Goal: Task Accomplishment & Management: Manage account settings

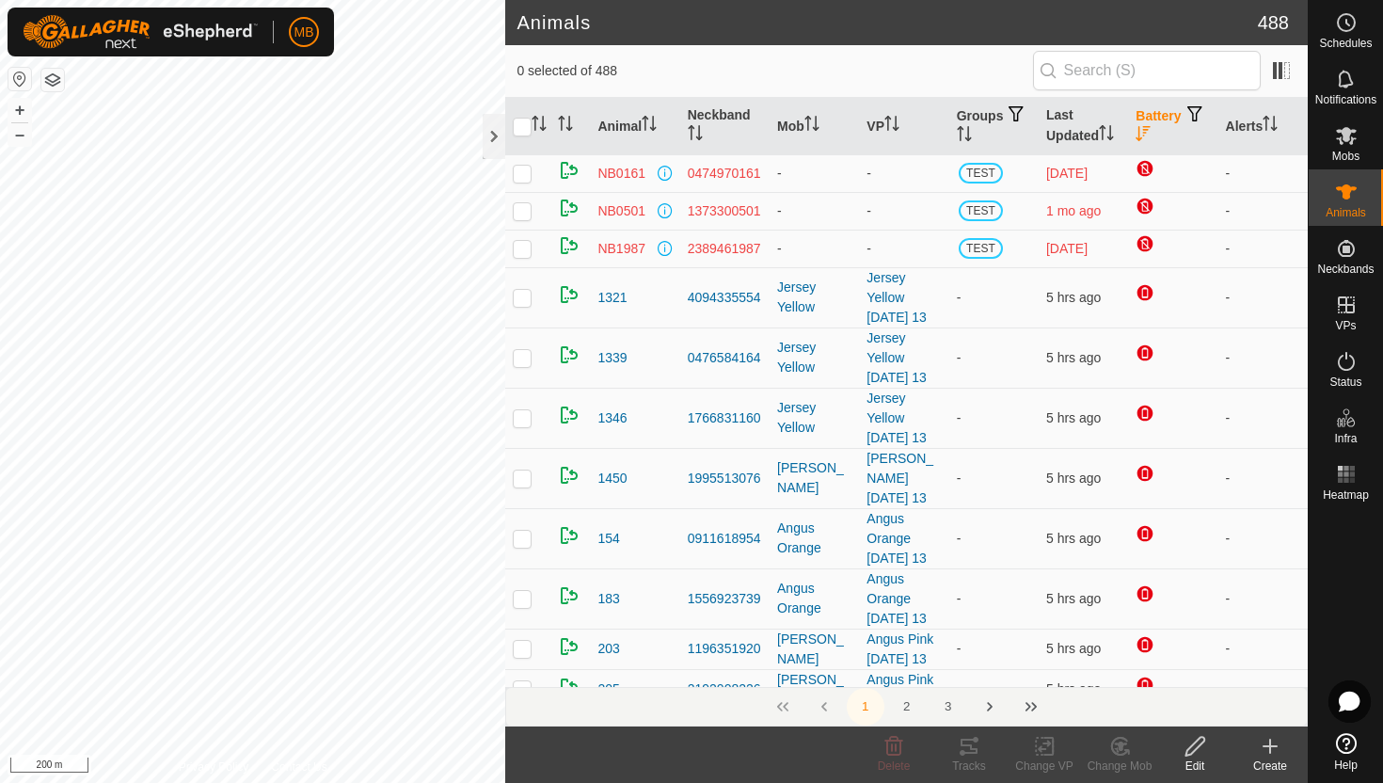
click at [1151, 128] on icon "Activate to sort" at bounding box center [1143, 133] width 15 height 15
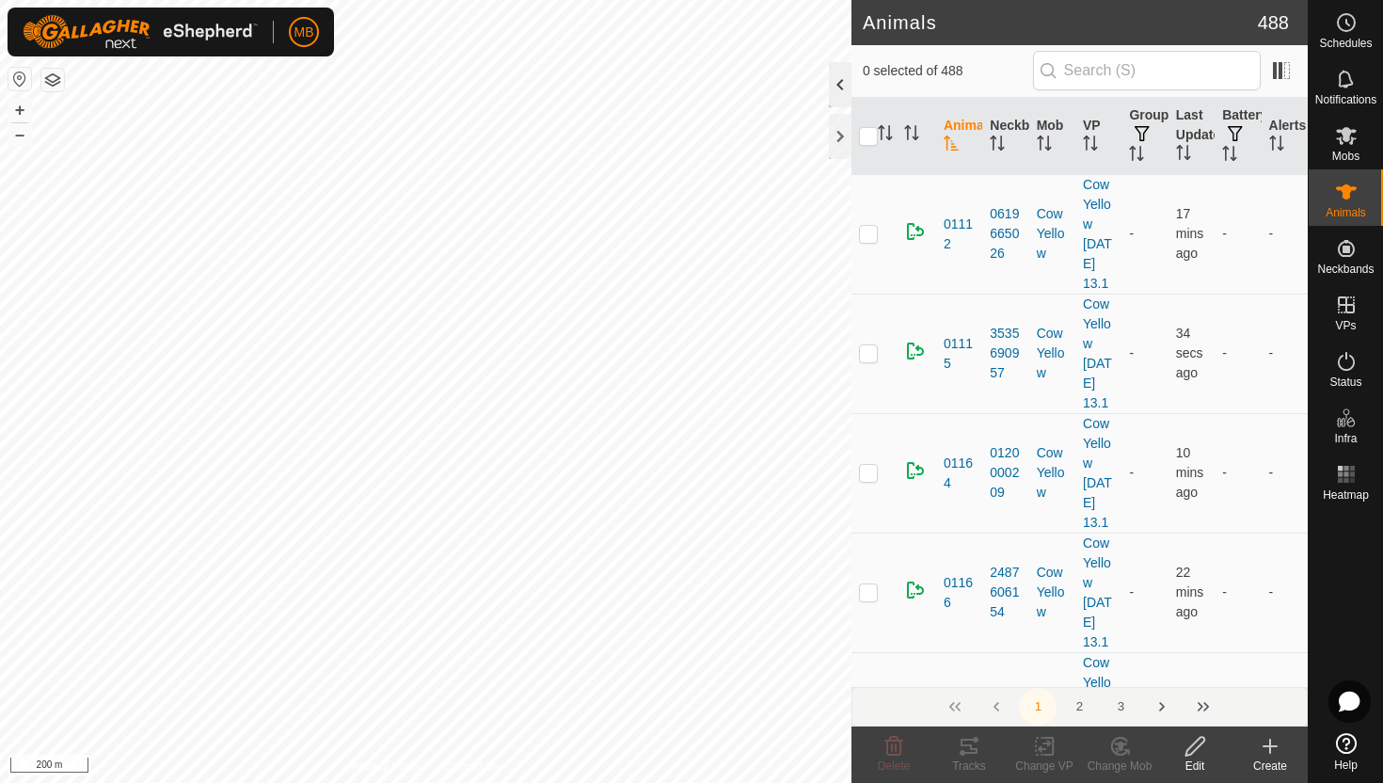
click at [837, 93] on div at bounding box center [840, 84] width 23 height 45
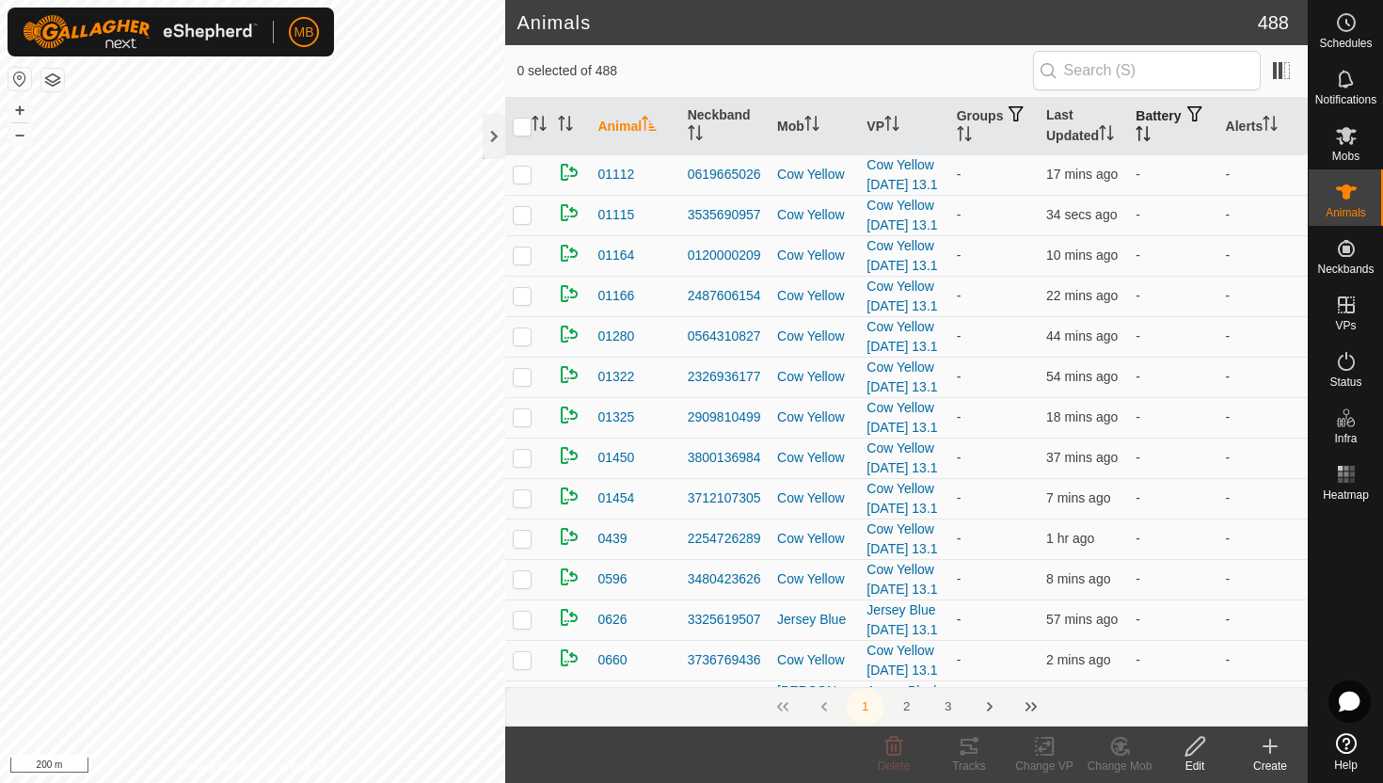
click at [1151, 133] on icon "Activate to sort" at bounding box center [1143, 133] width 15 height 15
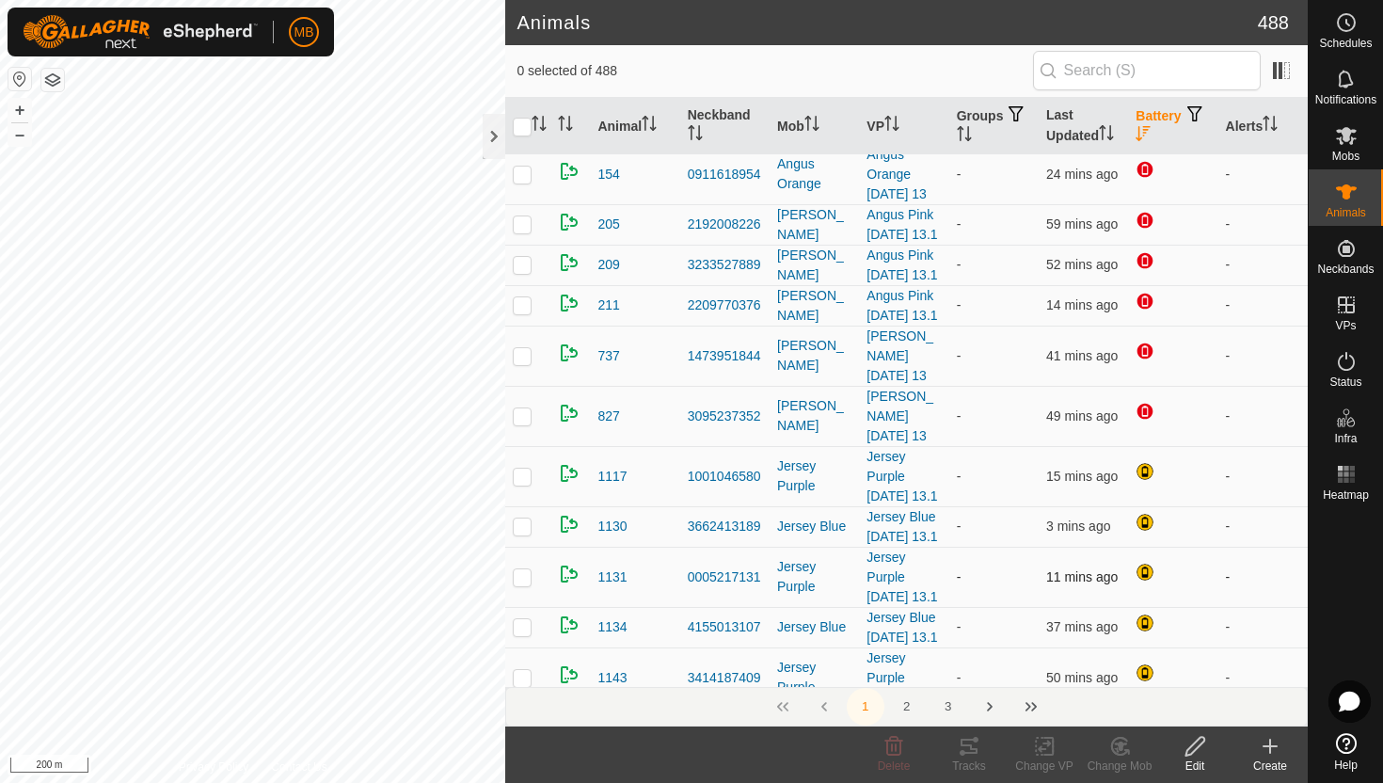
scroll to position [316, 0]
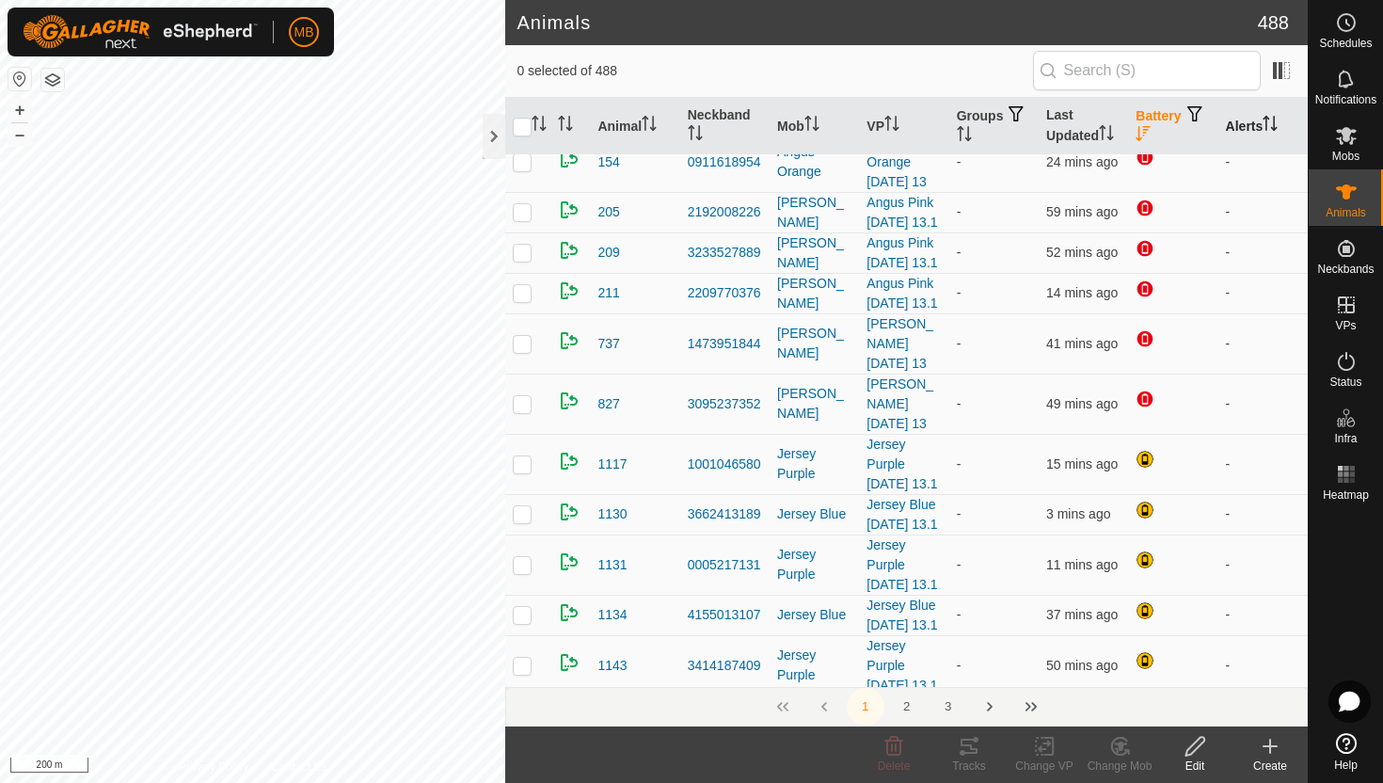
click at [1276, 123] on icon "Activate to sort" at bounding box center [1270, 123] width 15 height 15
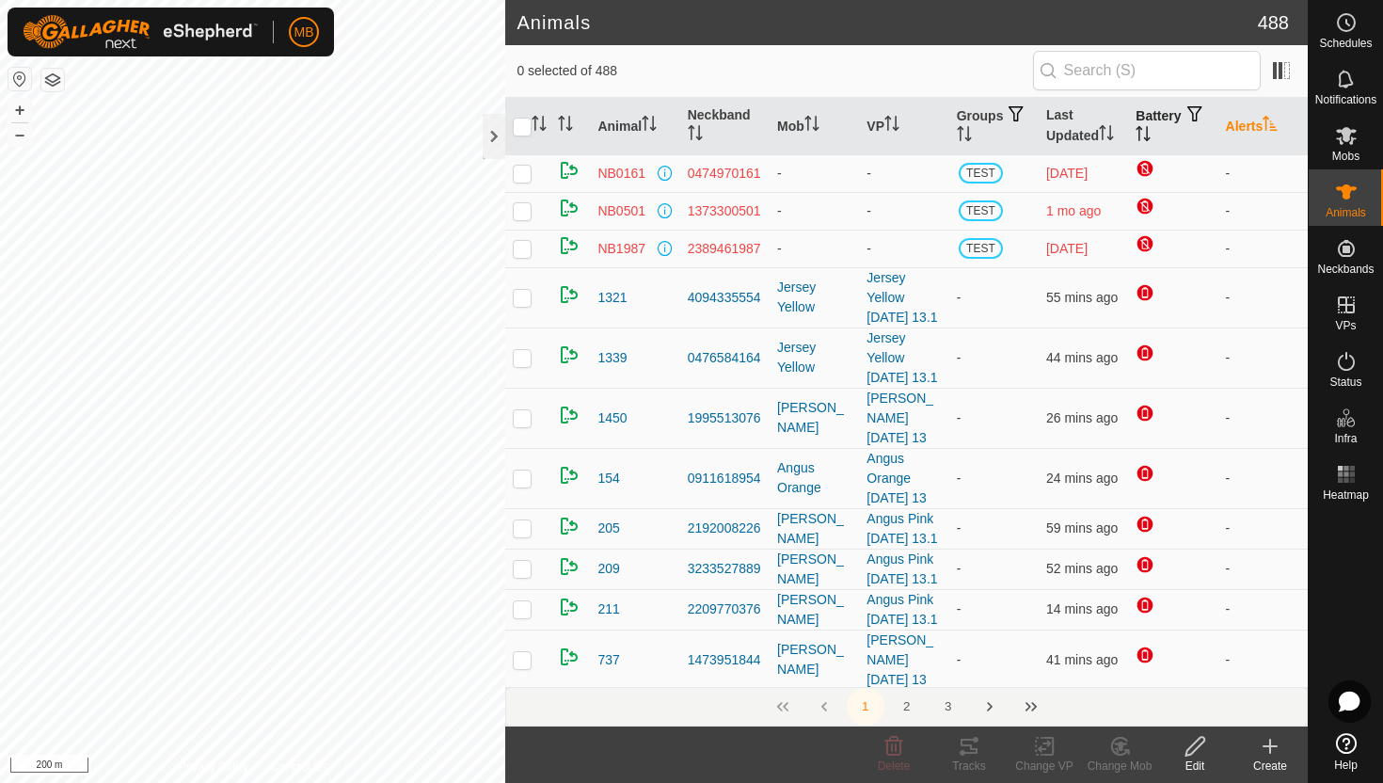
click at [1276, 123] on icon "Activate to sort" at bounding box center [1271, 123] width 14 height 15
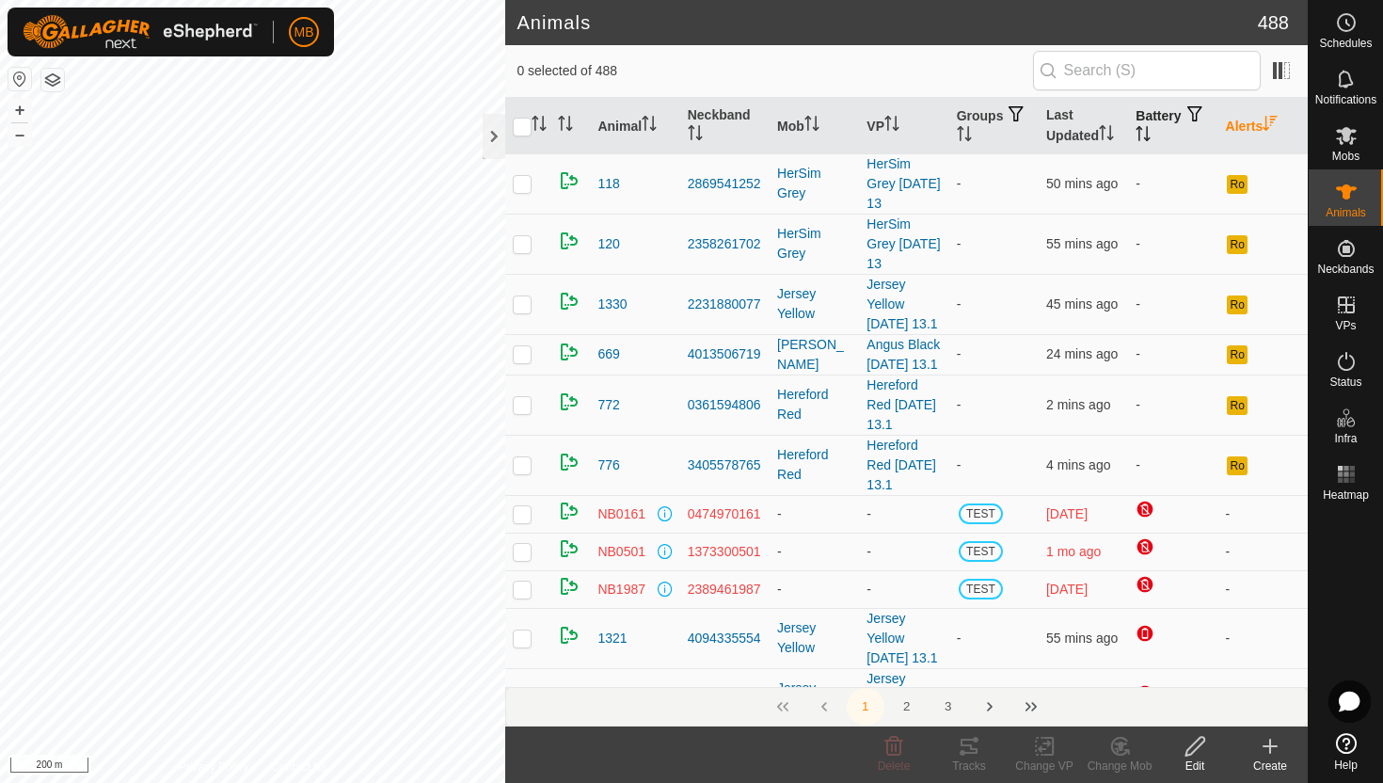
scroll to position [341, 0]
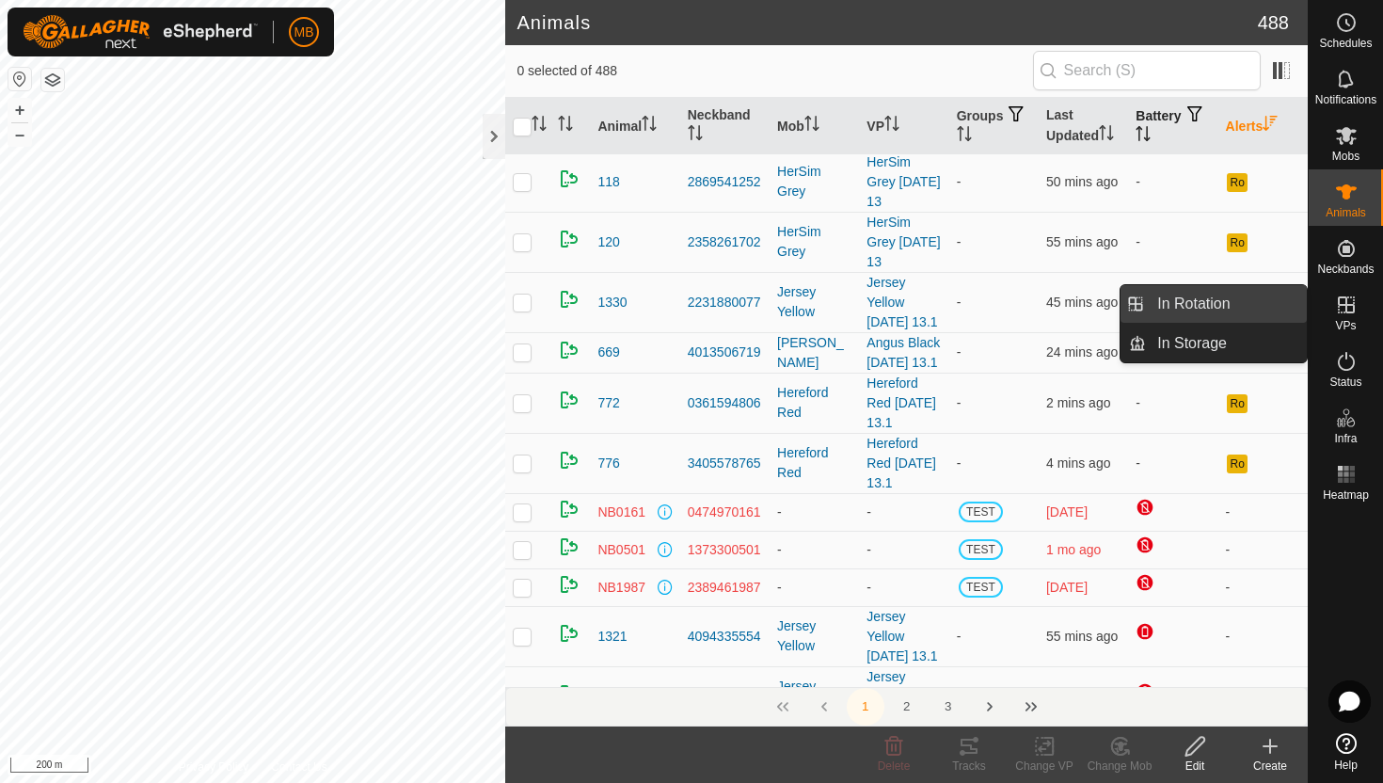
click at [1227, 298] on link "In Rotation" at bounding box center [1226, 304] width 161 height 38
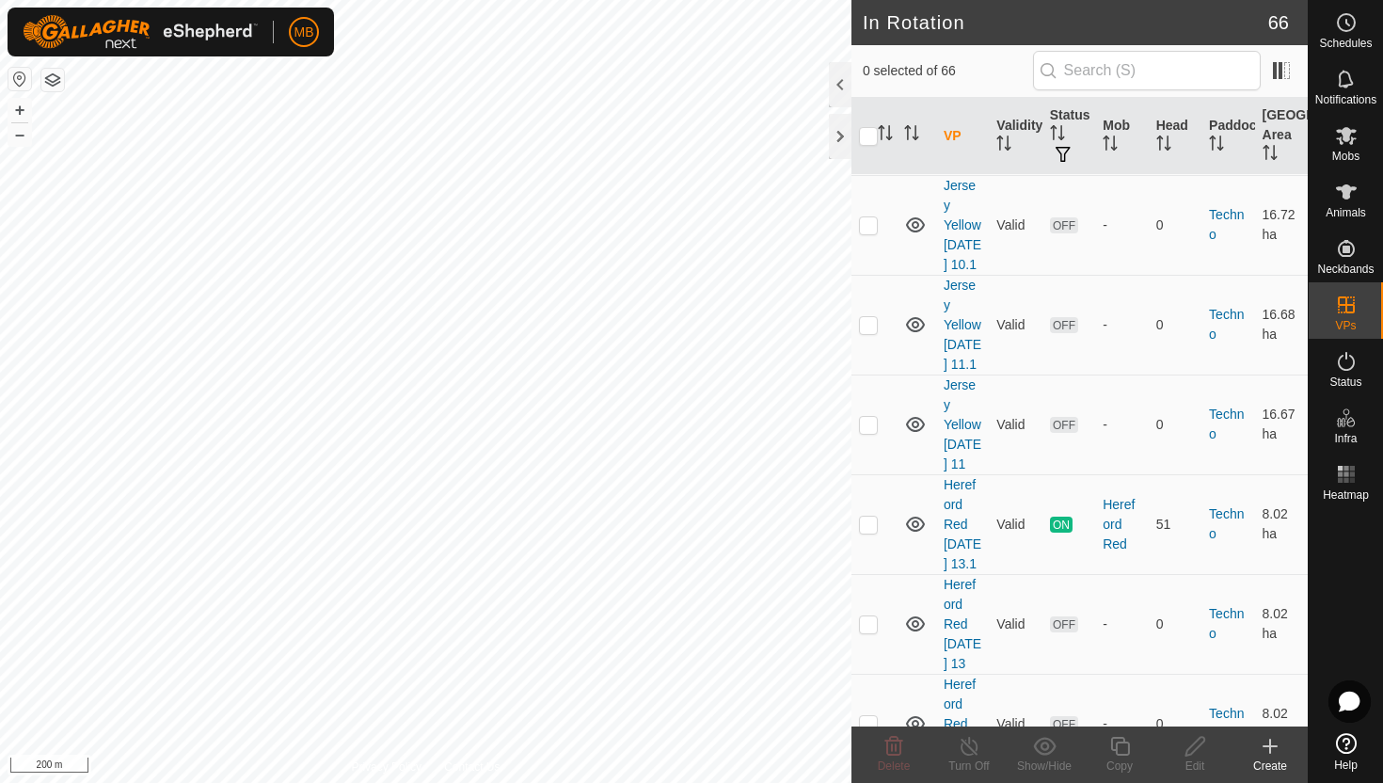
scroll to position [3604, 0]
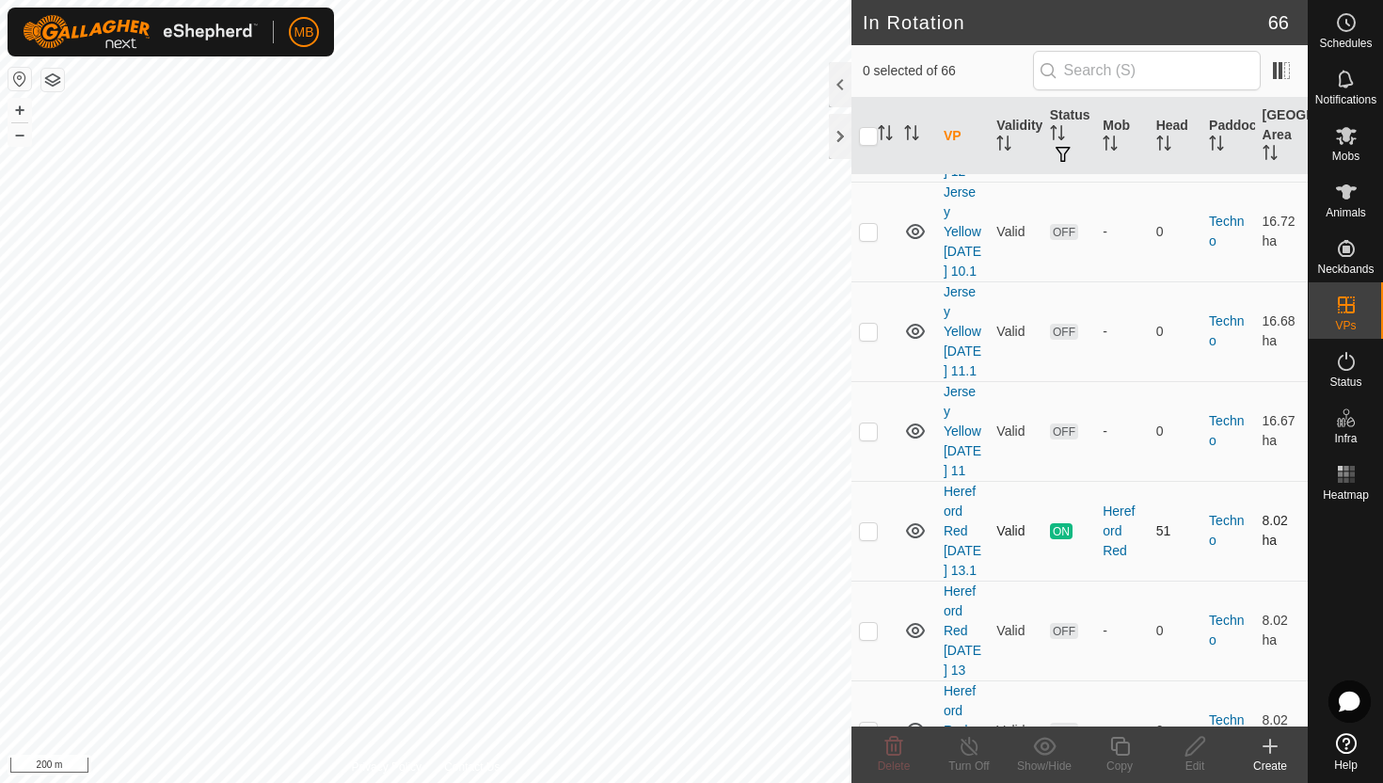
click at [868, 523] on p-checkbox at bounding box center [868, 530] width 19 height 15
checkbox input "true"
click at [1121, 745] on icon at bounding box center [1120, 746] width 24 height 23
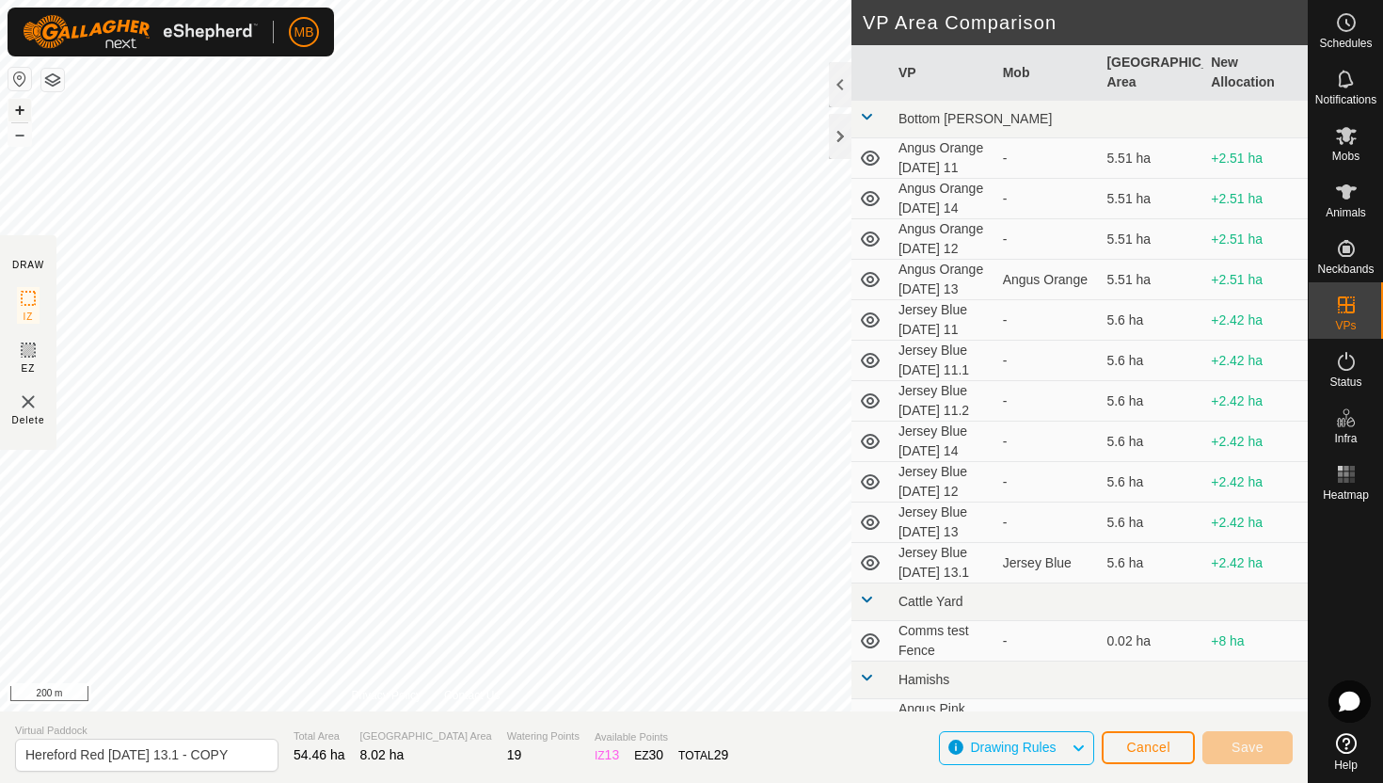
click at [19, 112] on button "+" at bounding box center [19, 110] width 23 height 23
click at [17, 111] on button "+" at bounding box center [19, 110] width 23 height 23
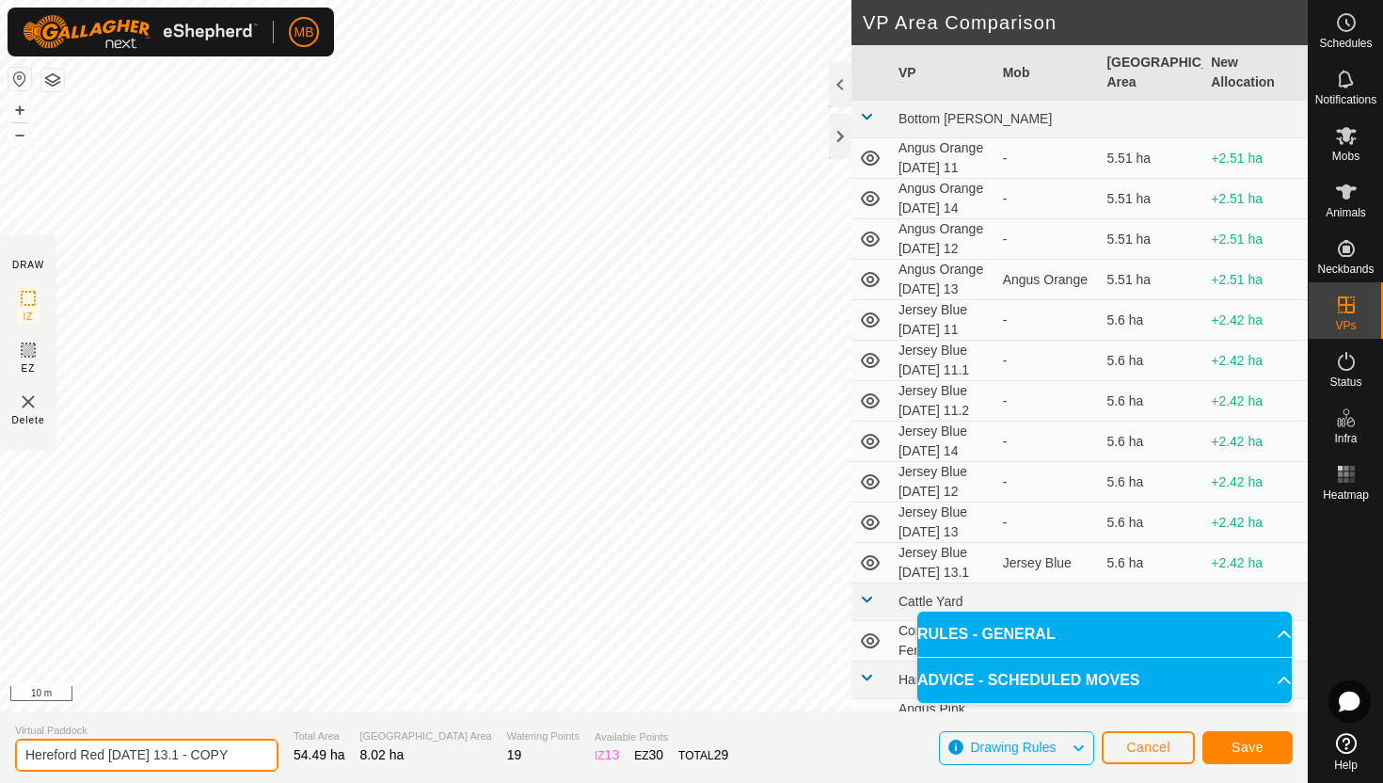
click at [233, 753] on input "Hereford Red Wednesday 13.1 - COPY" at bounding box center [146, 755] width 263 height 33
type input "Hereford Red Wednesday 13.2"
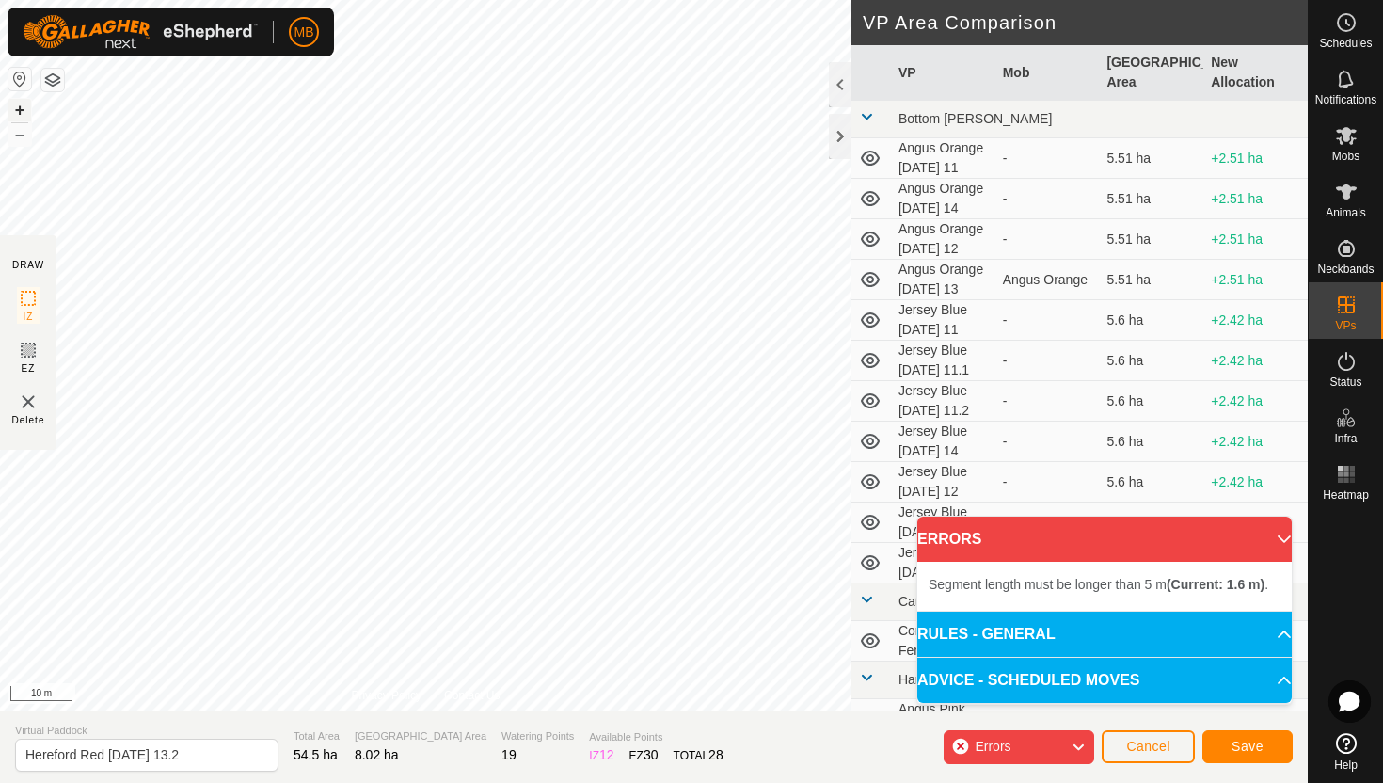
click at [26, 107] on button "+" at bounding box center [19, 110] width 23 height 23
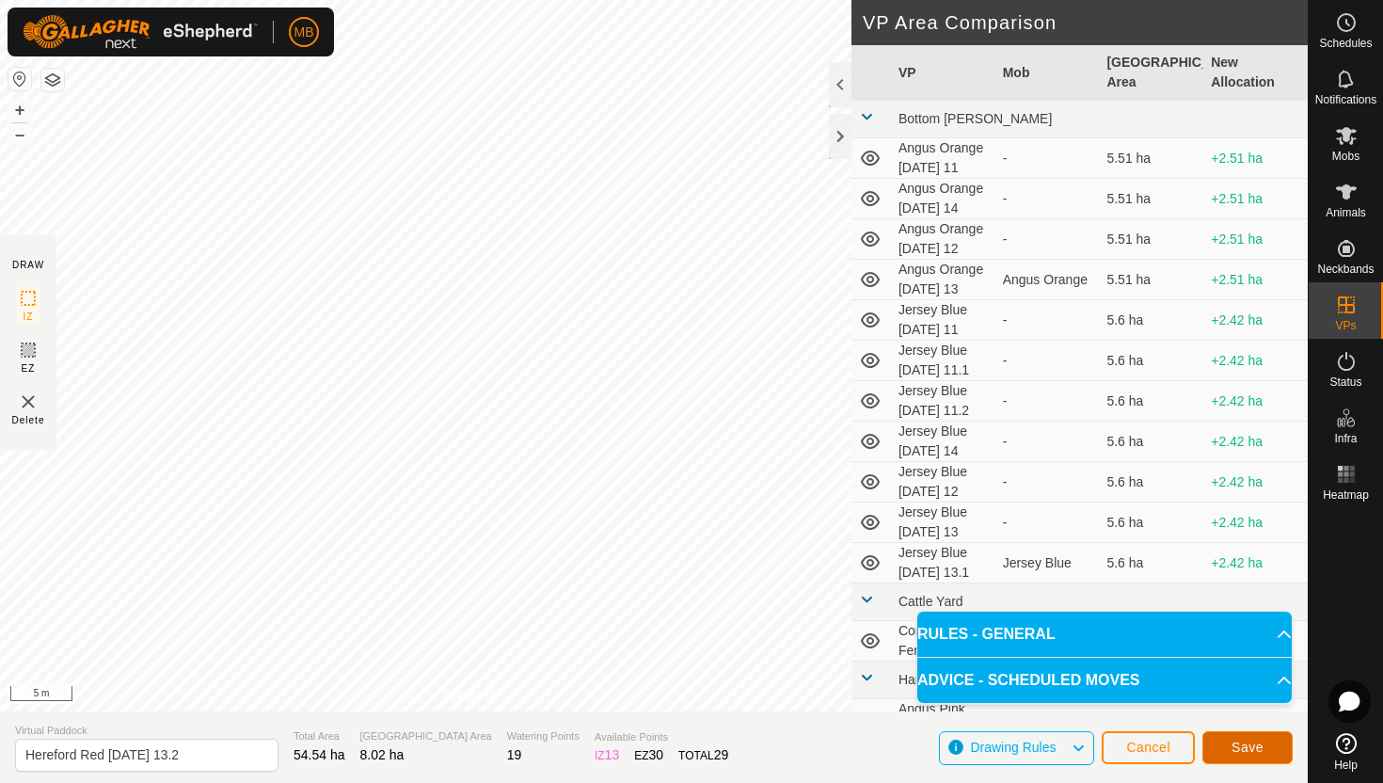
click at [1246, 738] on button "Save" at bounding box center [1247, 747] width 90 height 33
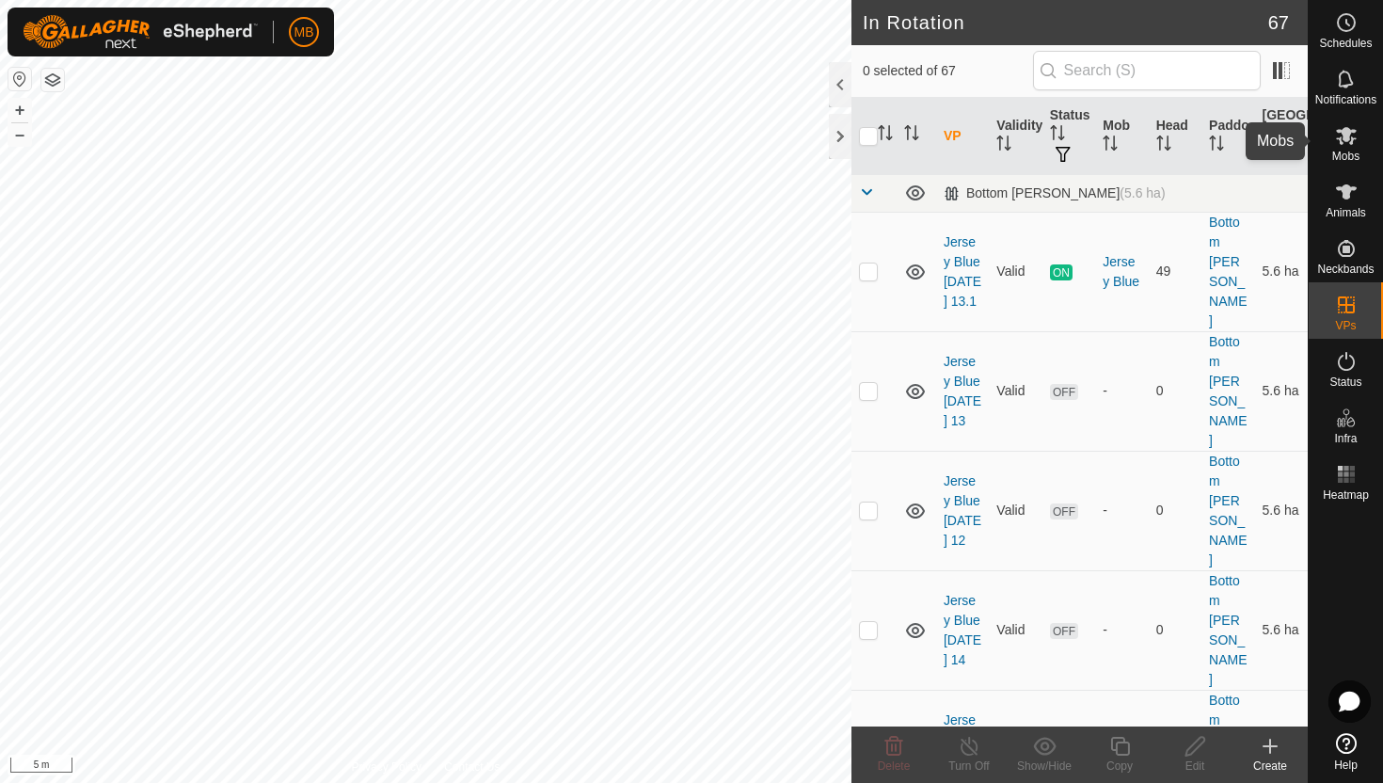
click at [1346, 138] on icon at bounding box center [1346, 136] width 21 height 18
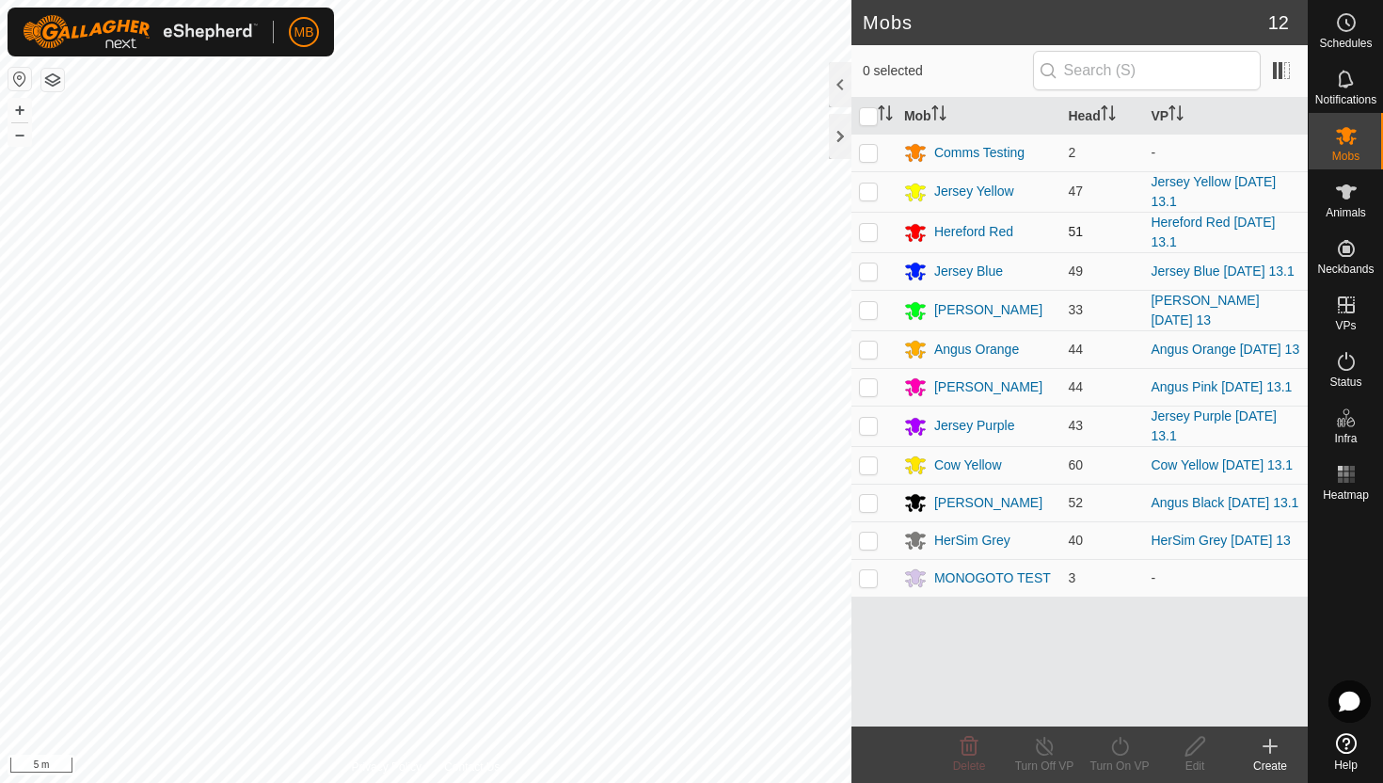
click at [868, 229] on p-checkbox at bounding box center [868, 231] width 19 height 15
checkbox input "true"
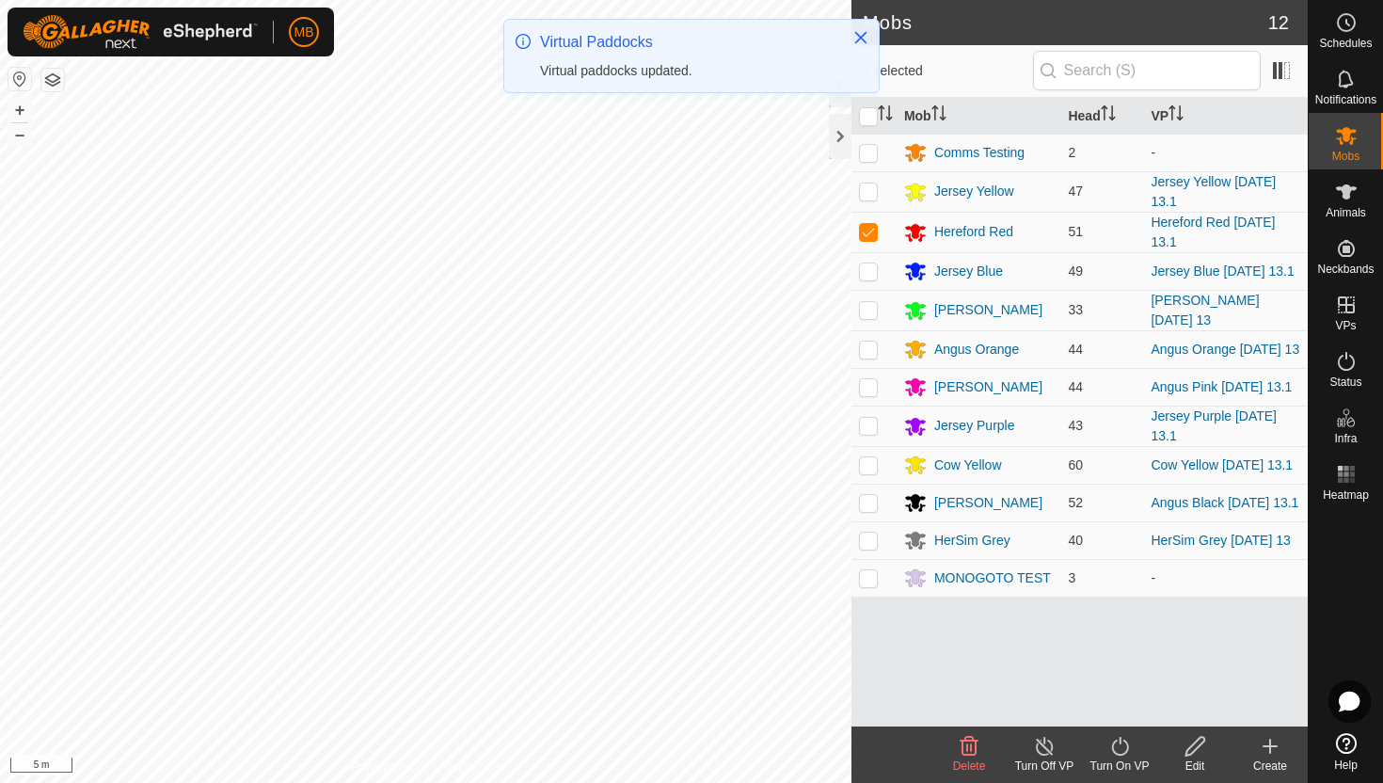
click at [1118, 748] on icon at bounding box center [1120, 746] width 24 height 23
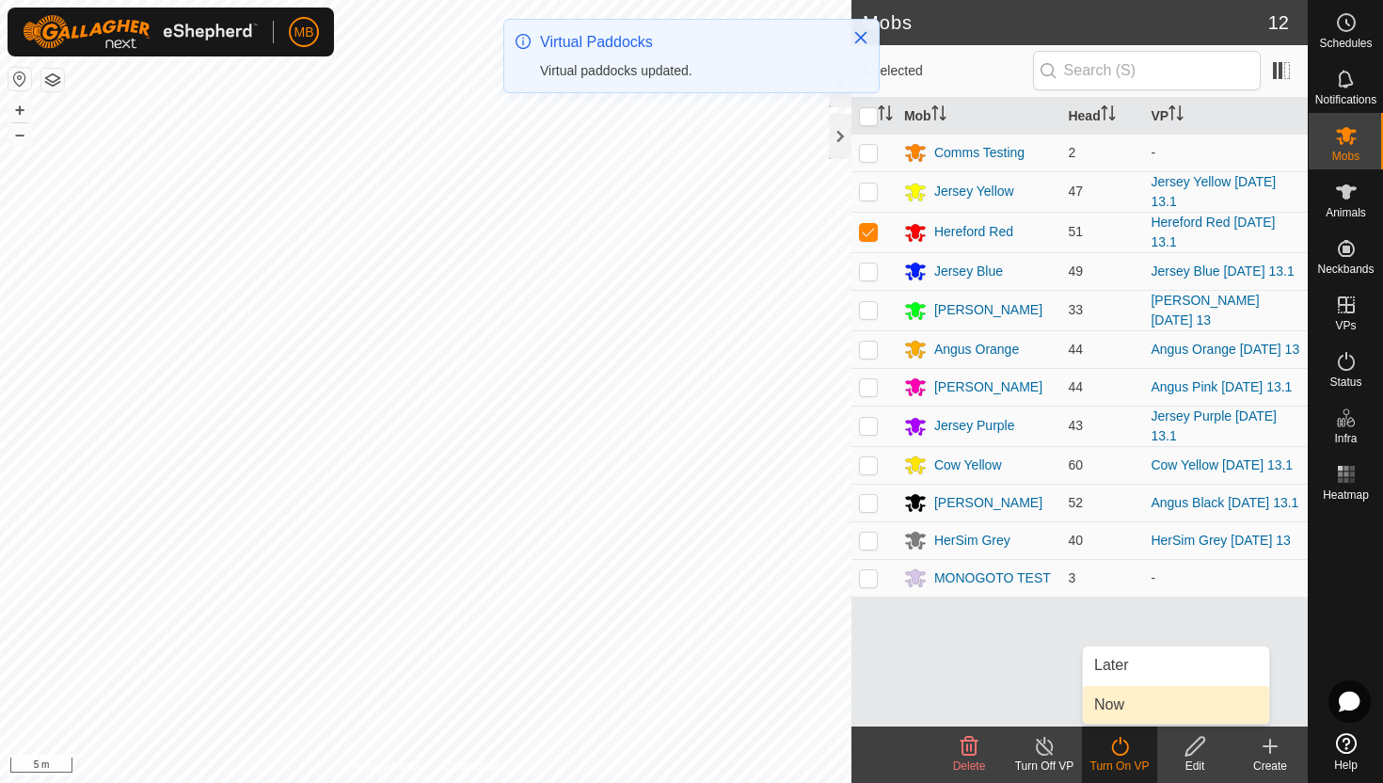
click at [1119, 709] on link "Now" at bounding box center [1176, 705] width 186 height 38
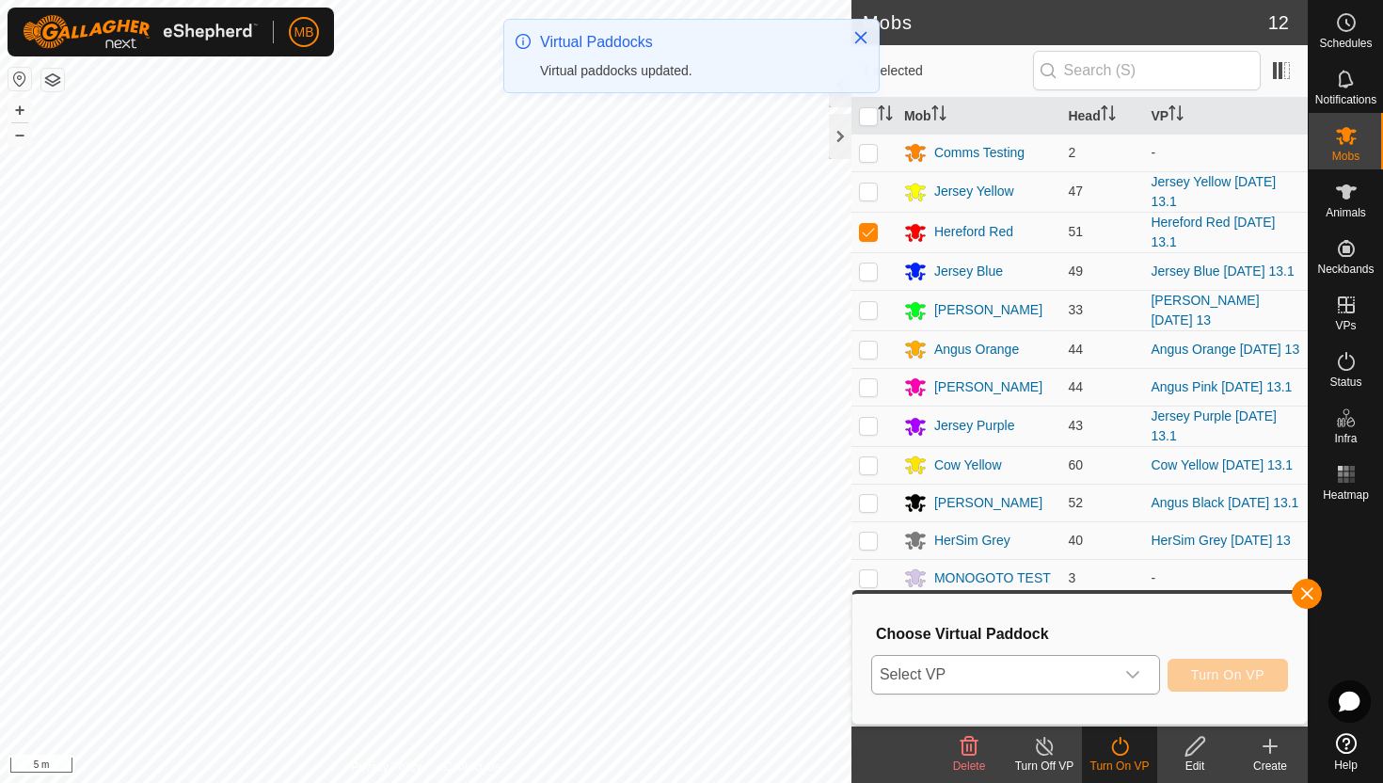
click at [1138, 681] on icon "dropdown trigger" at bounding box center [1132, 674] width 15 height 15
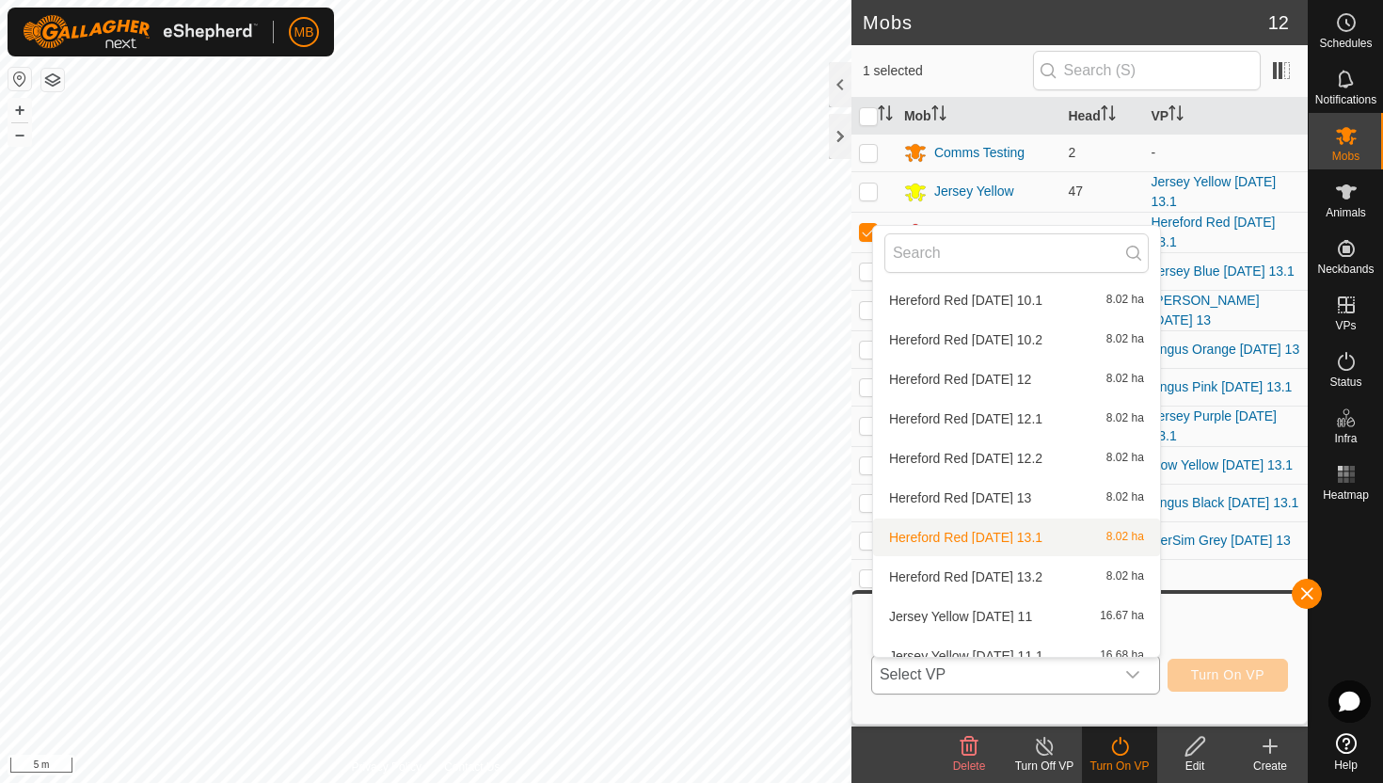
scroll to position [1489, 0]
click at [1060, 574] on li "Hereford Red Wednesday 13.2 8.02 ha" at bounding box center [1016, 576] width 287 height 38
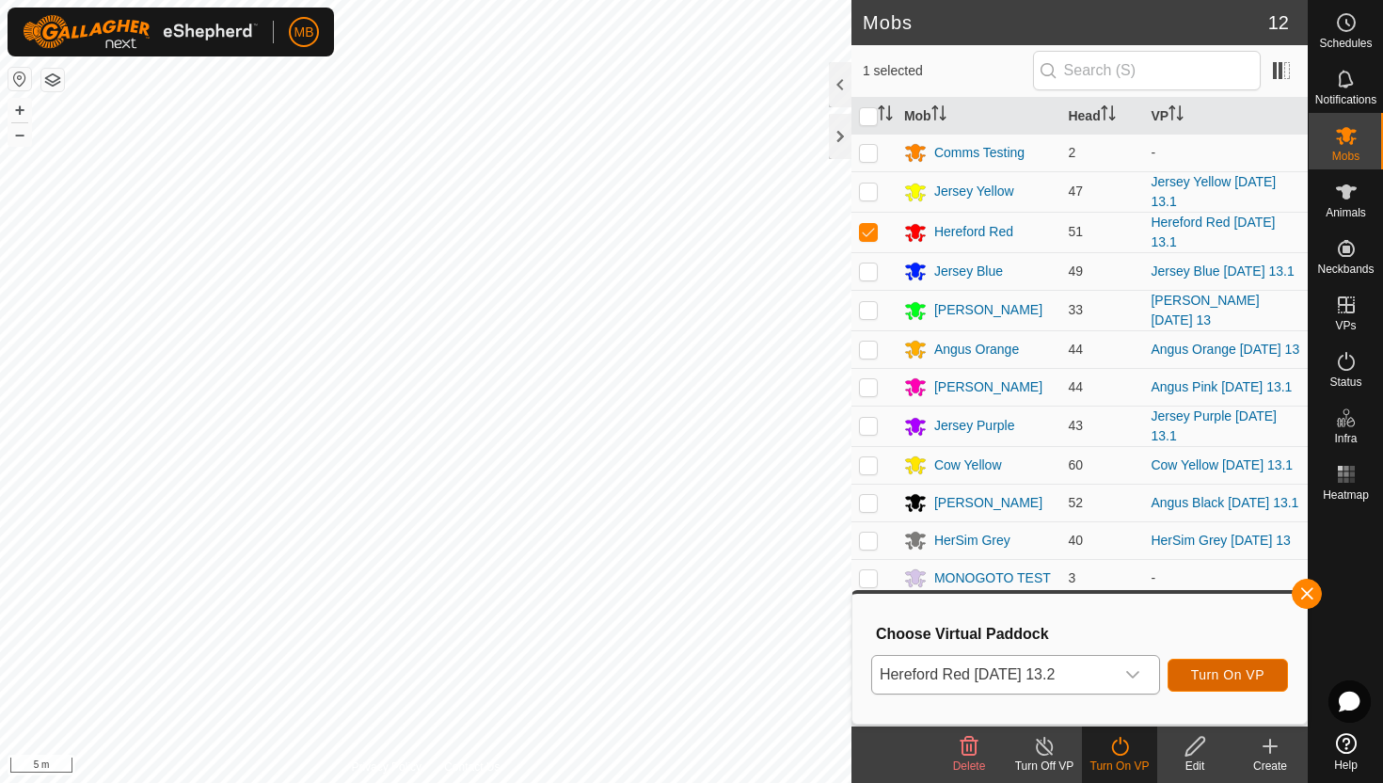
click at [1264, 677] on span "Turn On VP" at bounding box center [1227, 674] width 73 height 15
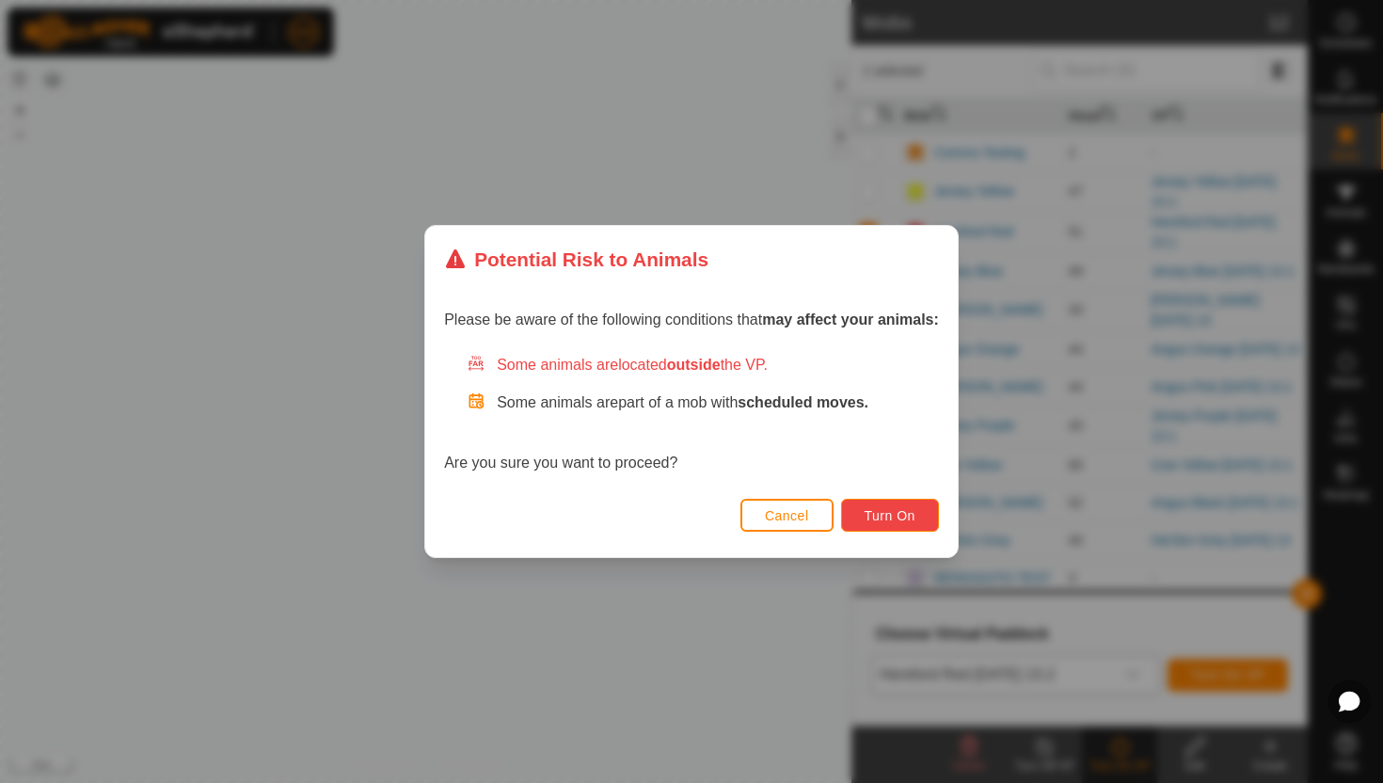
click at [920, 518] on button "Turn On" at bounding box center [890, 515] width 98 height 33
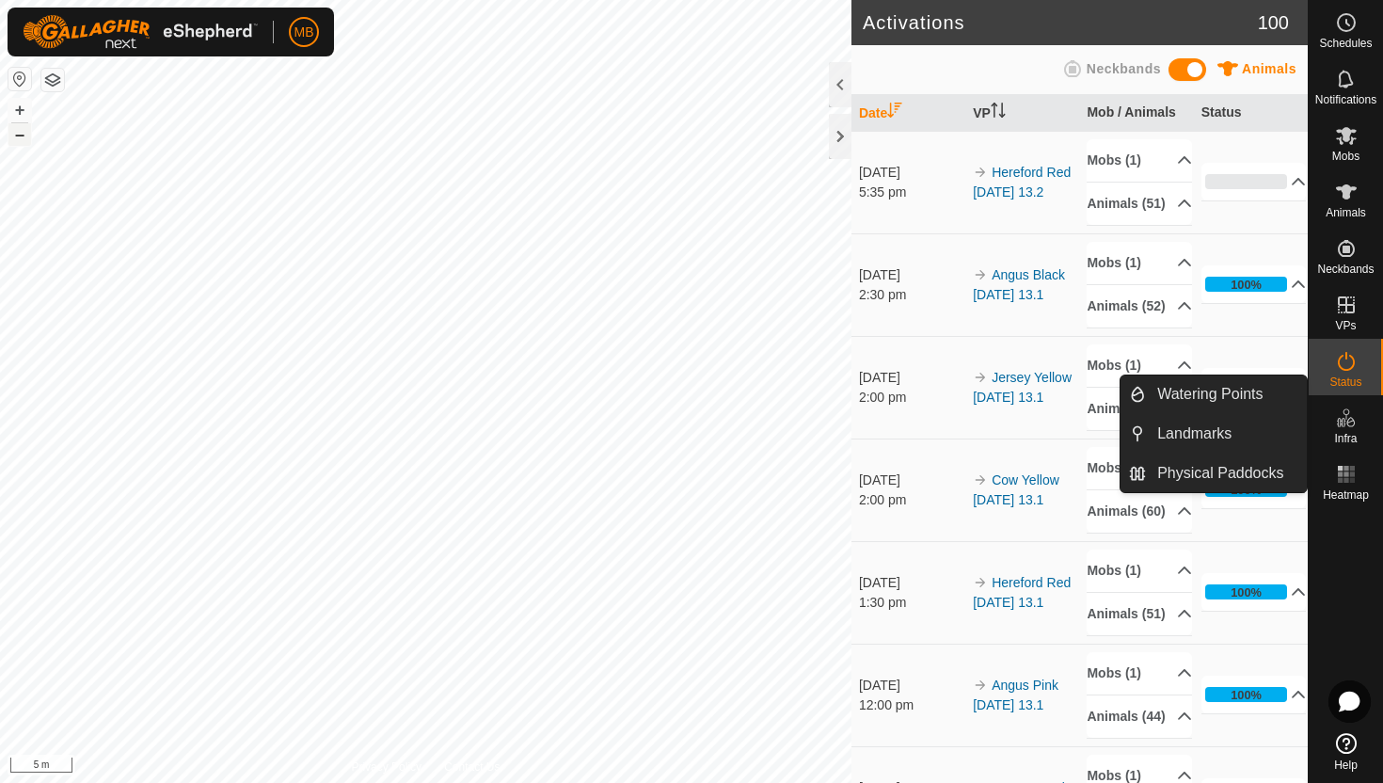
click at [20, 141] on button "–" at bounding box center [19, 134] width 23 height 23
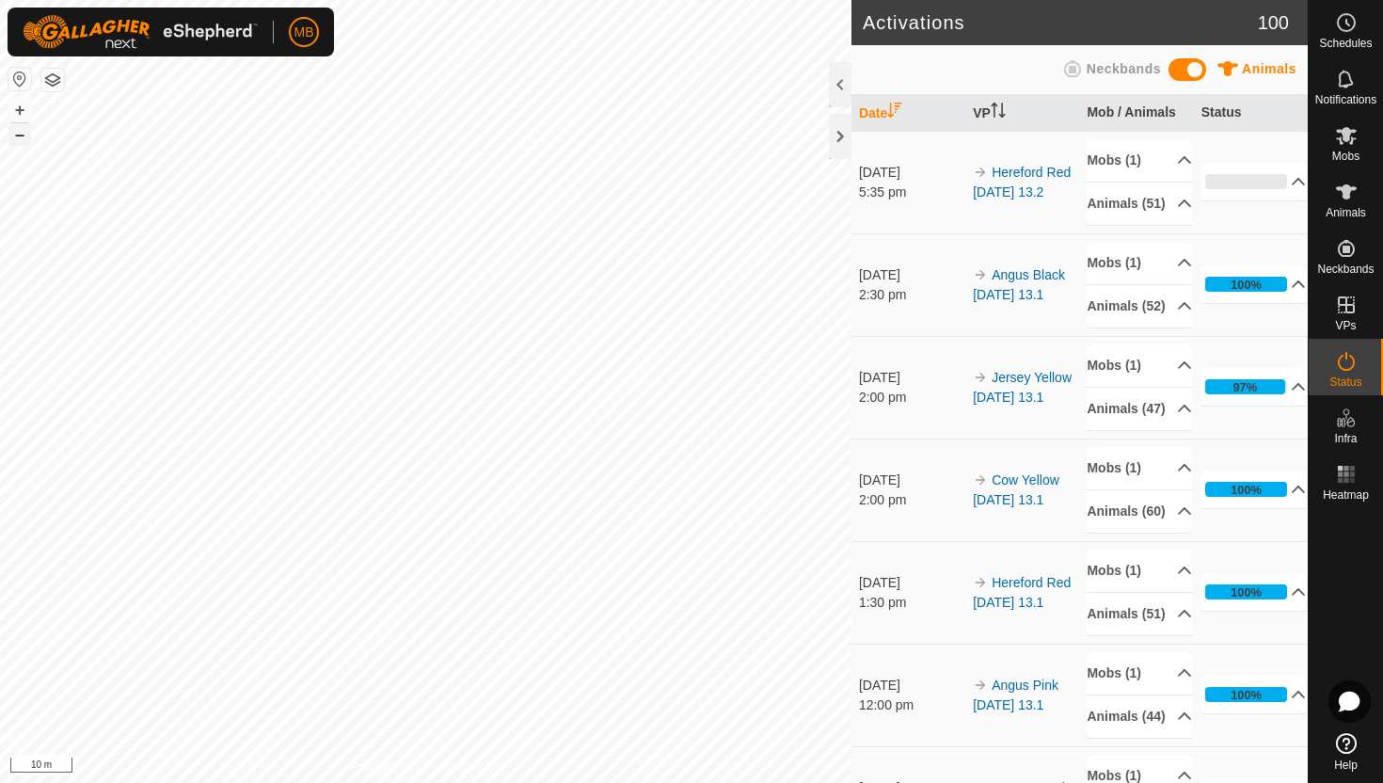
click at [20, 141] on button "–" at bounding box center [19, 134] width 23 height 23
click at [23, 137] on button "–" at bounding box center [19, 134] width 23 height 23
click at [1353, 26] on circle at bounding box center [1346, 22] width 17 height 17
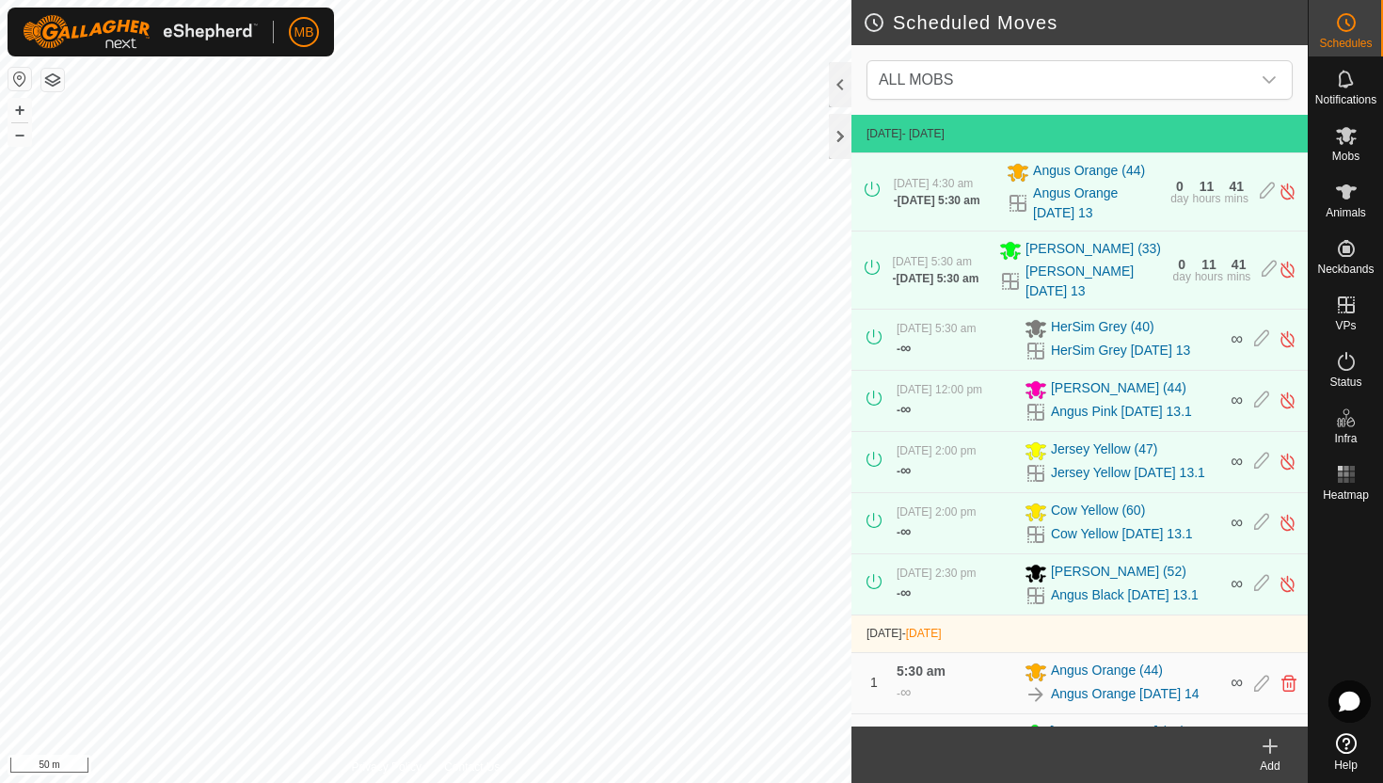
scroll to position [127, 0]
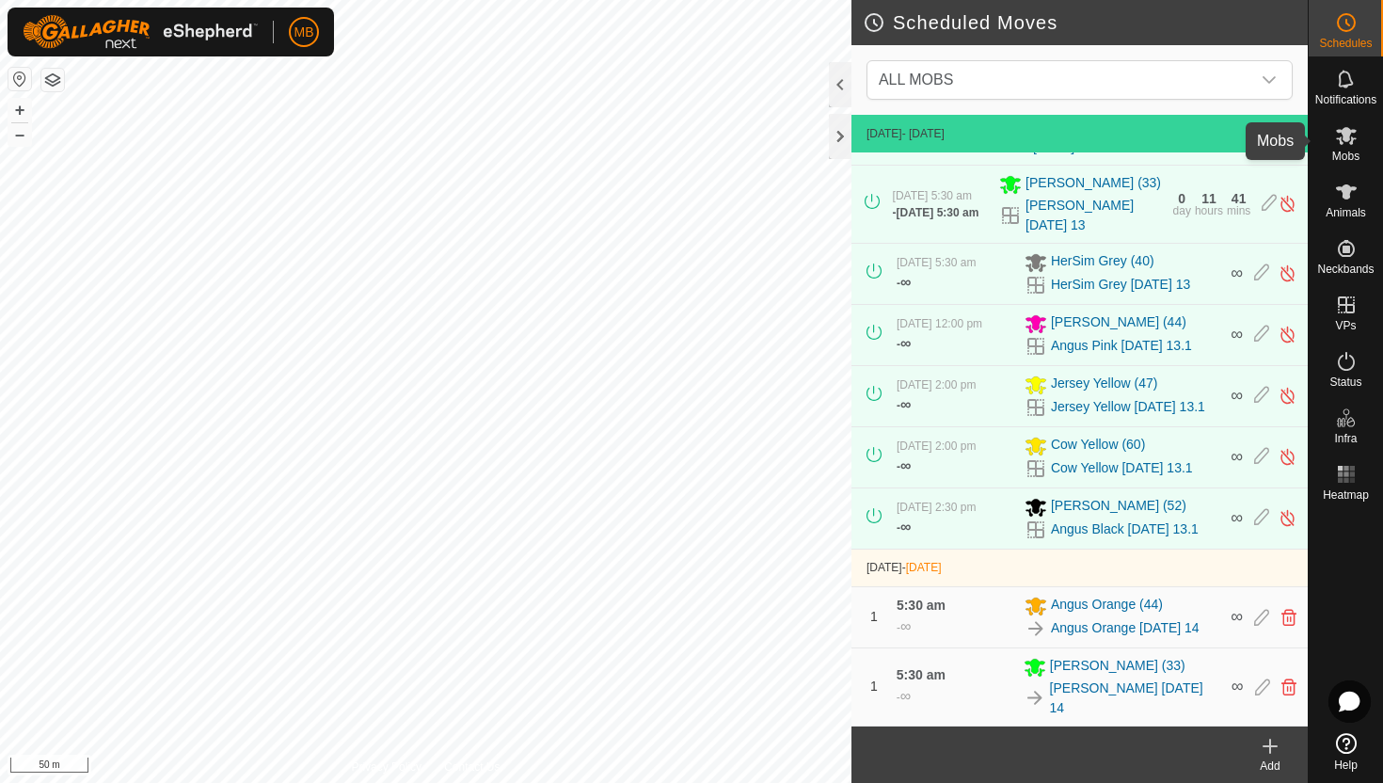
click at [1347, 141] on icon at bounding box center [1346, 135] width 23 height 23
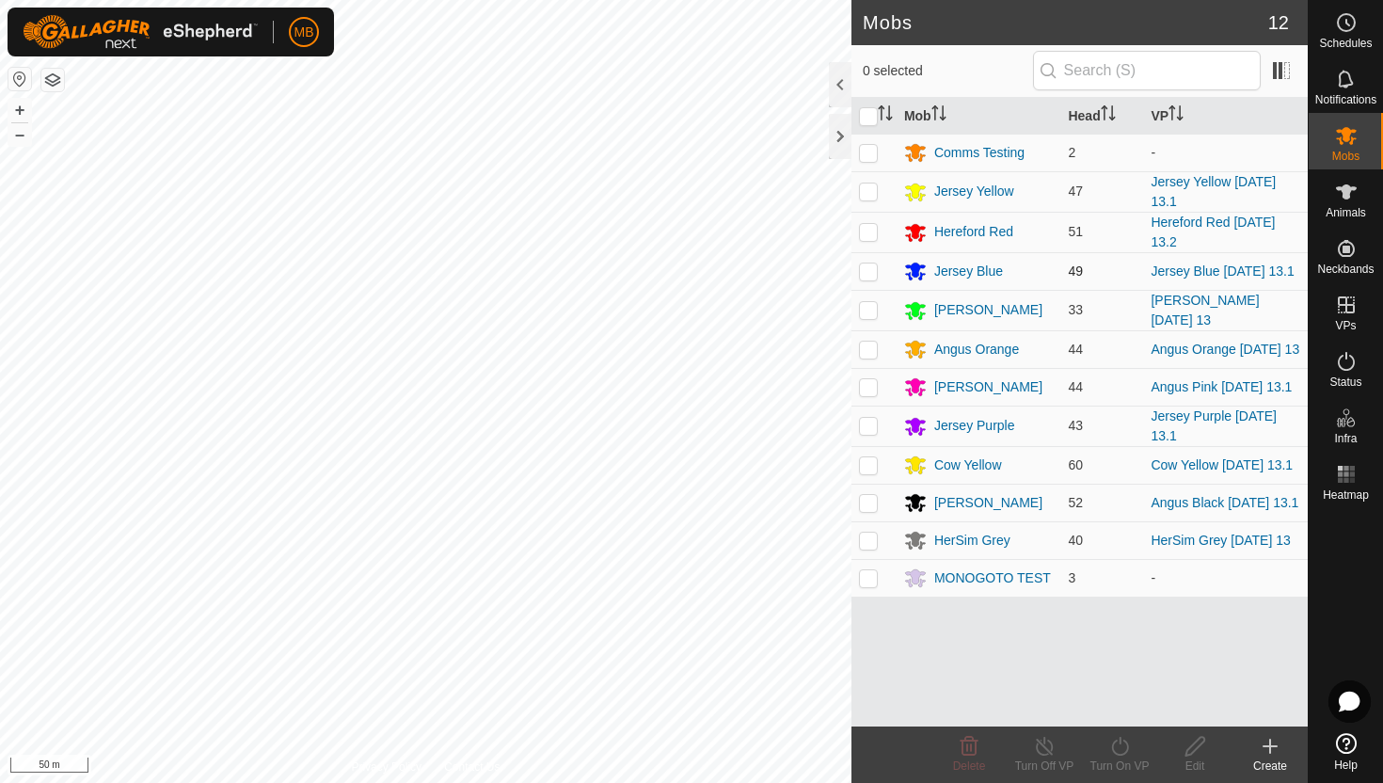
click at [870, 271] on p-checkbox at bounding box center [868, 270] width 19 height 15
checkbox input "true"
click at [1117, 741] on icon at bounding box center [1120, 746] width 24 height 23
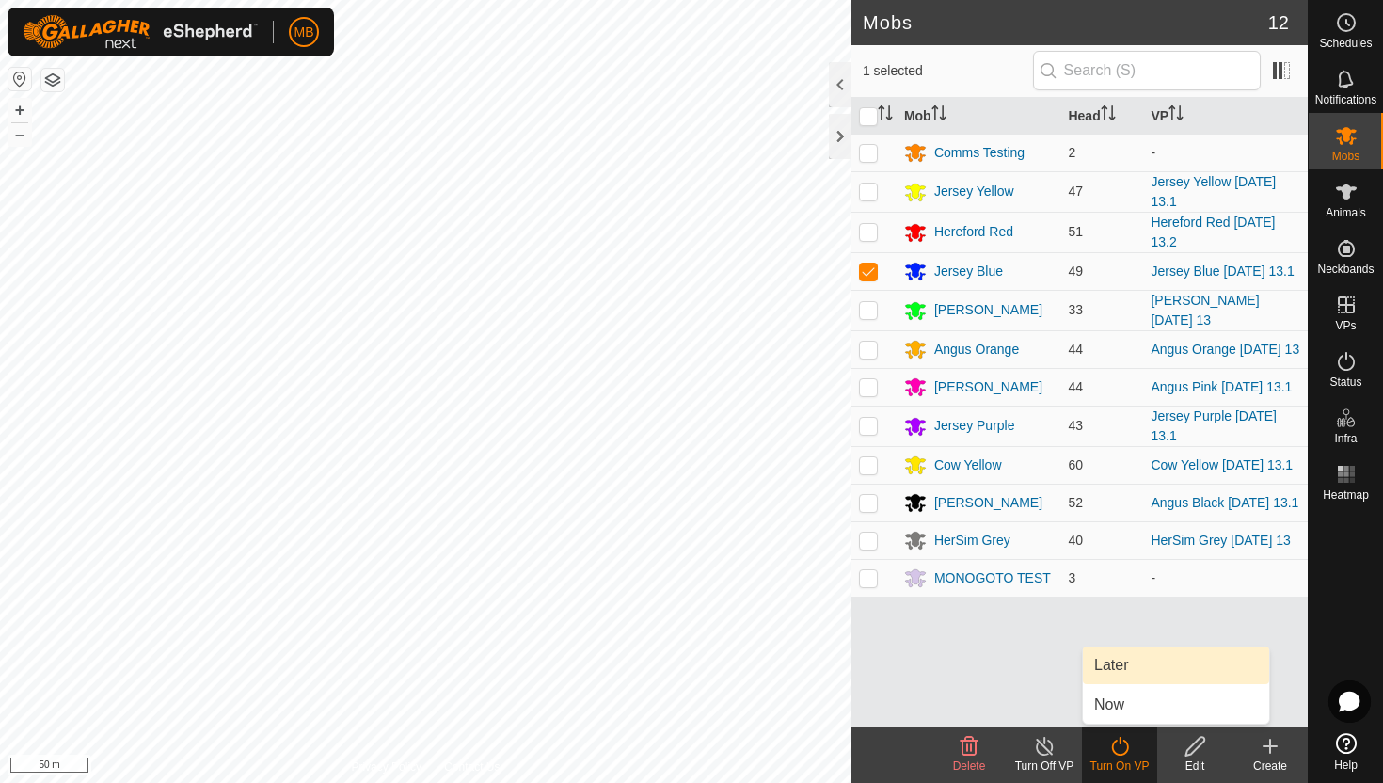
click at [1127, 669] on link "Later" at bounding box center [1176, 665] width 186 height 38
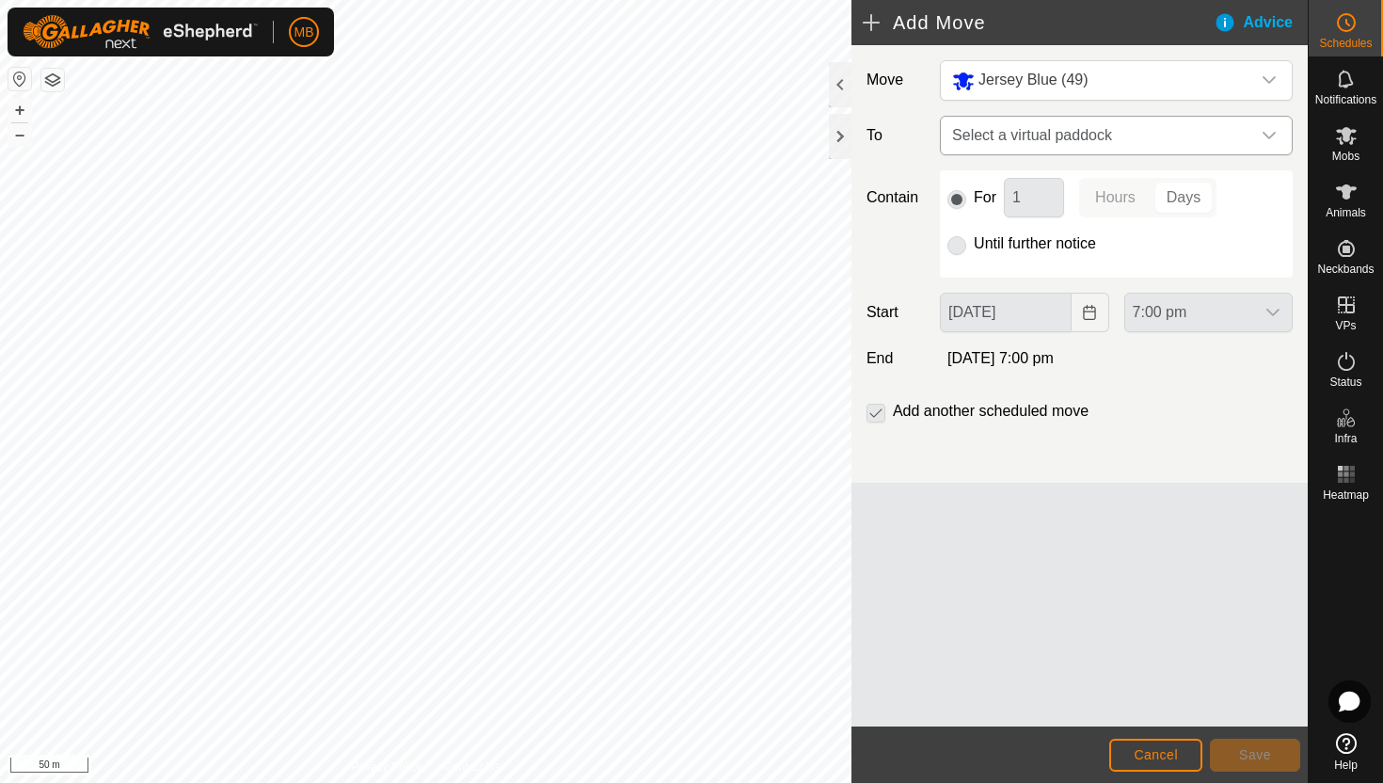
click at [1260, 127] on div "dropdown trigger" at bounding box center [1269, 136] width 38 height 38
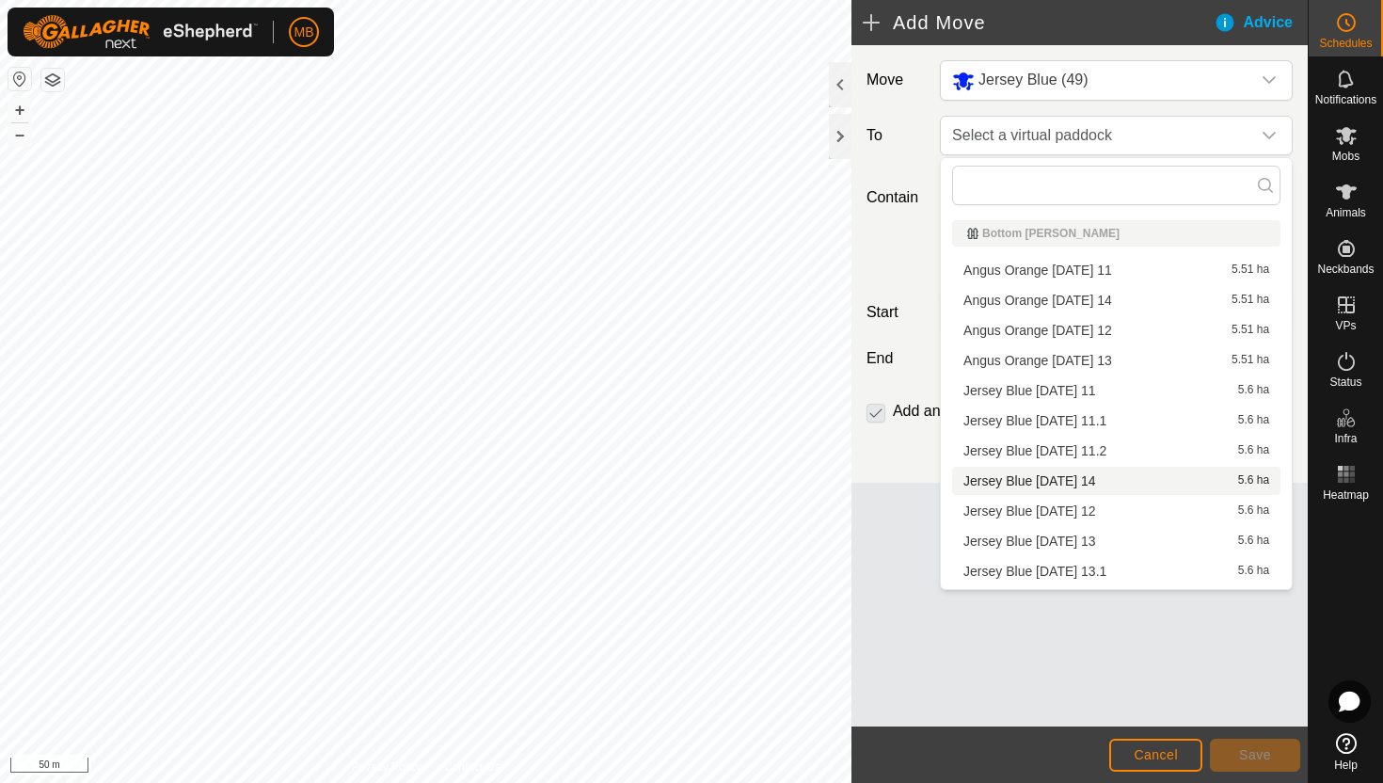
click at [1099, 482] on li "Jersey Blue Thursday 14 5.6 ha" at bounding box center [1116, 481] width 328 height 28
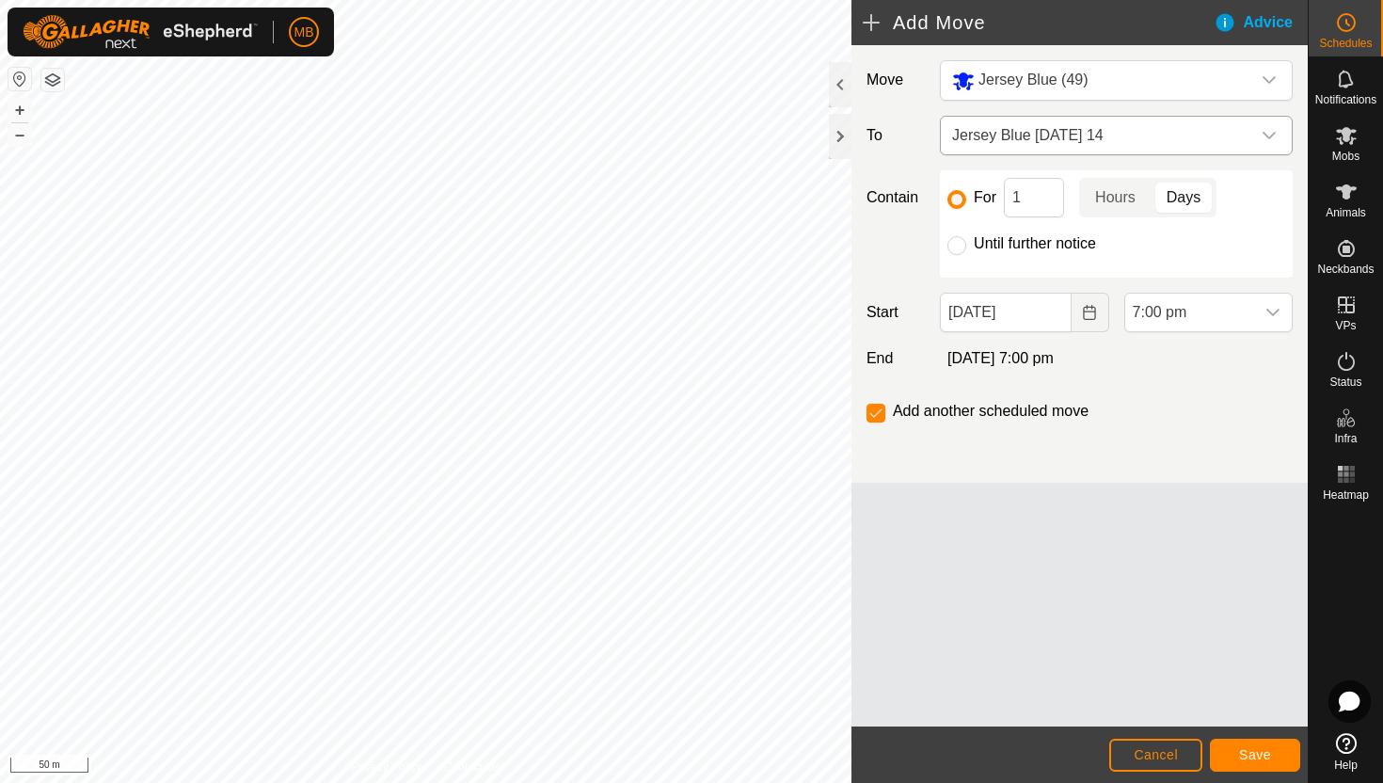
click at [1271, 134] on icon "dropdown trigger" at bounding box center [1269, 135] width 15 height 15
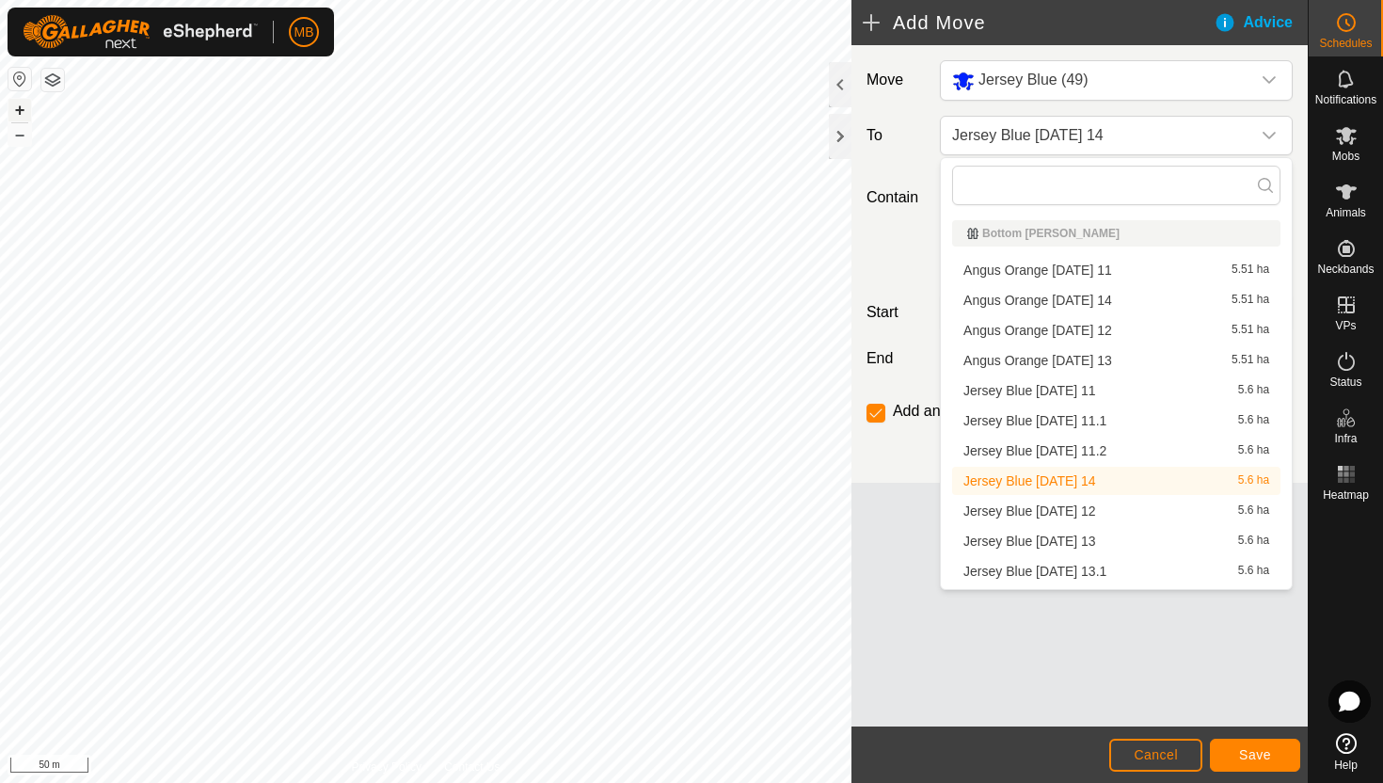
click at [15, 110] on button "+" at bounding box center [19, 110] width 23 height 23
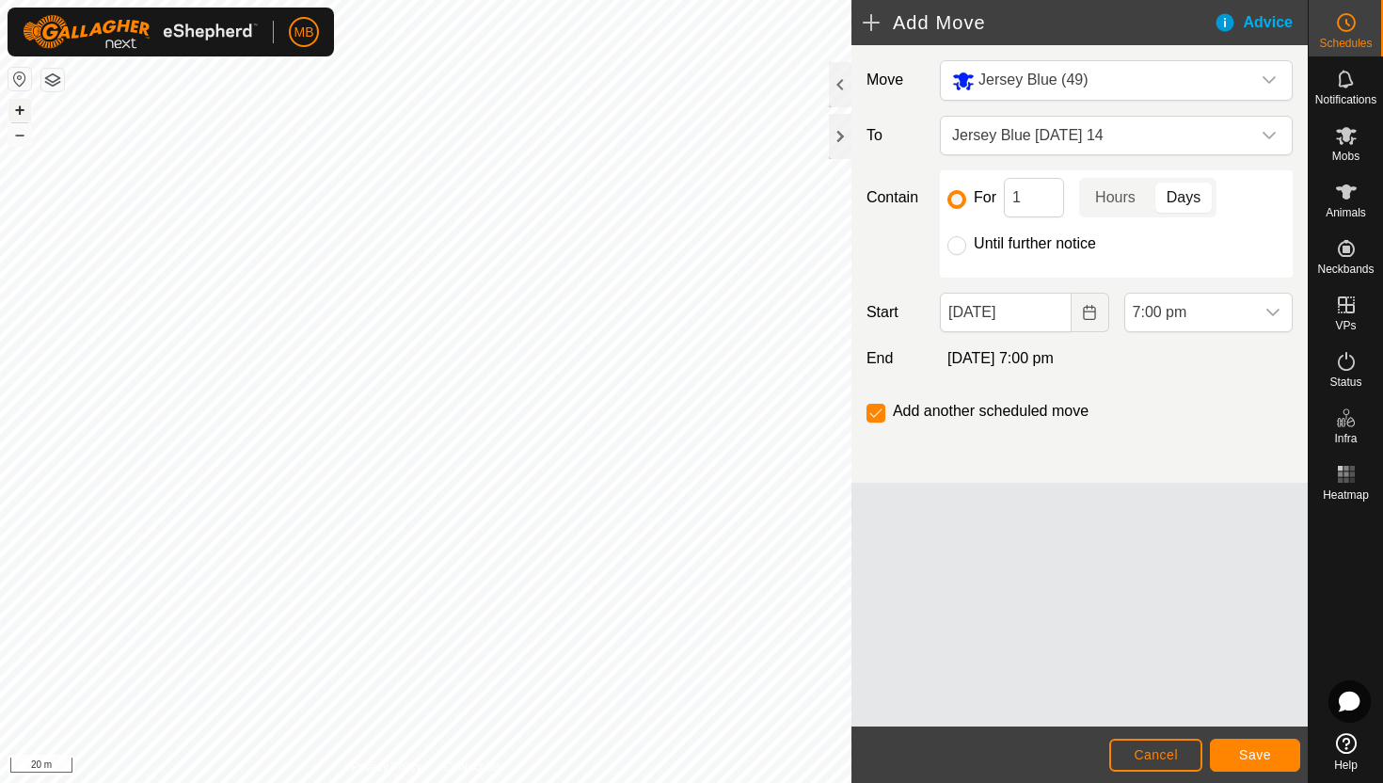
click at [15, 110] on button "+" at bounding box center [19, 110] width 23 height 23
click at [1259, 135] on div "dropdown trigger" at bounding box center [1269, 136] width 38 height 38
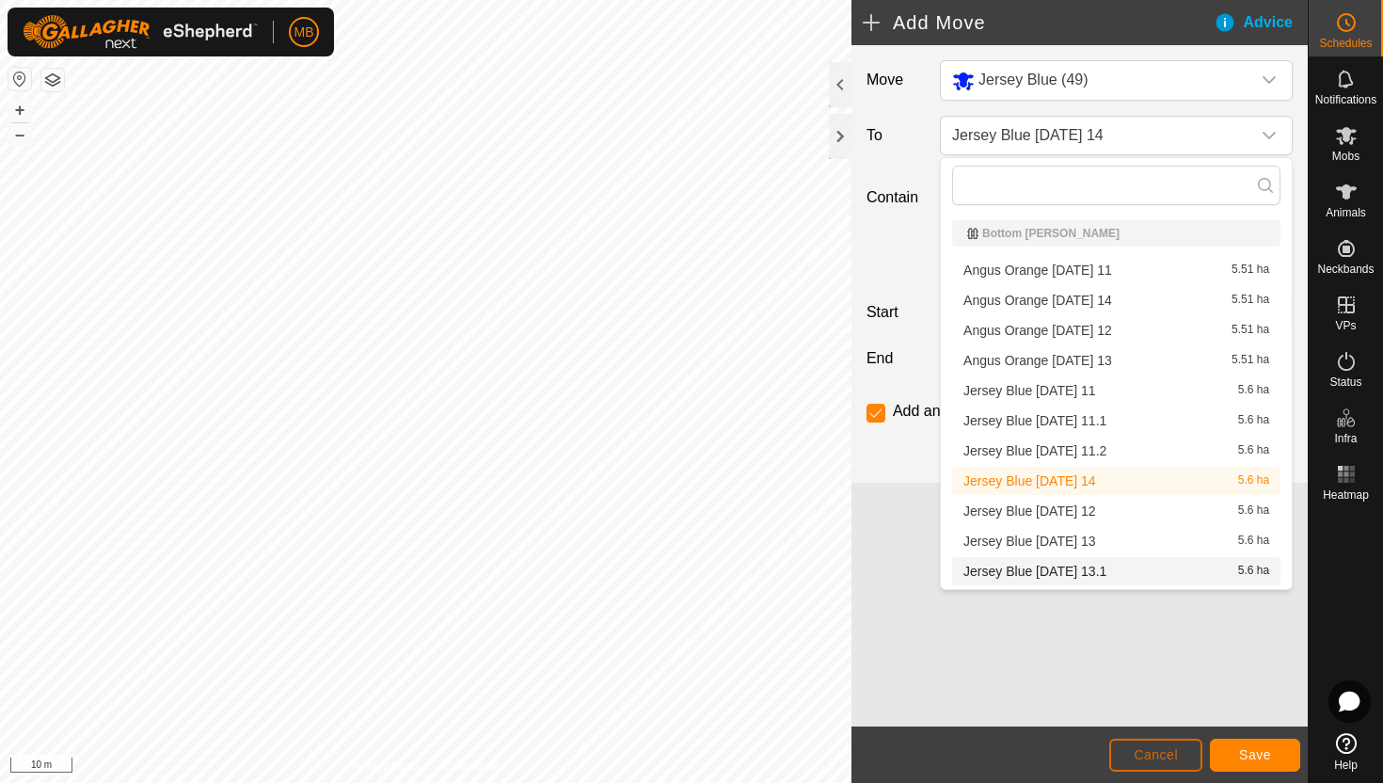
click at [1168, 752] on span "Cancel" at bounding box center [1156, 754] width 44 height 15
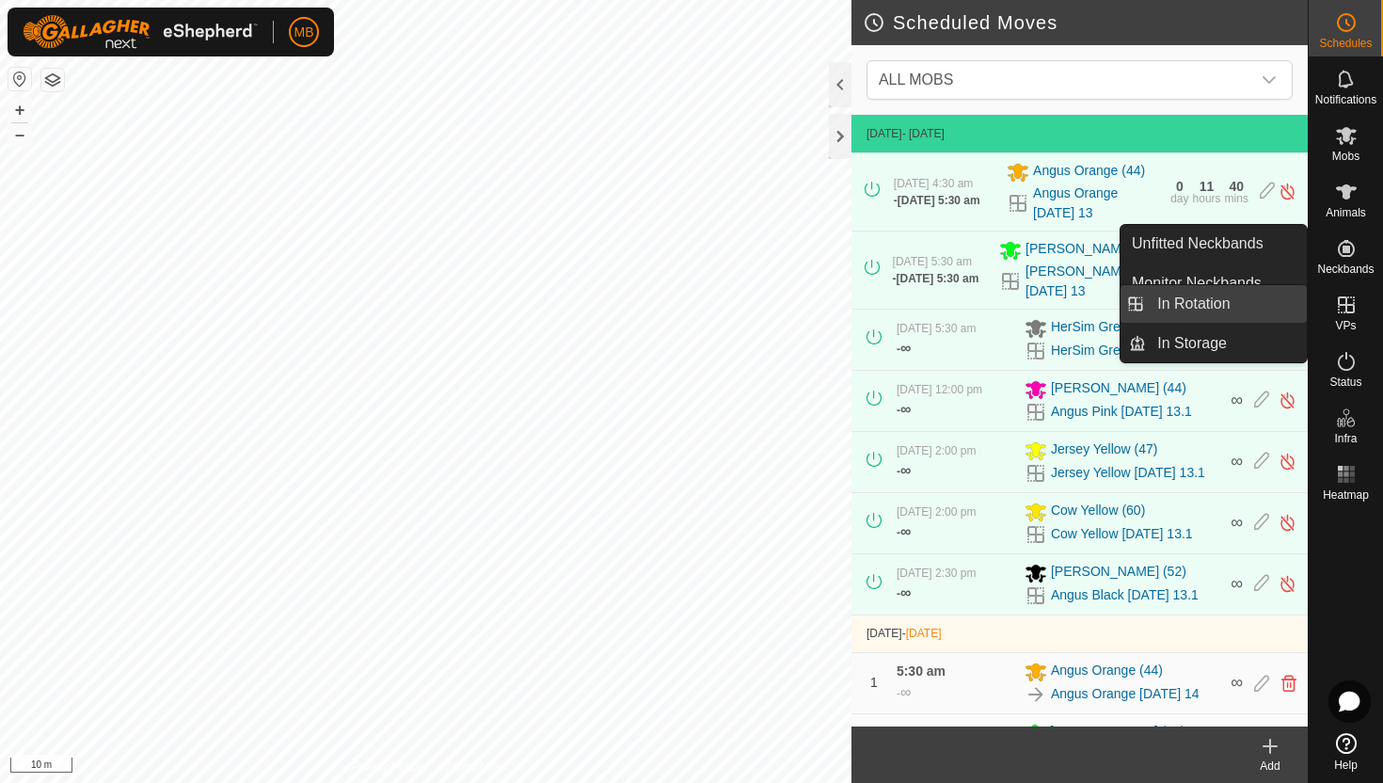
click at [1220, 304] on link "In Rotation" at bounding box center [1226, 304] width 161 height 38
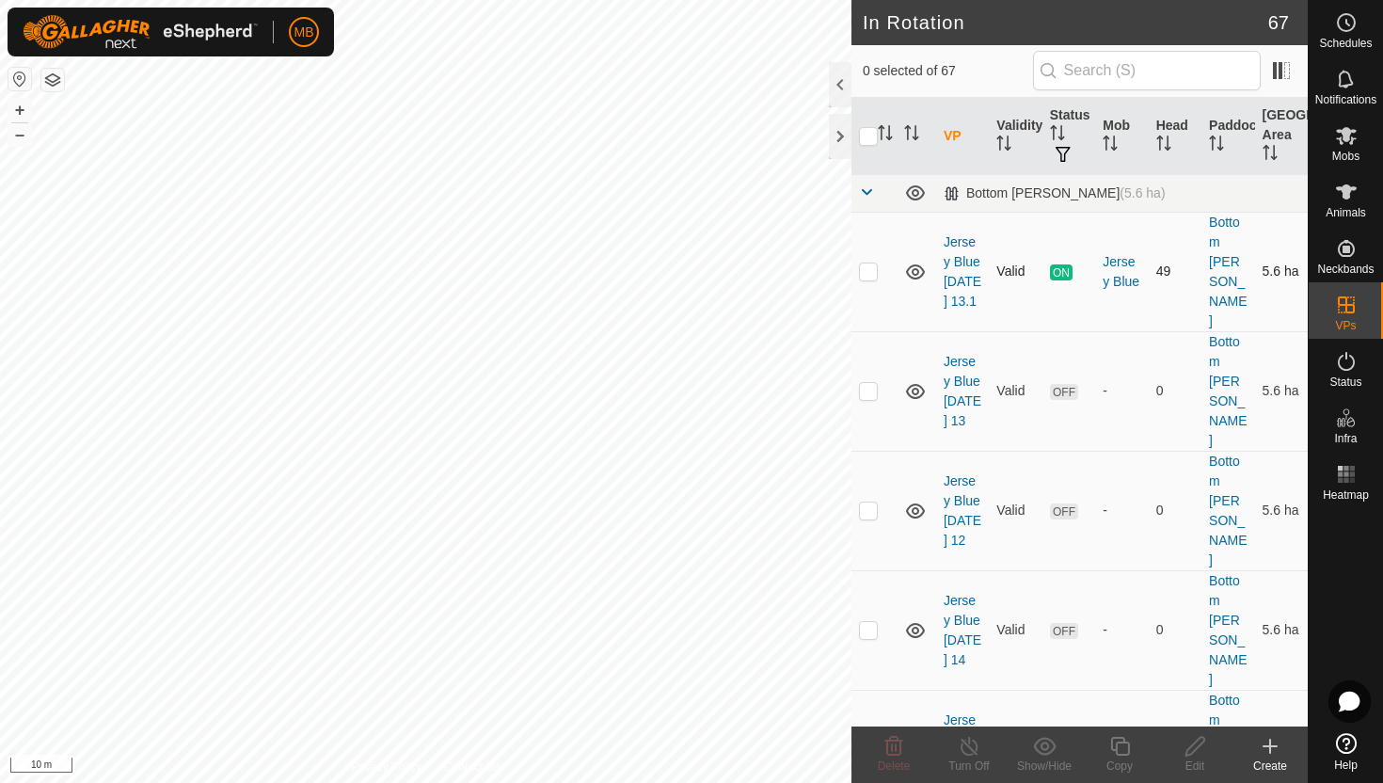
click at [868, 263] on p-checkbox at bounding box center [868, 270] width 19 height 15
checkbox input "true"
click at [1122, 744] on icon at bounding box center [1120, 746] width 24 height 23
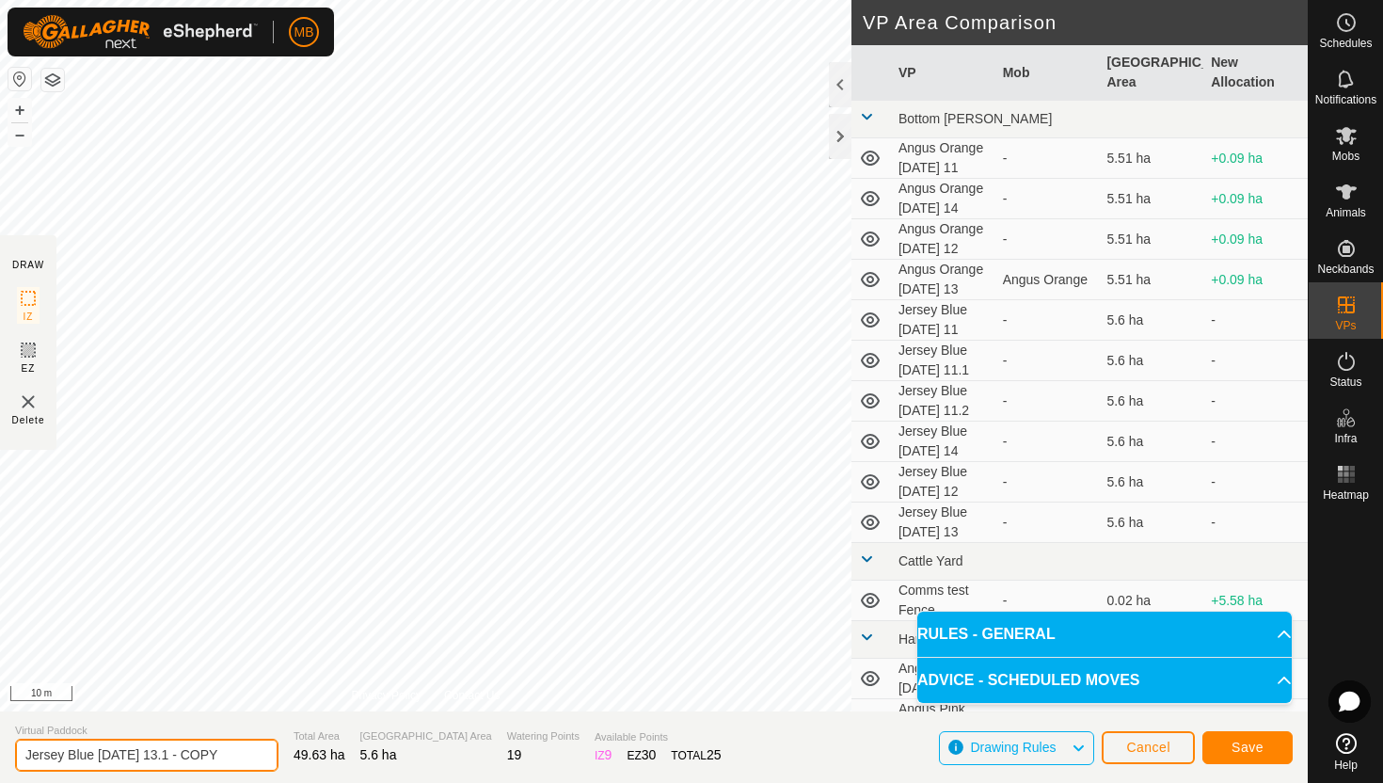
click at [233, 755] on input "Jersey Blue Wednesday 13.1 - COPY" at bounding box center [146, 755] width 263 height 33
type input "Jersey Blue Wednesday 14.1"
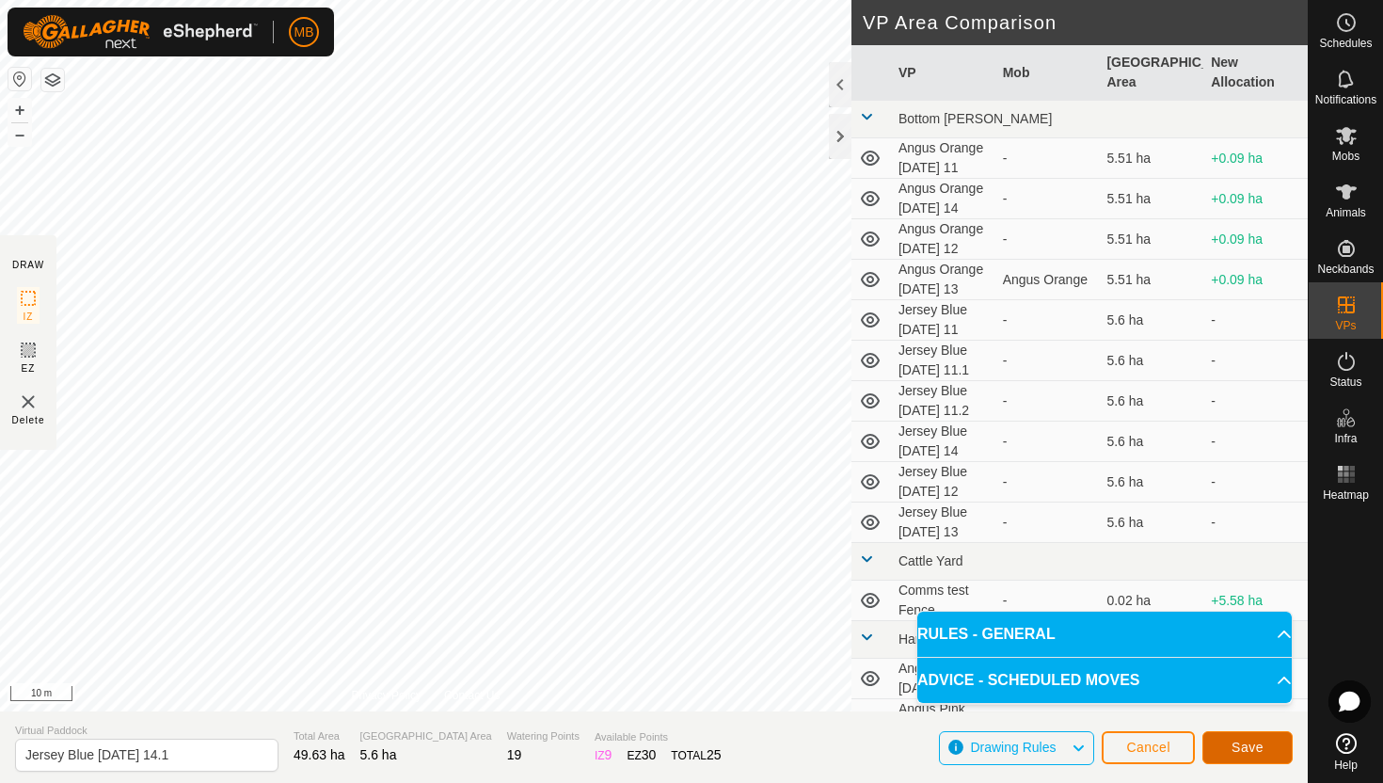
click at [1262, 740] on span "Save" at bounding box center [1248, 747] width 32 height 15
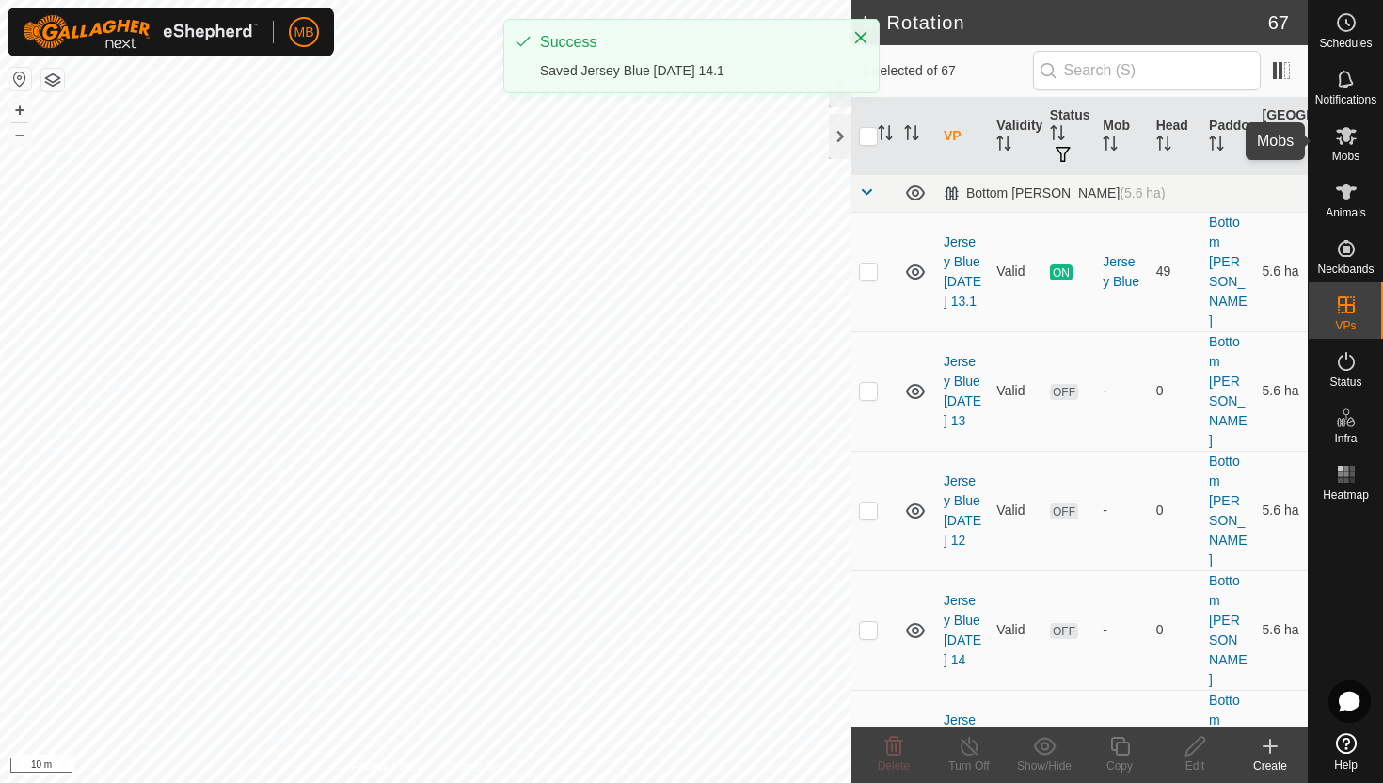
click at [1345, 145] on icon at bounding box center [1346, 135] width 23 height 23
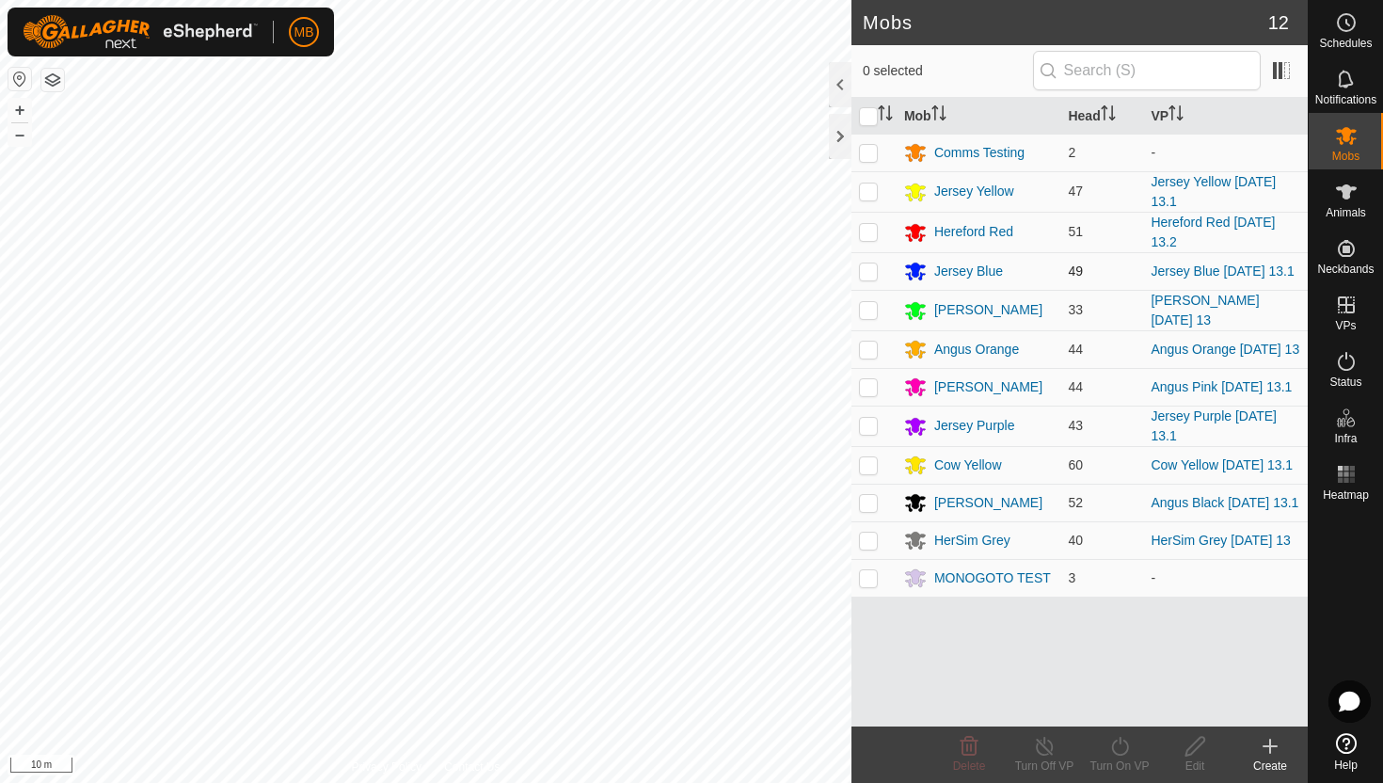
click at [868, 276] on p-checkbox at bounding box center [868, 270] width 19 height 15
checkbox input "true"
click at [1120, 747] on icon at bounding box center [1120, 746] width 24 height 23
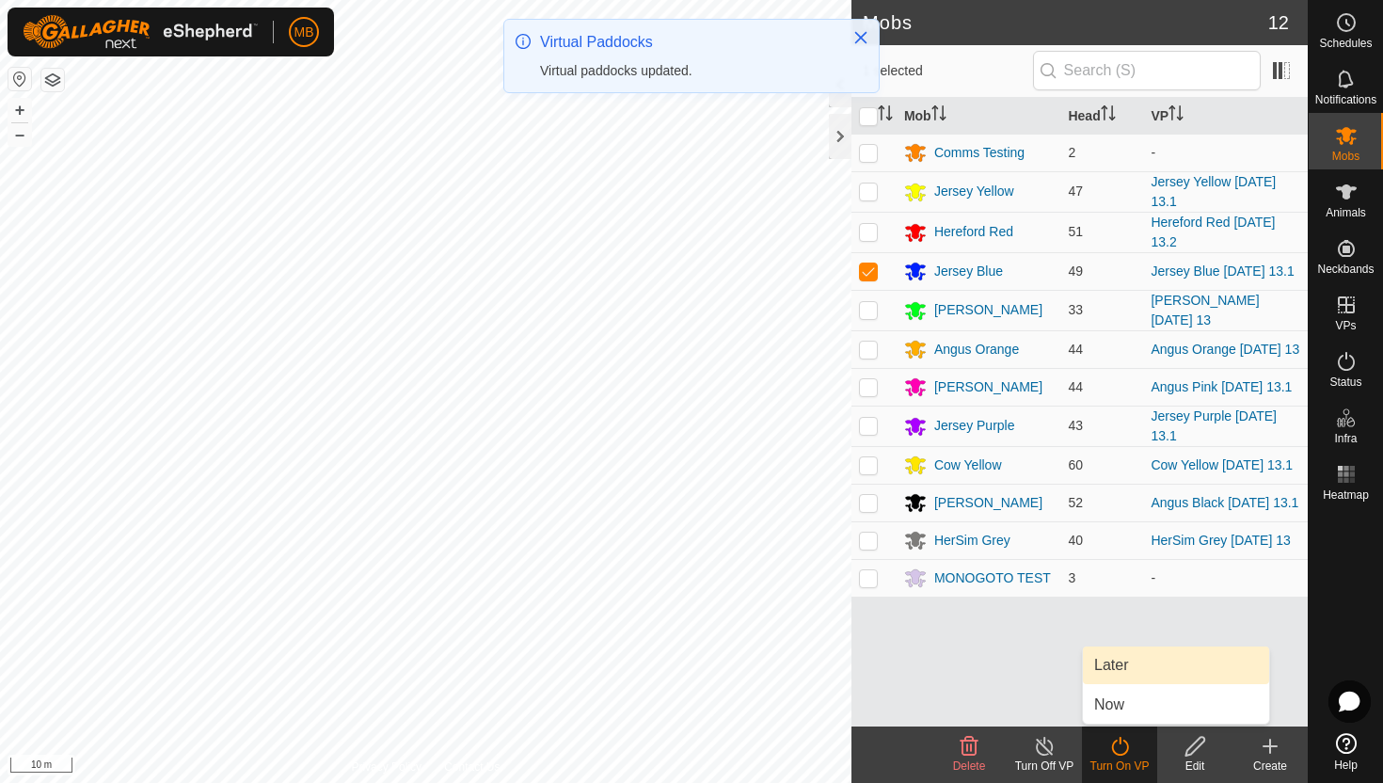
click at [1128, 667] on link "Later" at bounding box center [1176, 665] width 186 height 38
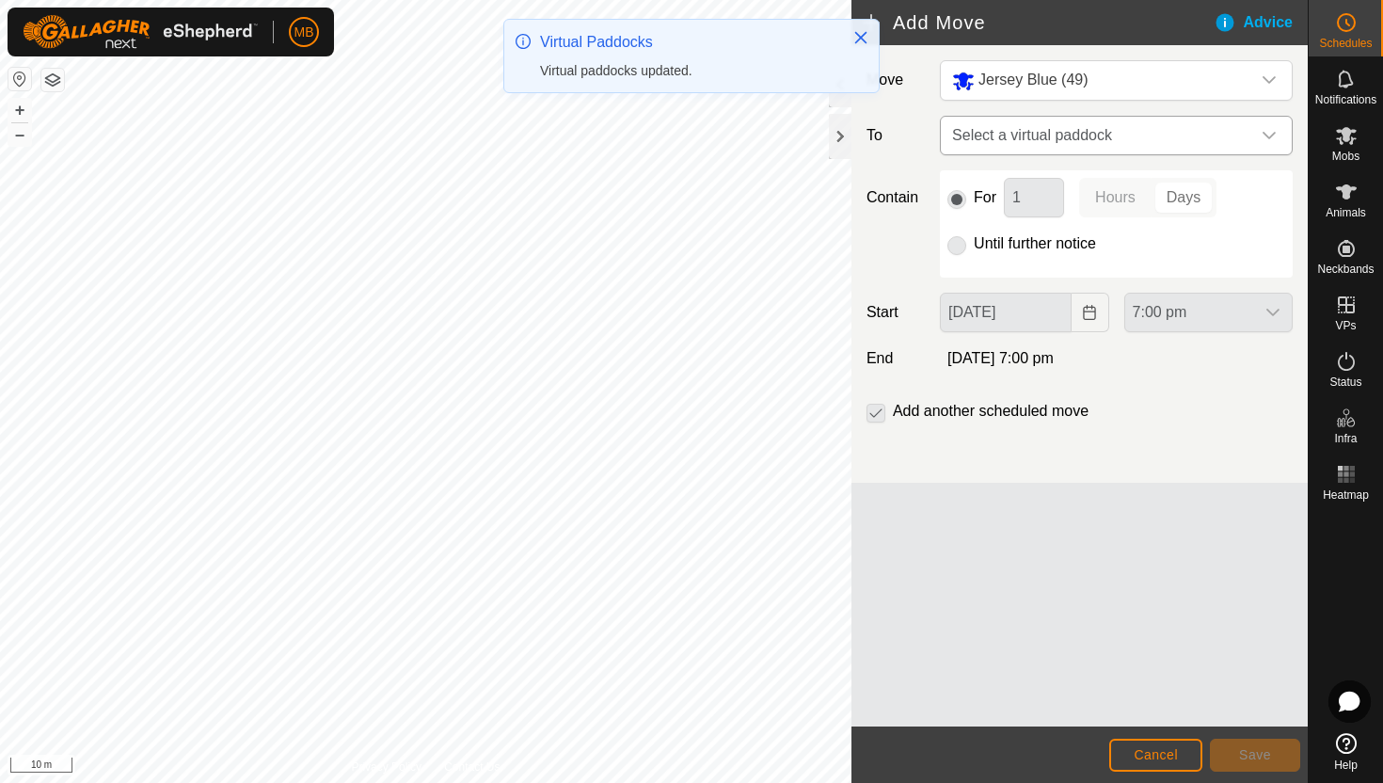
click at [1232, 137] on span "Select a virtual paddock" at bounding box center [1098, 136] width 306 height 38
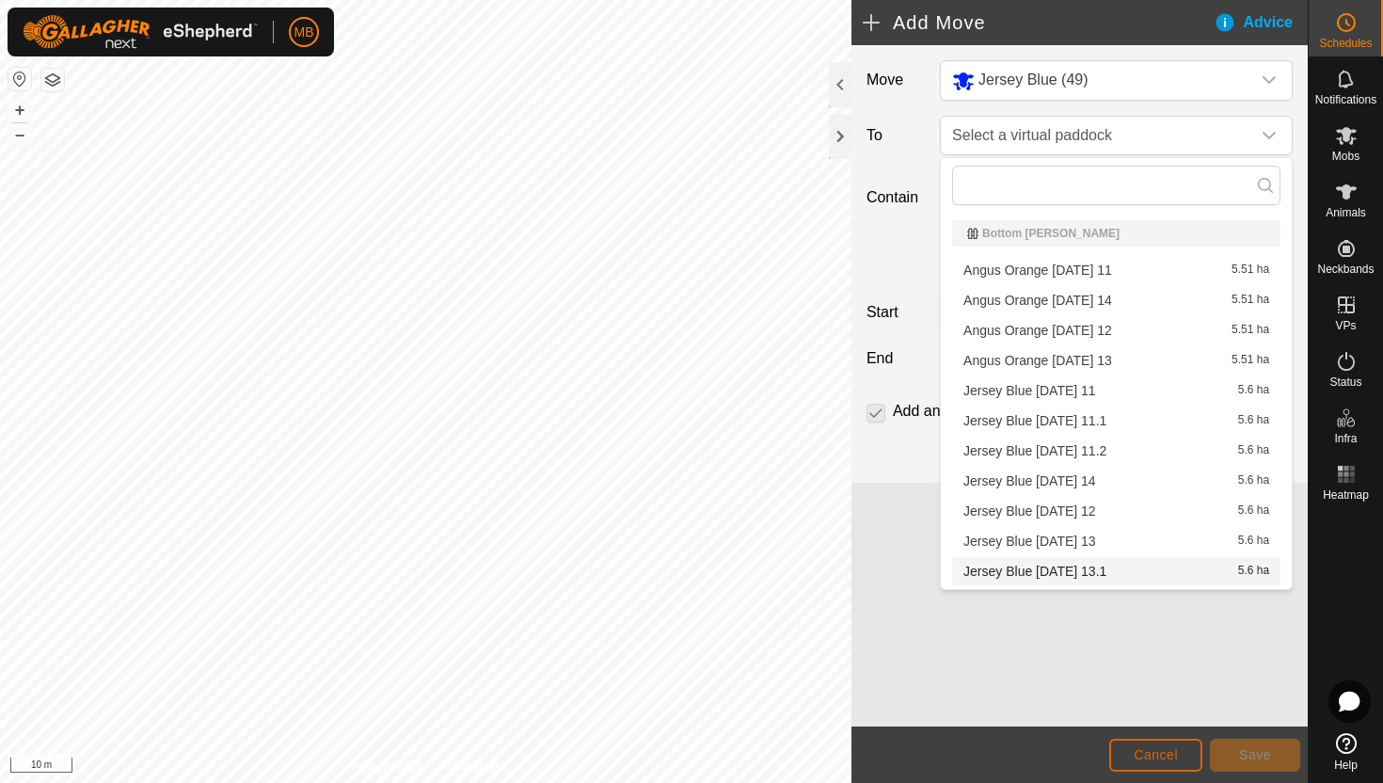
click at [1168, 755] on span "Cancel" at bounding box center [1156, 754] width 44 height 15
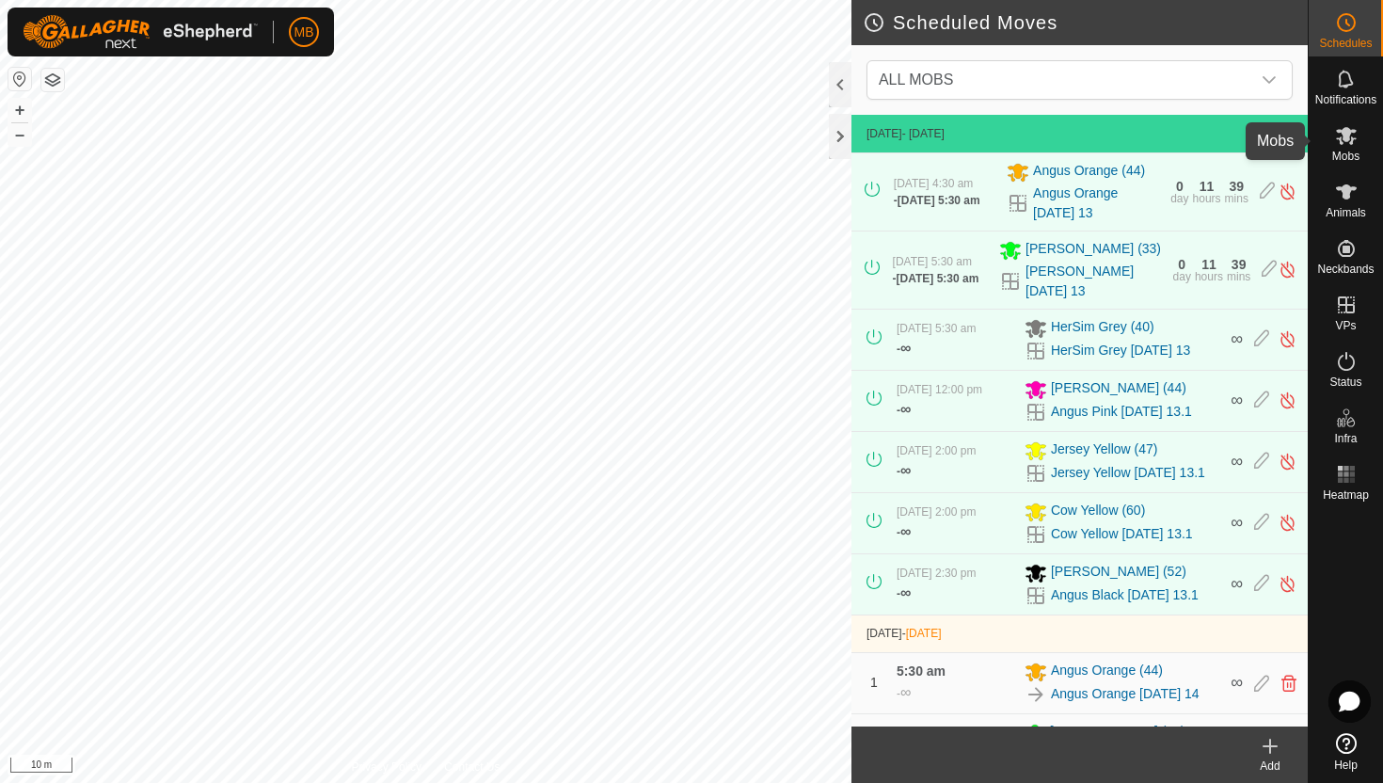
click at [1345, 137] on icon at bounding box center [1346, 136] width 21 height 18
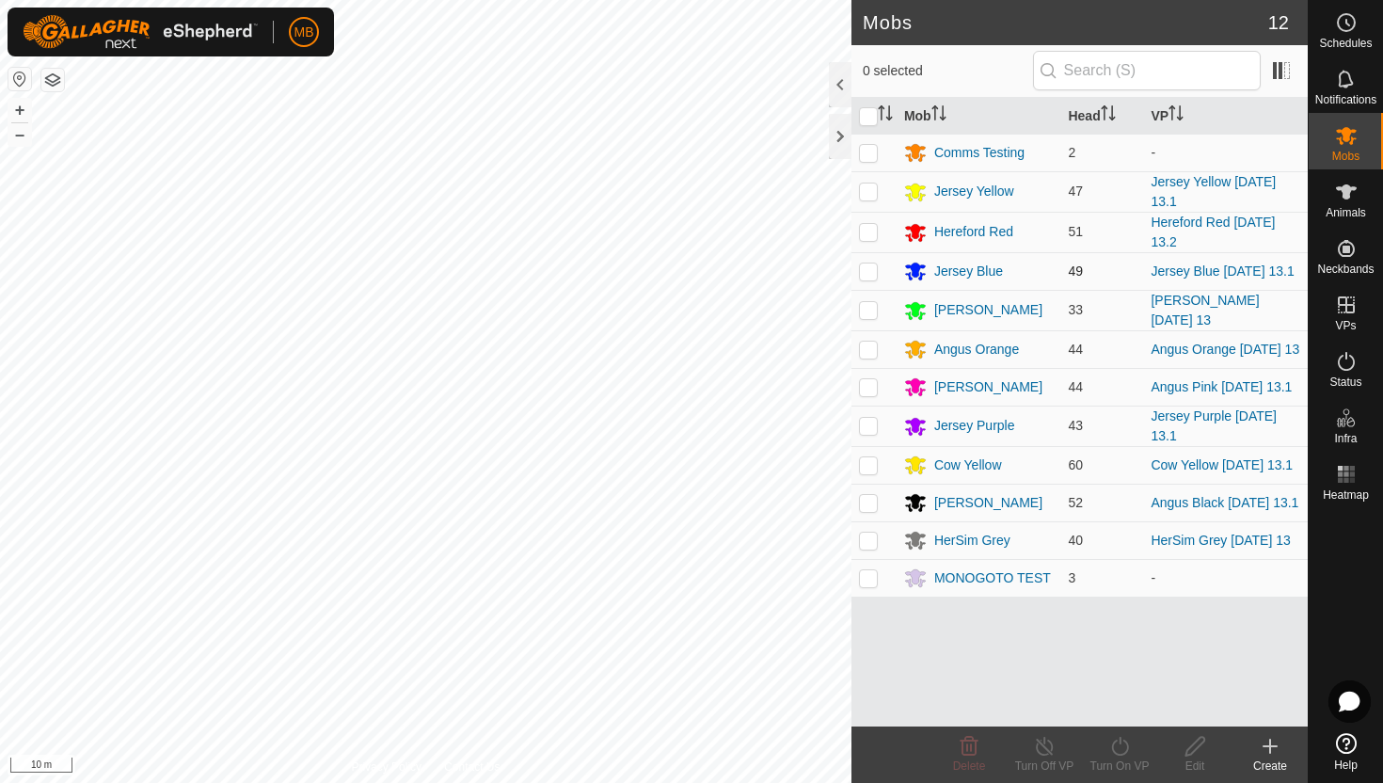
click at [867, 273] on p-checkbox at bounding box center [868, 270] width 19 height 15
click at [1120, 749] on icon at bounding box center [1120, 746] width 24 height 23
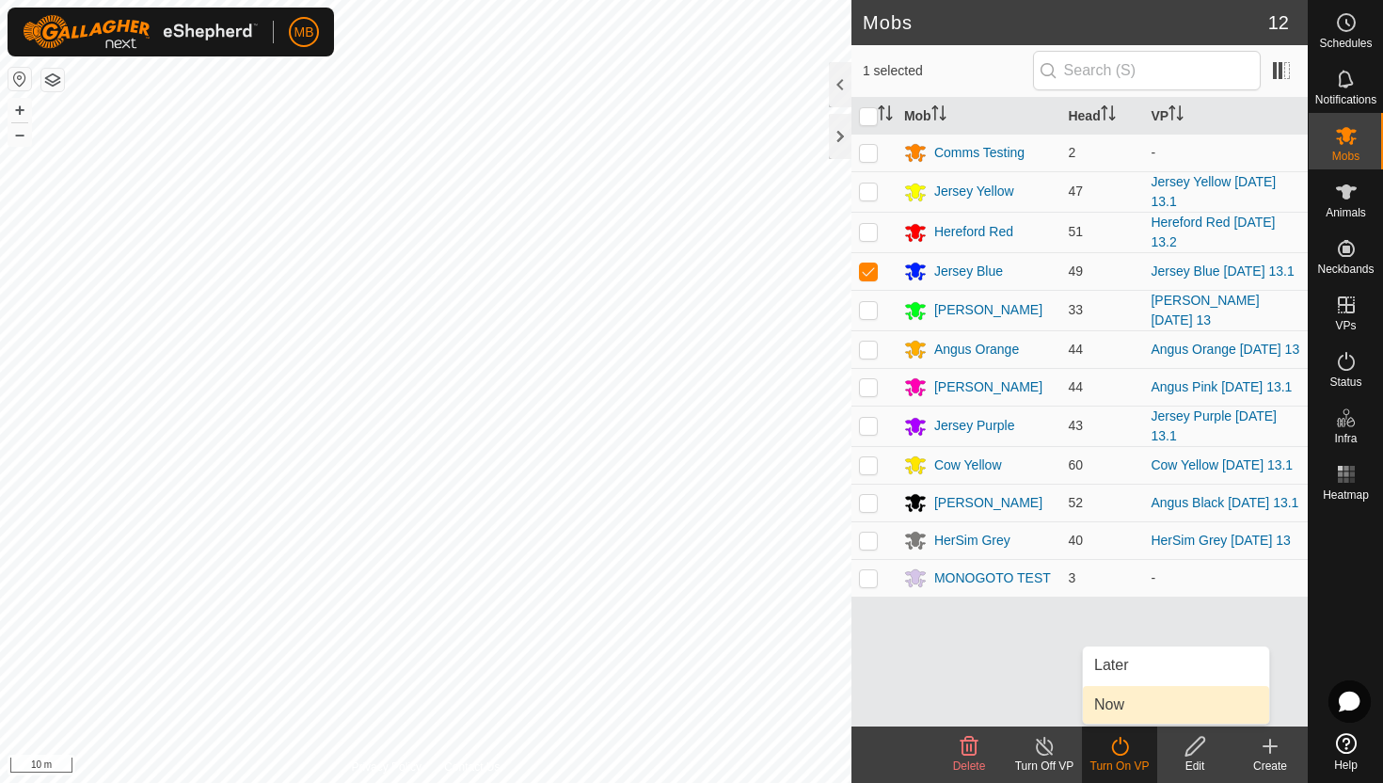
click at [1123, 702] on link "Now" at bounding box center [1176, 705] width 186 height 38
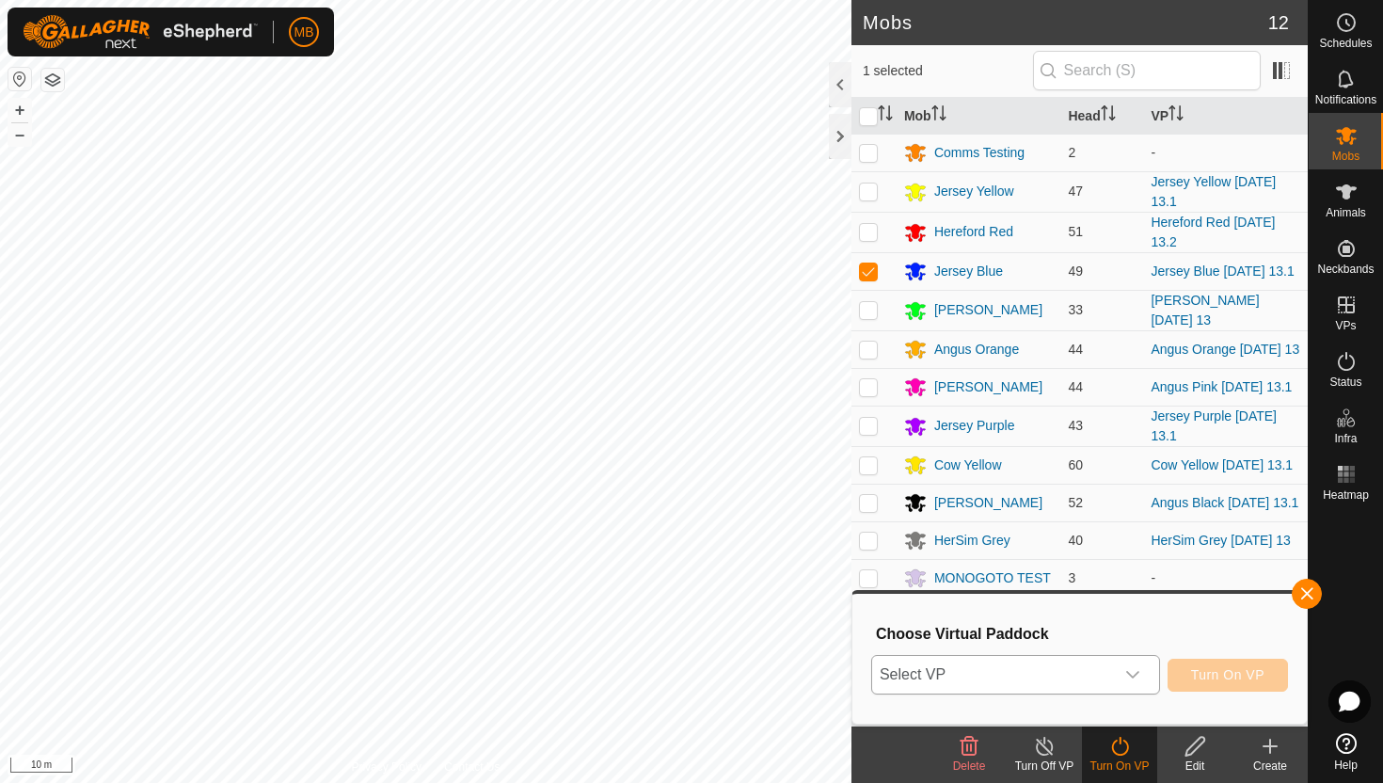
click at [1135, 675] on icon "dropdown trigger" at bounding box center [1132, 675] width 13 height 8
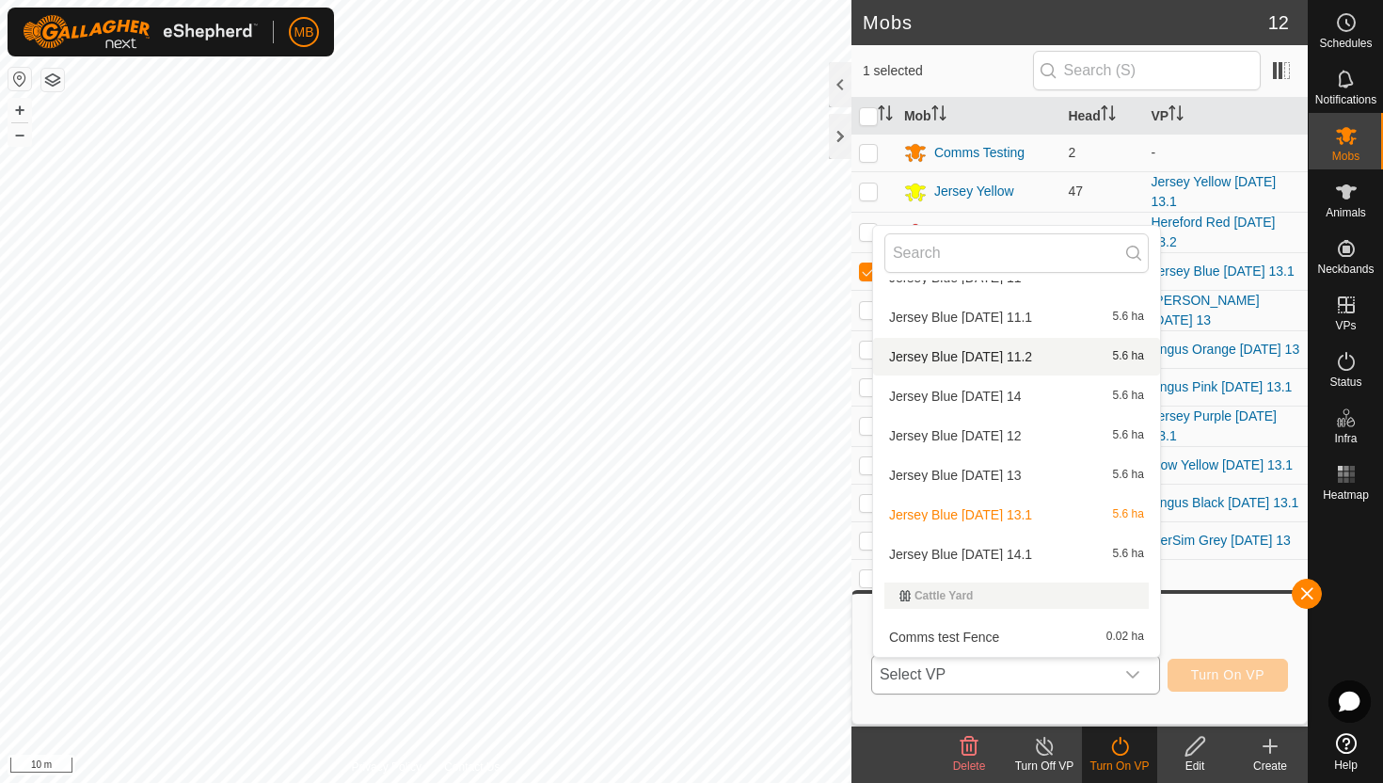
scroll to position [226, 0]
click at [1308, 594] on button "button" at bounding box center [1307, 594] width 30 height 30
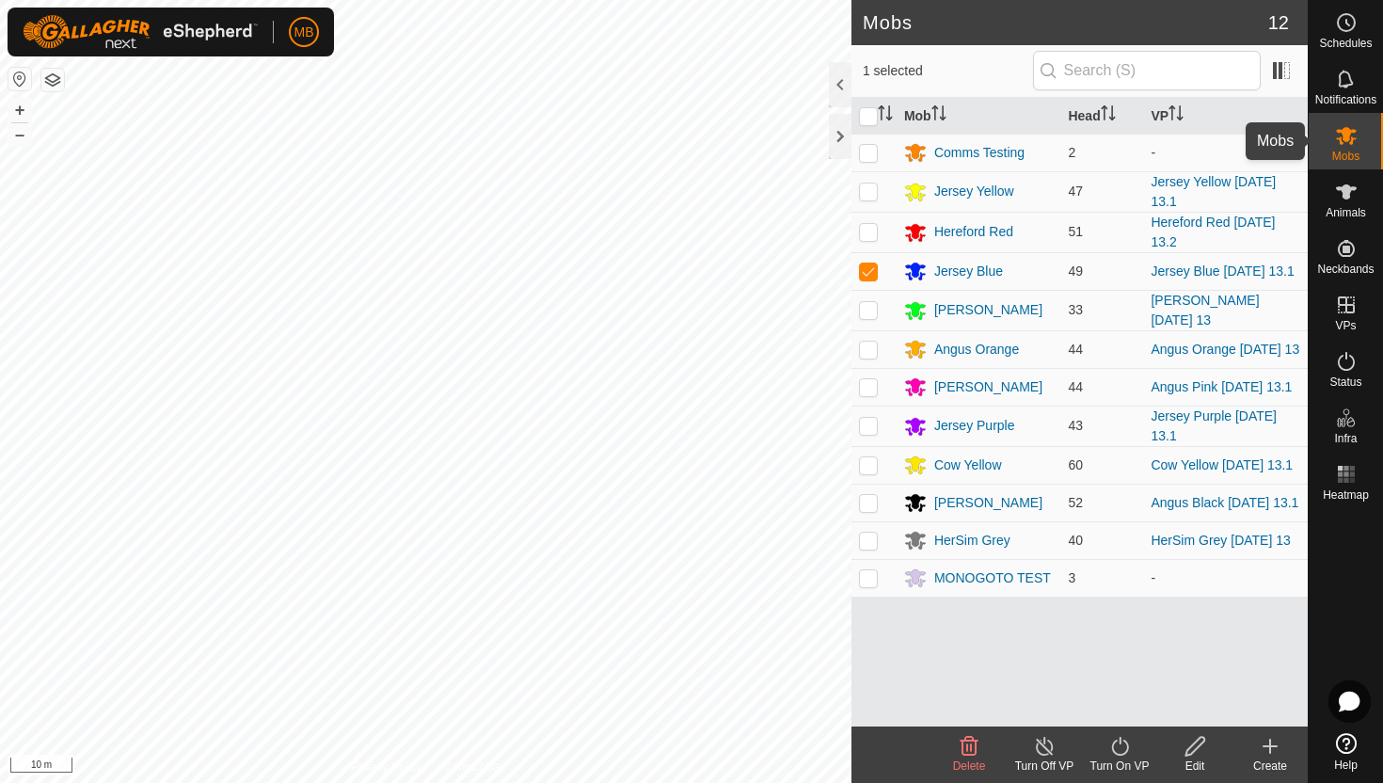
click at [1350, 136] on icon at bounding box center [1346, 136] width 21 height 18
click at [874, 273] on p-checkbox at bounding box center [868, 270] width 19 height 15
click at [871, 274] on p-checkbox at bounding box center [868, 270] width 19 height 15
checkbox input "true"
click at [1120, 748] on icon at bounding box center [1120, 746] width 24 height 23
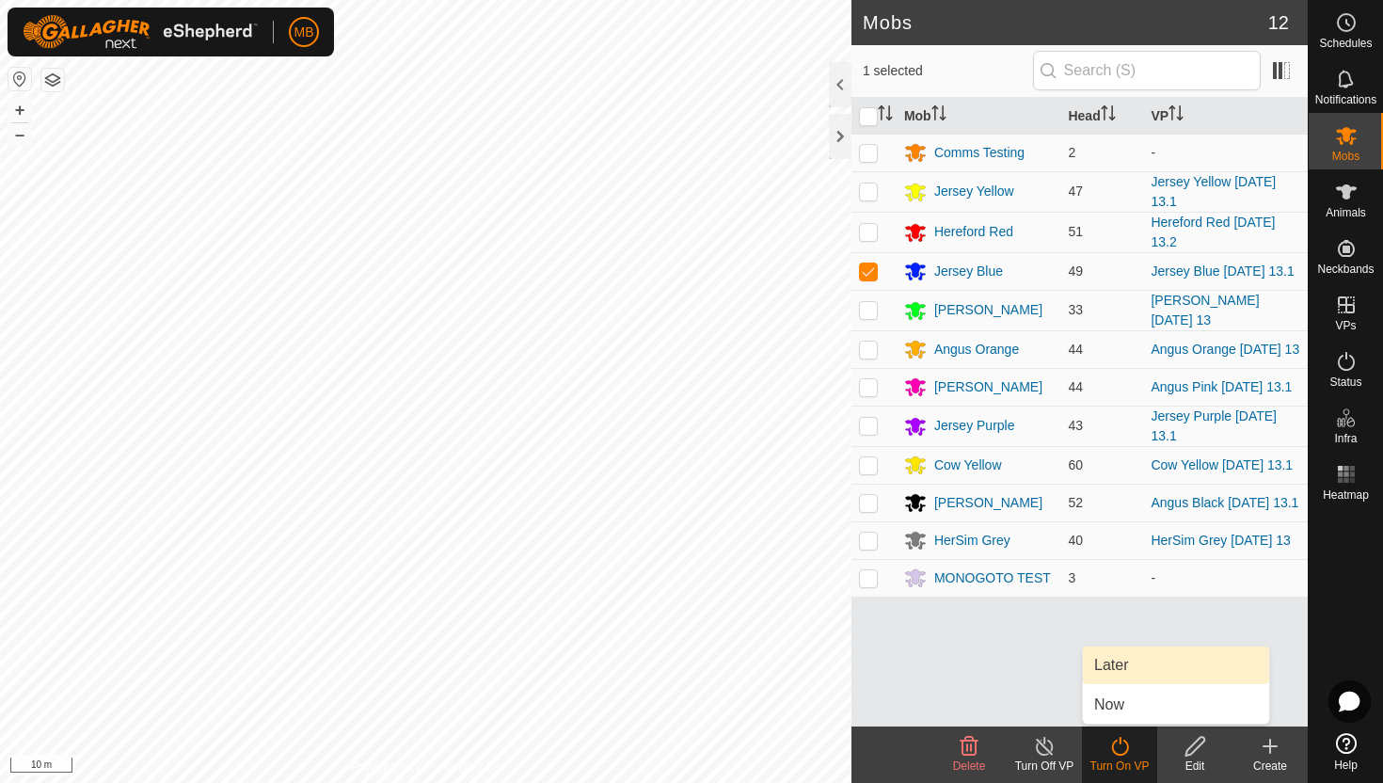
click at [1131, 664] on link "Later" at bounding box center [1176, 665] width 186 height 38
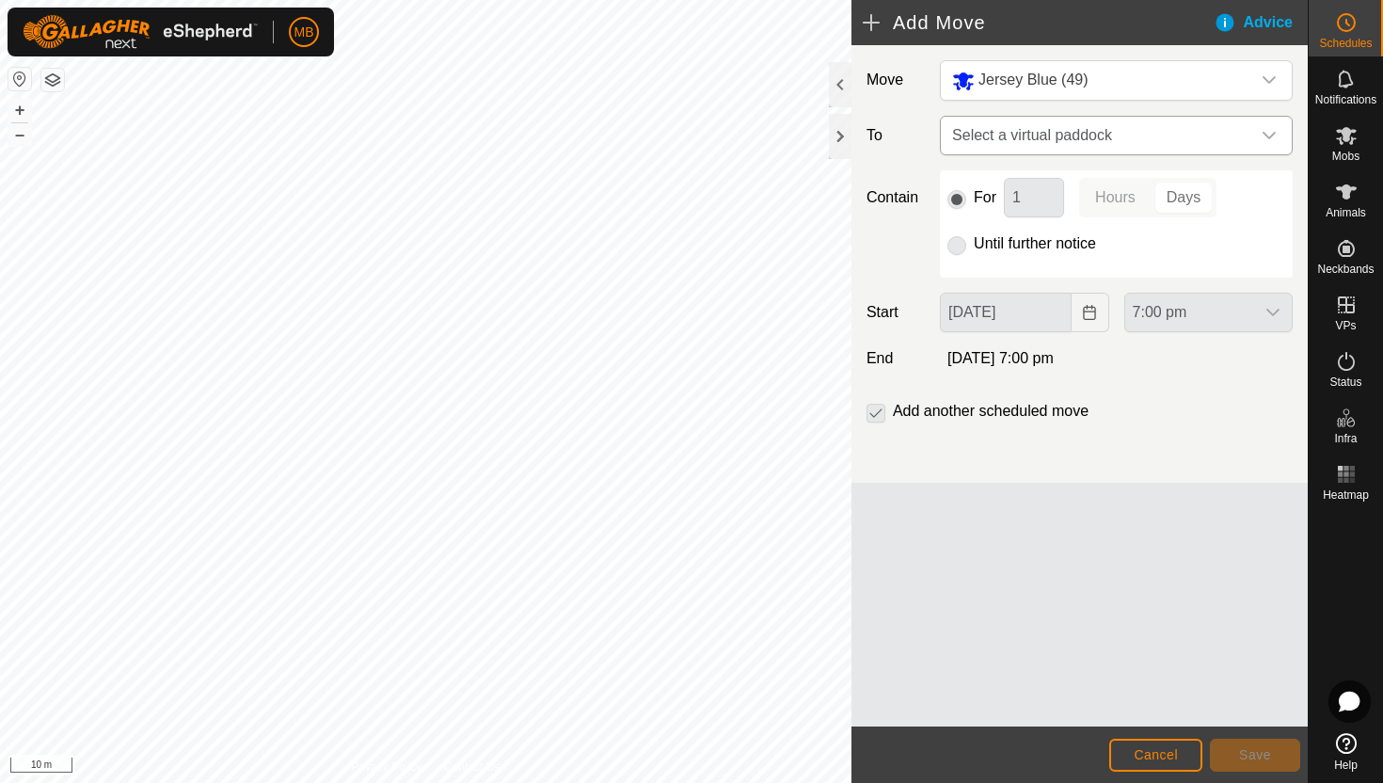
click at [1264, 130] on icon "dropdown trigger" at bounding box center [1269, 135] width 15 height 15
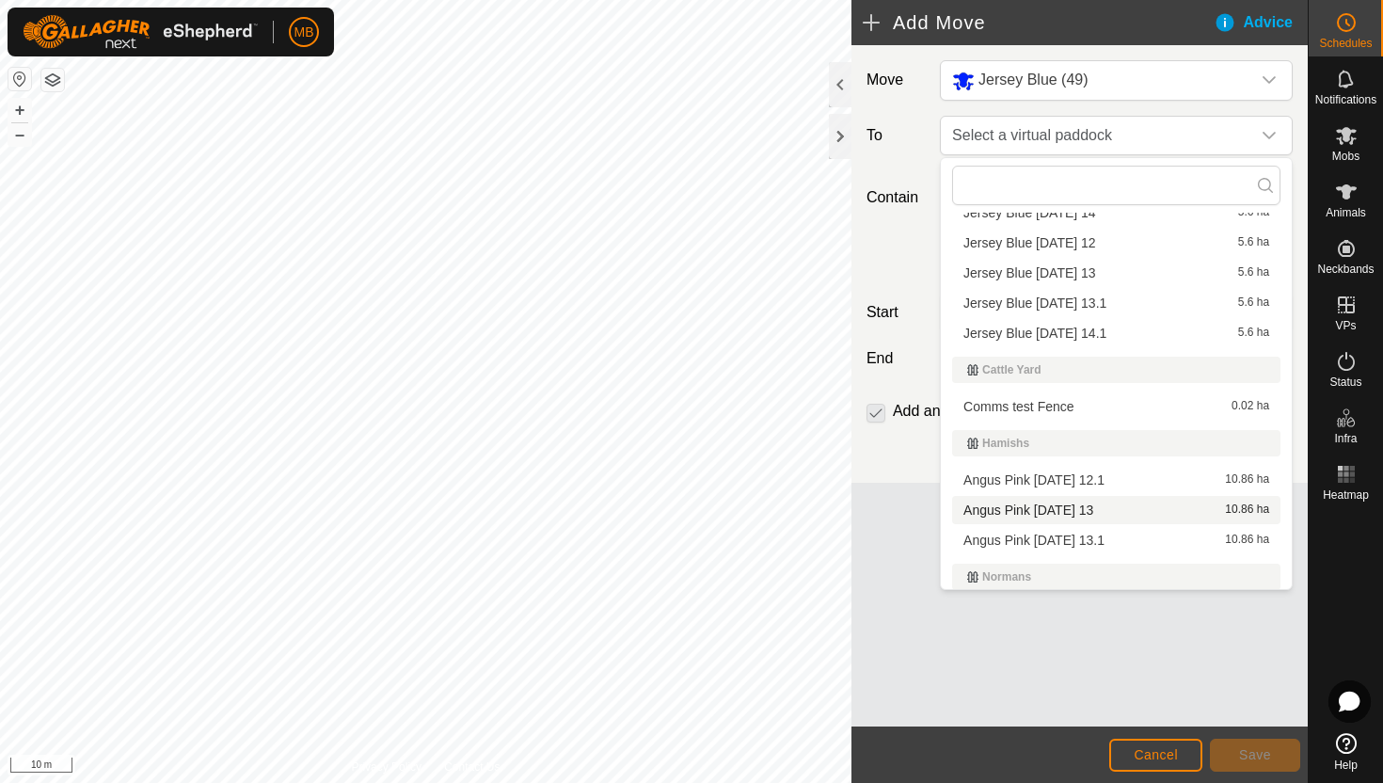
scroll to position [247, 0]
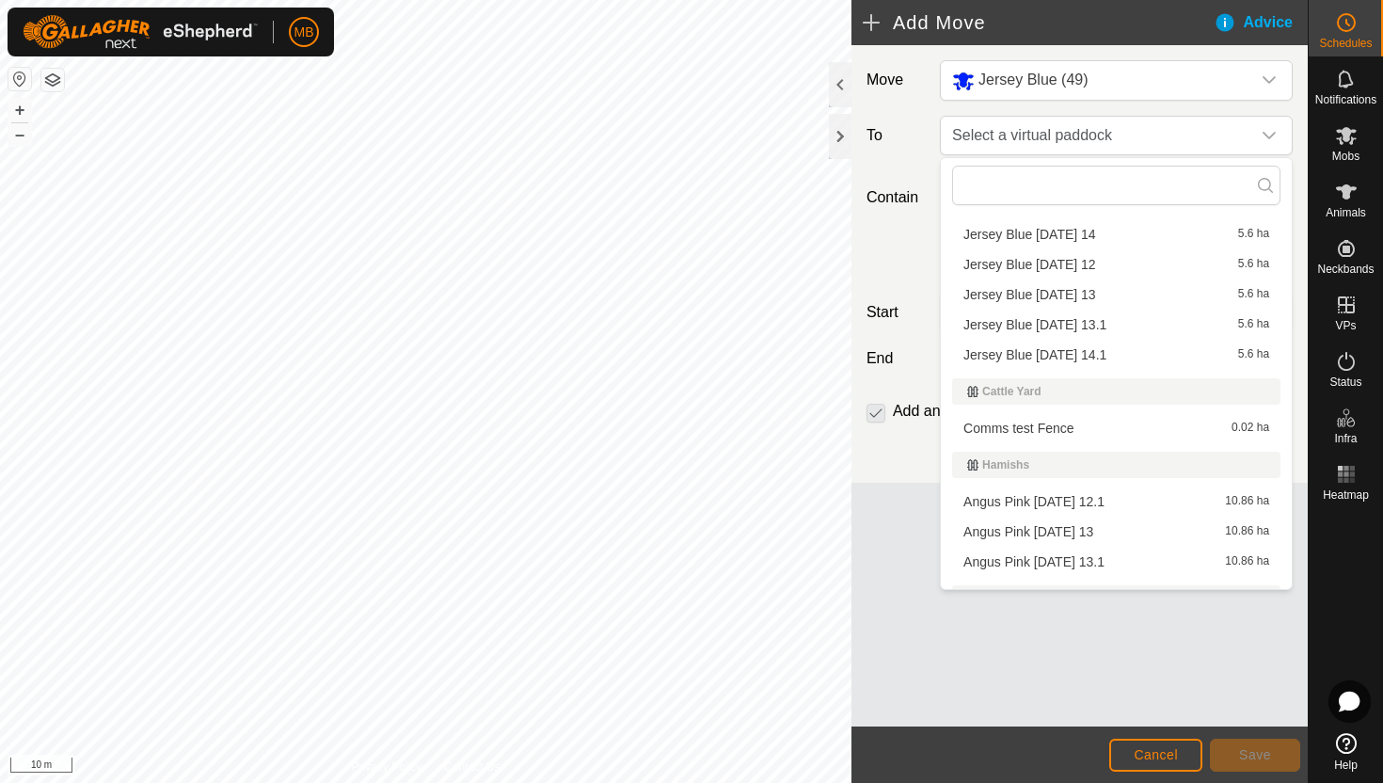
click at [1104, 351] on li "Jersey Blue Wednesday 14.1 5.6 ha" at bounding box center [1116, 355] width 328 height 28
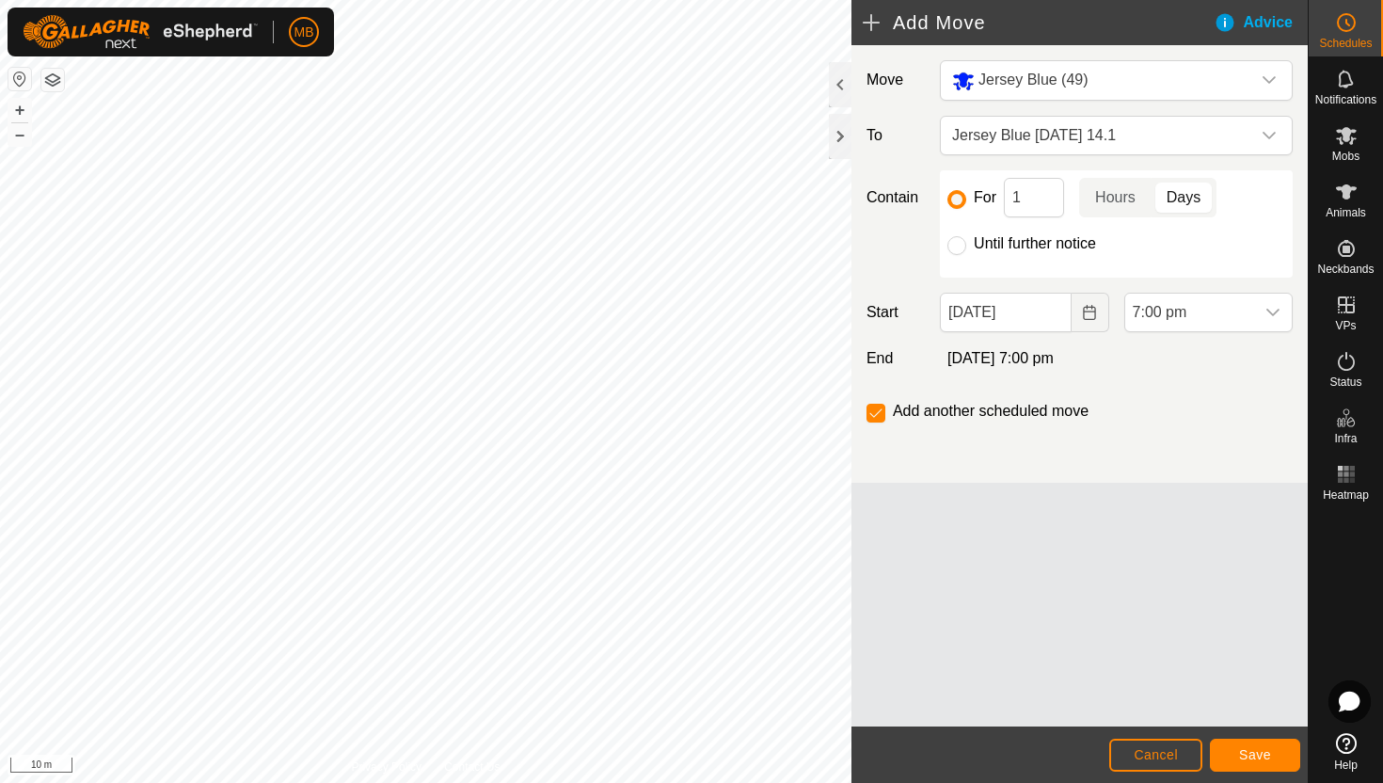
click at [1027, 243] on label "Until further notice" at bounding box center [1035, 243] width 122 height 15
click at [966, 243] on input "Until further notice" at bounding box center [957, 245] width 19 height 19
radio input "true"
checkbox input "false"
click at [1155, 749] on span "Cancel" at bounding box center [1156, 754] width 44 height 15
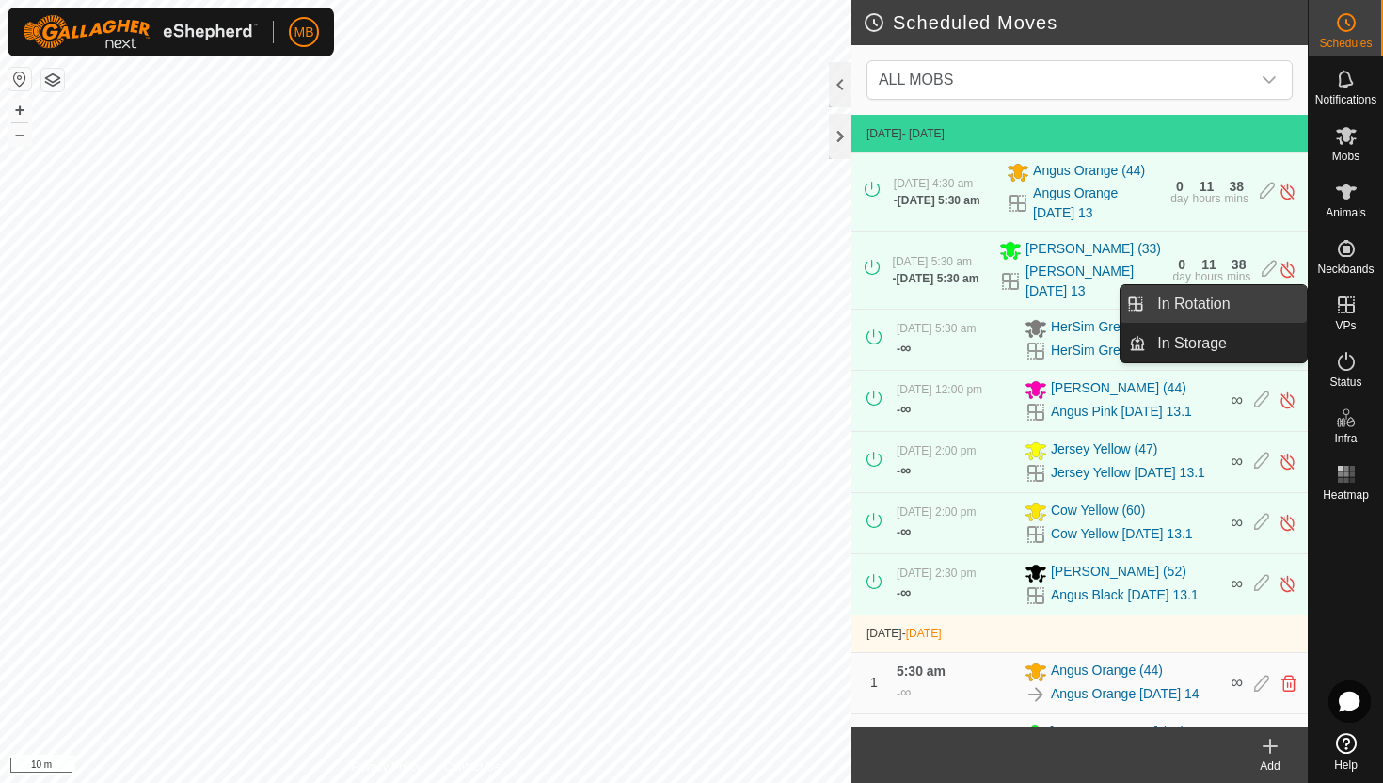
click at [1233, 306] on link "In Rotation" at bounding box center [1226, 304] width 161 height 38
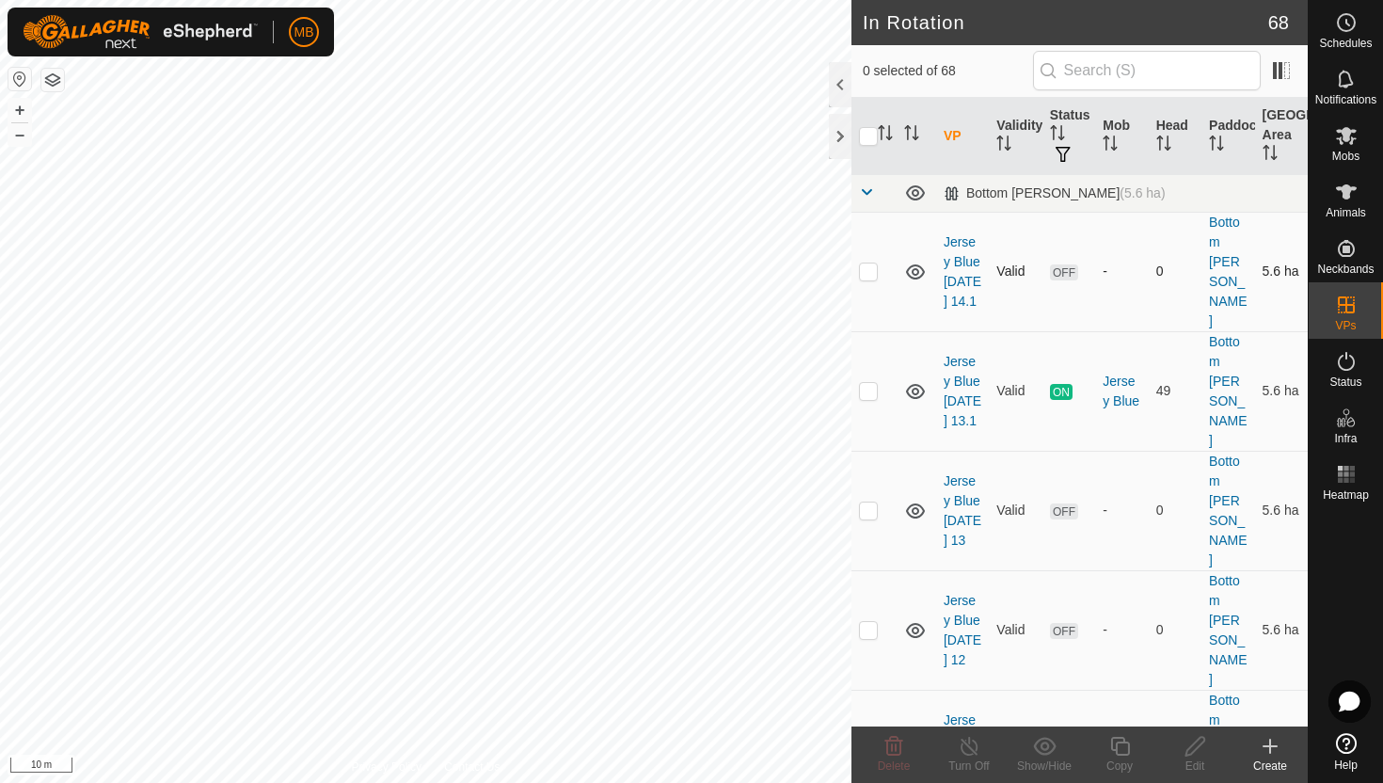
click at [865, 263] on p-checkbox at bounding box center [868, 270] width 19 height 15
checkbox input "true"
click at [1197, 743] on icon at bounding box center [1196, 746] width 24 height 23
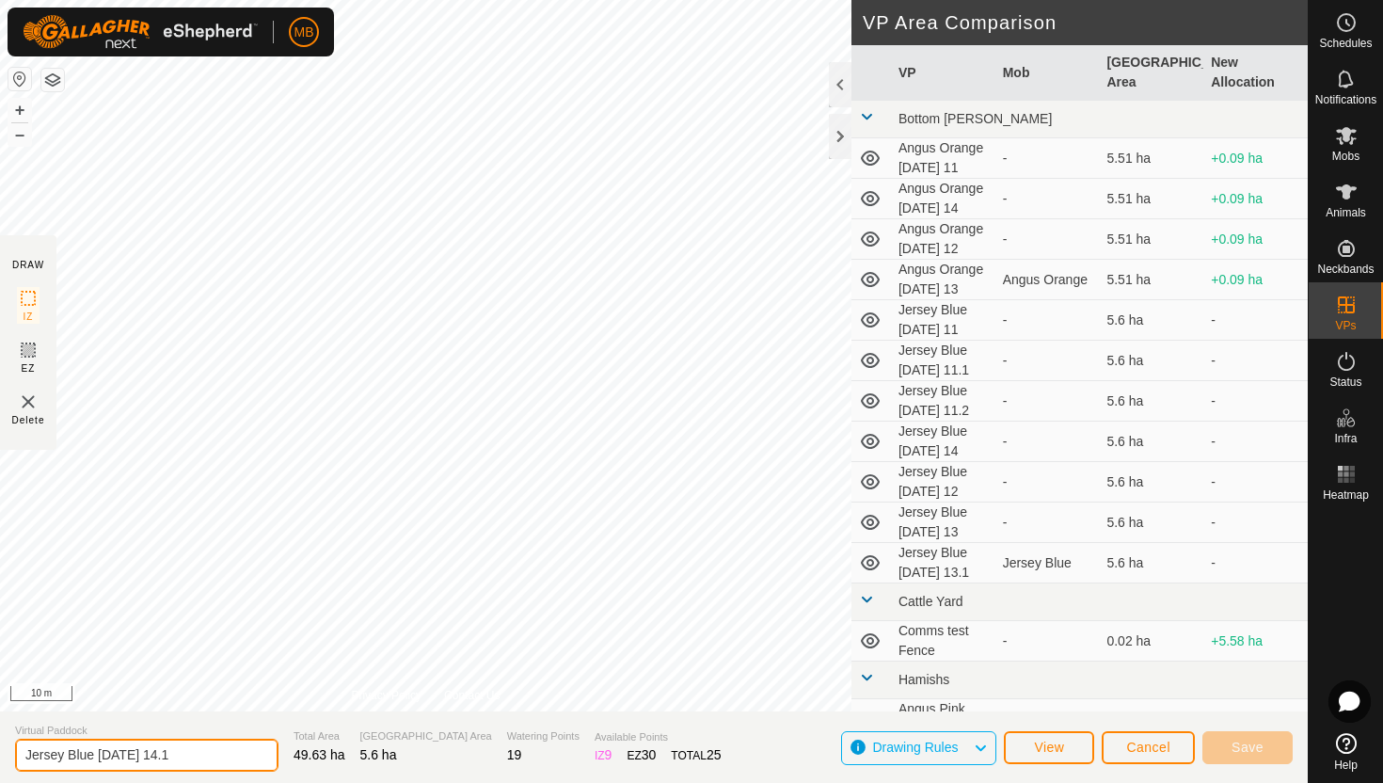
click at [168, 756] on input "Jersey Blue Wednesday 14.1" at bounding box center [146, 755] width 263 height 33
type input "Jersey Blue Thursday 14.1"
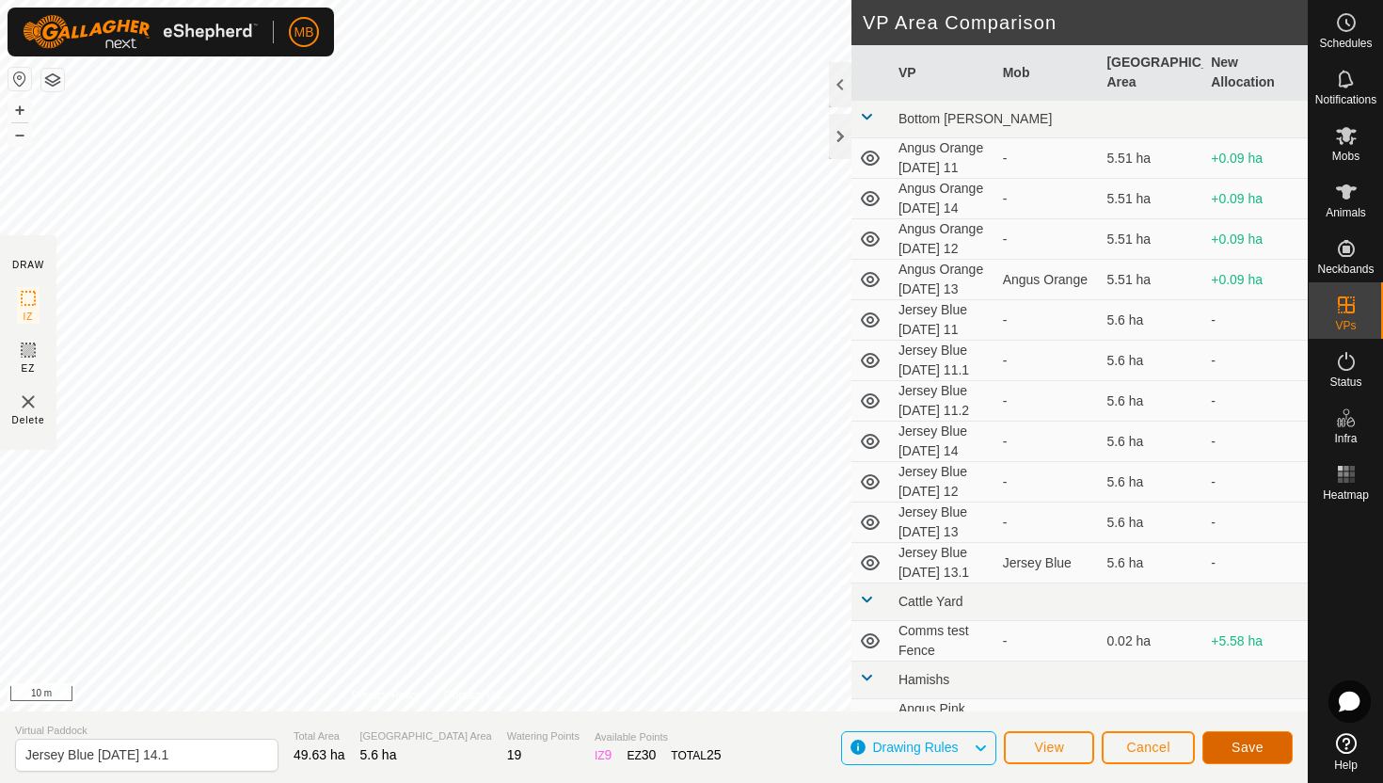
click at [1250, 754] on span "Save" at bounding box center [1248, 747] width 32 height 15
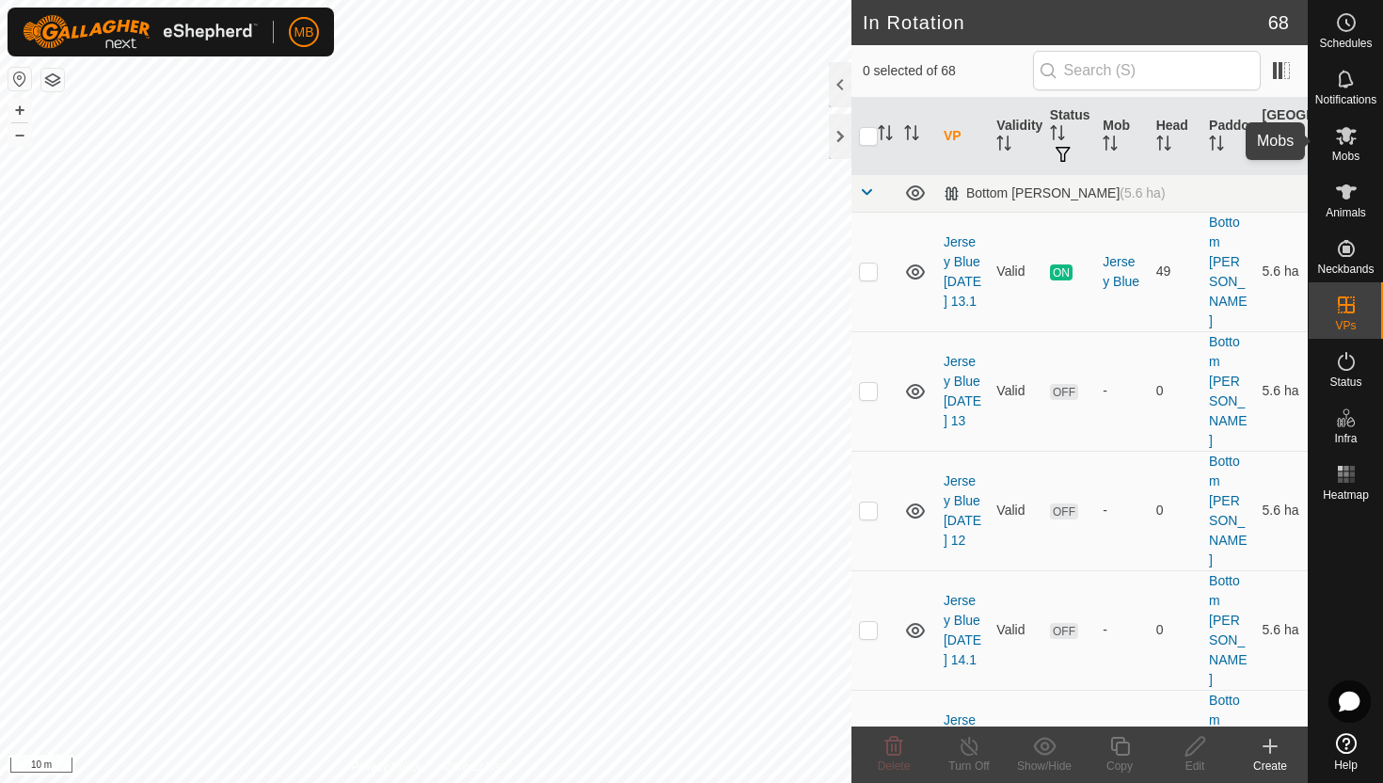
click at [1344, 139] on icon at bounding box center [1346, 136] width 21 height 18
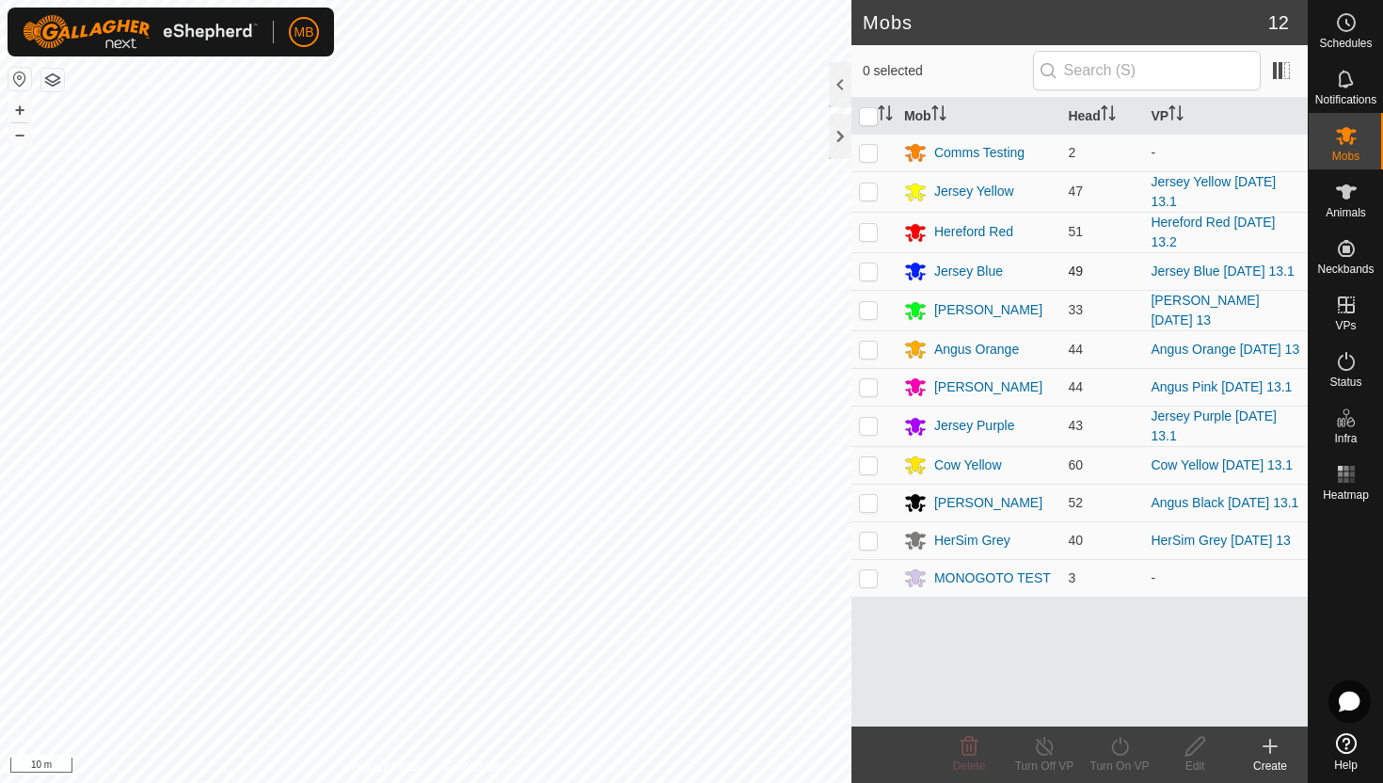
click at [871, 276] on p-checkbox at bounding box center [868, 270] width 19 height 15
checkbox input "true"
click at [1122, 747] on icon at bounding box center [1120, 746] width 24 height 23
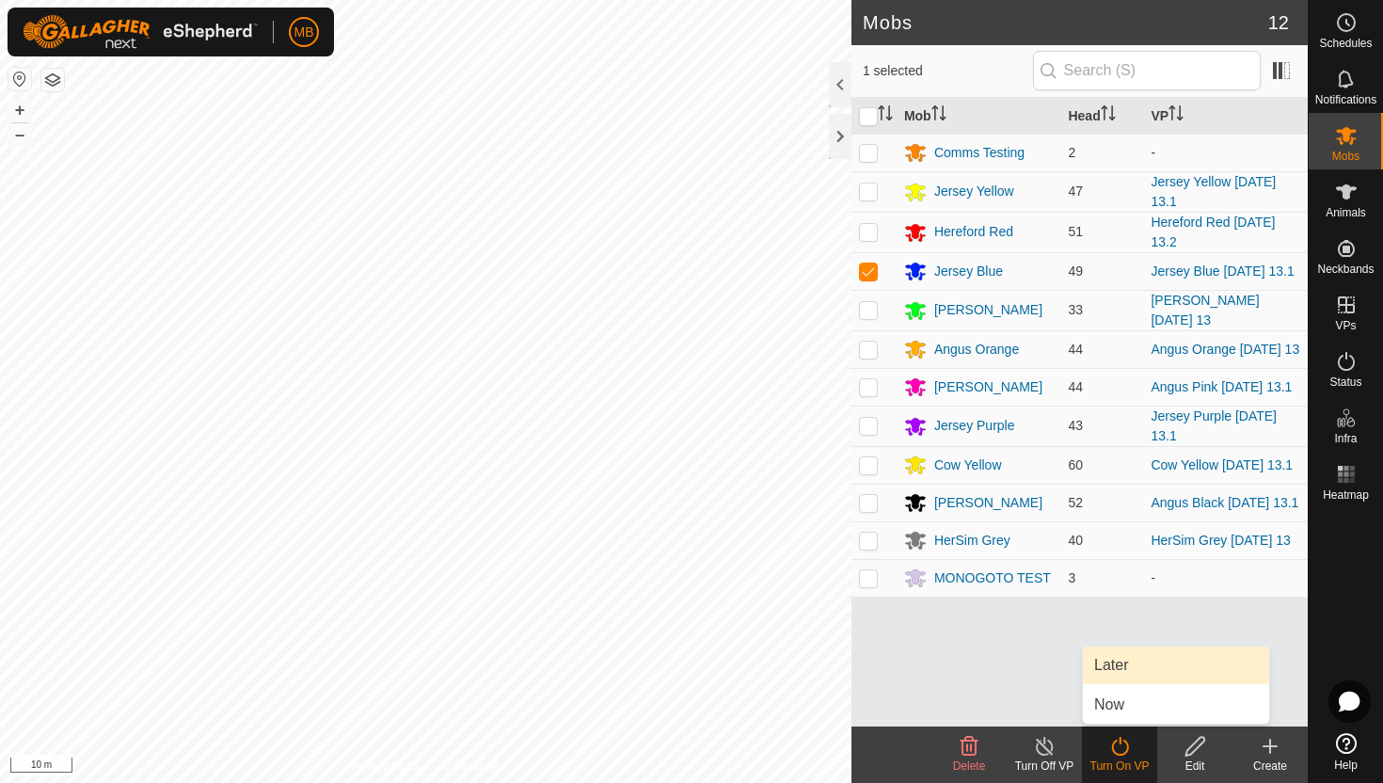
click at [1126, 663] on link "Later" at bounding box center [1176, 665] width 186 height 38
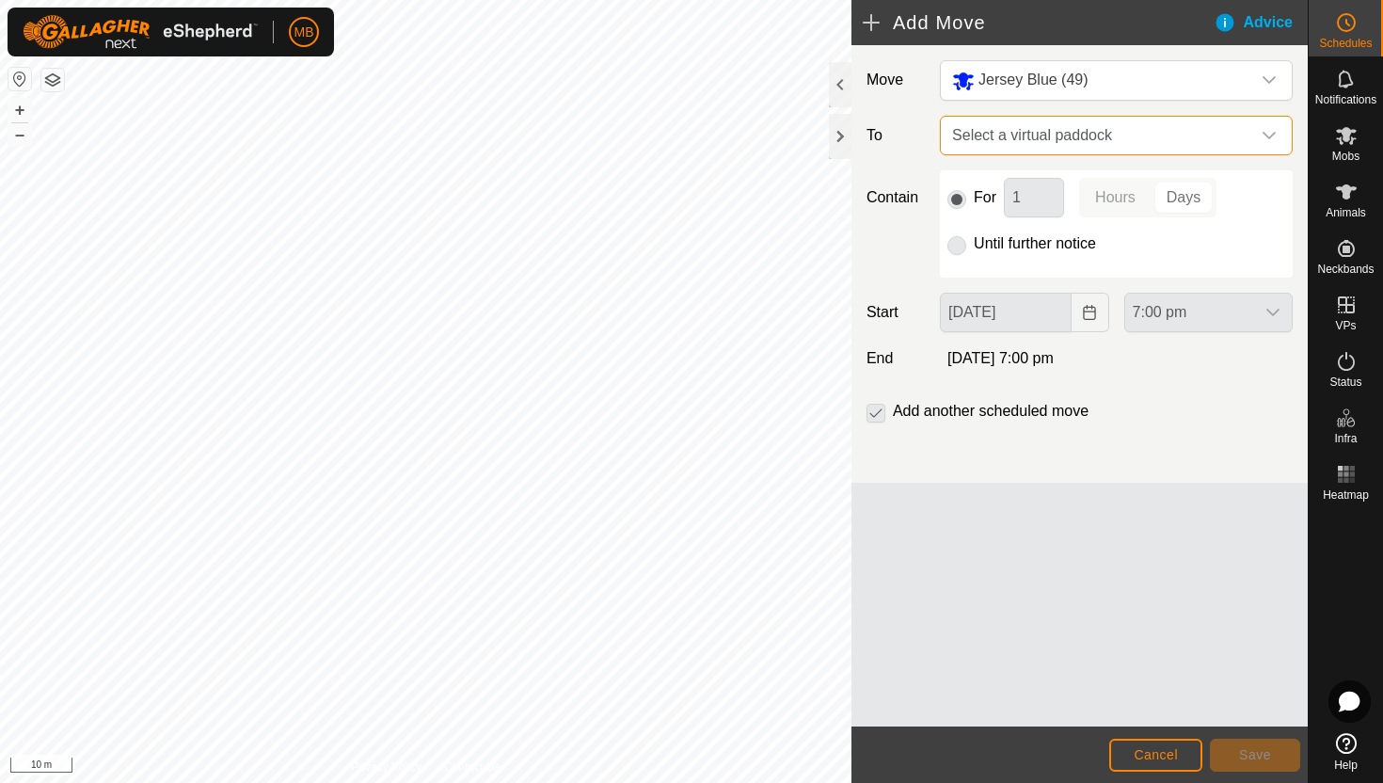
click at [1243, 135] on span "Select a virtual paddock" at bounding box center [1098, 136] width 306 height 38
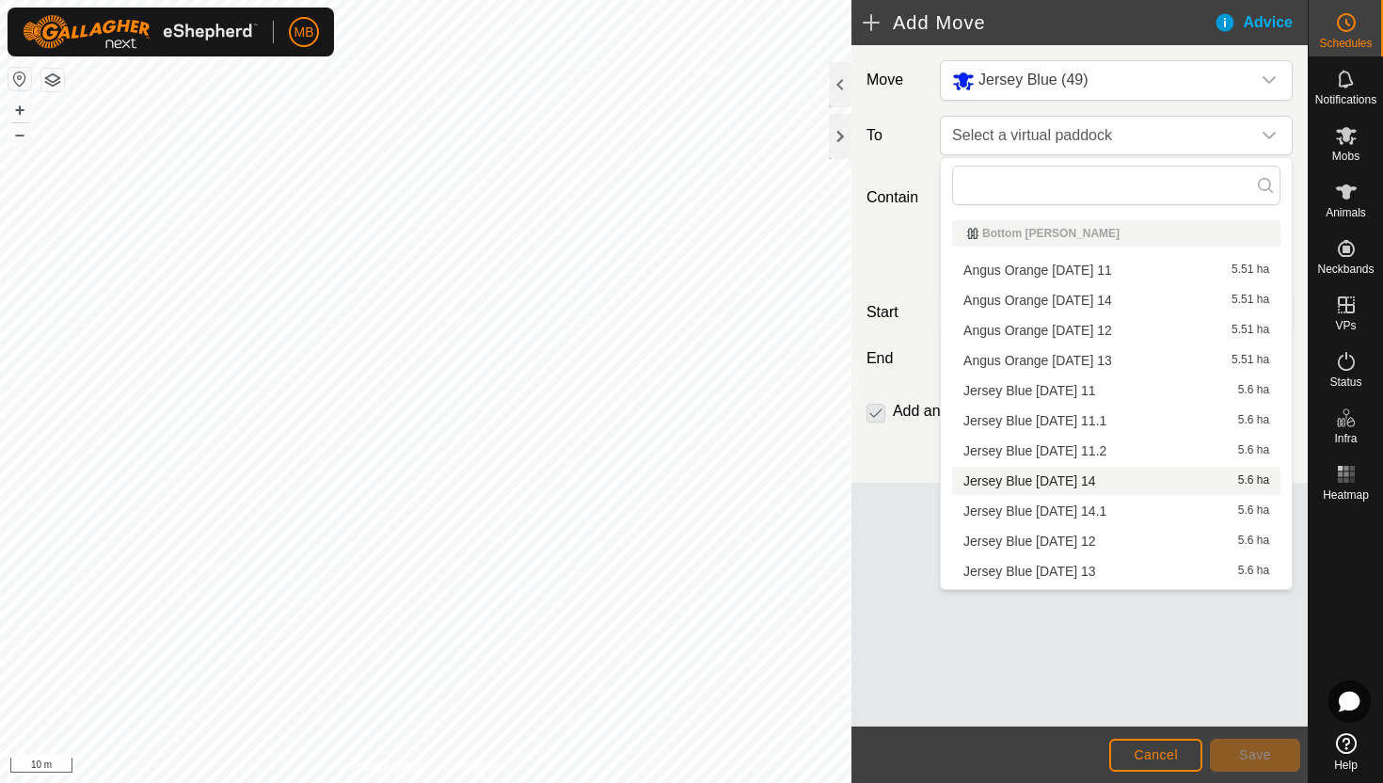
click at [1140, 485] on li "Jersey Blue Thursday 14 5.6 ha" at bounding box center [1116, 481] width 328 height 28
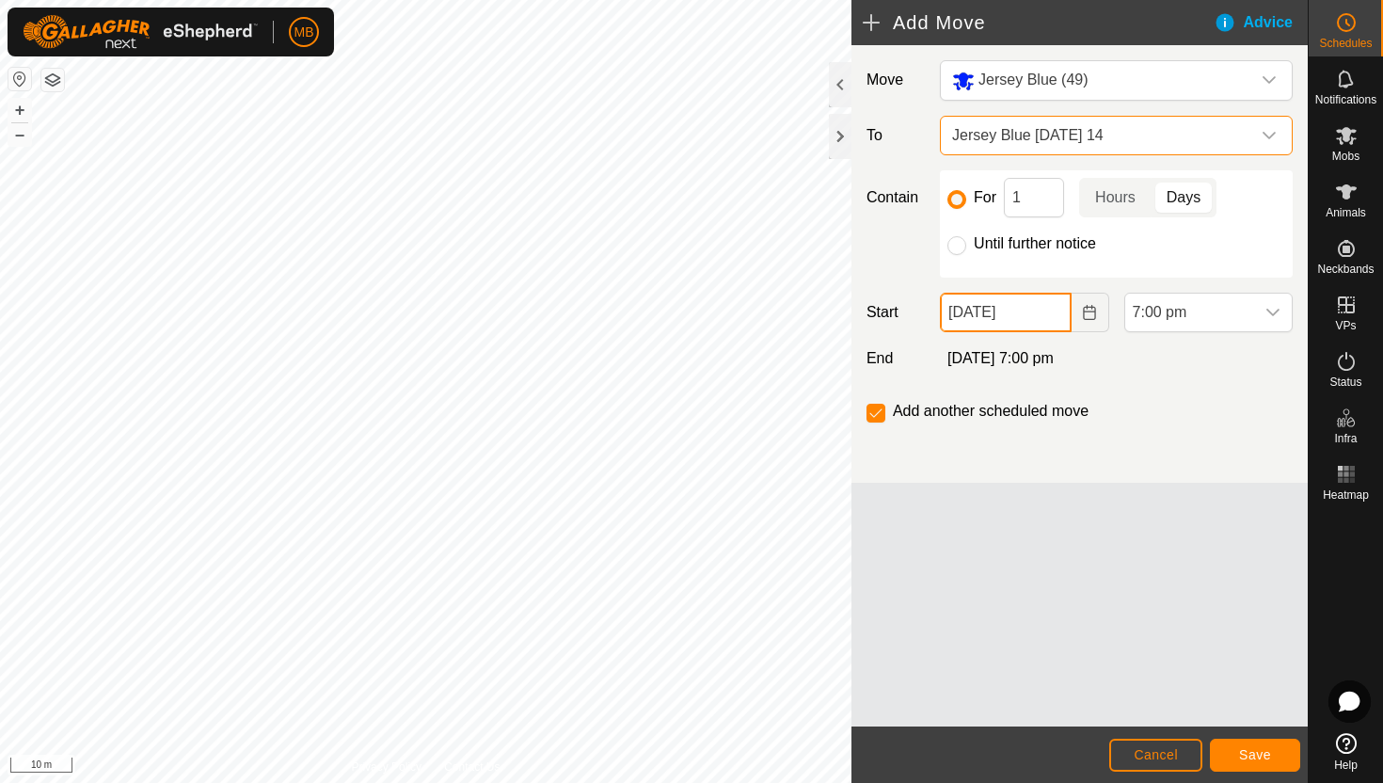
click at [1047, 314] on input "13 Aug, 2025" at bounding box center [1005, 313] width 131 height 40
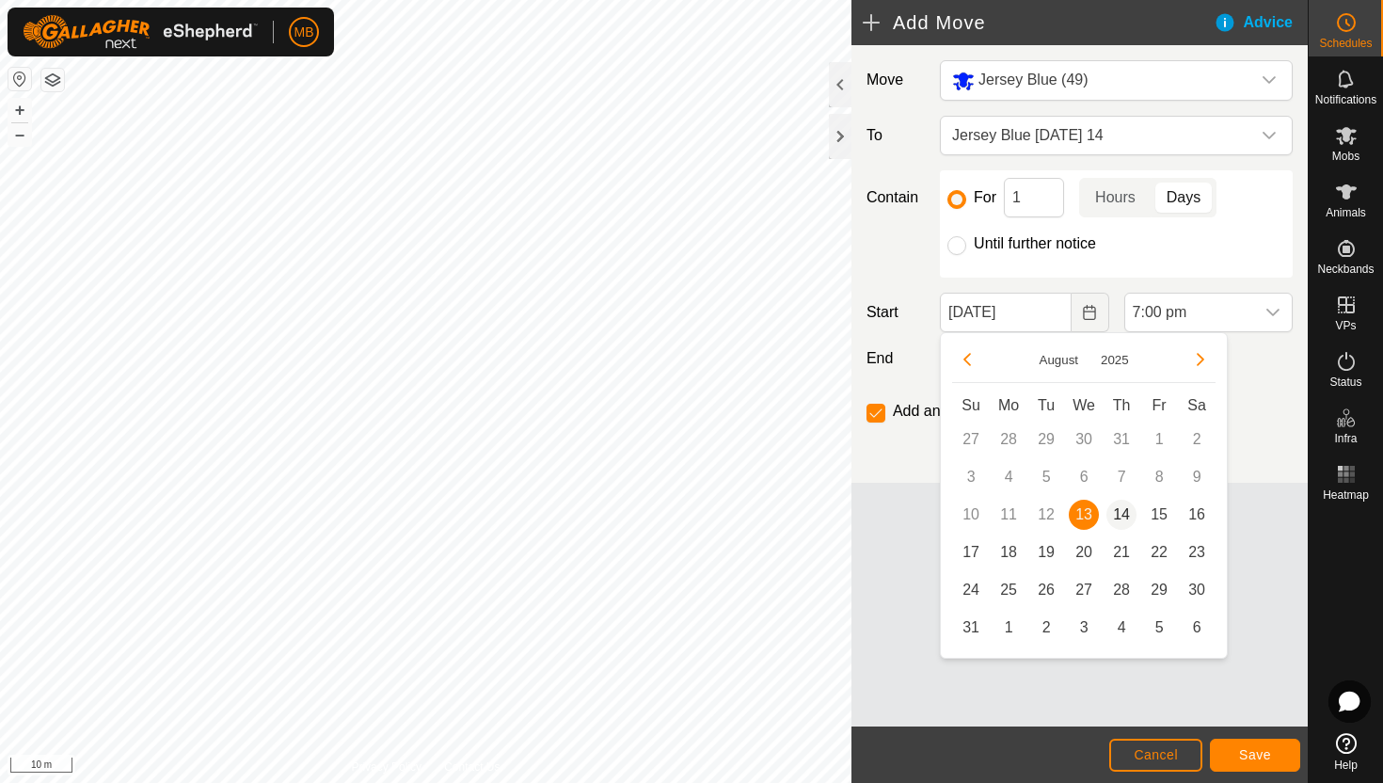
click at [1121, 515] on span "14" at bounding box center [1122, 515] width 30 height 30
type input "14 Aug, 2025"
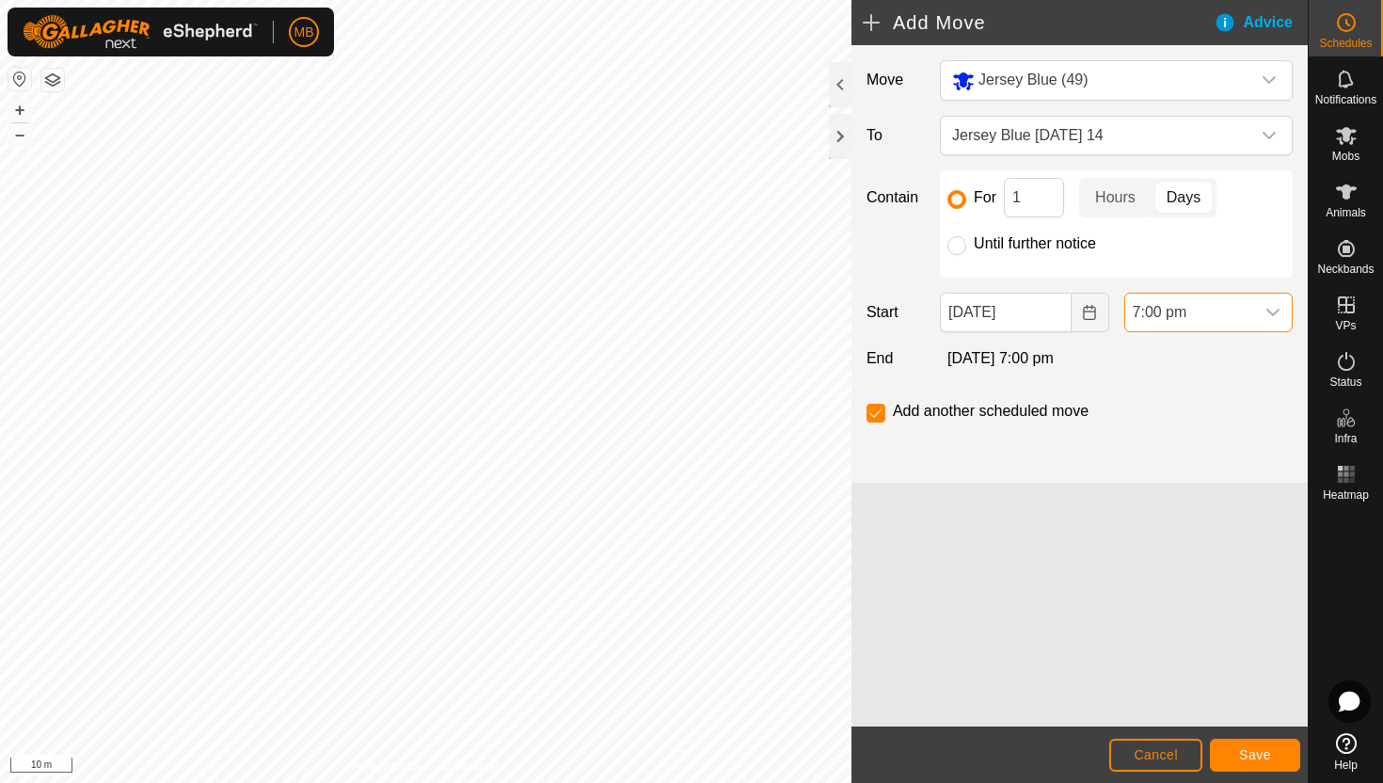
click at [1243, 313] on span "7:00 pm" at bounding box center [1189, 313] width 129 height 38
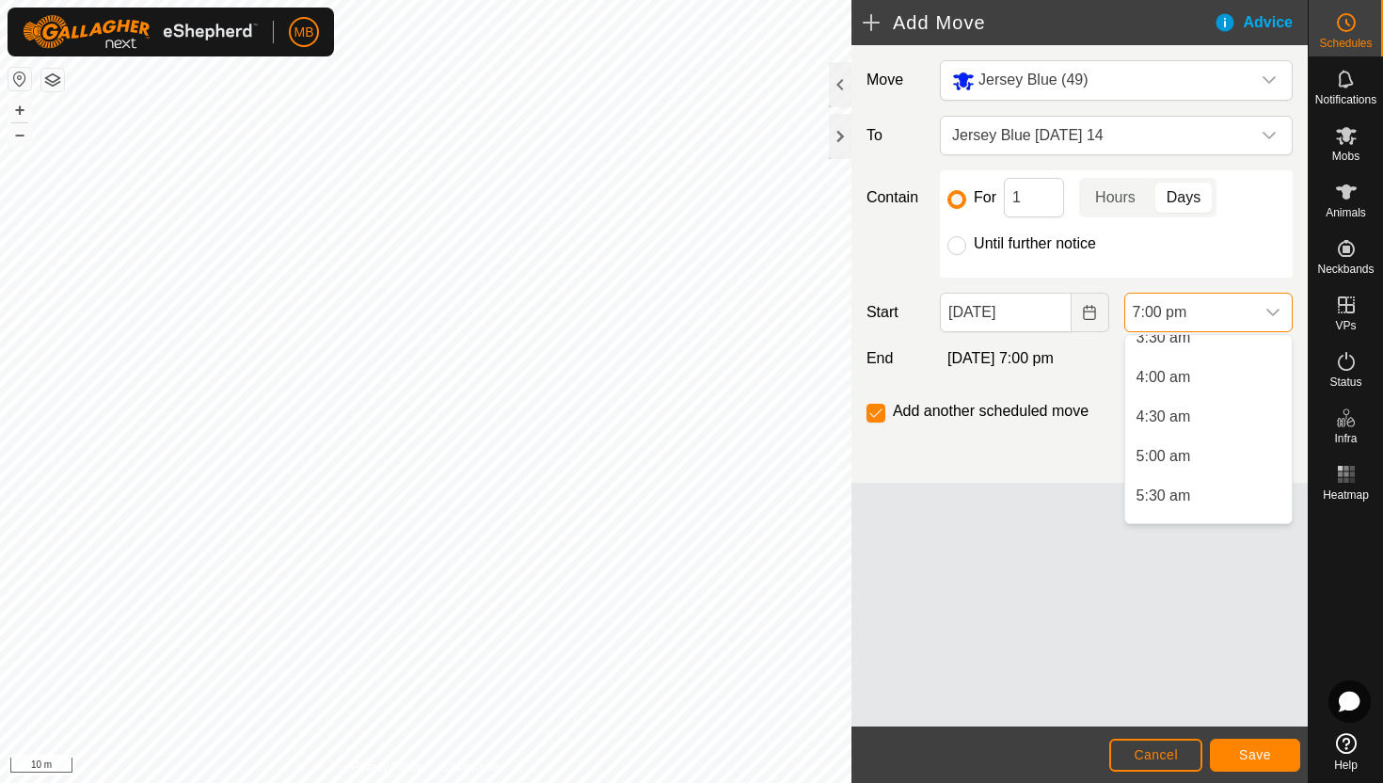
scroll to position [289, 0]
click at [1232, 423] on li "4:30 am" at bounding box center [1208, 421] width 167 height 38
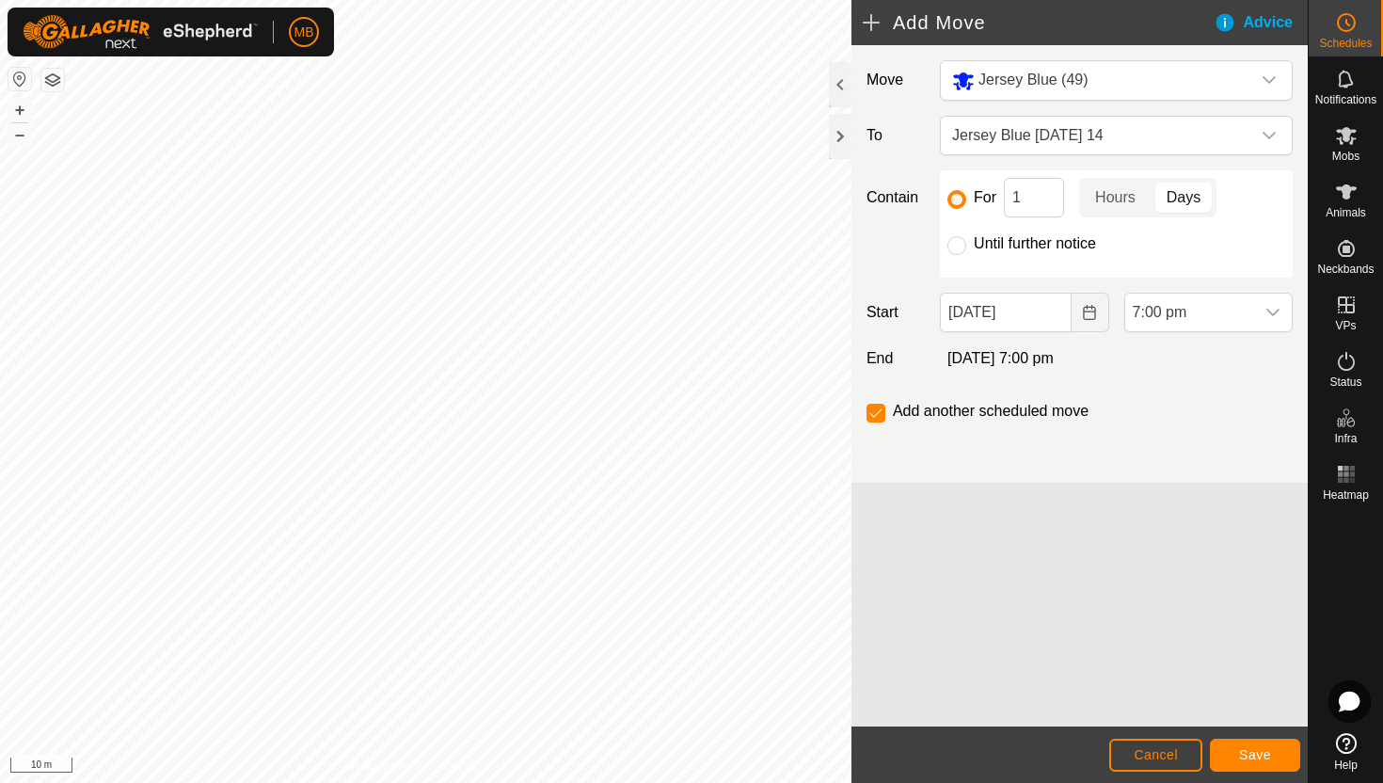
scroll to position [1351, 0]
click at [1258, 756] on span "Save" at bounding box center [1255, 754] width 32 height 15
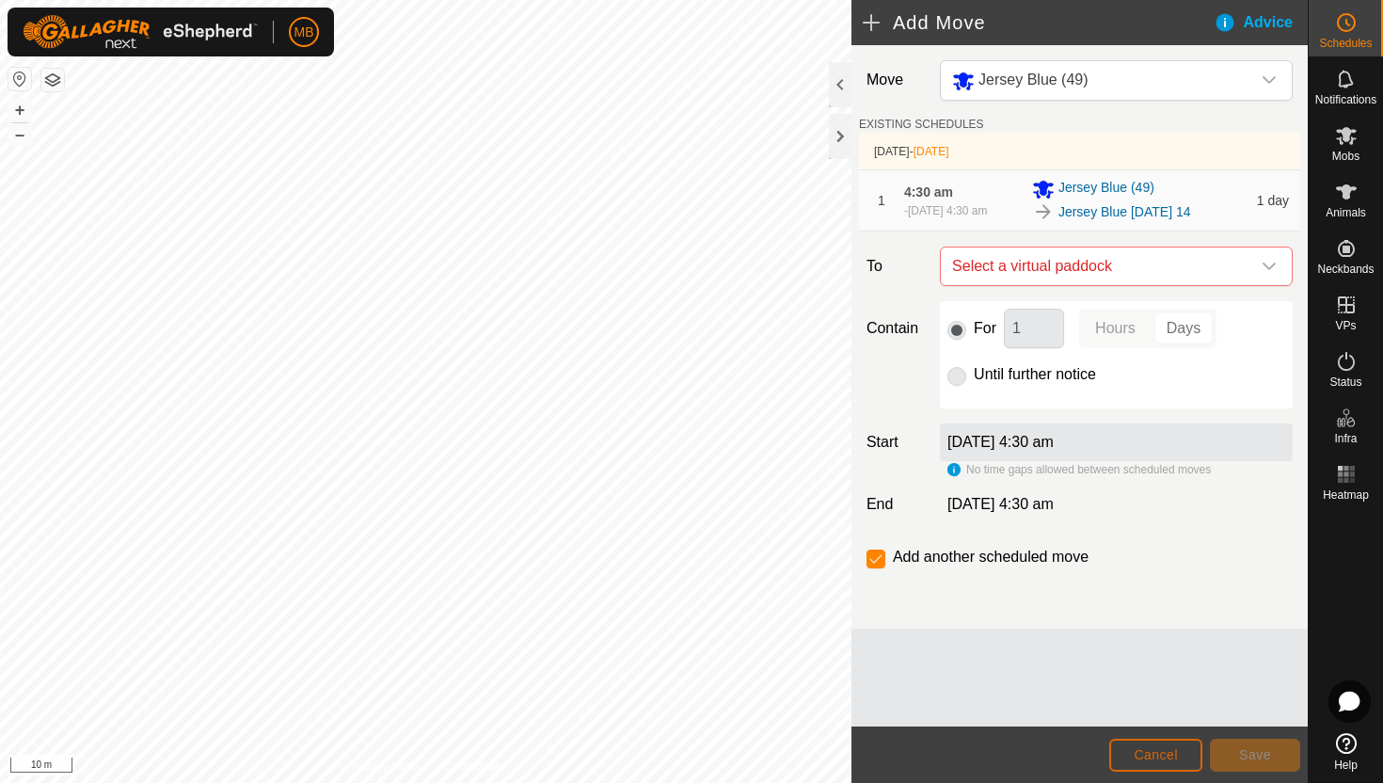
click at [1162, 759] on span "Cancel" at bounding box center [1156, 754] width 44 height 15
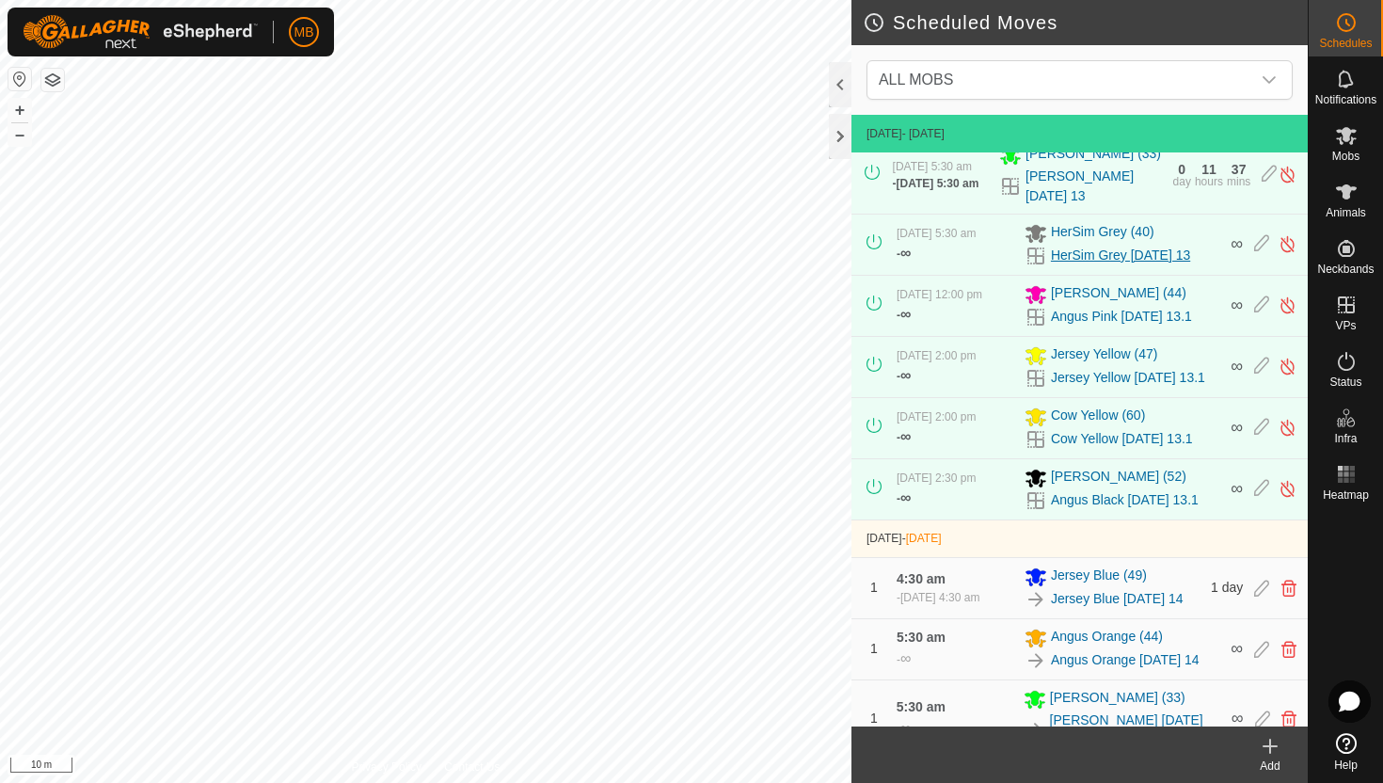
scroll to position [197, 0]
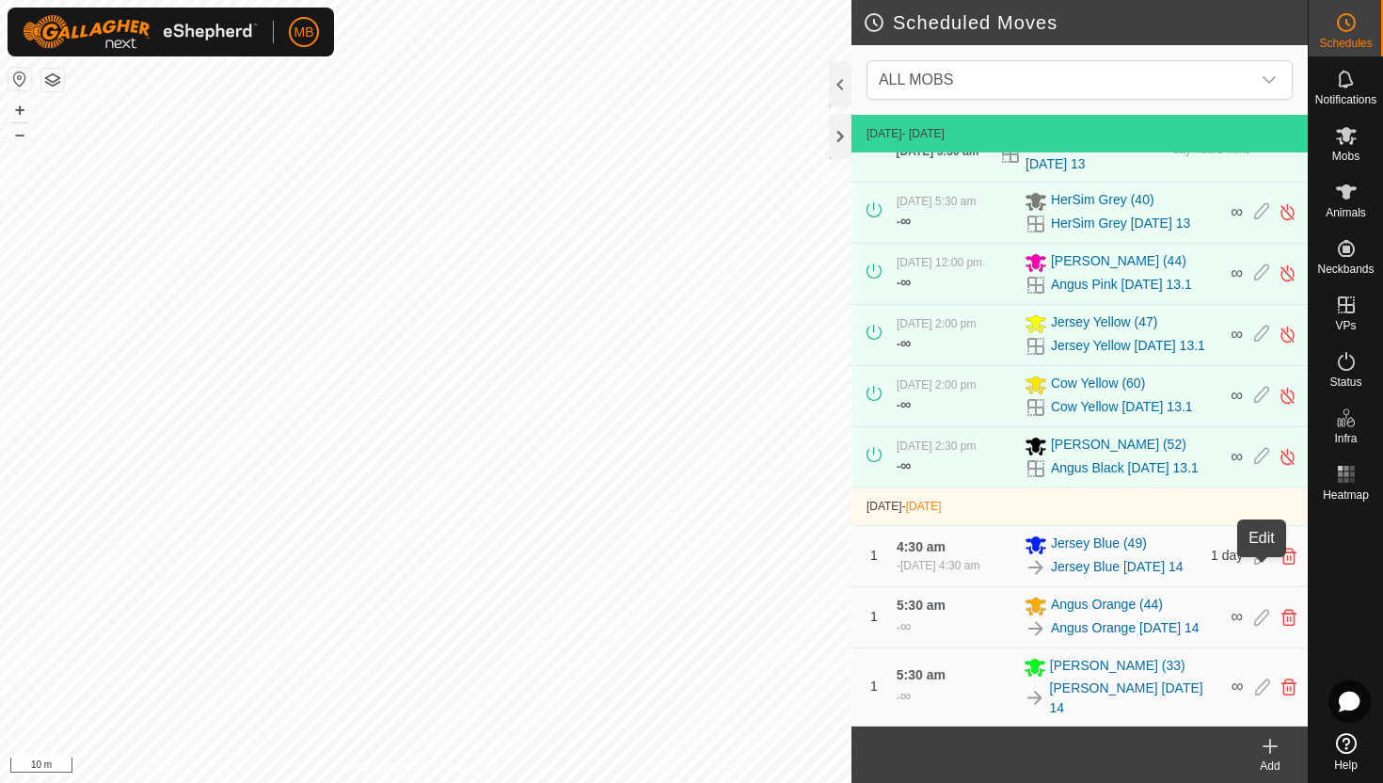
click at [1259, 565] on icon at bounding box center [1261, 556] width 15 height 17
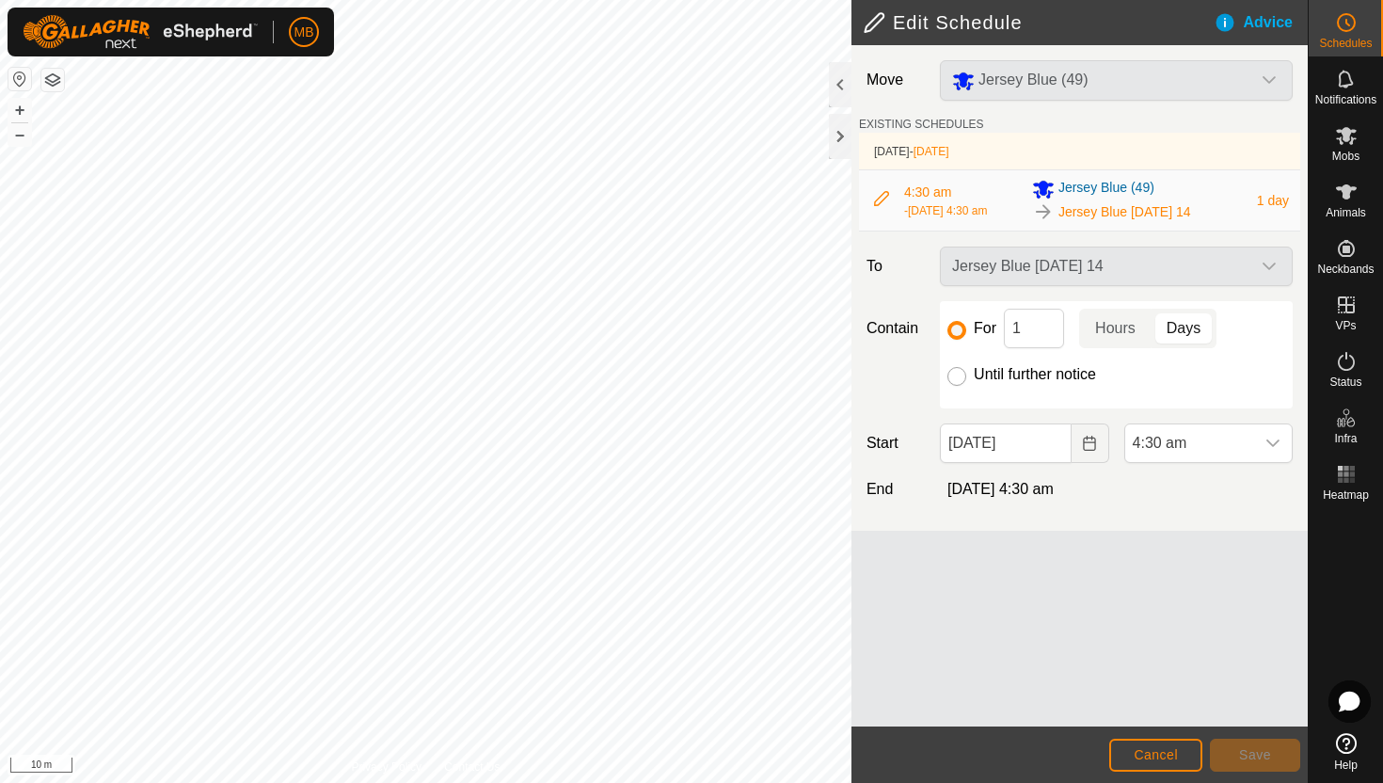
click at [955, 384] on input "Until further notice" at bounding box center [957, 376] width 19 height 19
radio input "true"
click at [1265, 756] on span "Save" at bounding box center [1255, 754] width 32 height 15
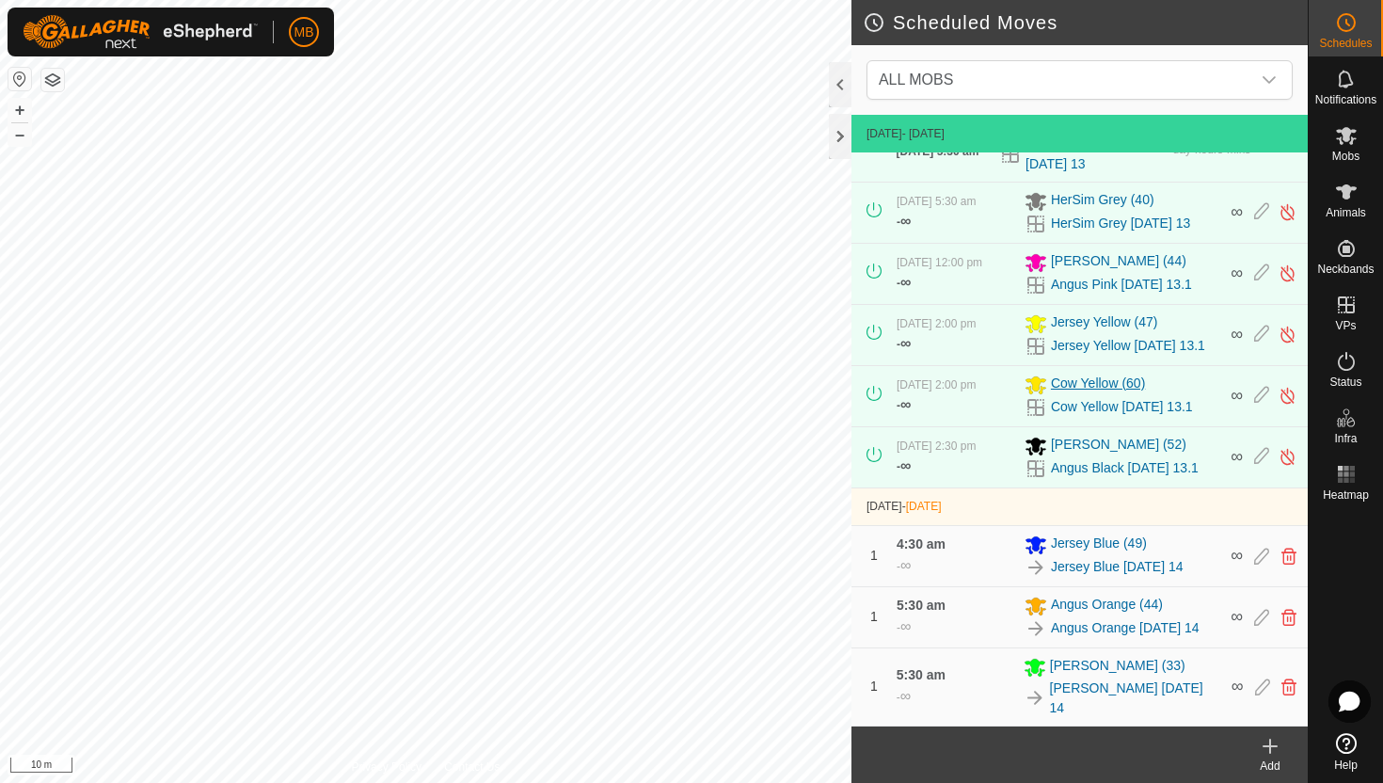
scroll to position [188, 0]
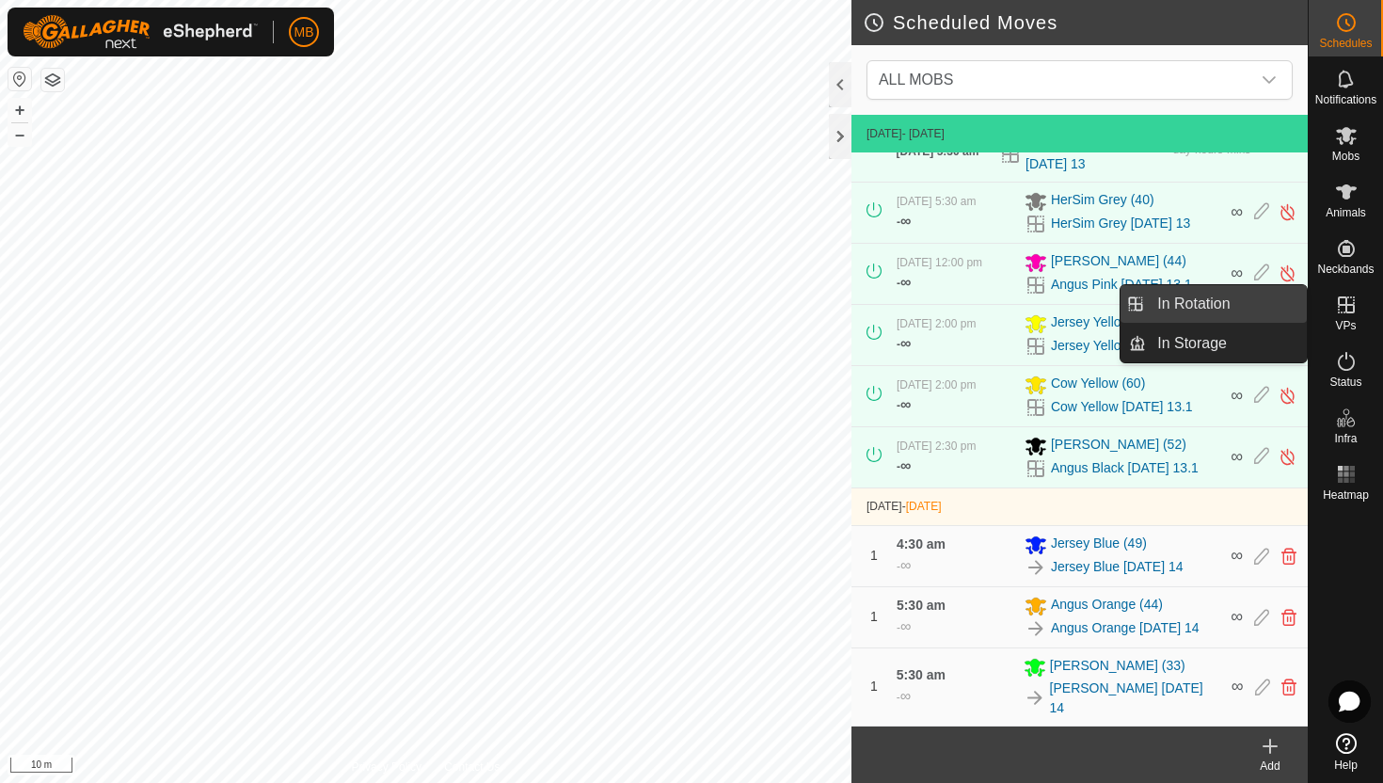
click at [1228, 310] on link "In Rotation" at bounding box center [1226, 304] width 161 height 38
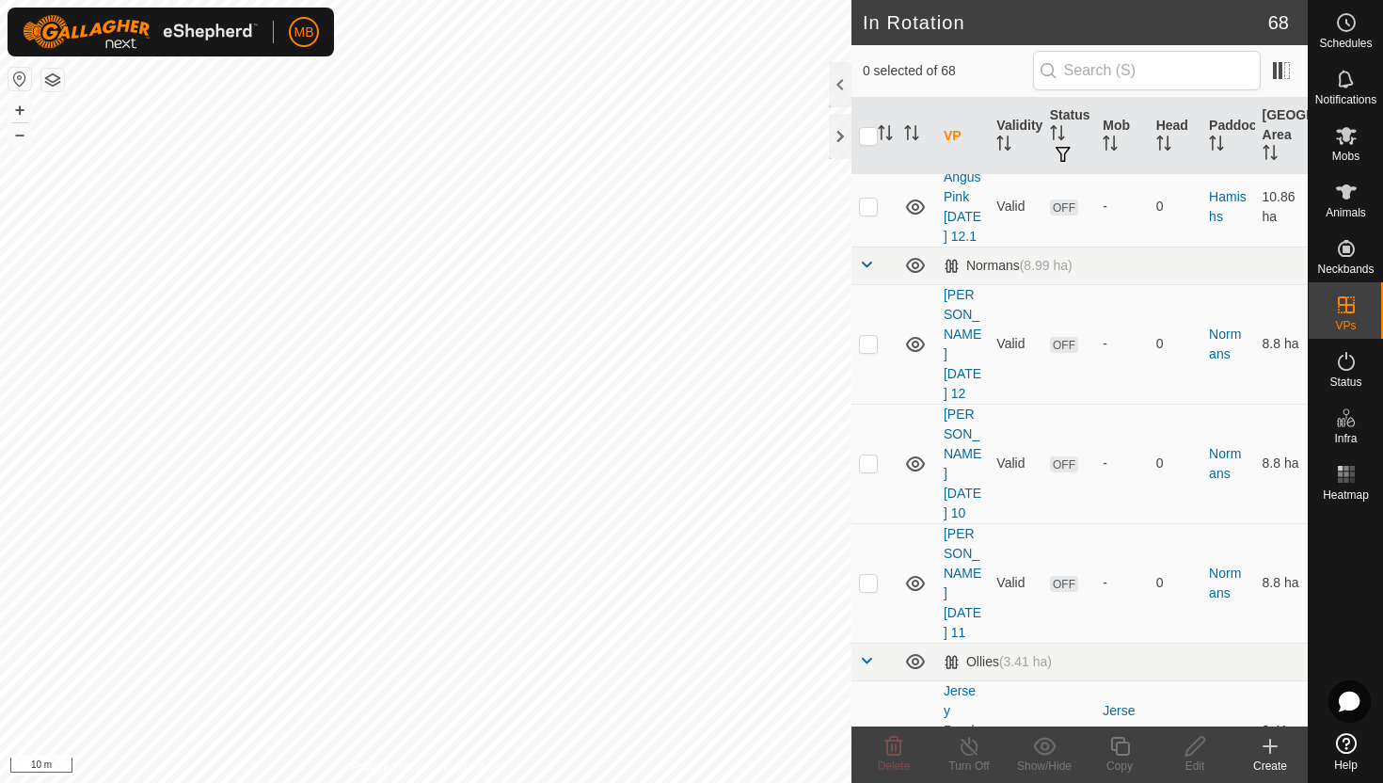
scroll to position [1801, 0]
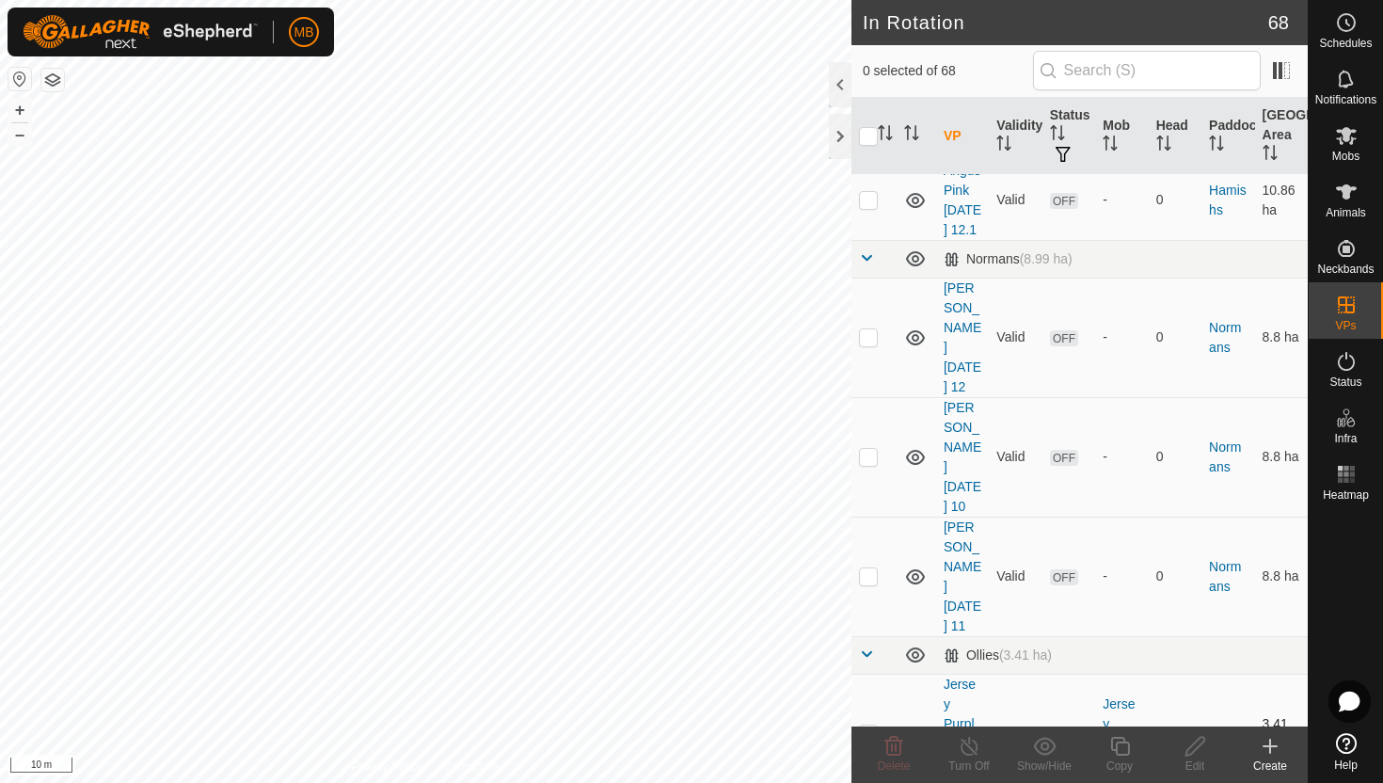
click at [869, 725] on p-checkbox at bounding box center [868, 732] width 19 height 15
checkbox input "true"
click at [1120, 747] on icon at bounding box center [1120, 746] width 24 height 23
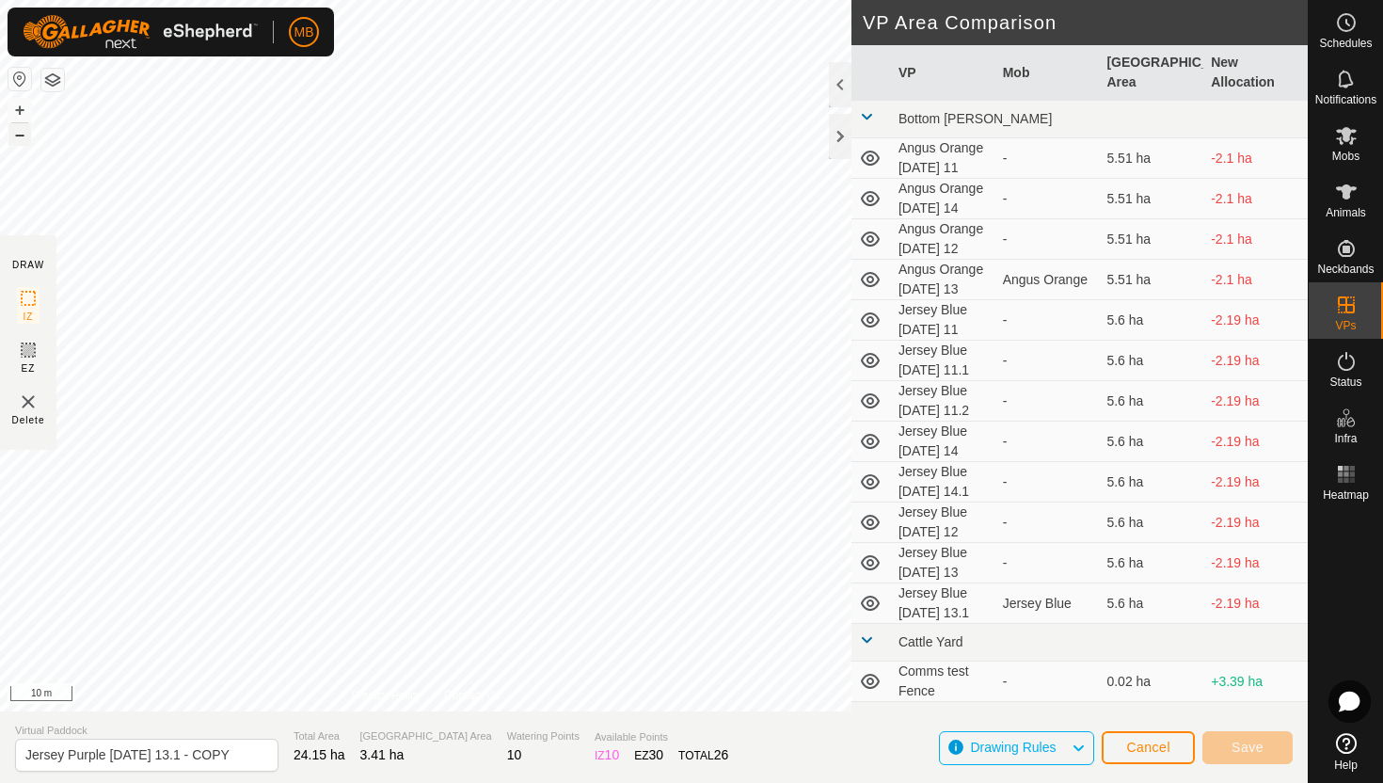
click at [16, 131] on button "–" at bounding box center [19, 134] width 23 height 23
click at [18, 133] on button "–" at bounding box center [19, 134] width 23 height 23
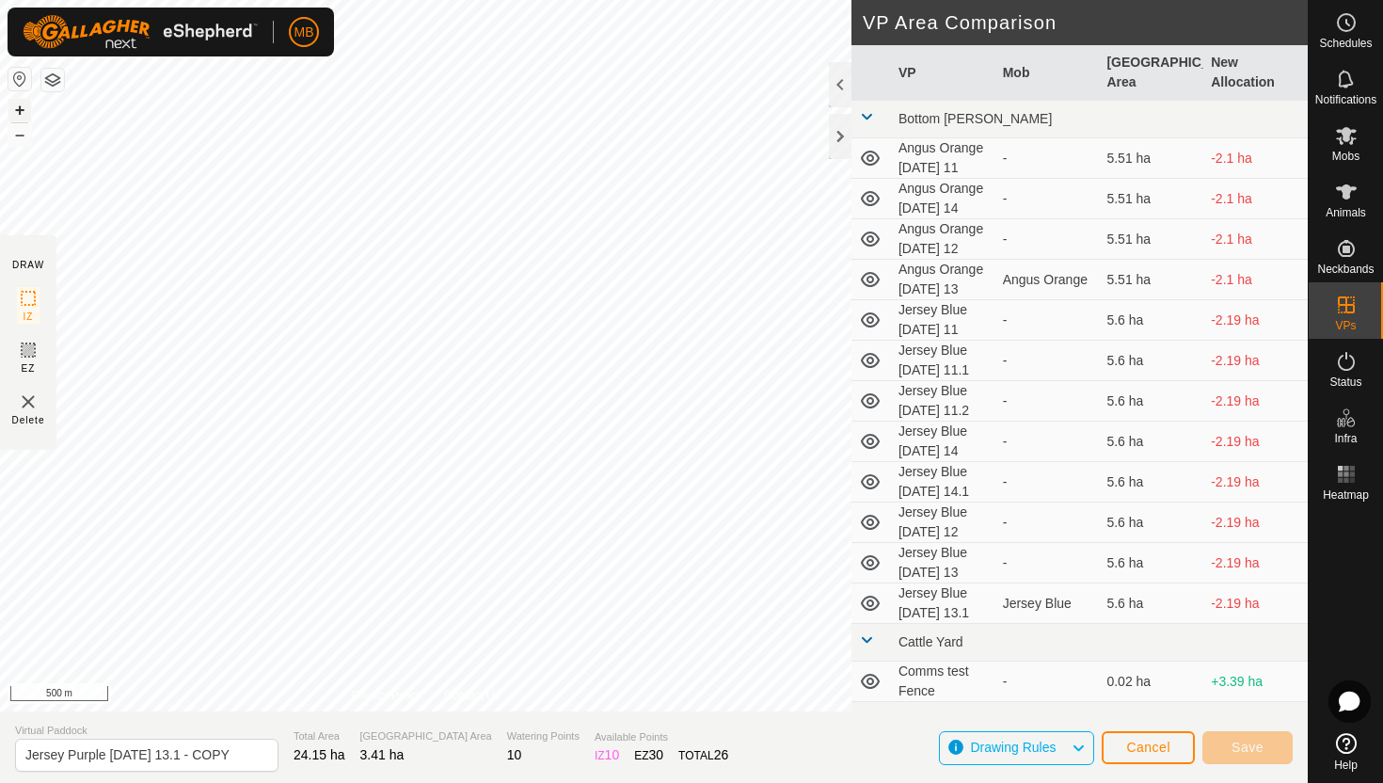
click at [17, 107] on button "+" at bounding box center [19, 110] width 23 height 23
click at [20, 116] on button "+" at bounding box center [19, 110] width 23 height 23
click at [17, 70] on button "button" at bounding box center [19, 79] width 23 height 23
click at [13, 110] on button "+" at bounding box center [19, 110] width 23 height 23
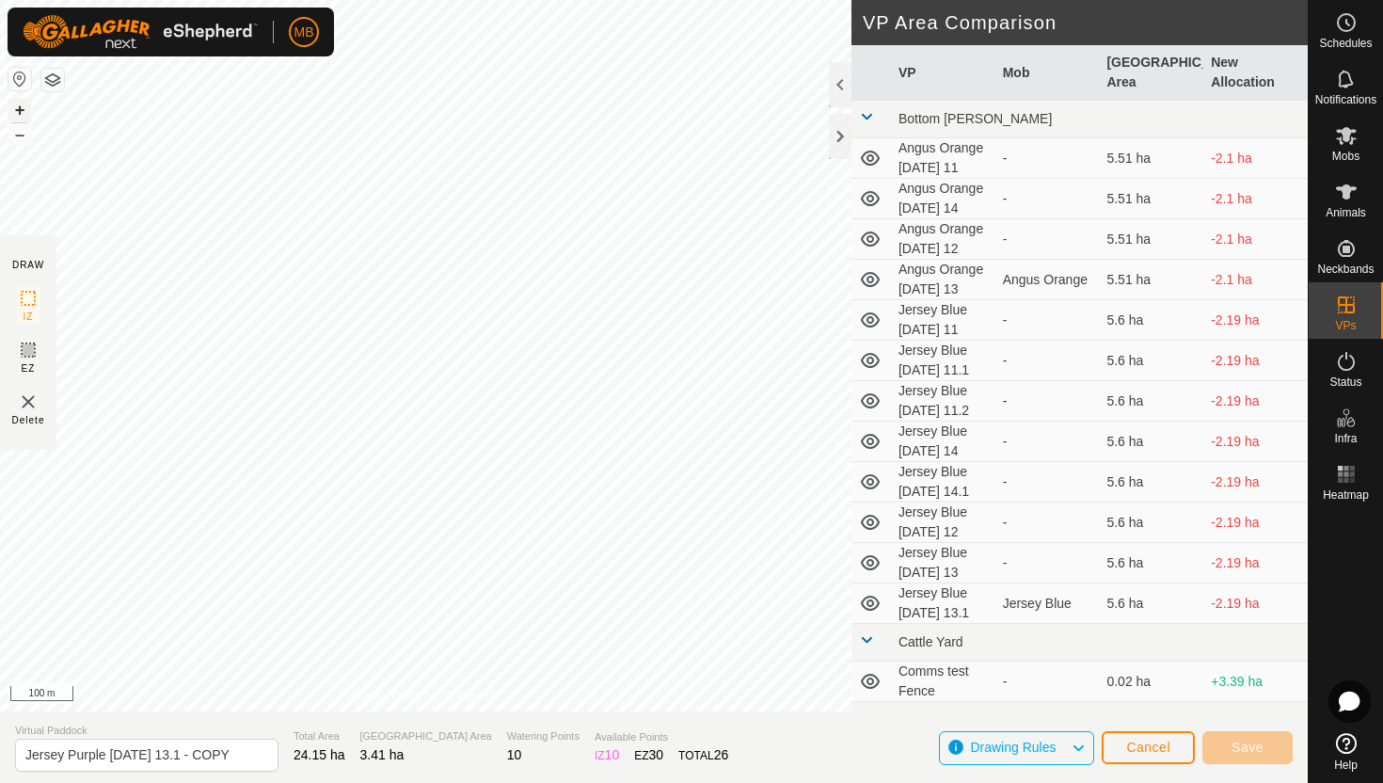
click at [13, 110] on button "+" at bounding box center [19, 110] width 23 height 23
click at [322, 54] on div "MB Schedules Notifications Mobs Animals Neckbands VPs Status Infra Heatmap Help…" at bounding box center [691, 391] width 1383 height 783
click at [18, 109] on button "+" at bounding box center [19, 110] width 23 height 23
click at [21, 107] on button "+" at bounding box center [19, 110] width 23 height 23
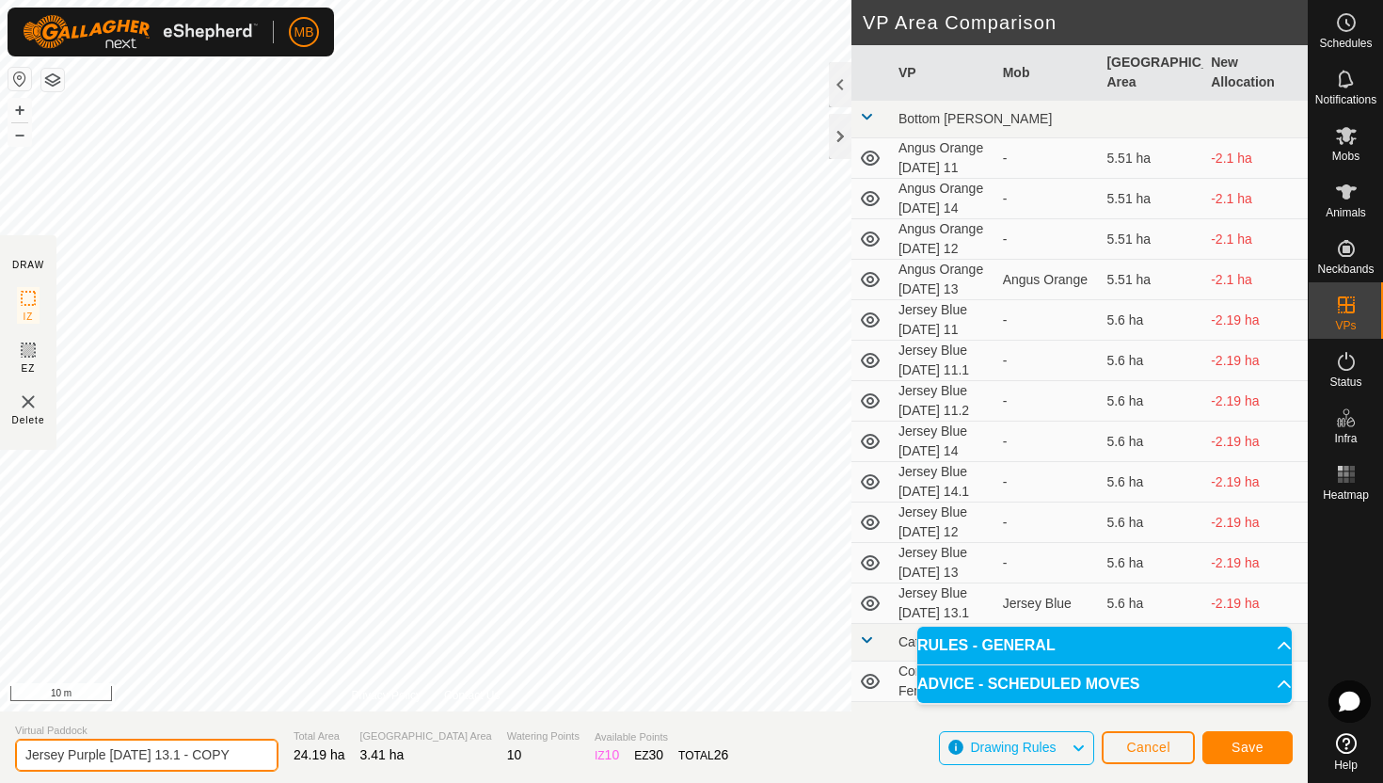
click at [231, 754] on input "Jersey Purple Wednesday 13.1 - COPY" at bounding box center [146, 755] width 263 height 33
type input "Jersey Purple [DATE] 14"
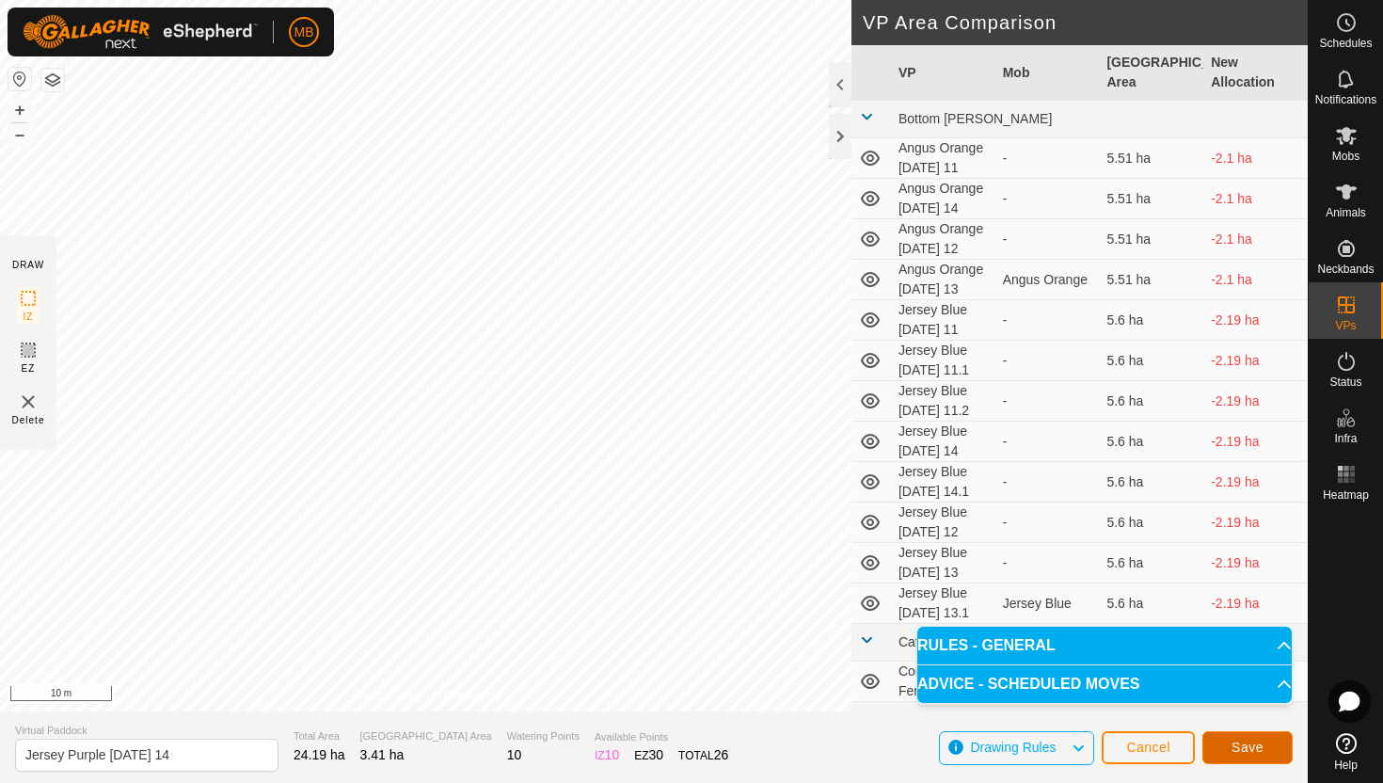
click at [1278, 747] on button "Save" at bounding box center [1247, 747] width 90 height 33
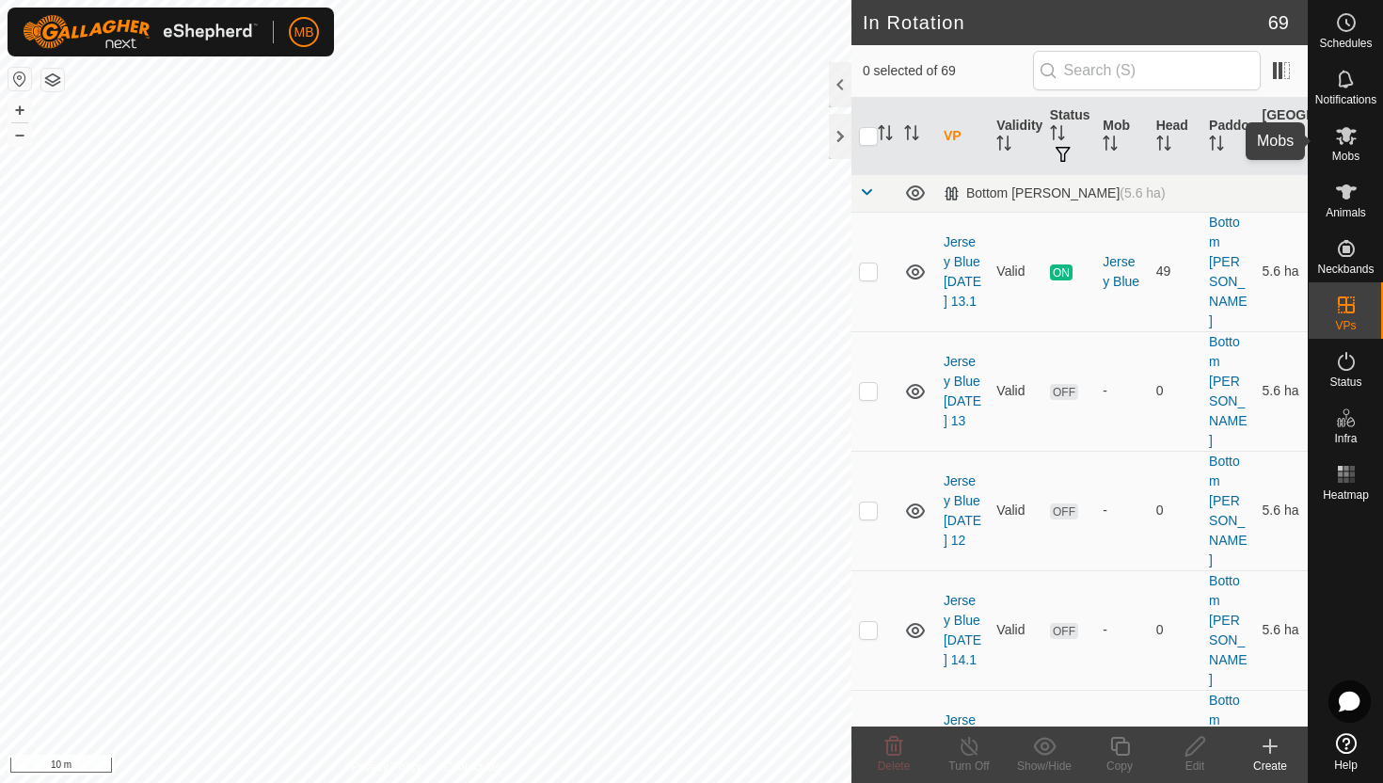
click at [1350, 141] on icon at bounding box center [1346, 136] width 21 height 18
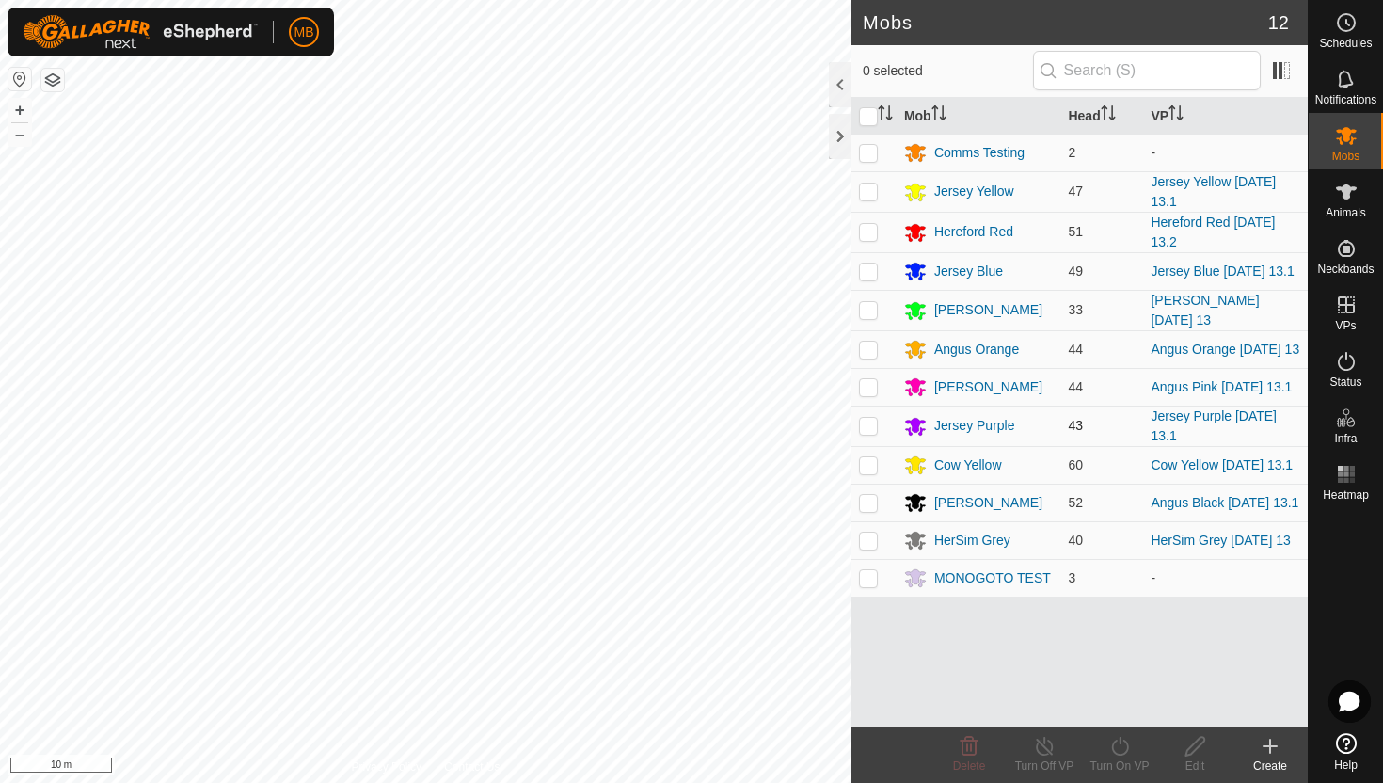
click at [873, 433] on p-checkbox at bounding box center [868, 425] width 19 height 15
checkbox input "true"
click at [1122, 743] on icon at bounding box center [1120, 746] width 24 height 23
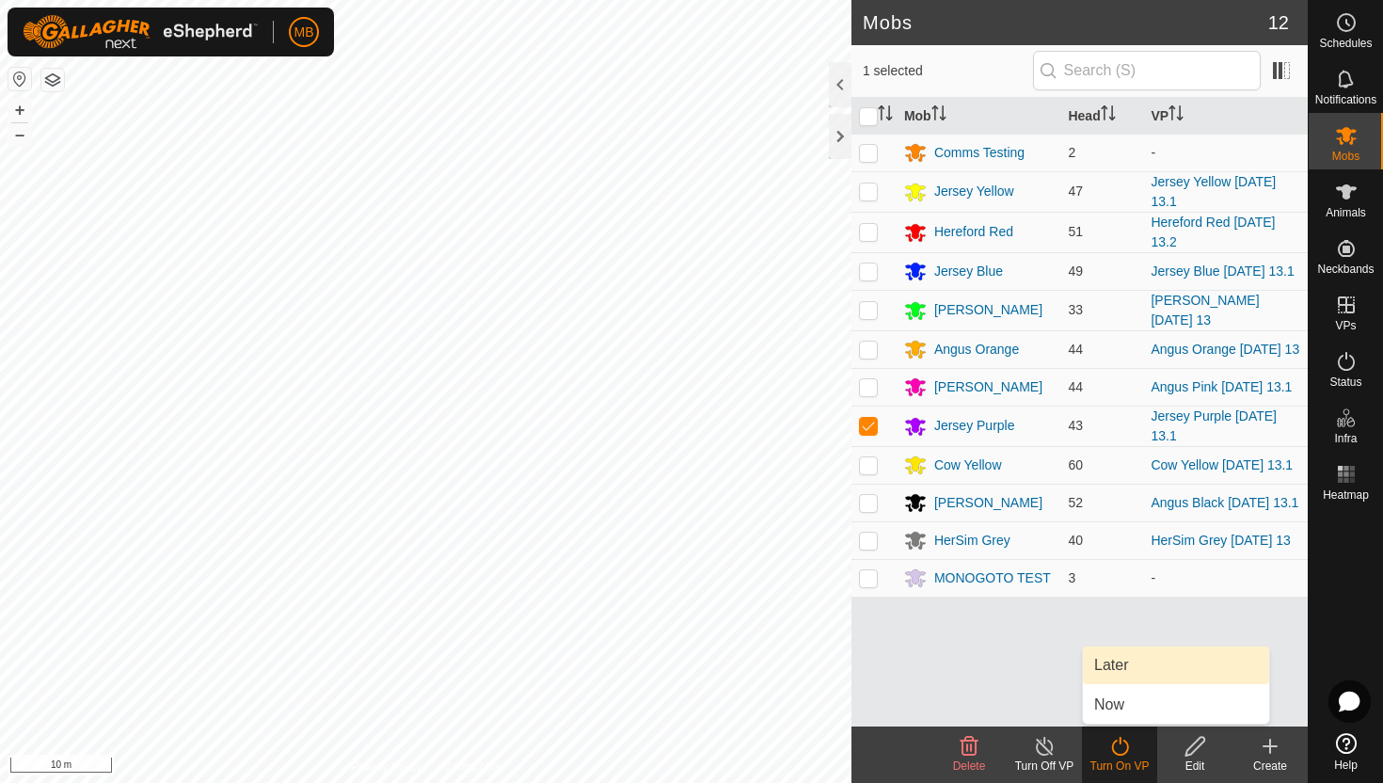
click at [1123, 662] on link "Later" at bounding box center [1176, 665] width 186 height 38
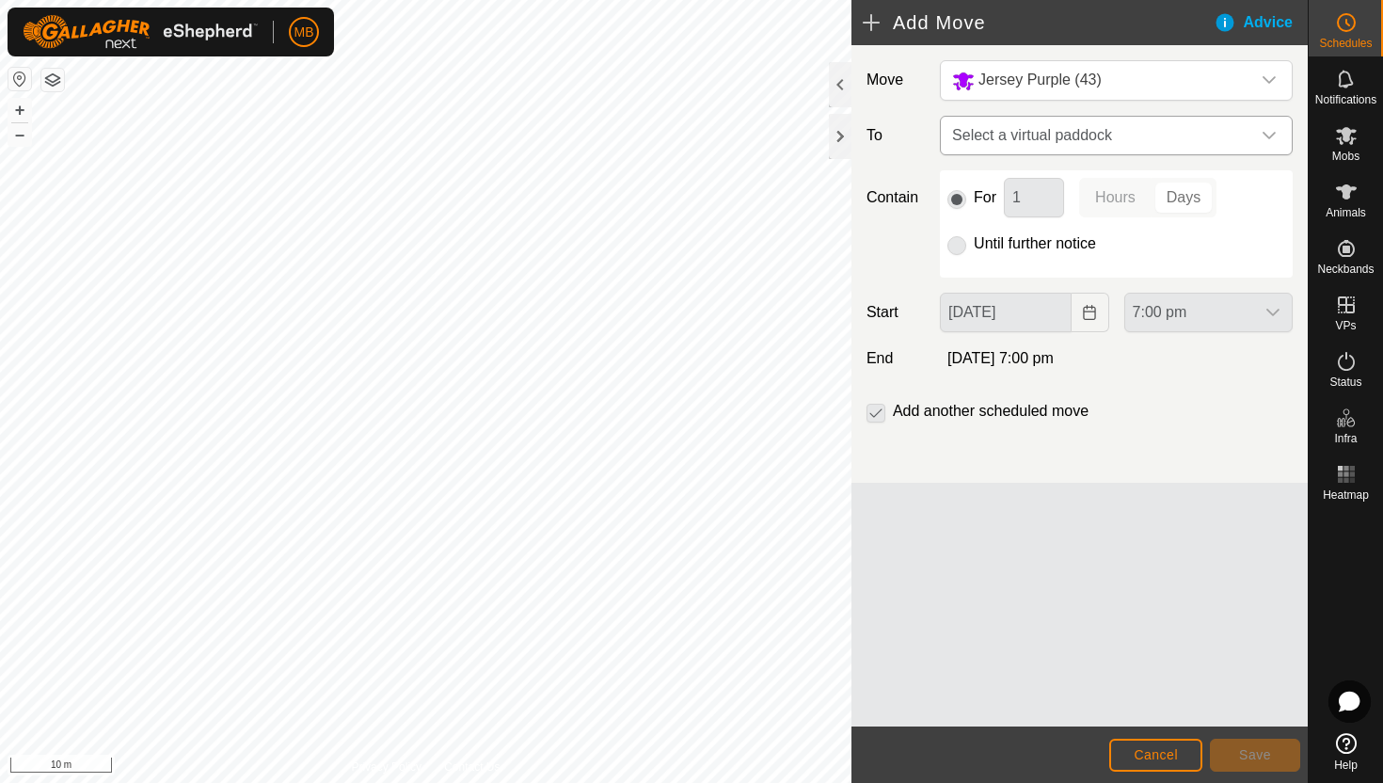
click at [1259, 132] on div "dropdown trigger" at bounding box center [1269, 136] width 38 height 38
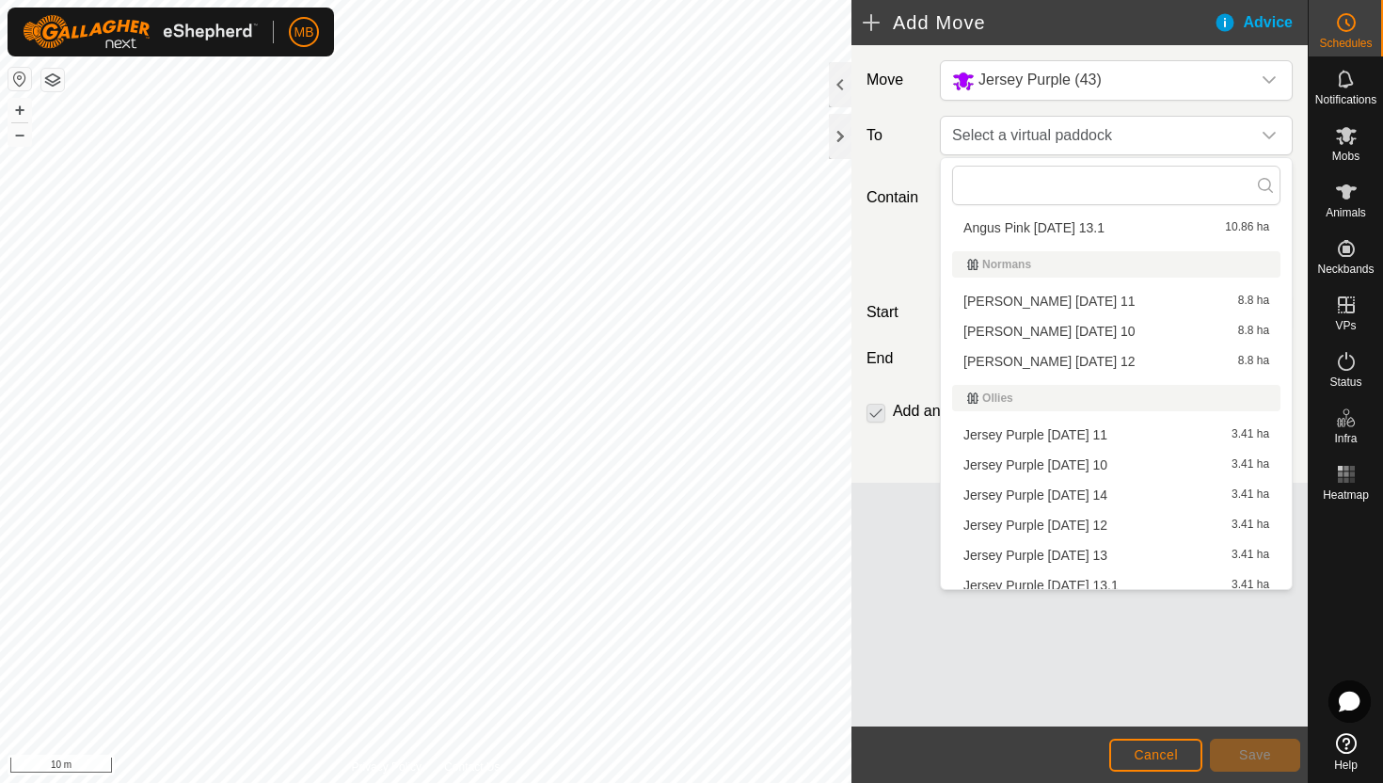
scroll to position [586, 0]
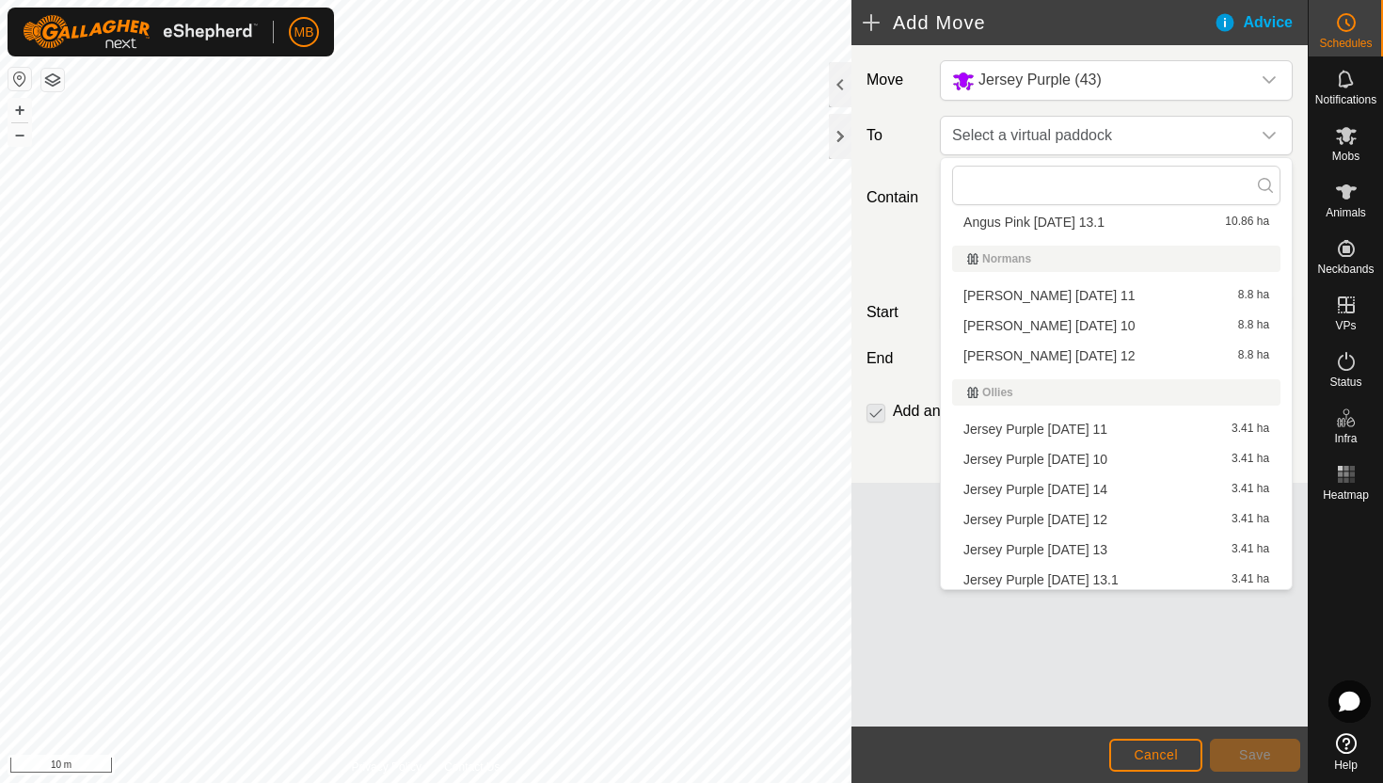
click at [1098, 492] on li "Jersey Purple Thursday 14 3.41 ha" at bounding box center [1116, 489] width 328 height 28
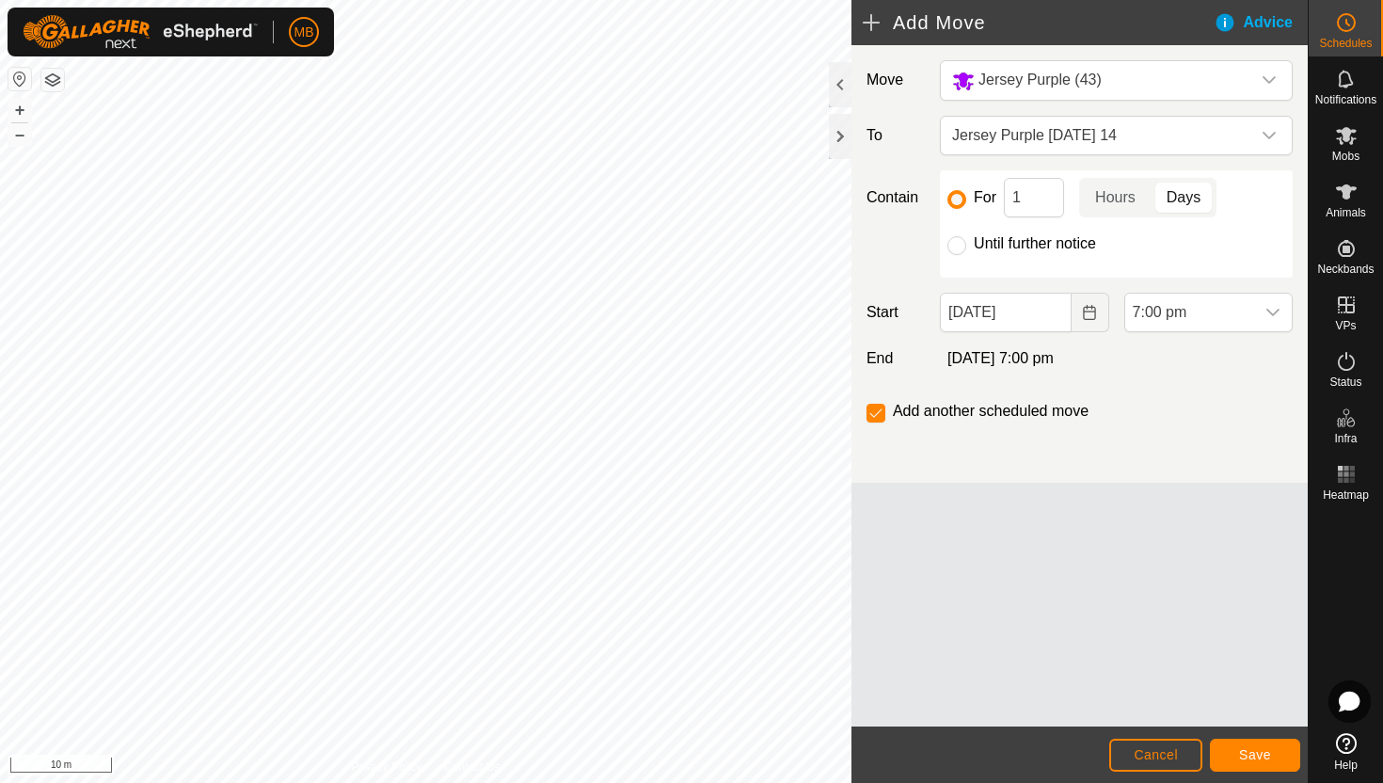
click at [1043, 244] on label "Until further notice" at bounding box center [1035, 243] width 122 height 15
click at [966, 244] on input "Until further notice" at bounding box center [957, 245] width 19 height 19
radio input "true"
checkbox input "false"
click at [1045, 321] on input "13 Aug, 2025" at bounding box center [1005, 313] width 131 height 40
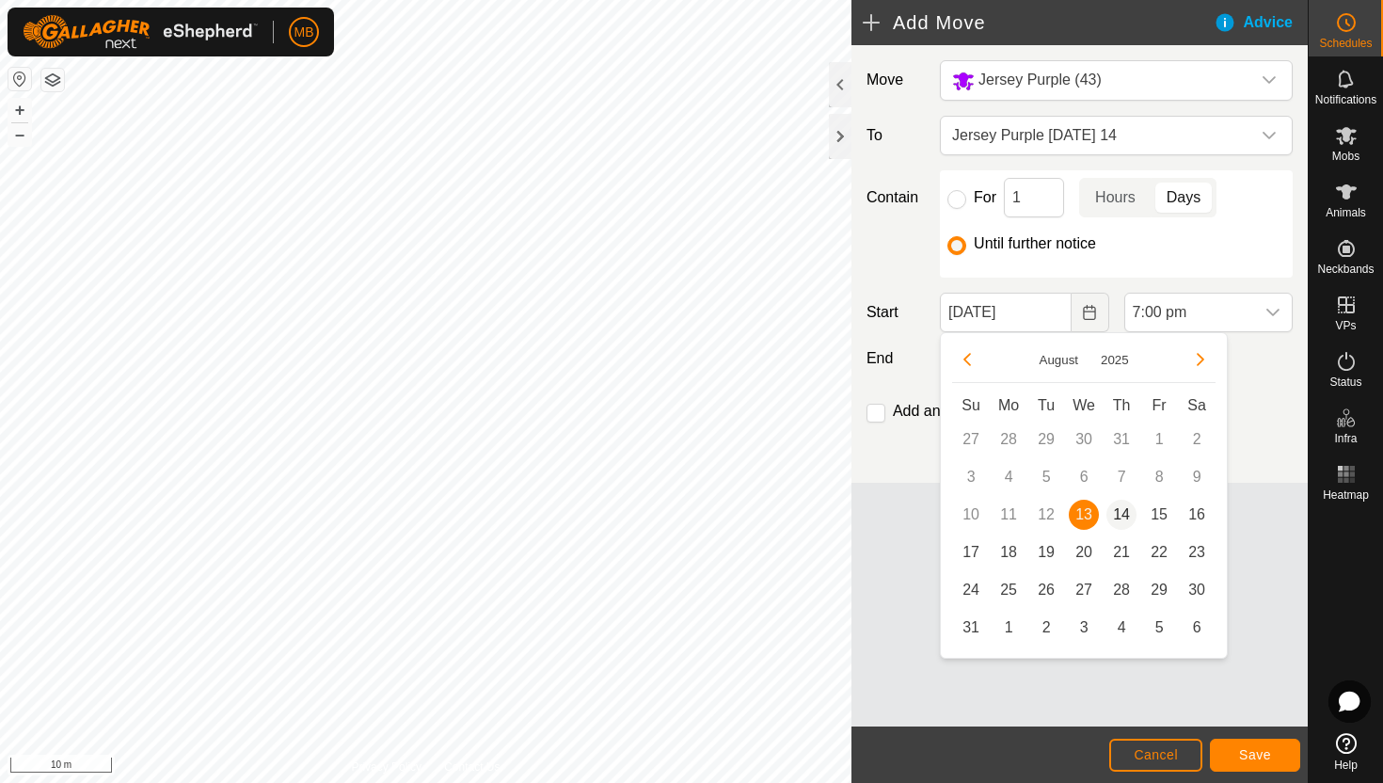
click at [1120, 510] on span "14" at bounding box center [1122, 515] width 30 height 30
type input "14 Aug, 2025"
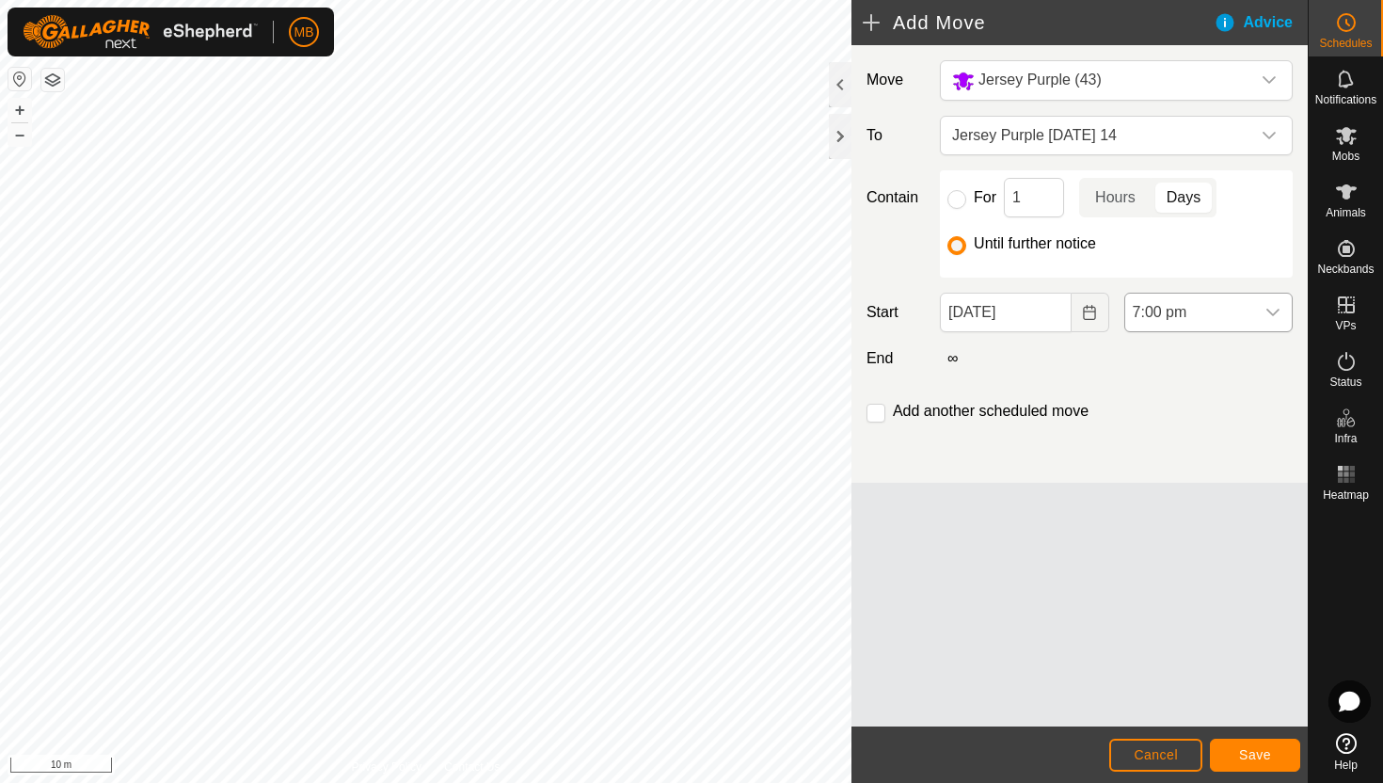
click at [1229, 315] on span "7:00 pm" at bounding box center [1189, 313] width 129 height 38
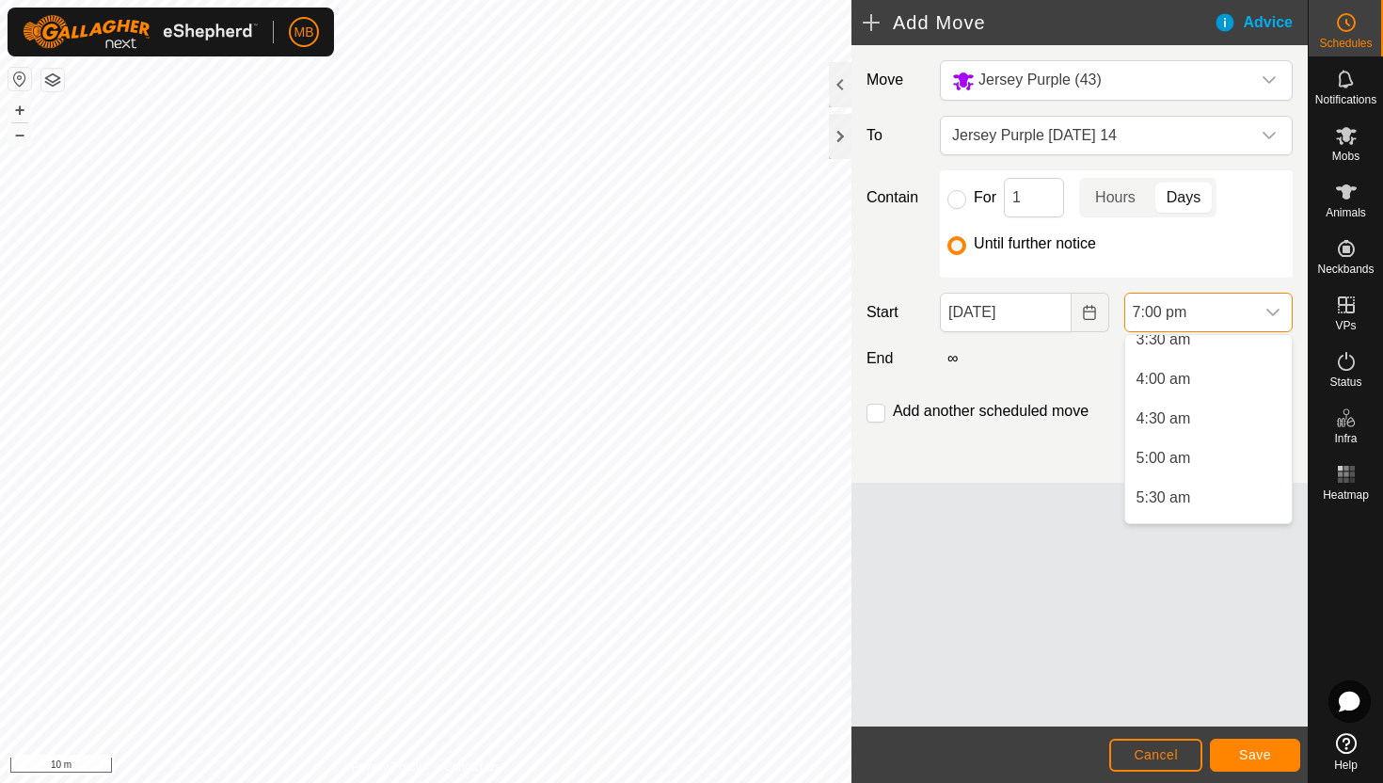
scroll to position [290, 0]
click at [1212, 409] on li "4:30 am" at bounding box center [1208, 420] width 167 height 38
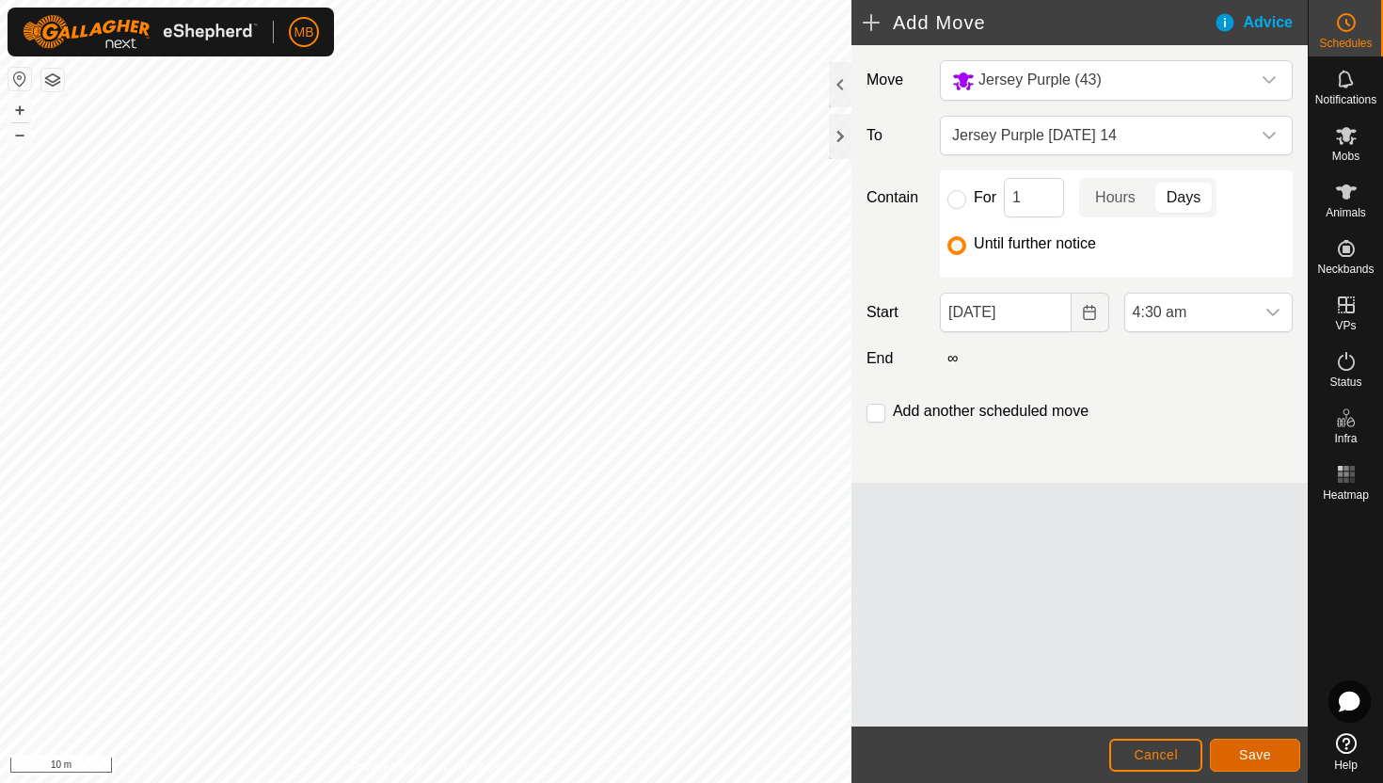
click at [1259, 747] on span "Save" at bounding box center [1255, 754] width 32 height 15
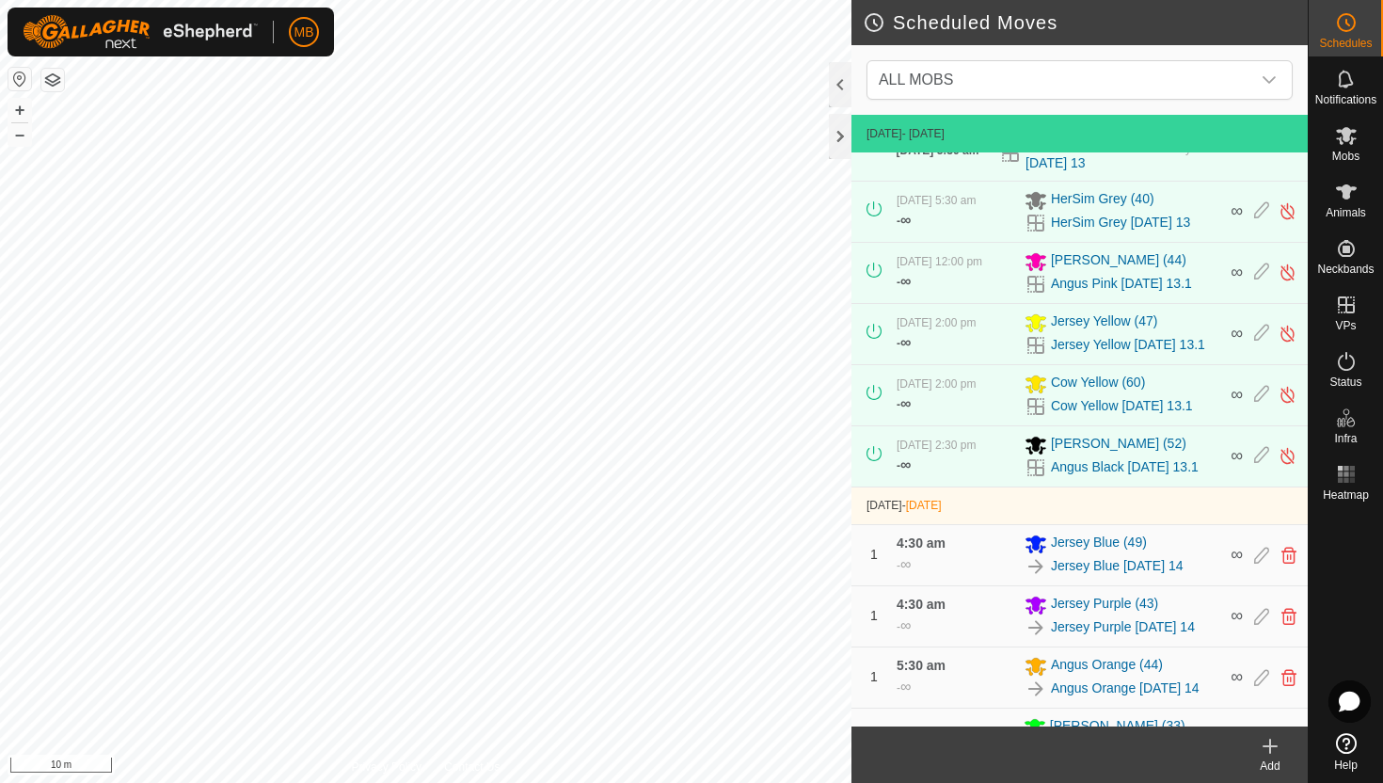
scroll to position [249, 0]
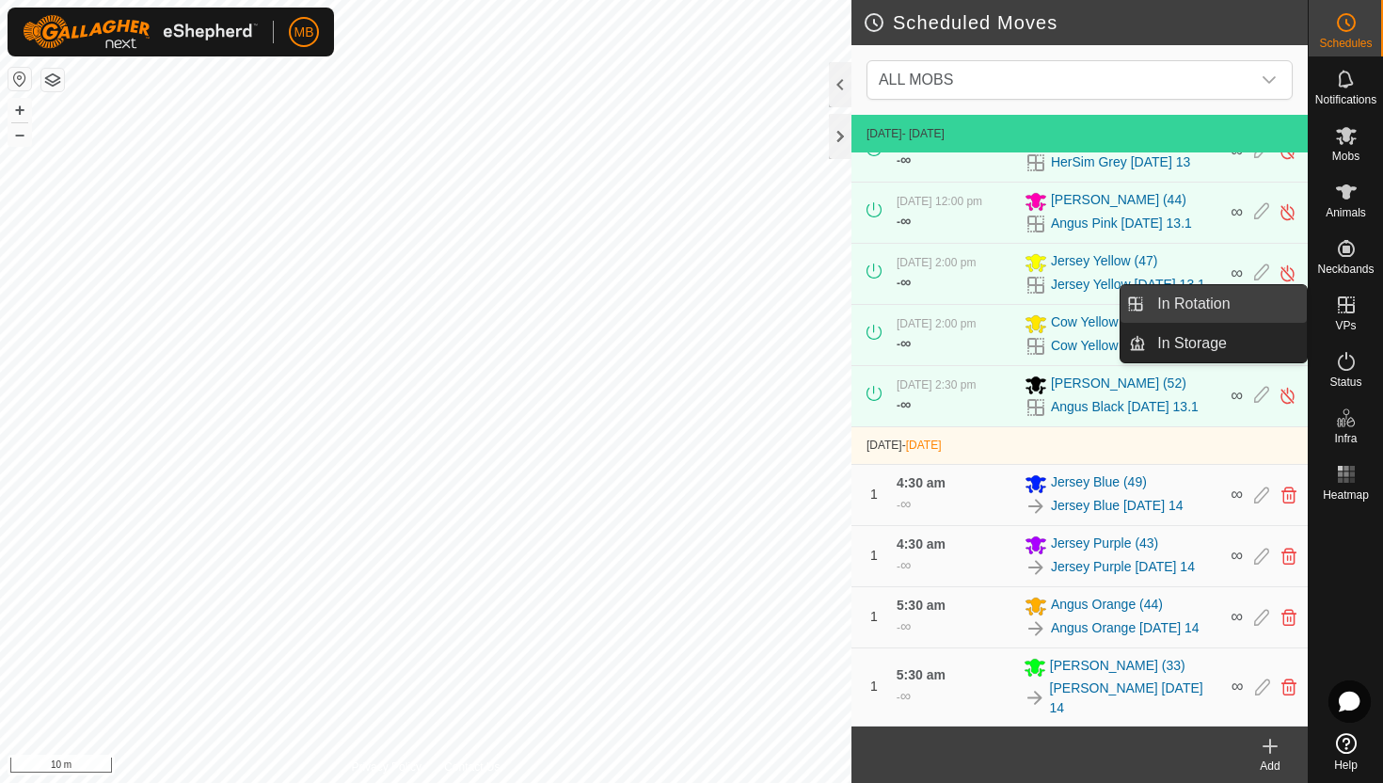
click at [1266, 300] on link "In Rotation" at bounding box center [1226, 304] width 161 height 38
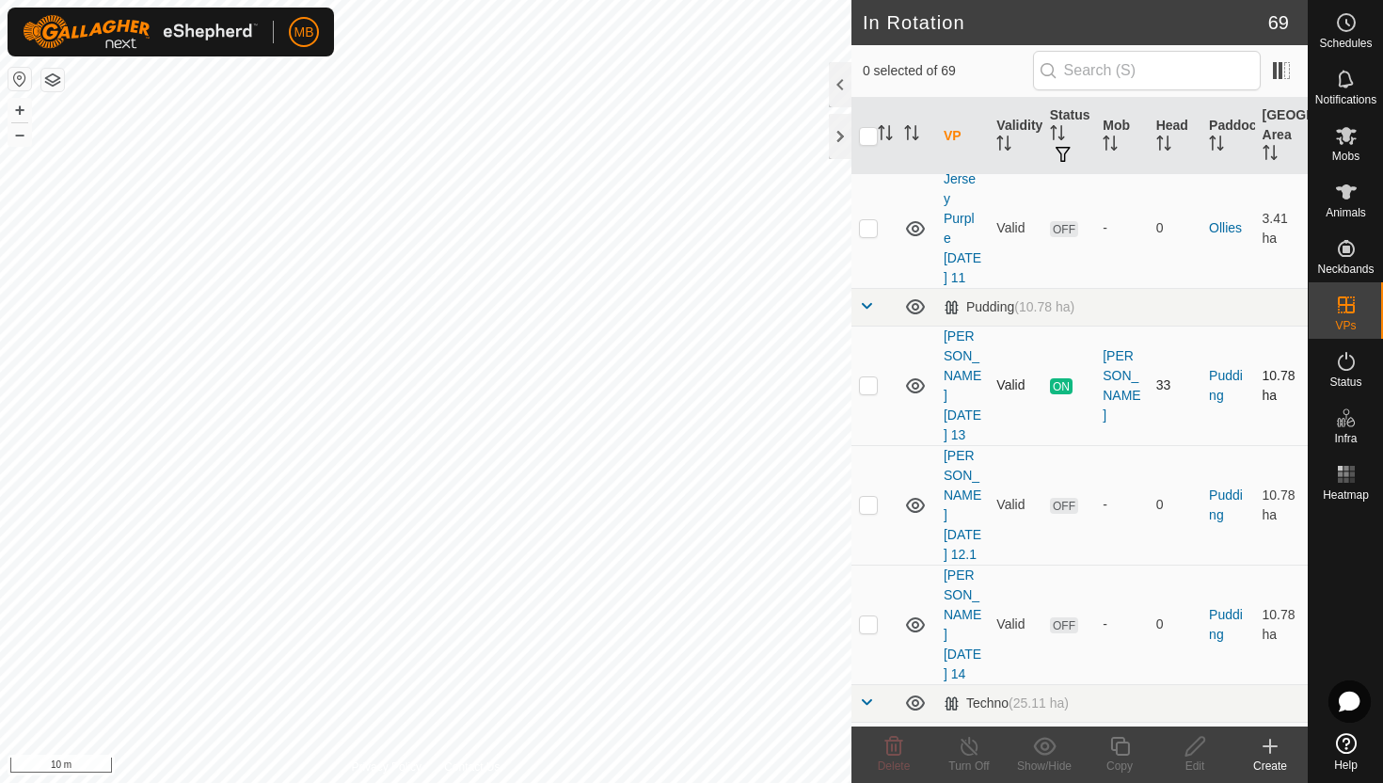
scroll to position [2903, 0]
click at [1357, 34] on es-schedule-vp-svg-icon at bounding box center [1347, 23] width 34 height 30
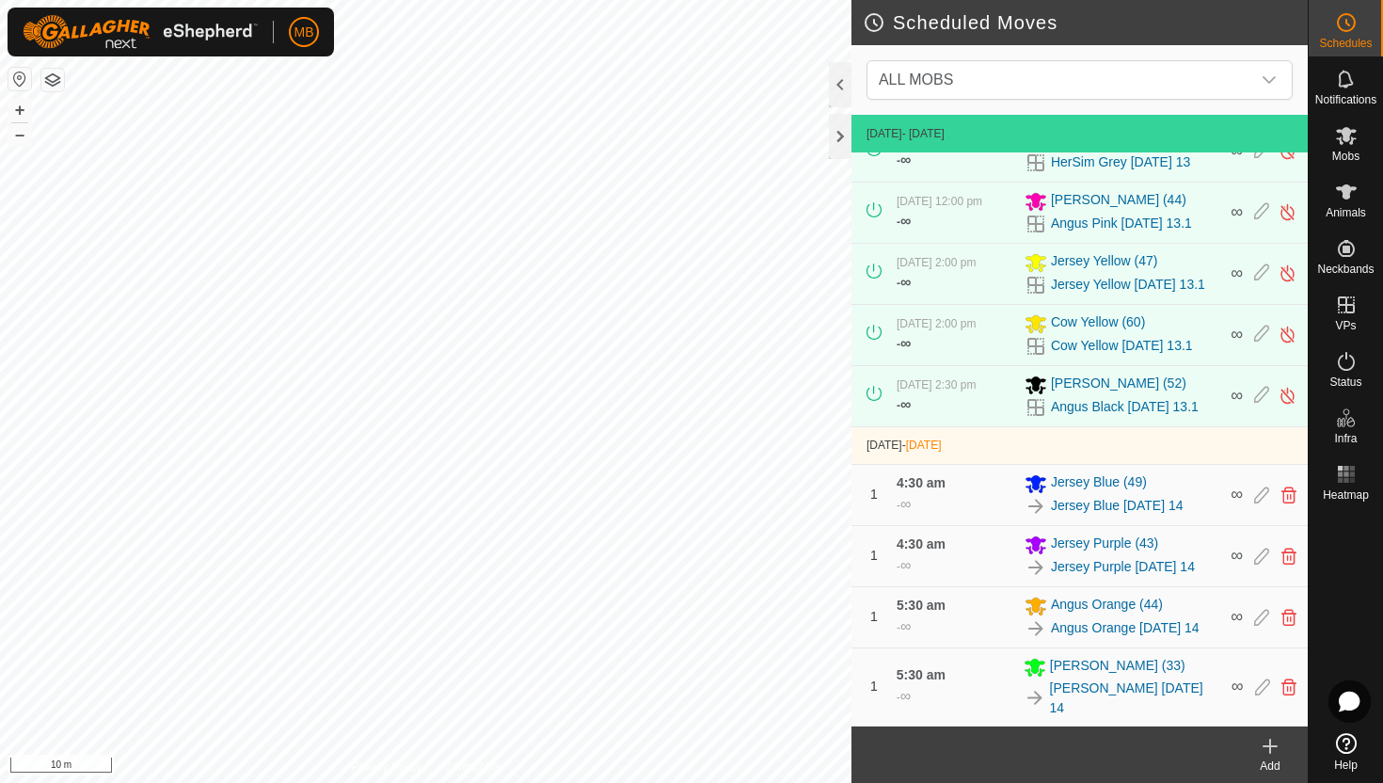
scroll to position [249, 0]
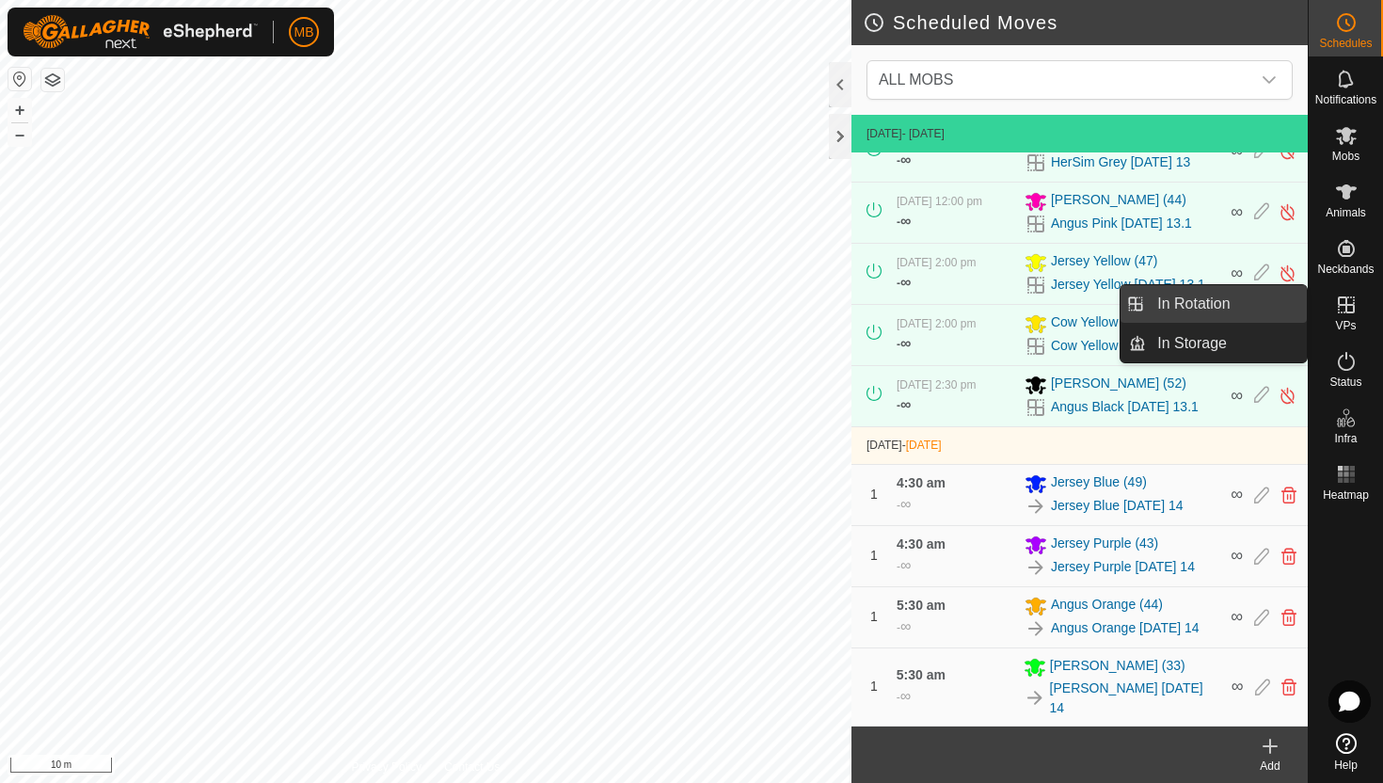
click at [1243, 308] on link "In Rotation" at bounding box center [1226, 304] width 161 height 38
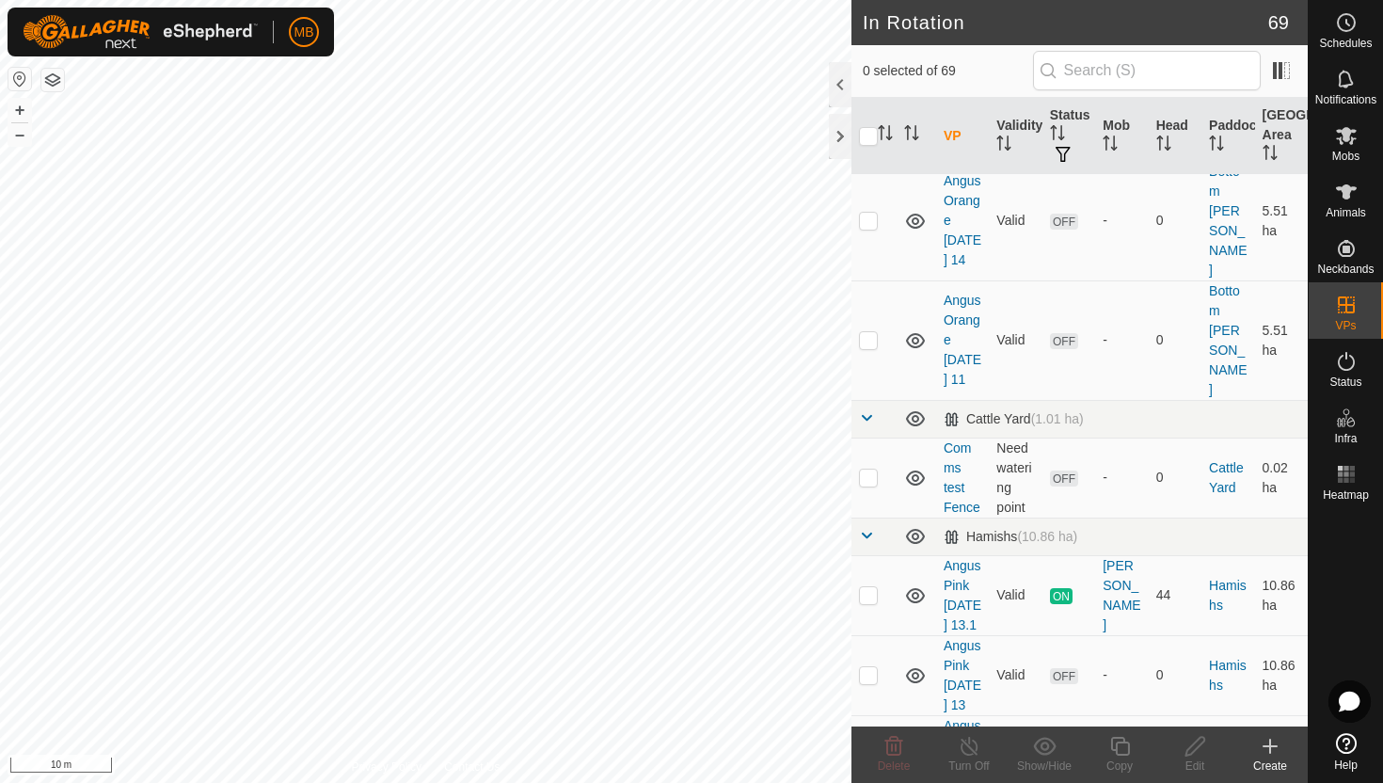
scroll to position [1248, 0]
click at [870, 585] on p-checkbox at bounding box center [868, 592] width 19 height 15
checkbox input "true"
click at [1121, 749] on icon at bounding box center [1120, 746] width 24 height 23
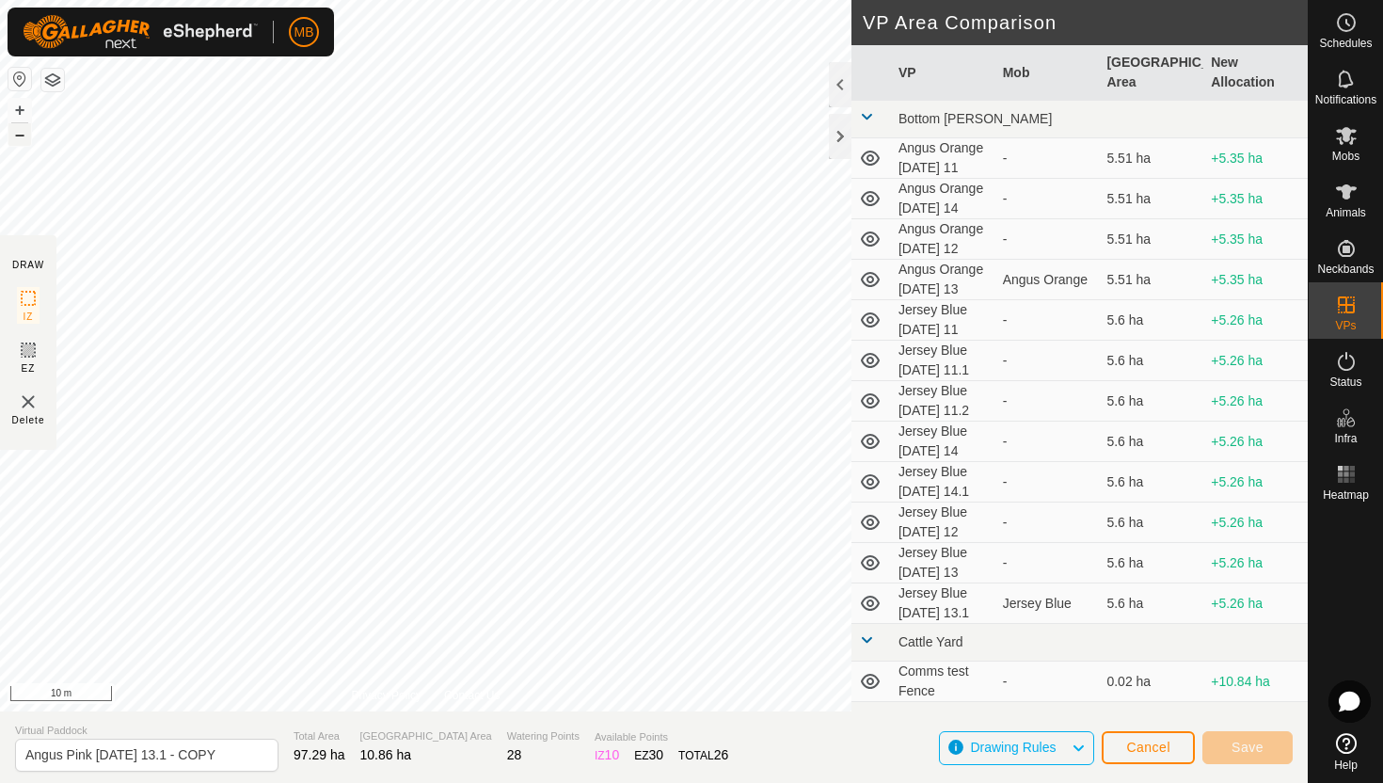
click at [13, 138] on button "–" at bounding box center [19, 134] width 23 height 23
click at [21, 136] on button "–" at bounding box center [19, 134] width 23 height 23
click at [22, 104] on button "+" at bounding box center [19, 110] width 23 height 23
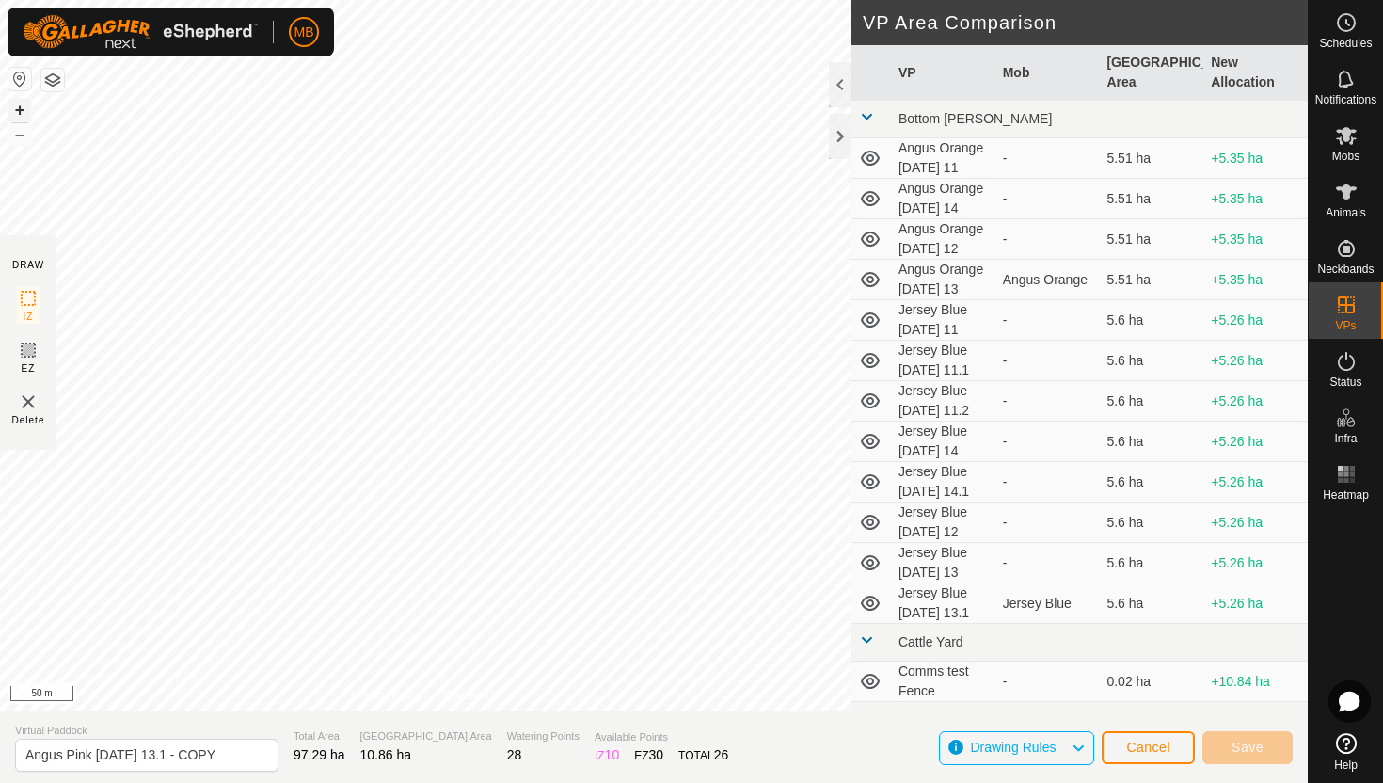
click at [22, 104] on button "+" at bounding box center [19, 110] width 23 height 23
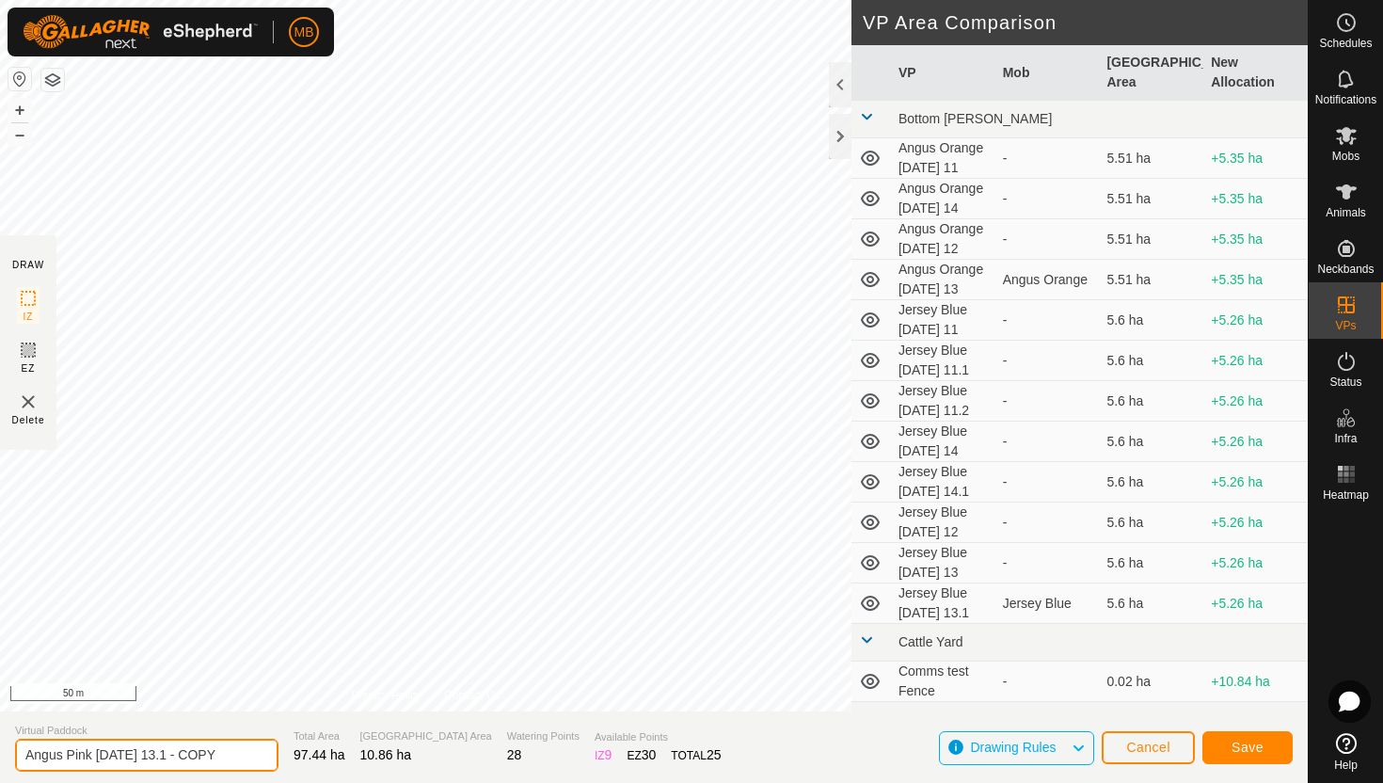
click at [235, 753] on input "Angus Pink Wednesday 13.1 - COPY" at bounding box center [146, 755] width 263 height 33
type input "Angus Pink [DATE] 14"
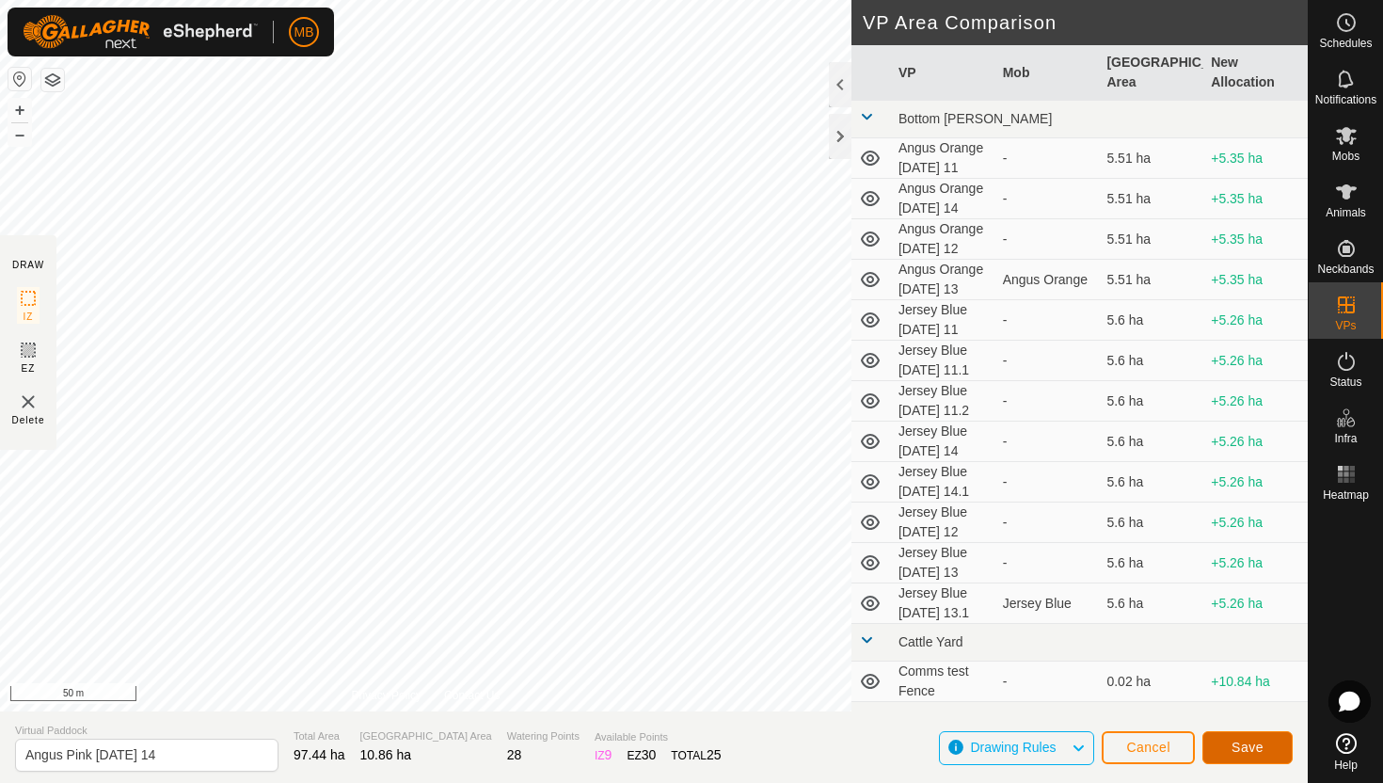
click at [1257, 746] on span "Save" at bounding box center [1248, 747] width 32 height 15
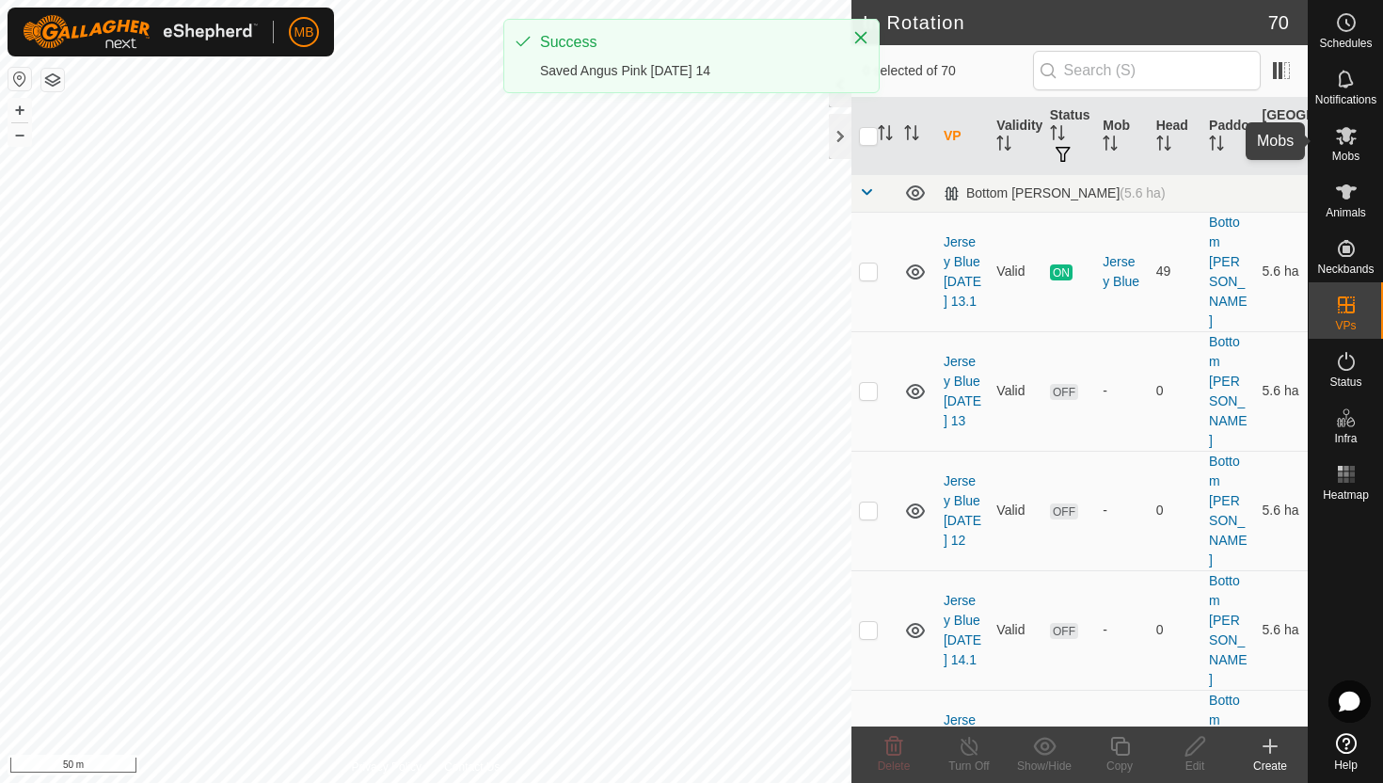
click at [1346, 136] on icon at bounding box center [1346, 136] width 21 height 18
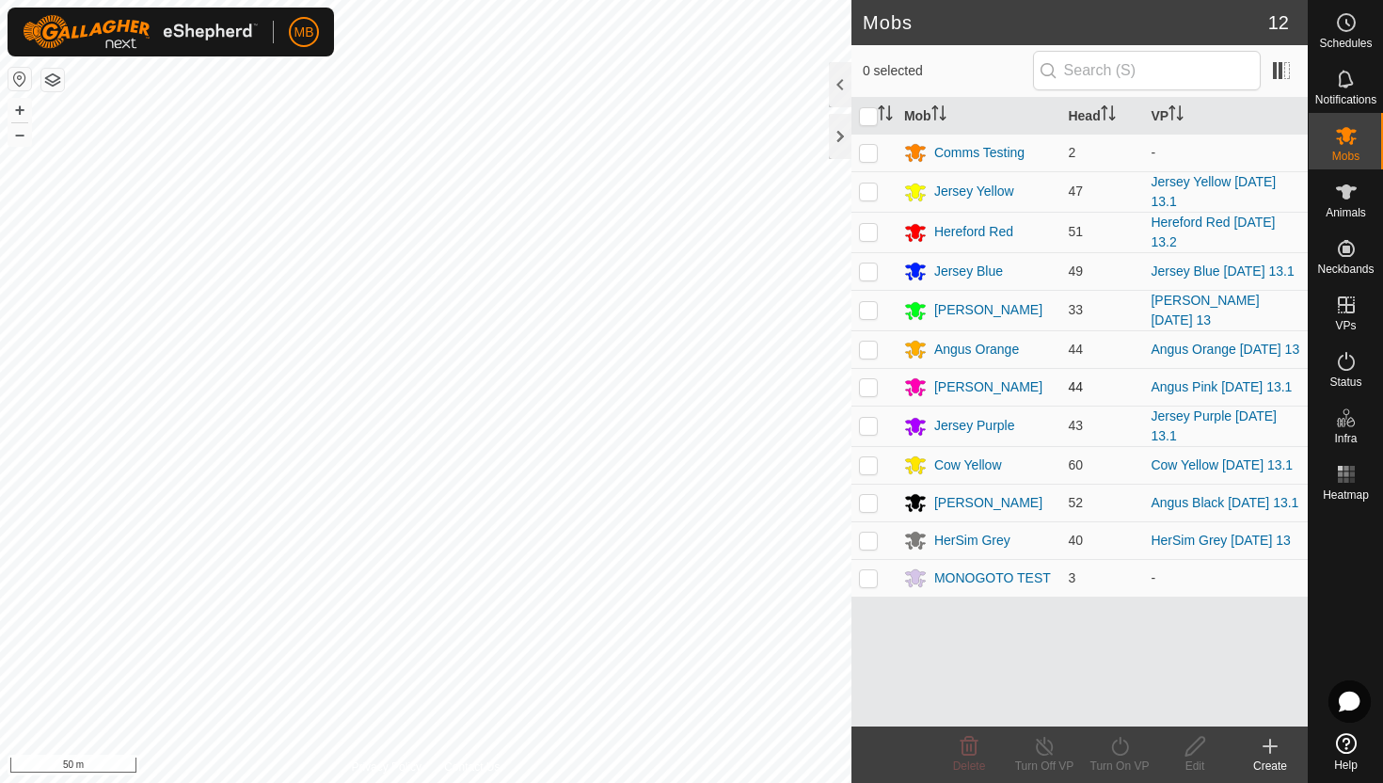
click at [873, 394] on p-checkbox at bounding box center [868, 386] width 19 height 15
checkbox input "true"
click at [1121, 743] on icon at bounding box center [1120, 746] width 24 height 23
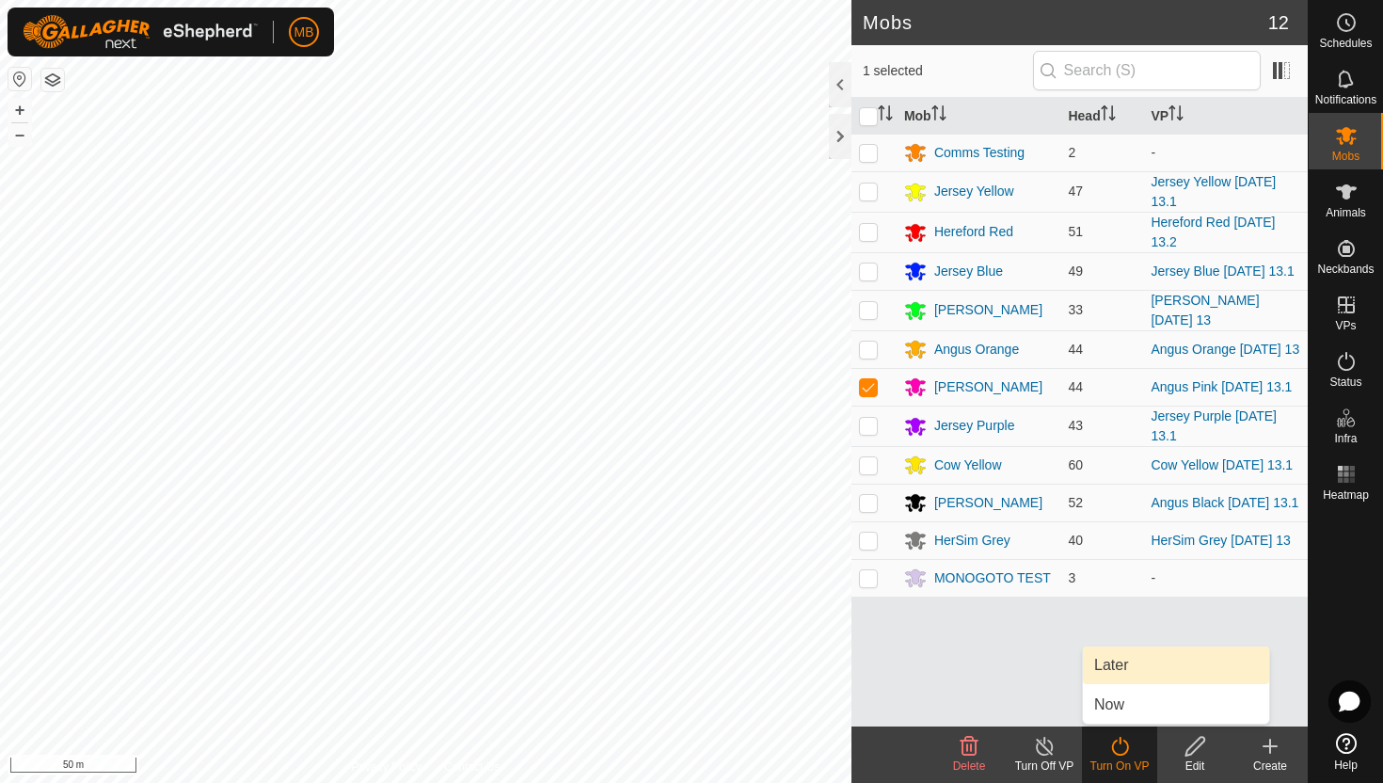
click at [1120, 663] on link "Later" at bounding box center [1176, 665] width 186 height 38
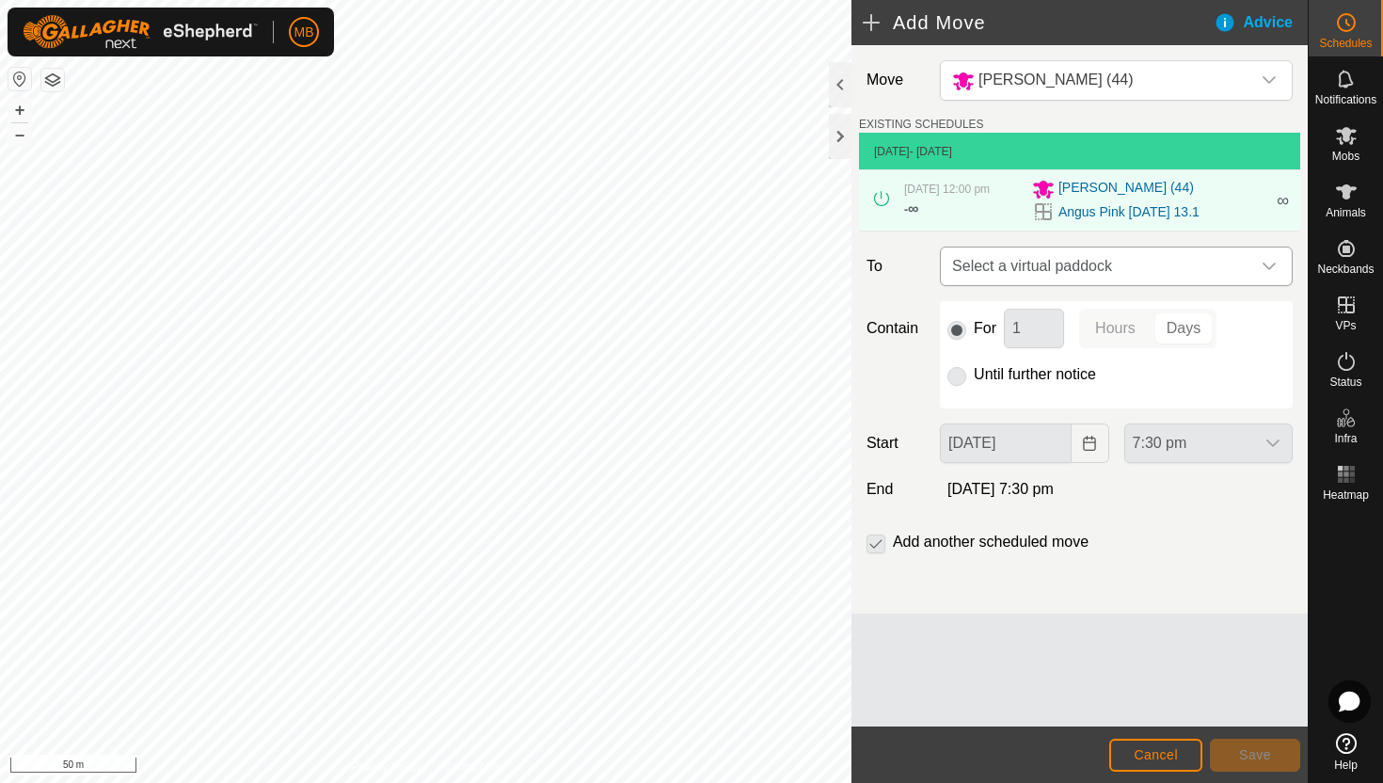
click at [1257, 274] on div "dropdown trigger" at bounding box center [1269, 266] width 38 height 38
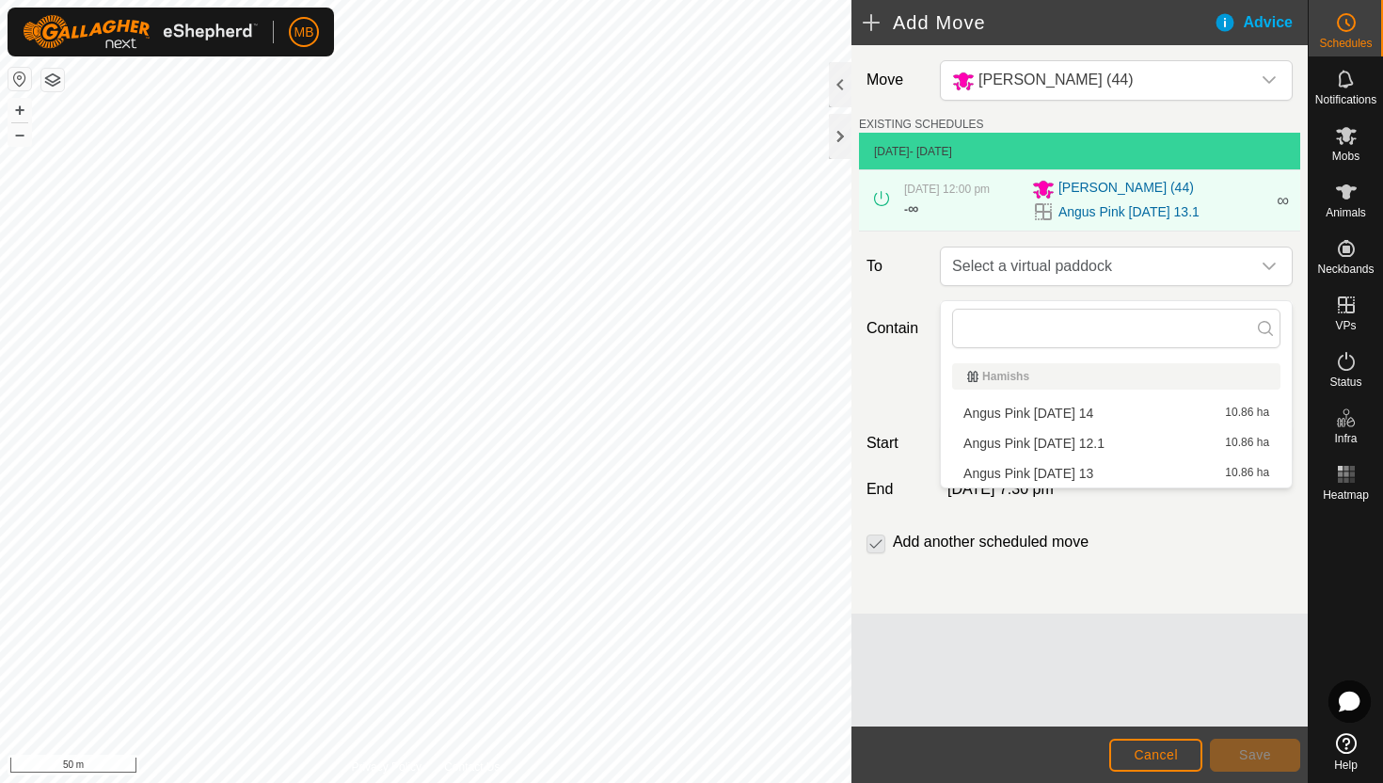
click at [1118, 413] on li "Angus Pink Thursday 14 10.86 ha" at bounding box center [1116, 413] width 328 height 28
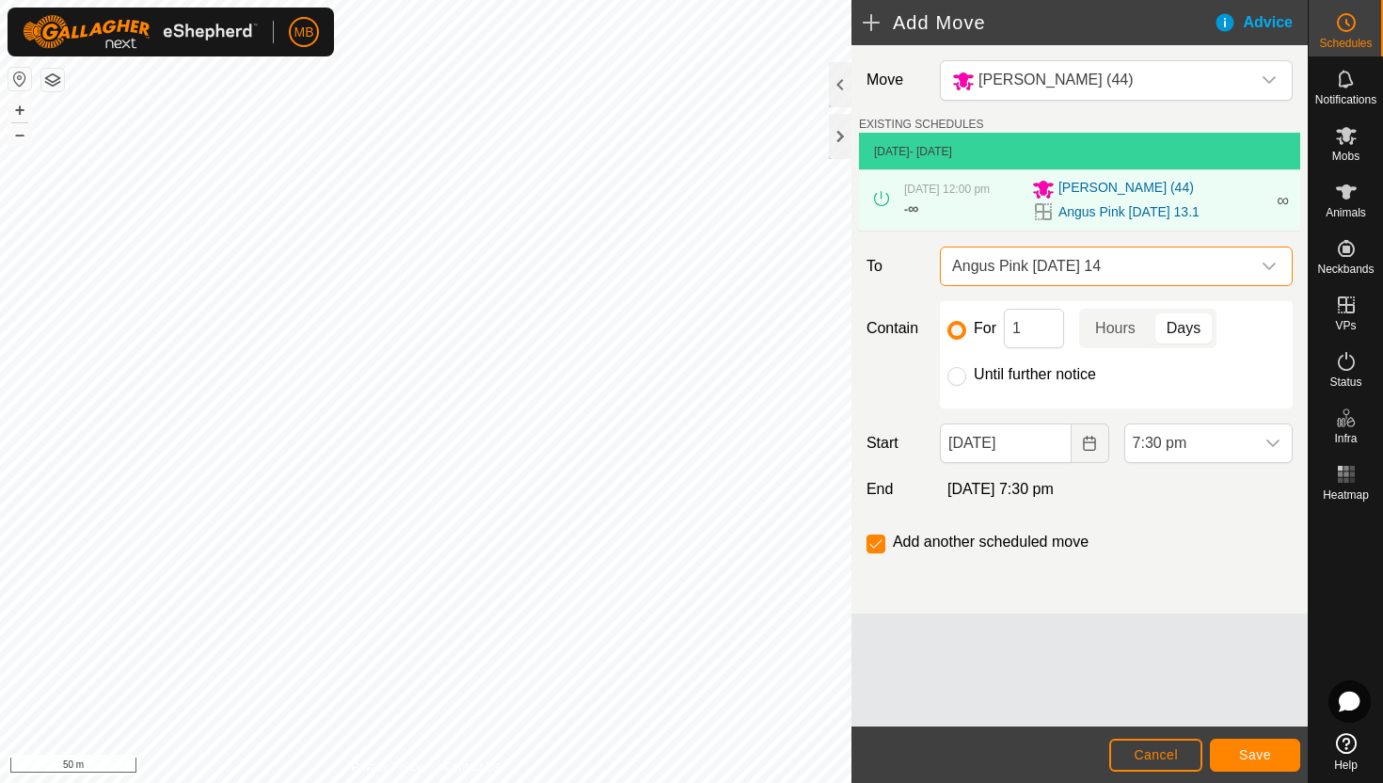
click at [1024, 382] on label "Until further notice" at bounding box center [1035, 374] width 122 height 15
click at [966, 385] on input "Until further notice" at bounding box center [957, 376] width 19 height 19
radio input "true"
checkbox input "false"
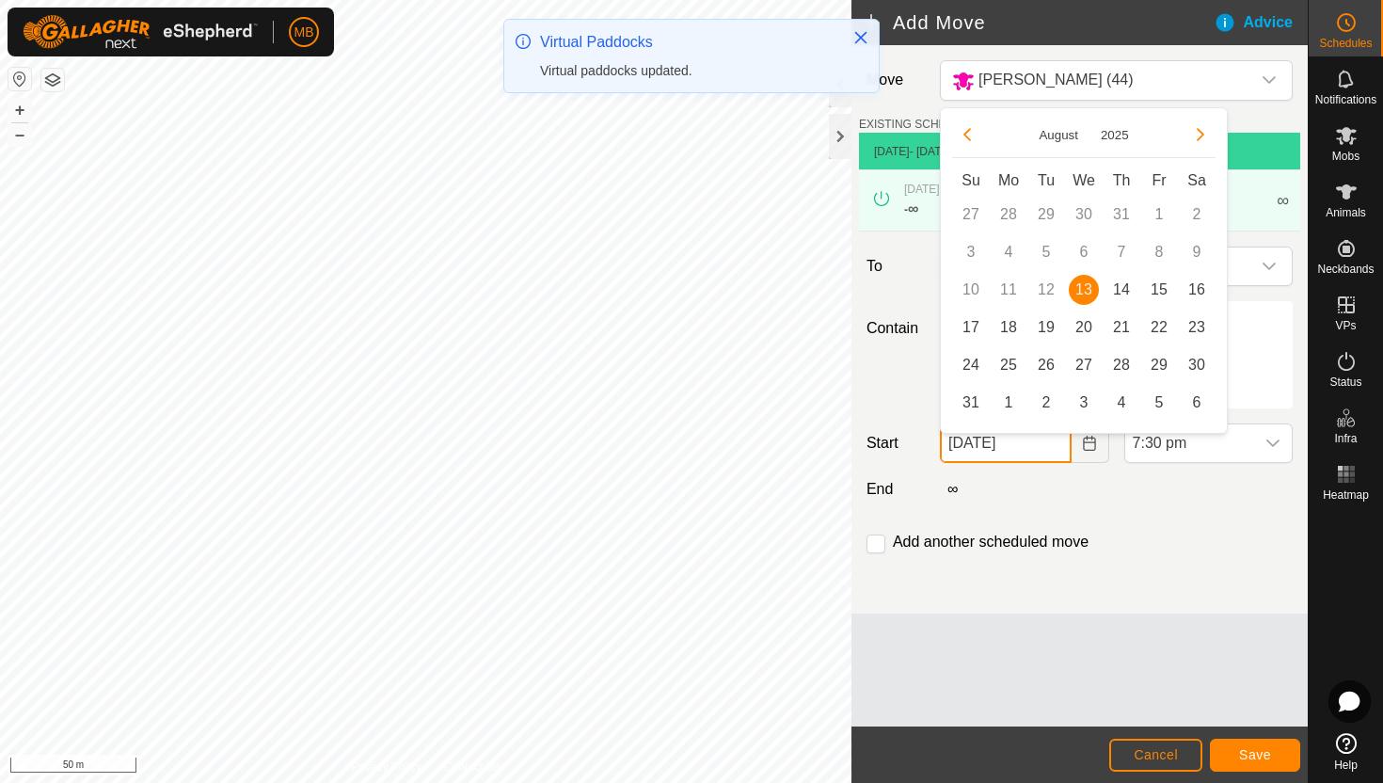
click at [1053, 462] on input "13 Aug, 2025" at bounding box center [1005, 443] width 131 height 40
click at [1126, 285] on span "14" at bounding box center [1122, 290] width 30 height 30
type input "14 Aug, 2025"
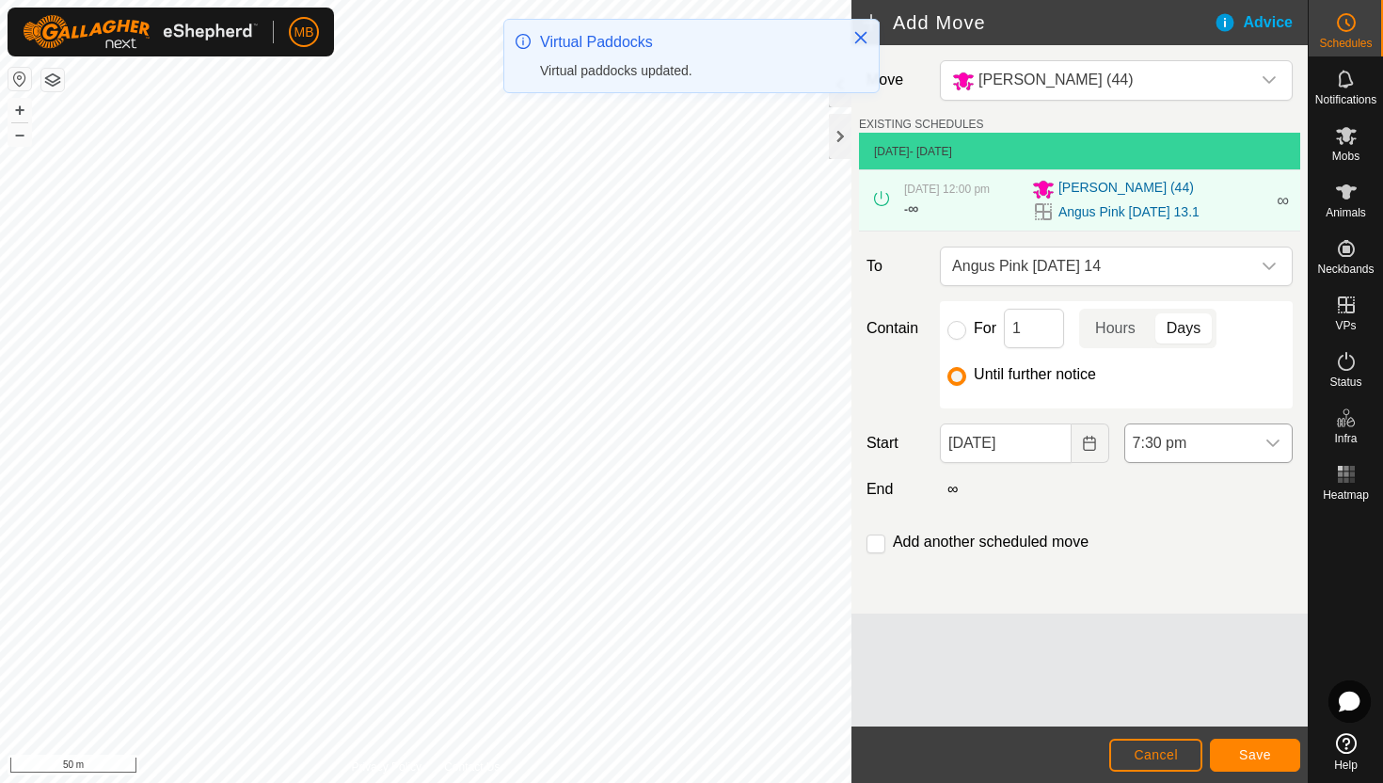
click at [1232, 457] on span "7:30 pm" at bounding box center [1189, 443] width 129 height 38
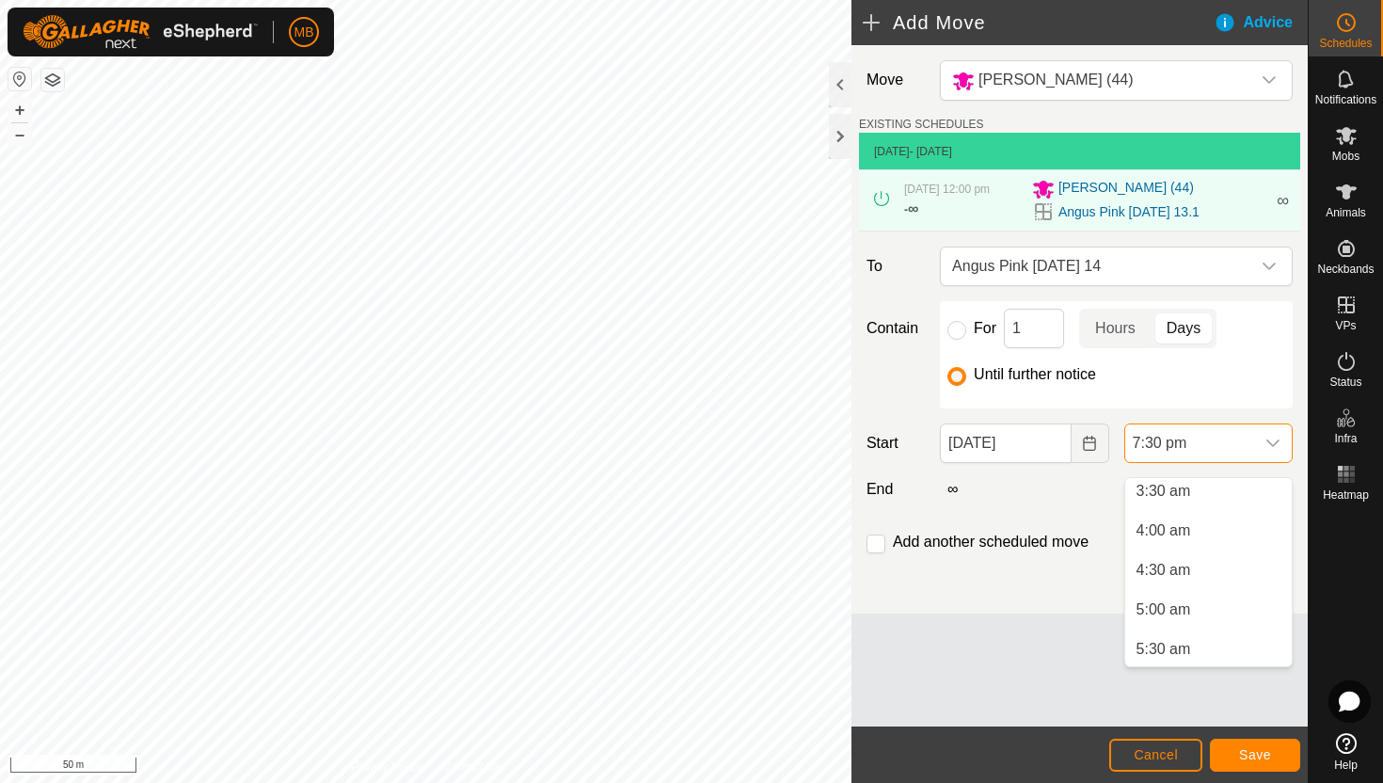
scroll to position [277, 0]
click at [1230, 536] on li "4:00 am" at bounding box center [1208, 537] width 167 height 38
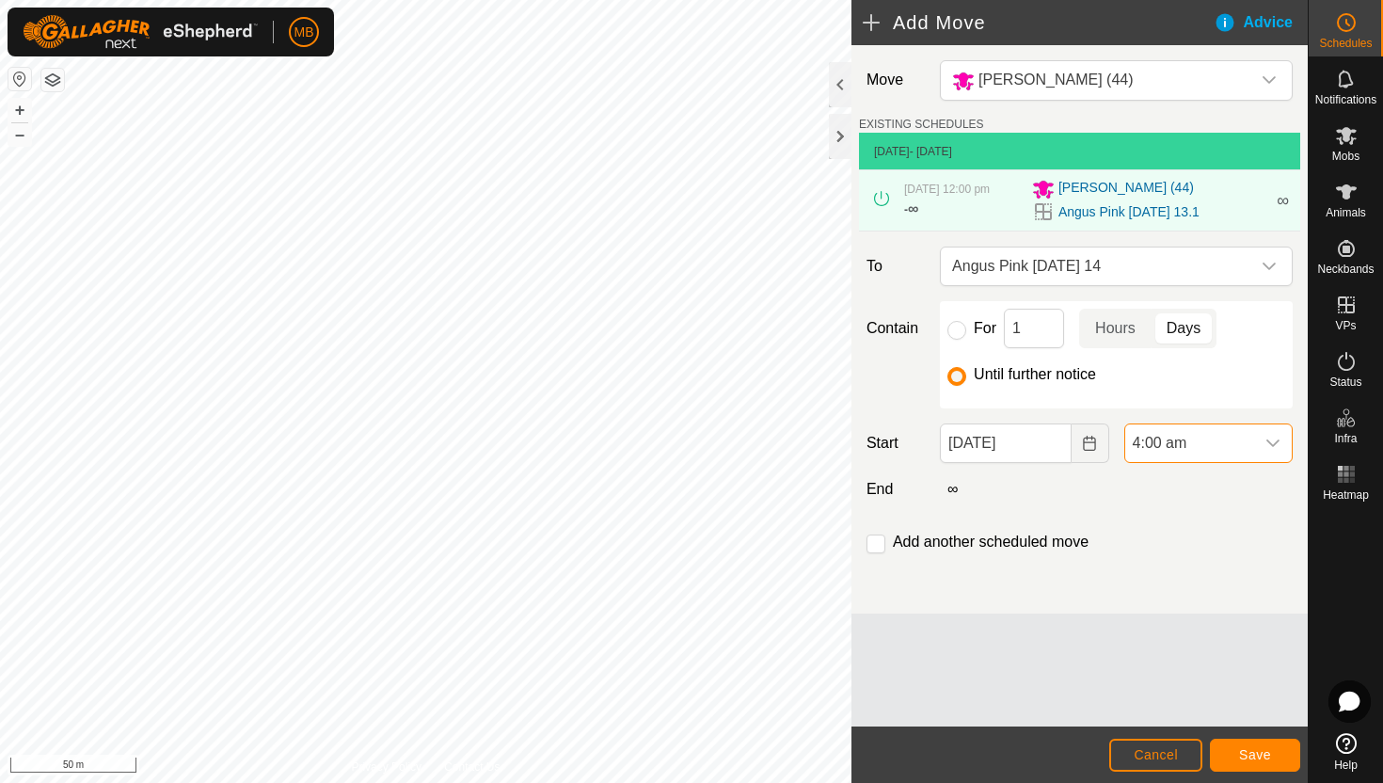
scroll to position [1391, 0]
click at [1260, 747] on span "Save" at bounding box center [1255, 754] width 32 height 15
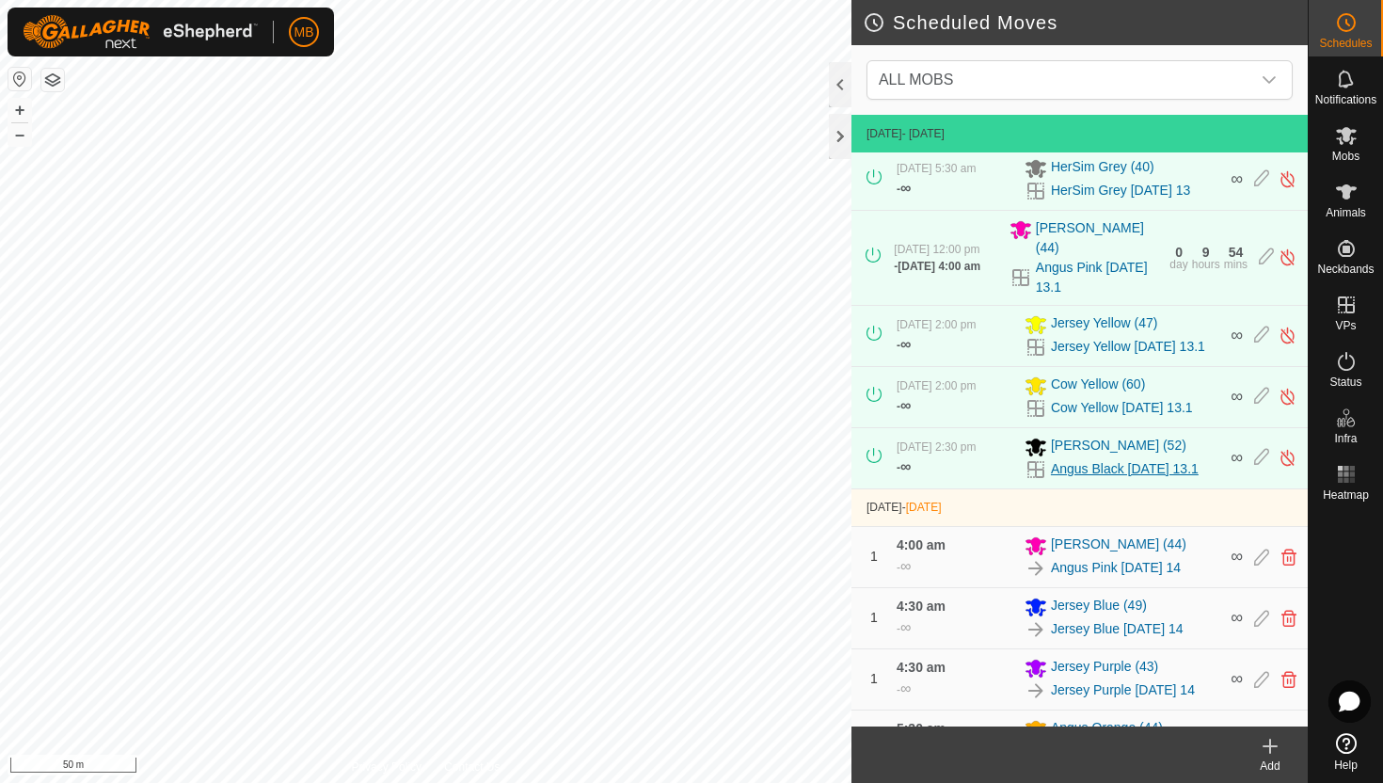
scroll to position [316, 0]
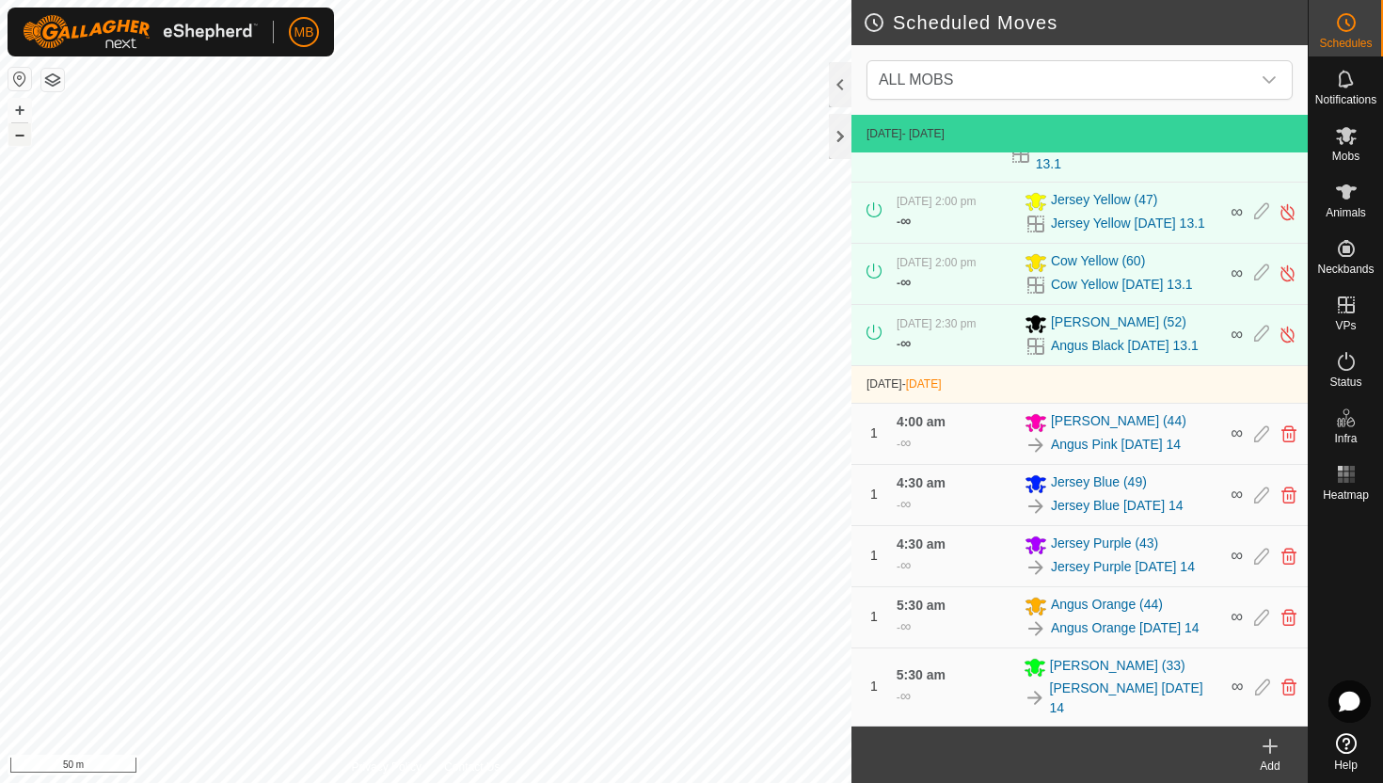
click at [13, 142] on button "–" at bounding box center [19, 134] width 23 height 23
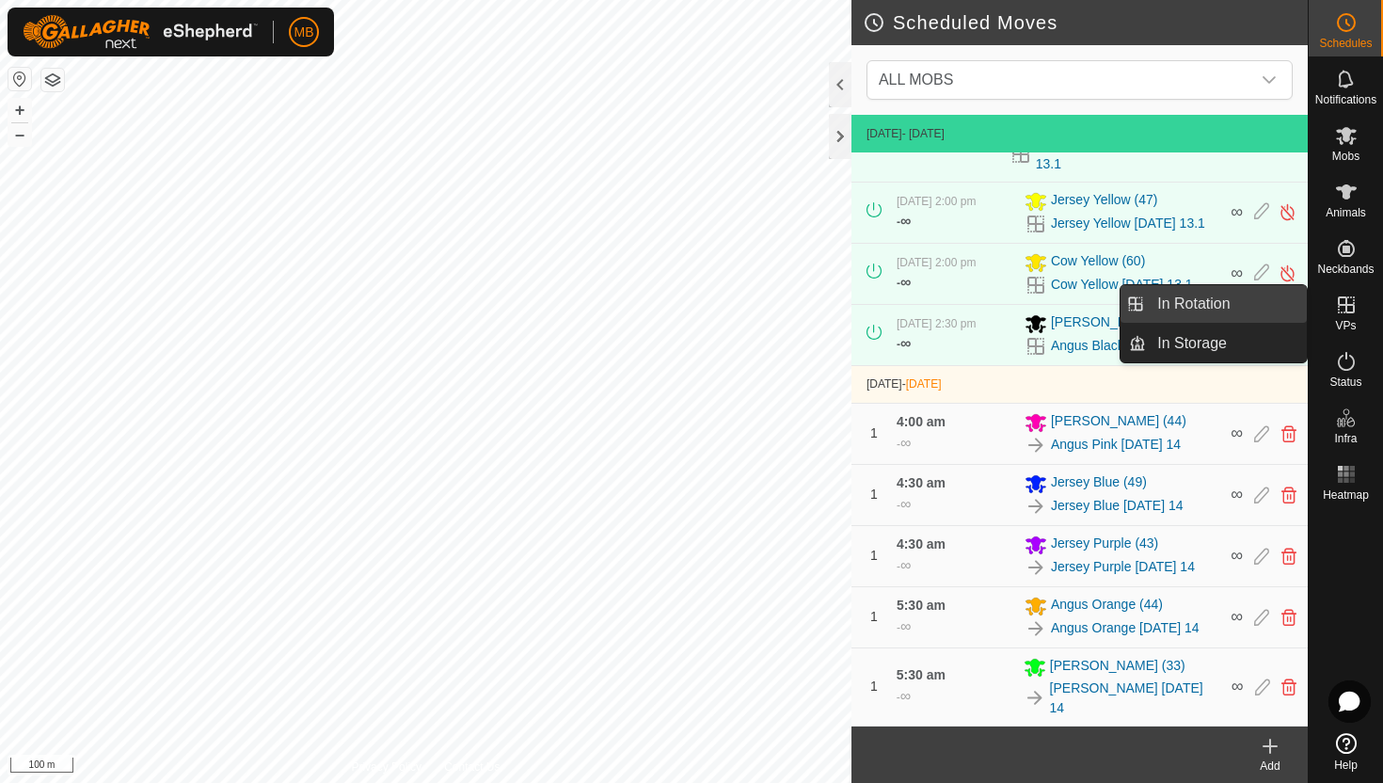
click at [1227, 302] on link "In Rotation" at bounding box center [1226, 304] width 161 height 38
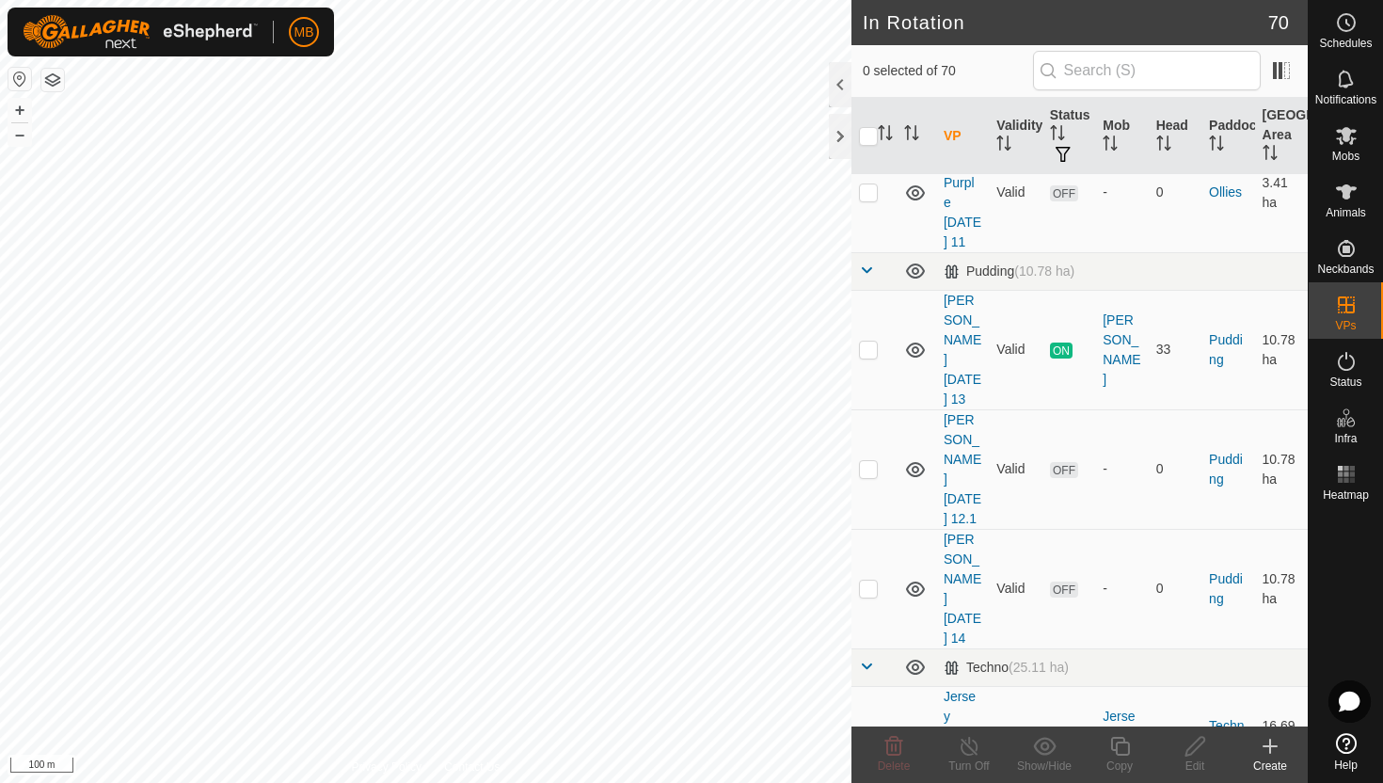
scroll to position [3021, 0]
click at [864, 726] on p-checkbox at bounding box center [868, 733] width 19 height 15
checkbox input "true"
click at [1115, 747] on icon at bounding box center [1119, 746] width 19 height 19
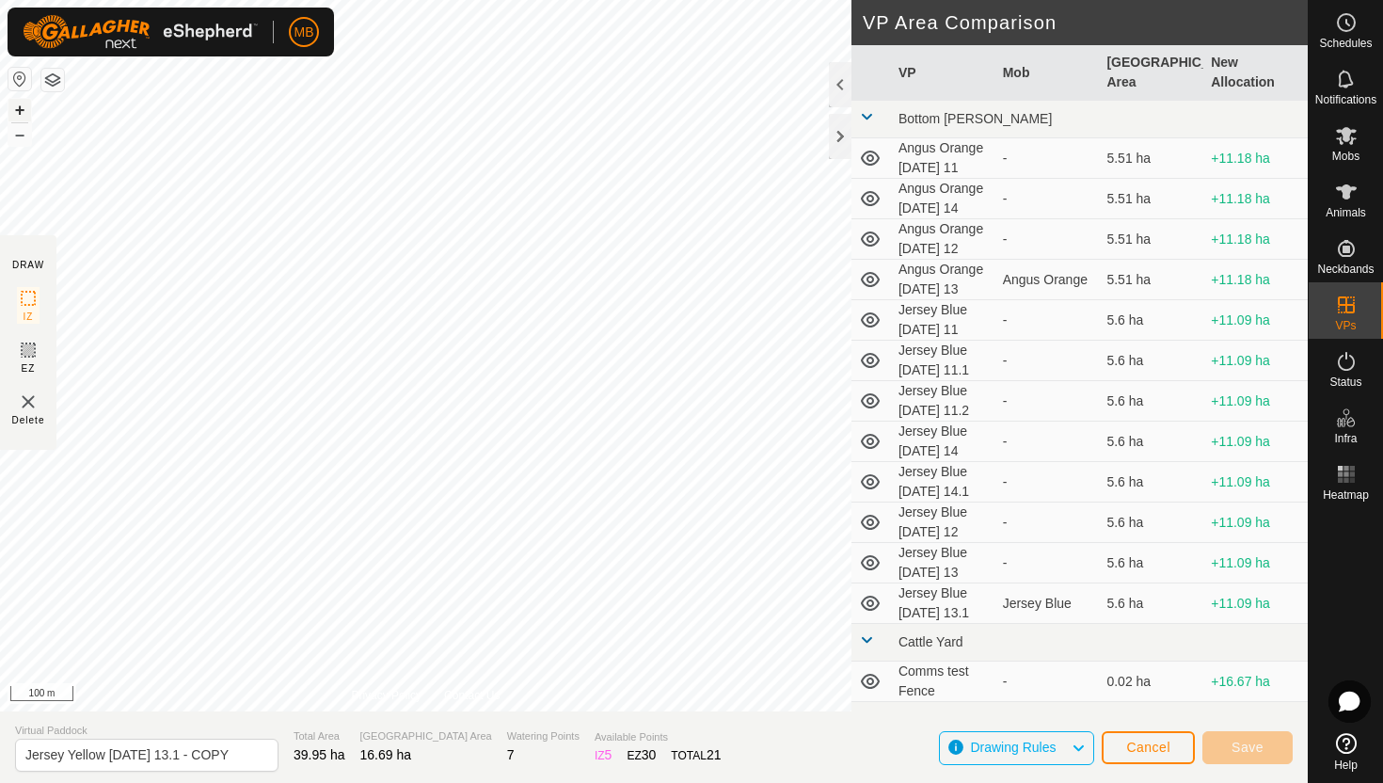
click at [18, 104] on button "+" at bounding box center [19, 110] width 23 height 23
click at [22, 106] on button "+" at bounding box center [19, 110] width 23 height 23
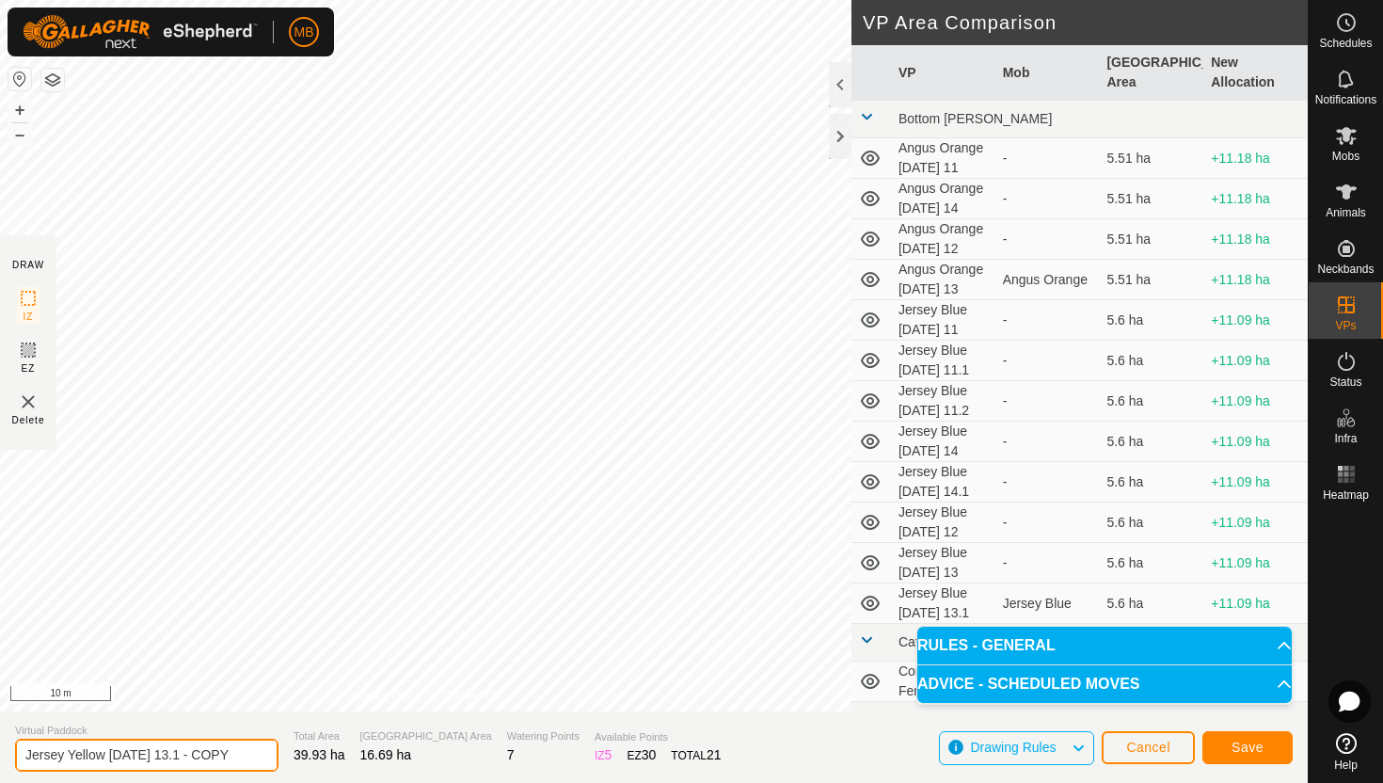
click at [235, 757] on input "Jersey Yellow Wednesday 13.1 - COPY" at bounding box center [146, 755] width 263 height 33
type input "Jersey Yellow [DATE] 14"
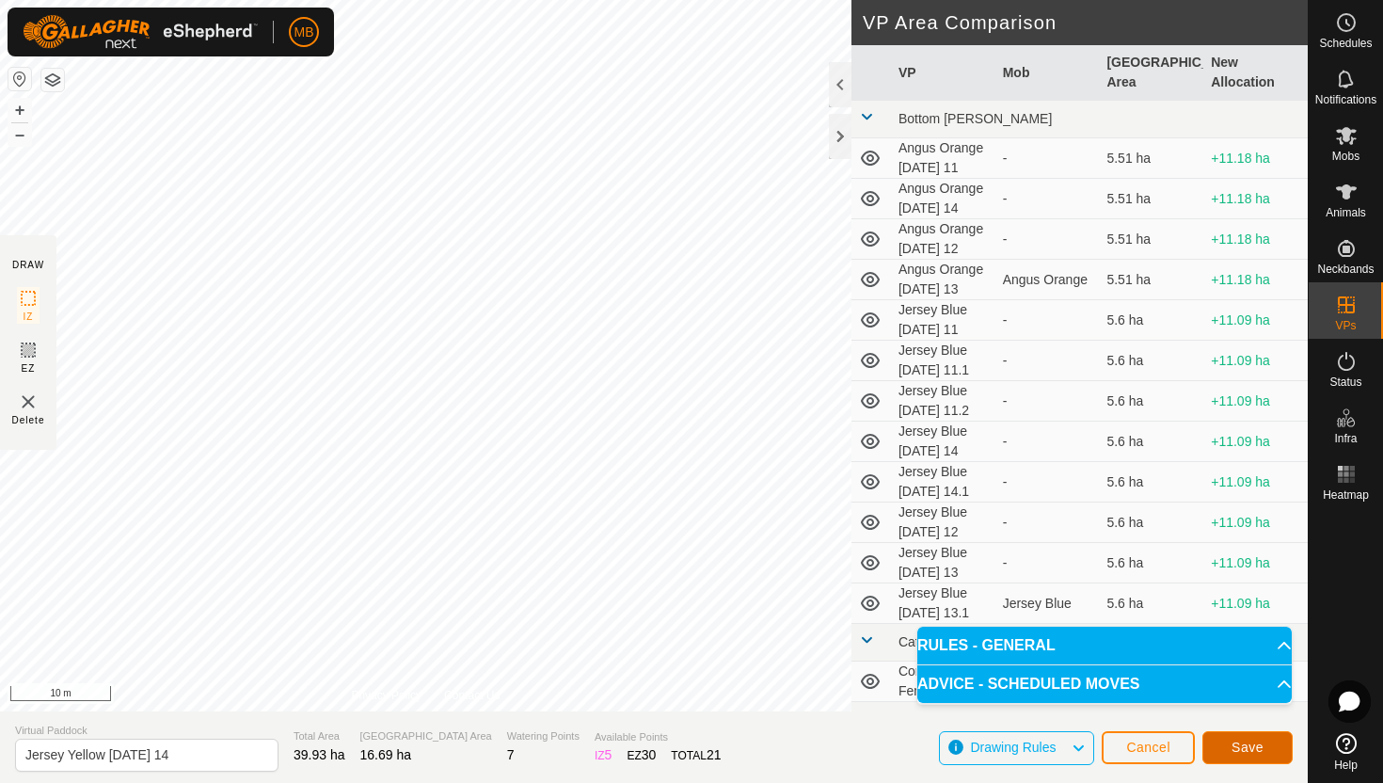
click at [1238, 740] on span "Save" at bounding box center [1248, 747] width 32 height 15
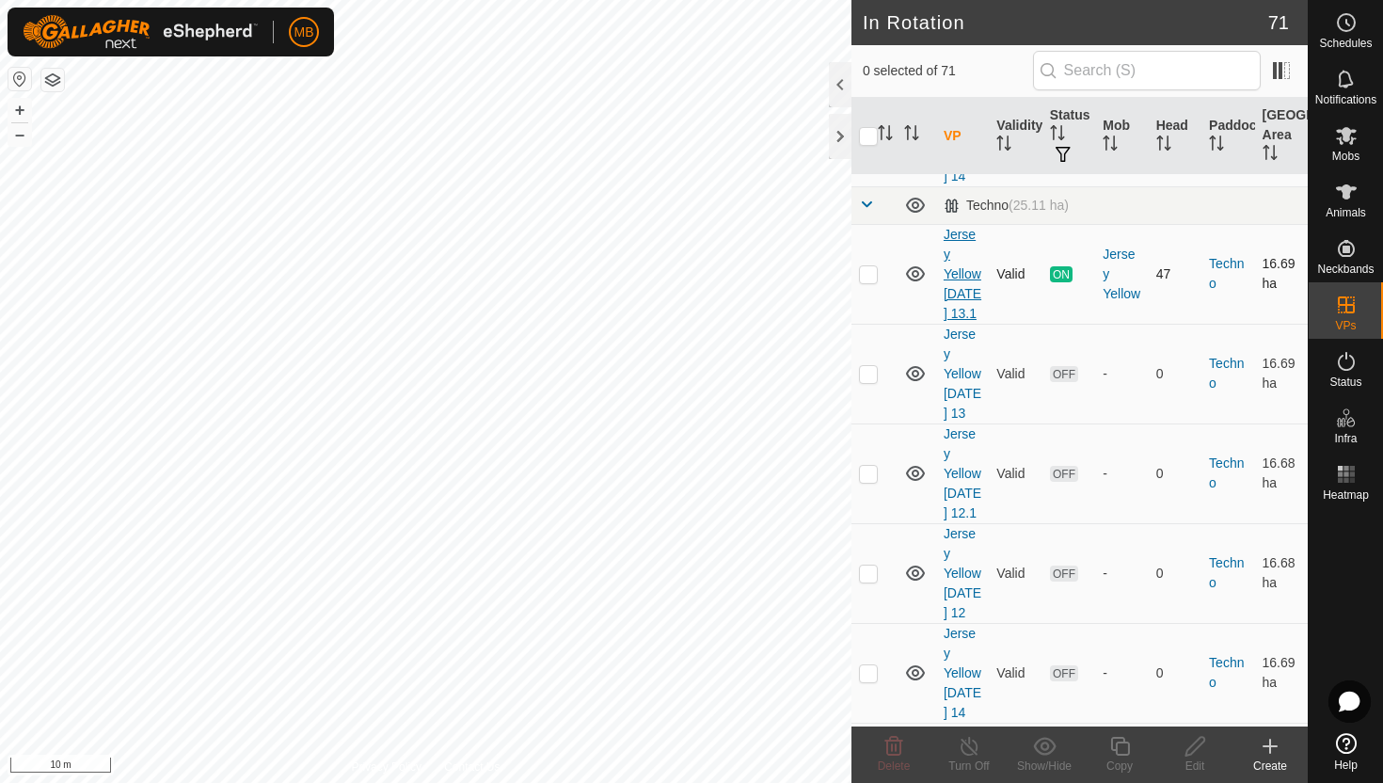
scroll to position [3485, 0]
click at [869, 661] on p-checkbox at bounding box center [868, 668] width 19 height 15
checkbox input "true"
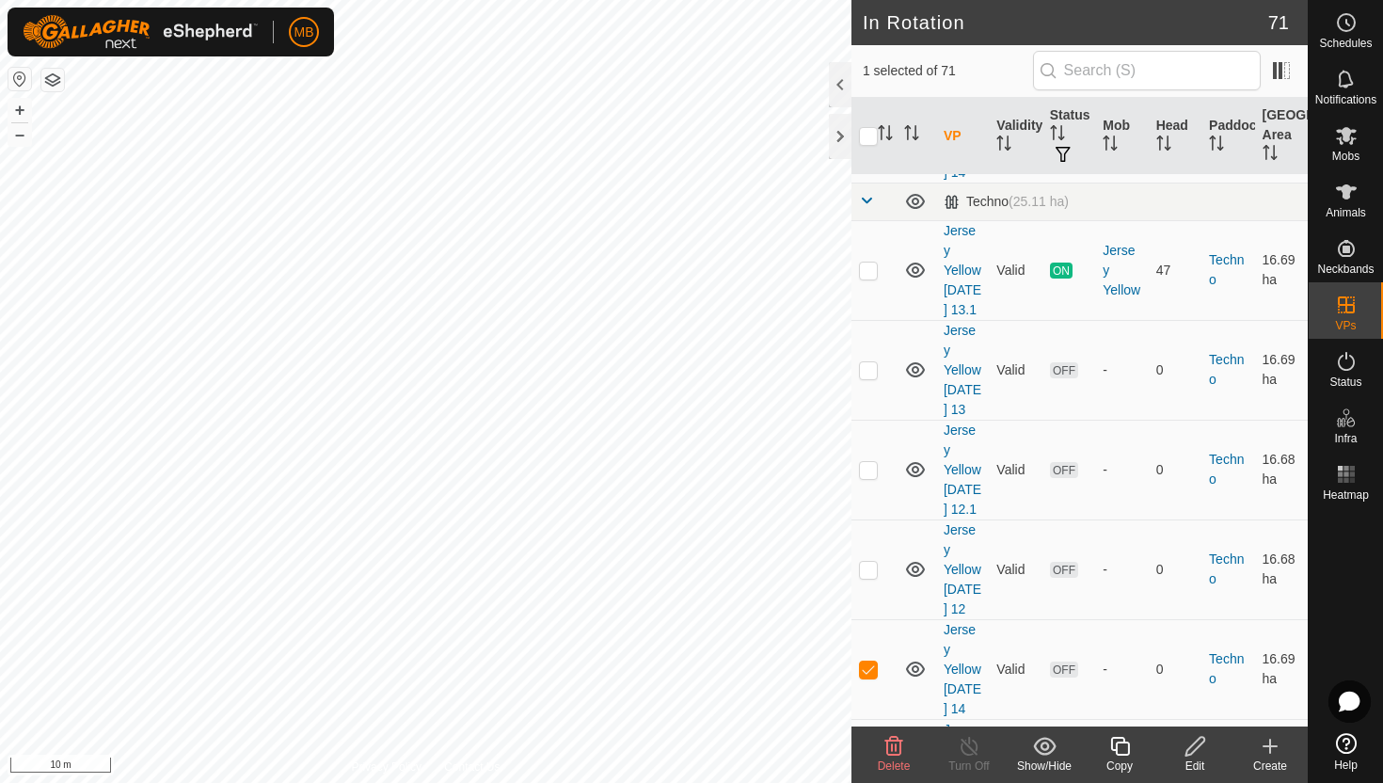
click at [1123, 744] on icon at bounding box center [1120, 746] width 24 height 23
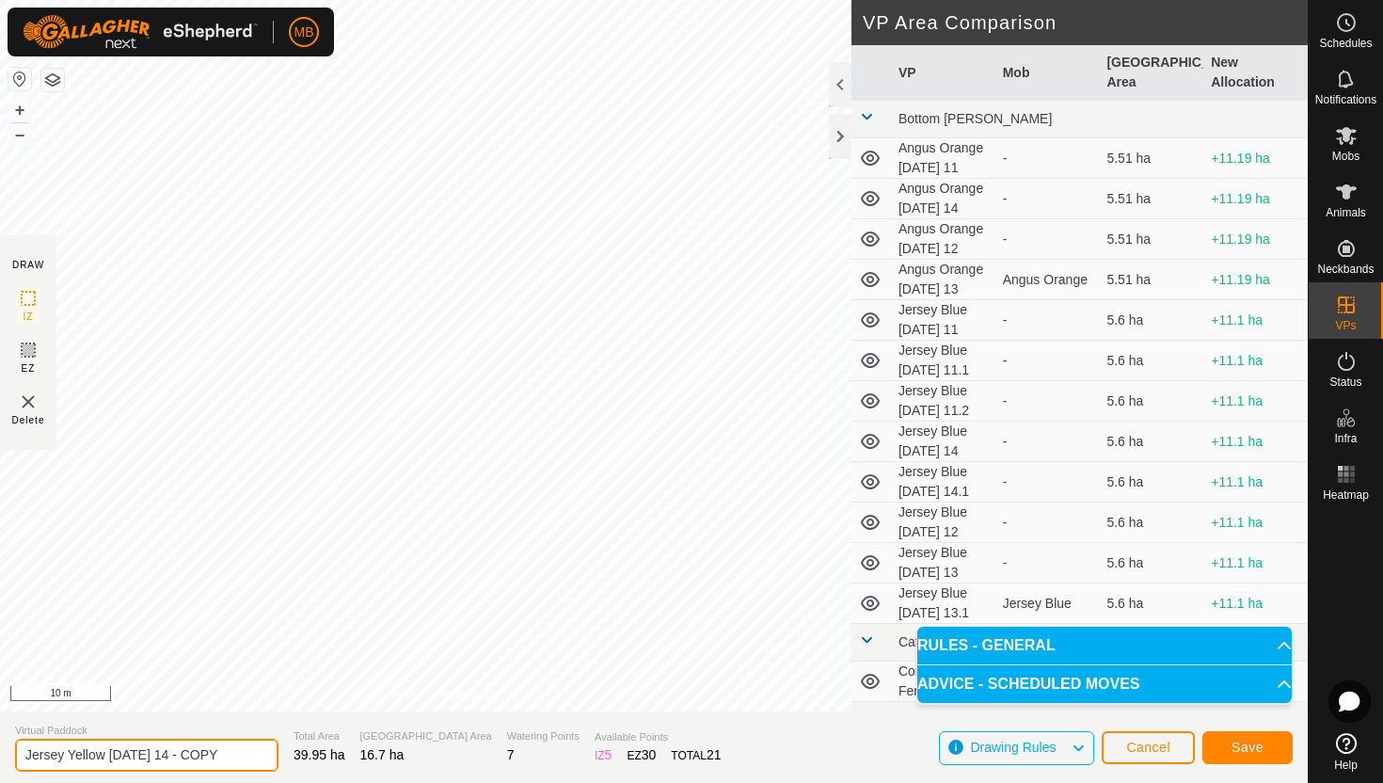
click at [233, 754] on input "Jersey Yellow Thursday 14 - COPY" at bounding box center [146, 755] width 263 height 33
type input "Jersey Yellow [DATE] 14.1"
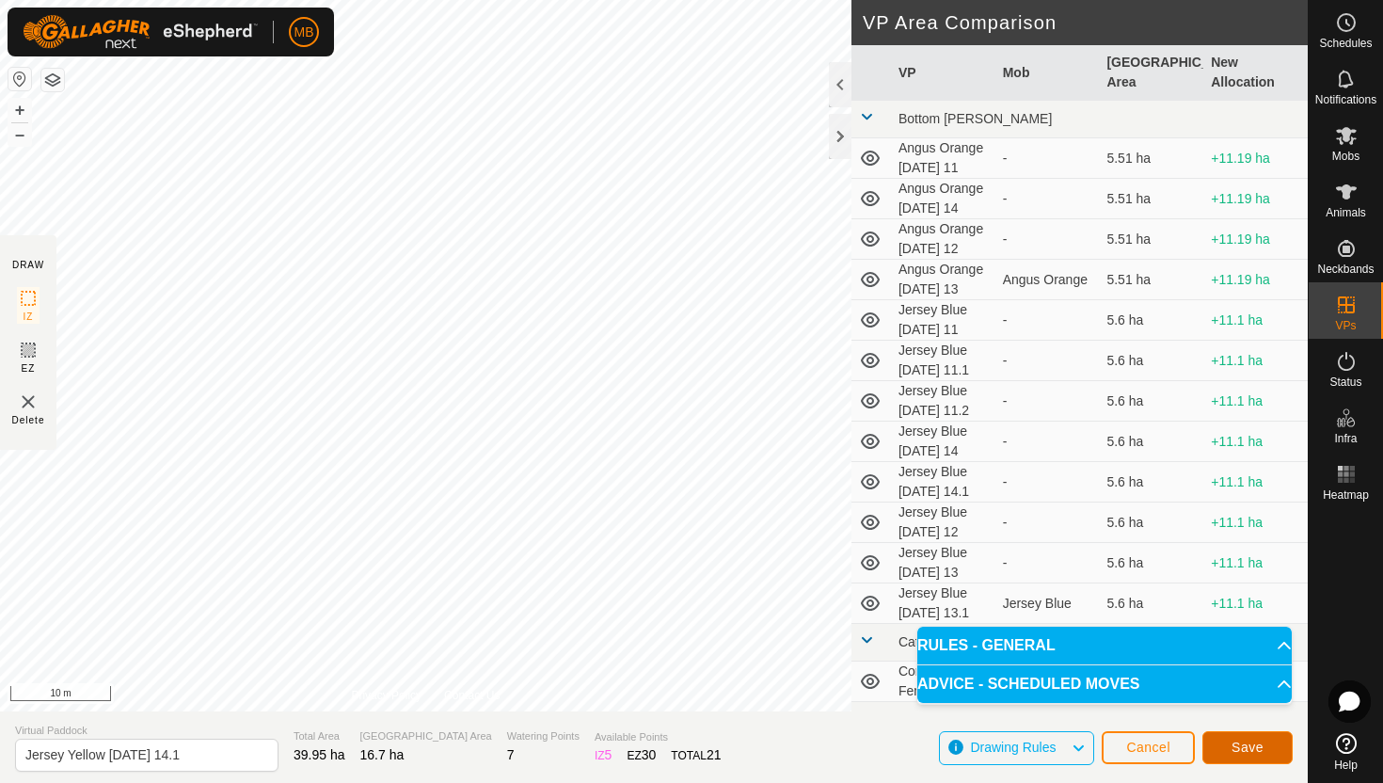
click at [1264, 750] on button "Save" at bounding box center [1247, 747] width 90 height 33
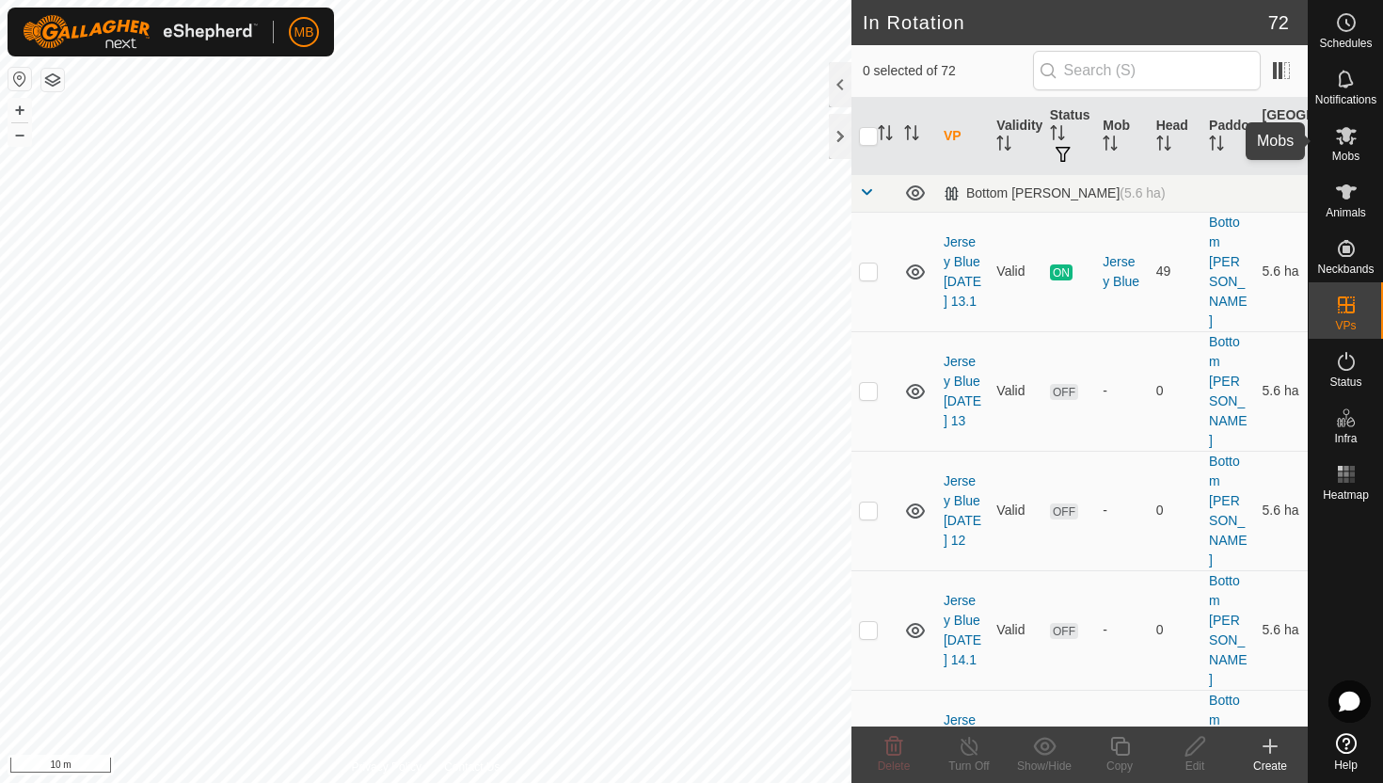
click at [1346, 132] on icon at bounding box center [1346, 136] width 21 height 18
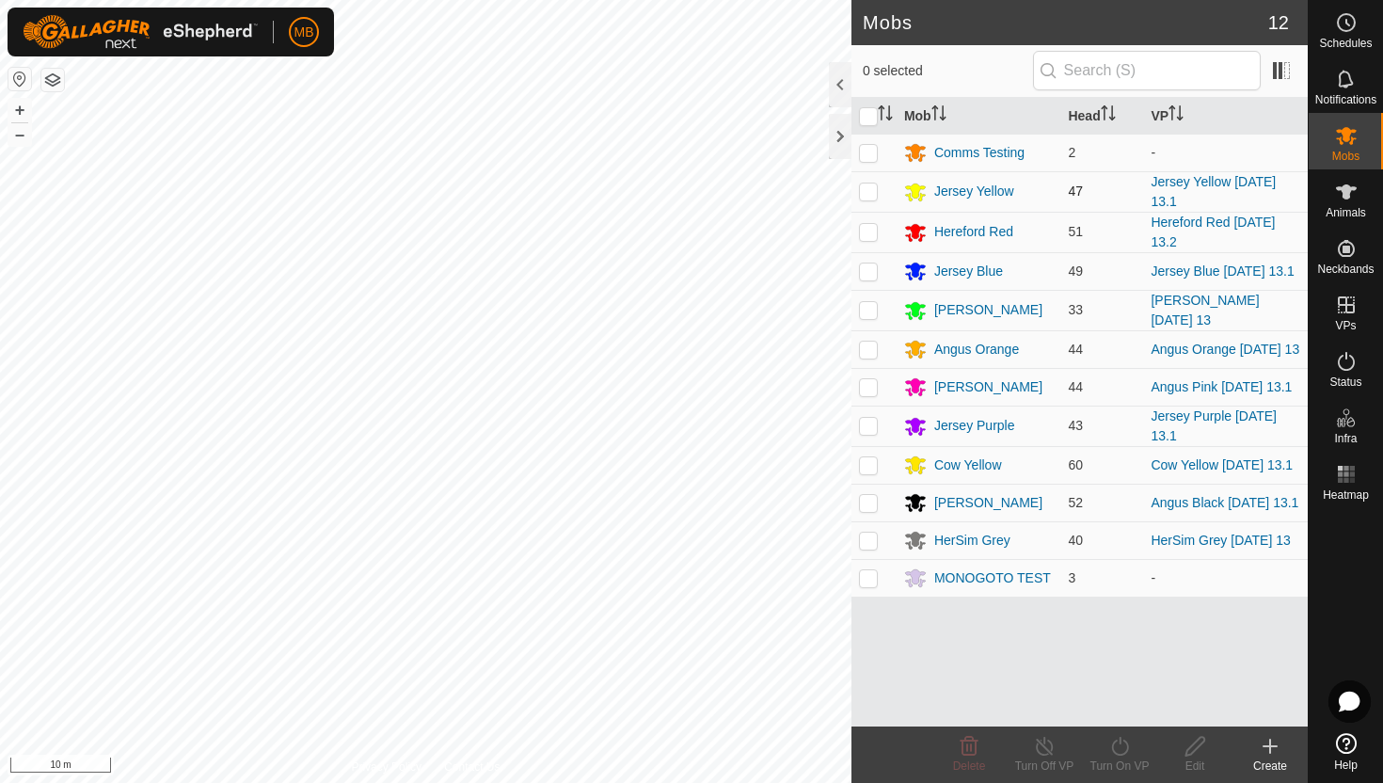
click at [869, 195] on p-checkbox at bounding box center [868, 190] width 19 height 15
checkbox input "true"
click at [1118, 743] on icon at bounding box center [1120, 746] width 24 height 23
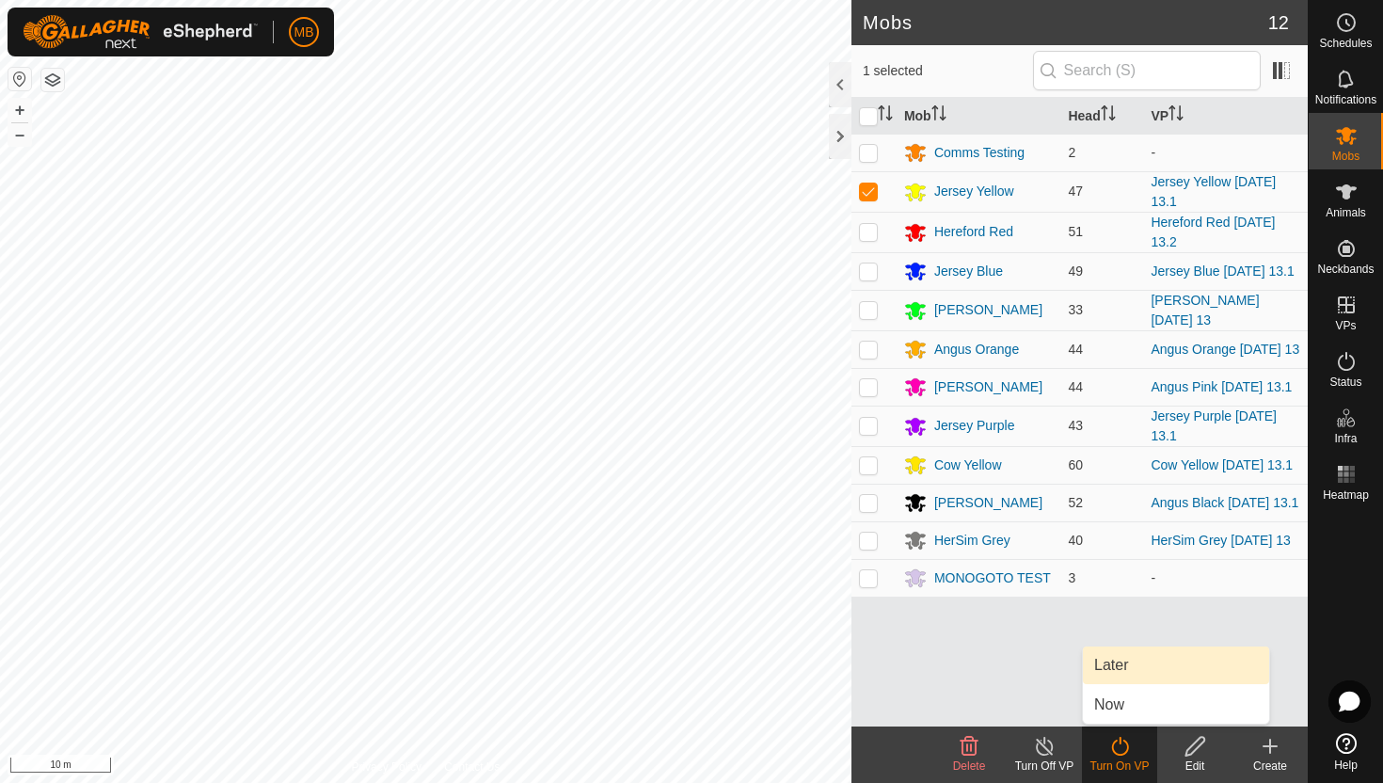
click at [1127, 664] on link "Later" at bounding box center [1176, 665] width 186 height 38
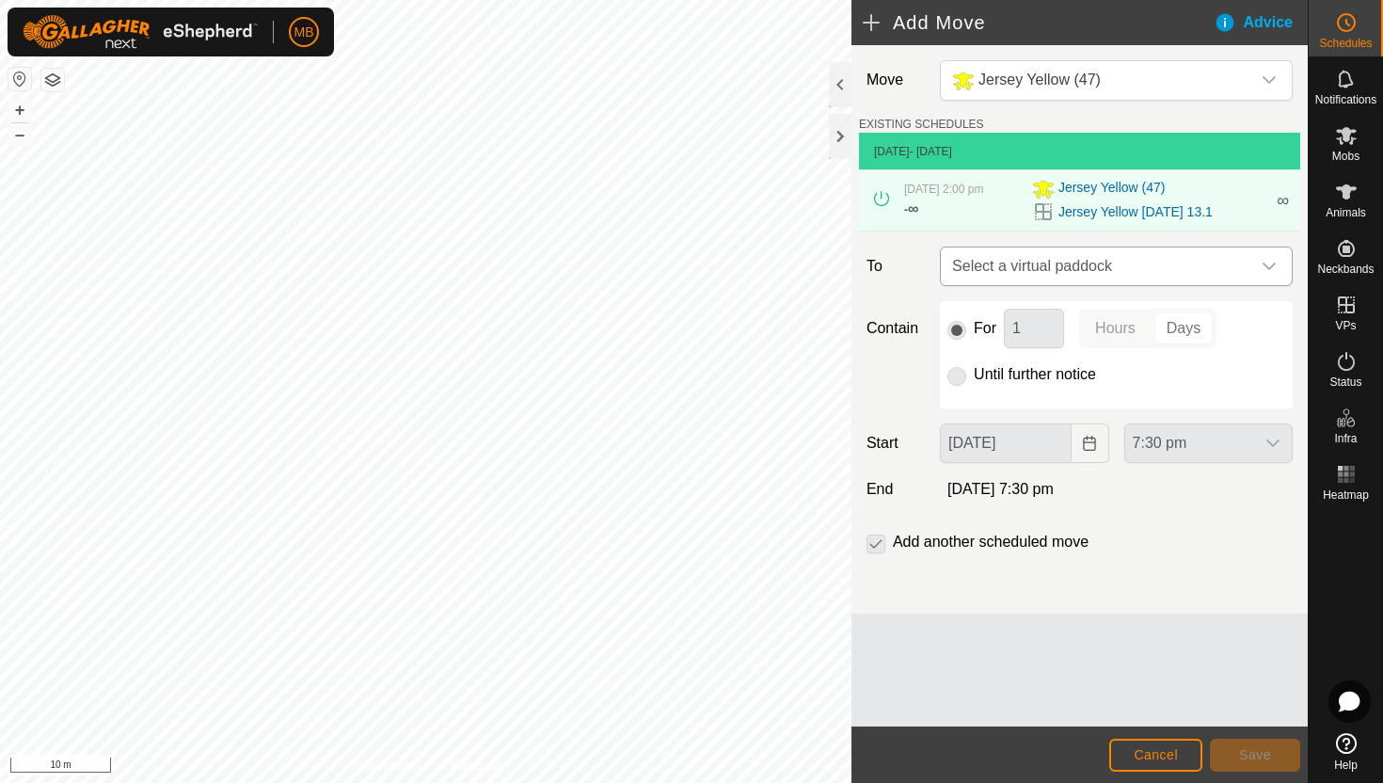
click at [1269, 269] on icon "dropdown trigger" at bounding box center [1269, 267] width 13 height 8
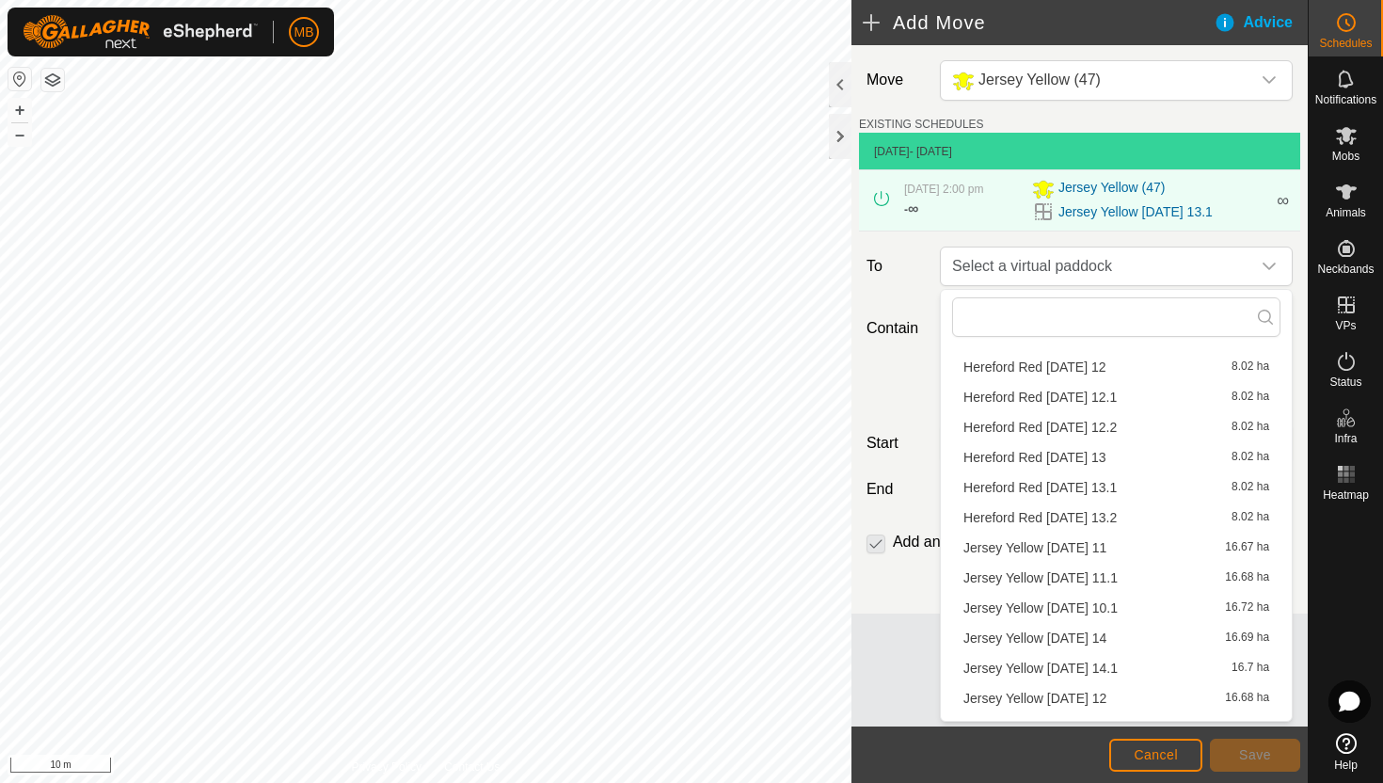
scroll to position [267, 0]
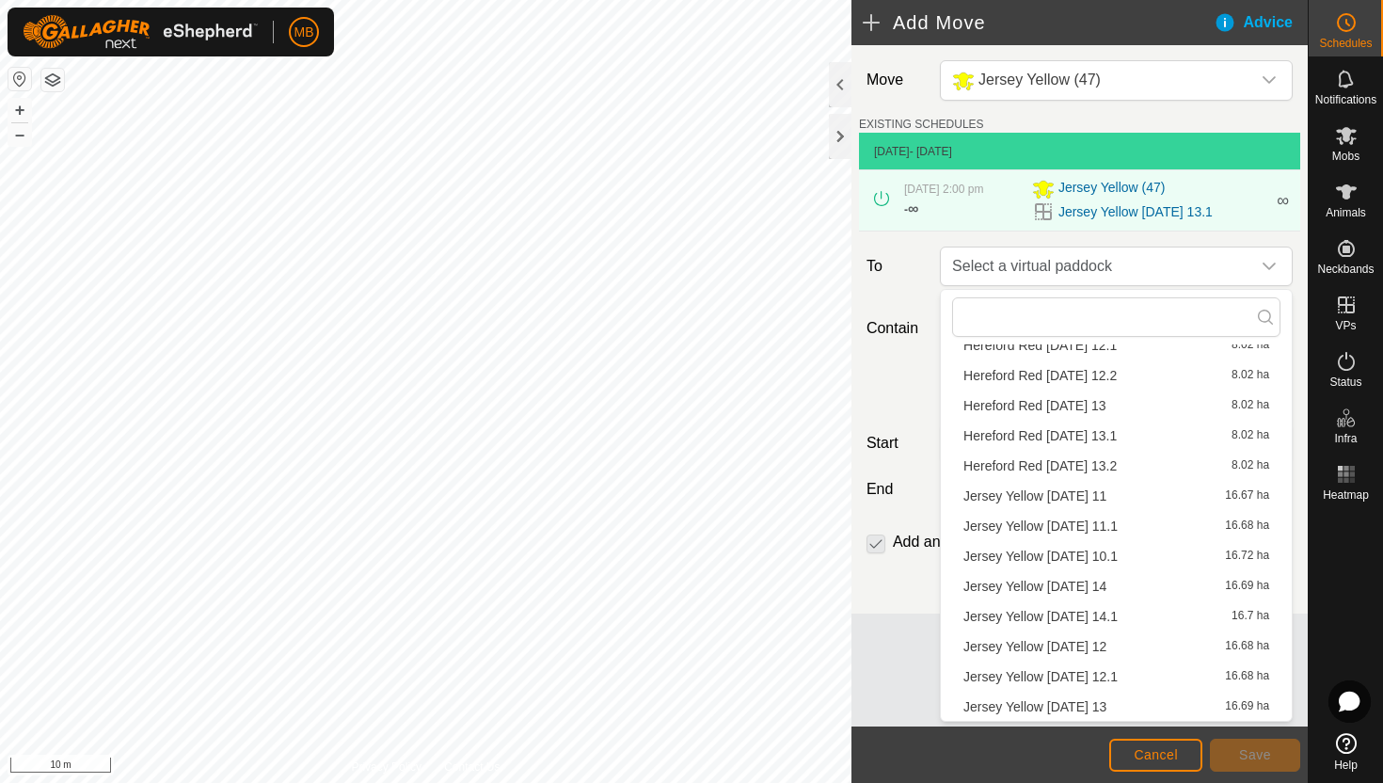
click at [1092, 589] on li "Jersey Yellow Thursday 14 16.69 ha" at bounding box center [1116, 586] width 328 height 28
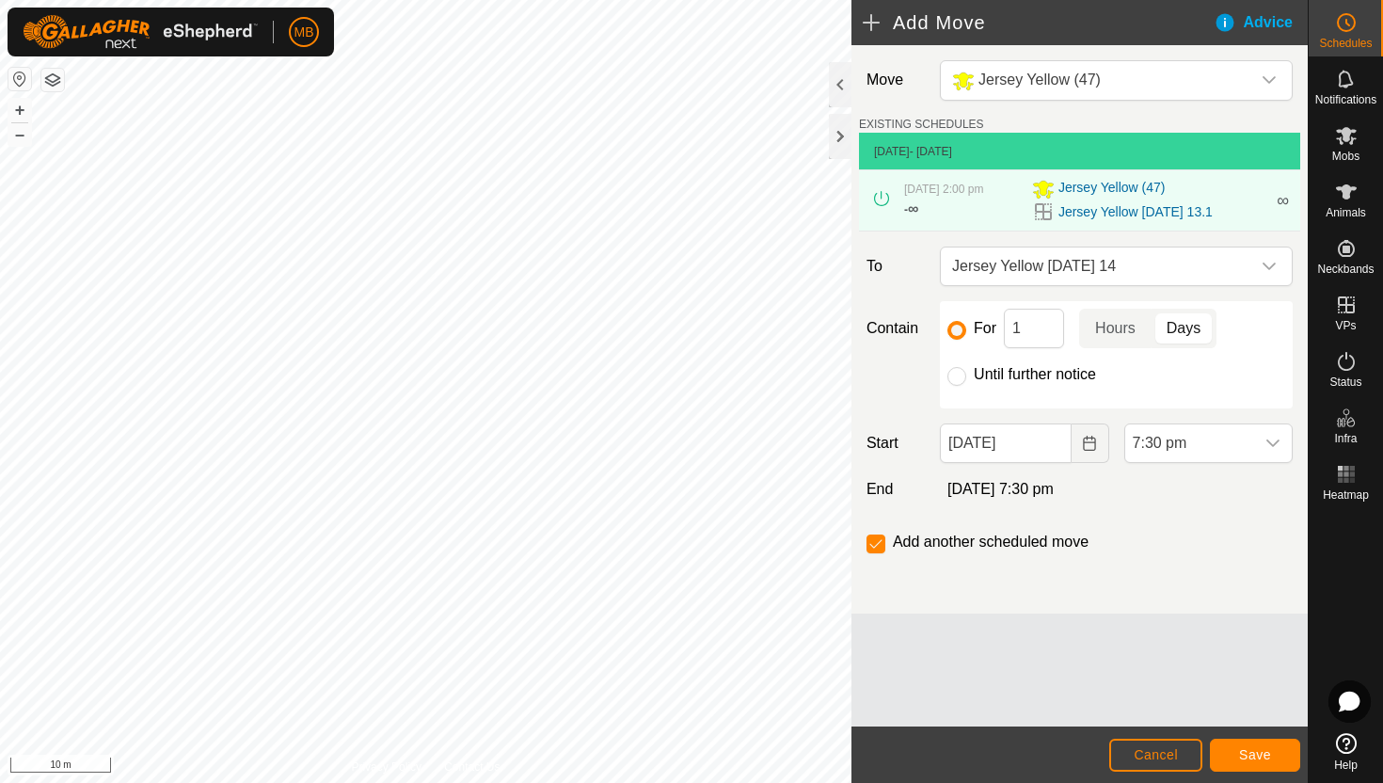
click at [1066, 378] on label "Until further notice" at bounding box center [1035, 374] width 122 height 15
click at [966, 378] on input "Until further notice" at bounding box center [957, 376] width 19 height 19
radio input "true"
checkbox input "false"
click at [1062, 456] on input "13 Aug, 2025" at bounding box center [1005, 443] width 131 height 40
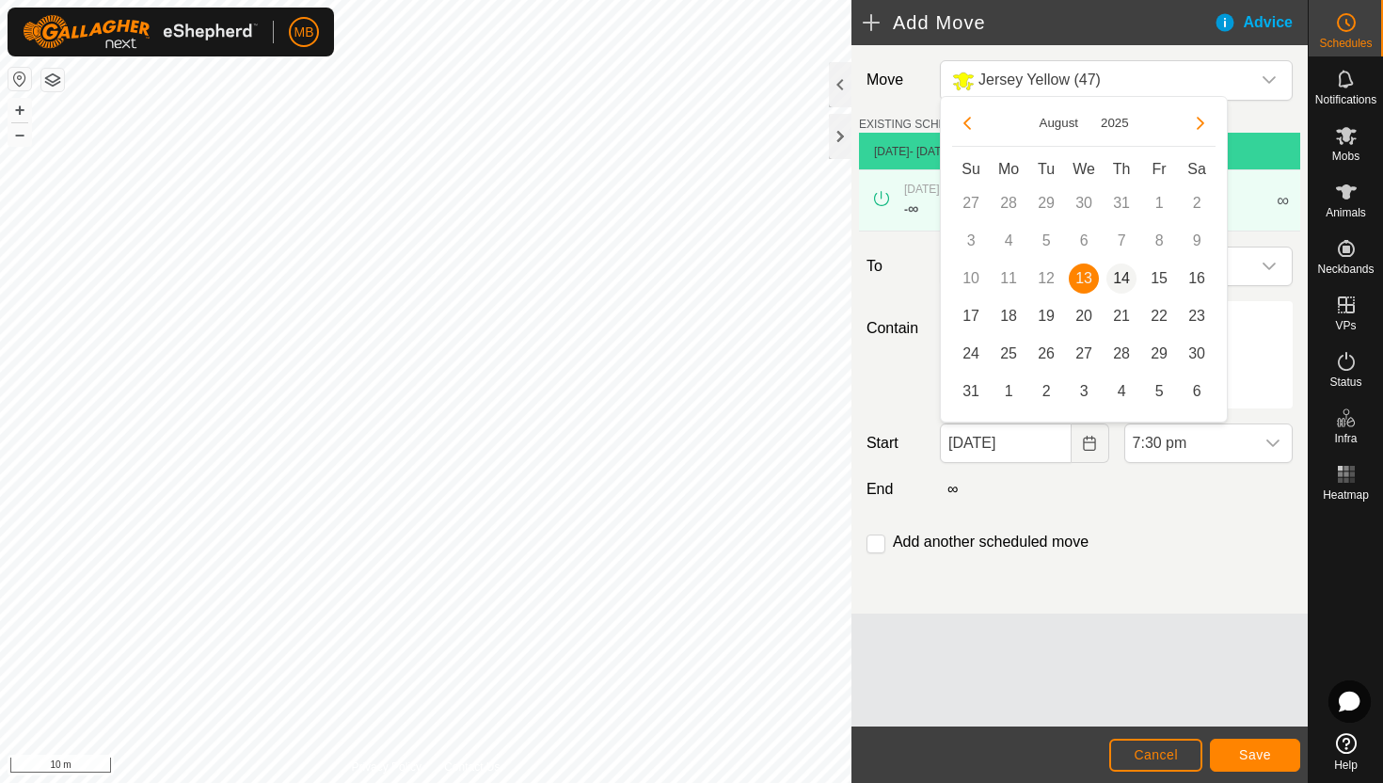
click at [1127, 279] on span "14" at bounding box center [1122, 278] width 30 height 30
type input "14 Aug, 2025"
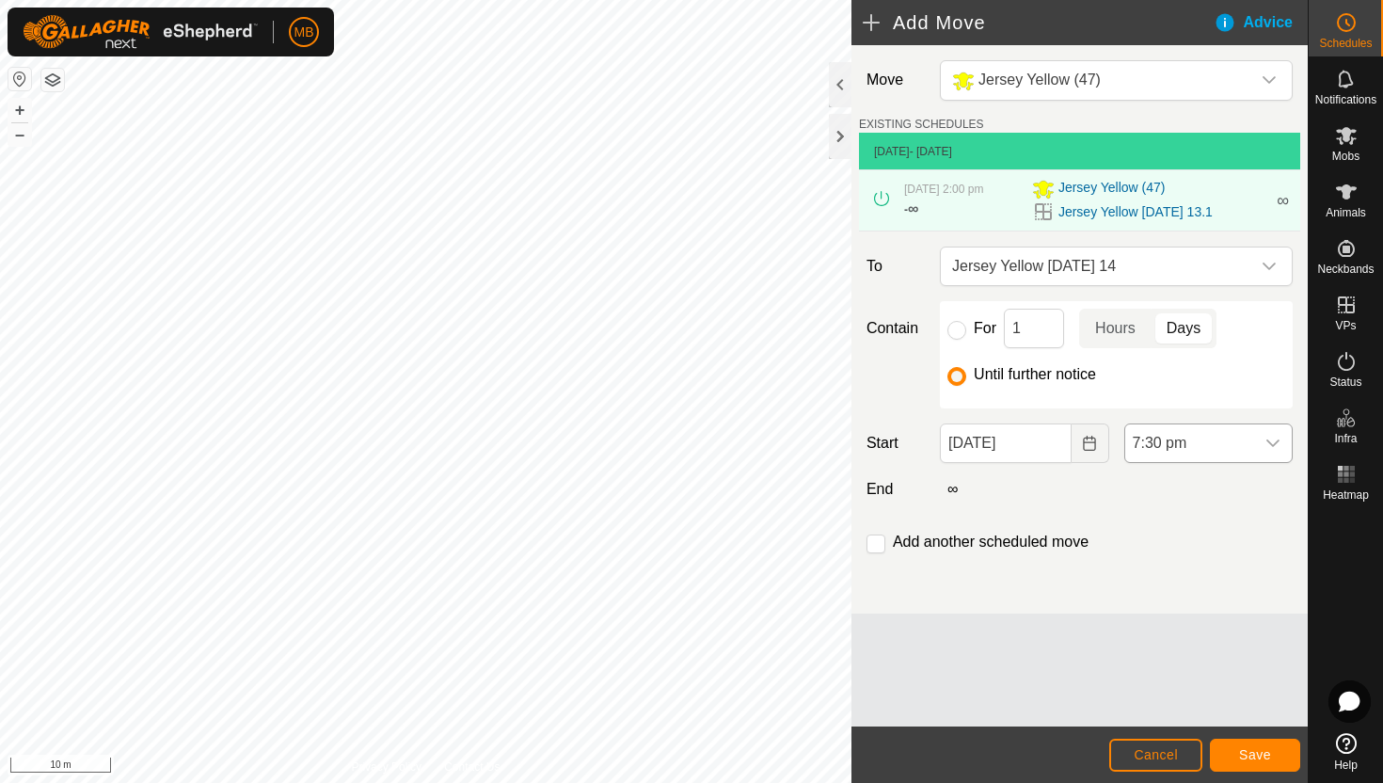
click at [1221, 443] on span "7:30 pm" at bounding box center [1189, 443] width 129 height 38
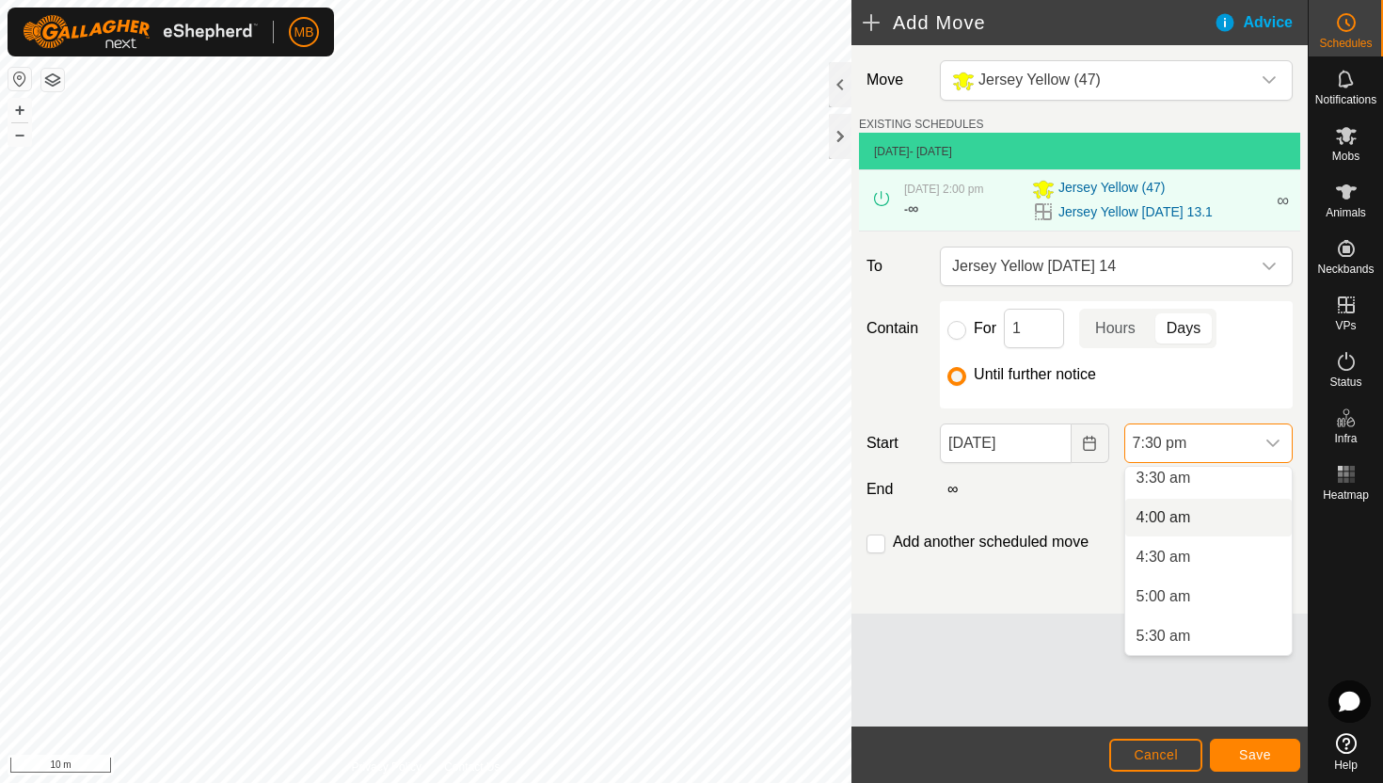
scroll to position [281, 0]
click at [1212, 522] on li "4:00 am" at bounding box center [1208, 521] width 167 height 38
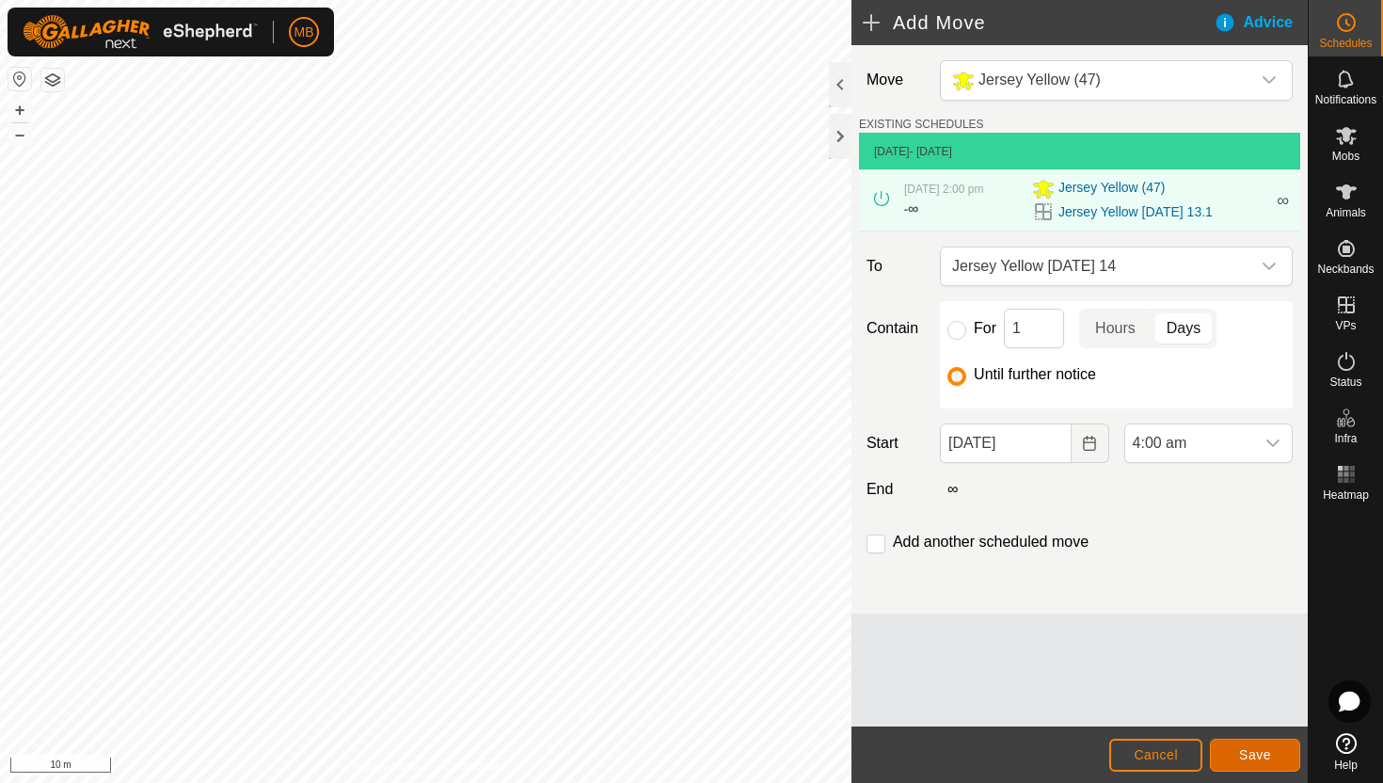
click at [1270, 756] on span "Save" at bounding box center [1255, 754] width 32 height 15
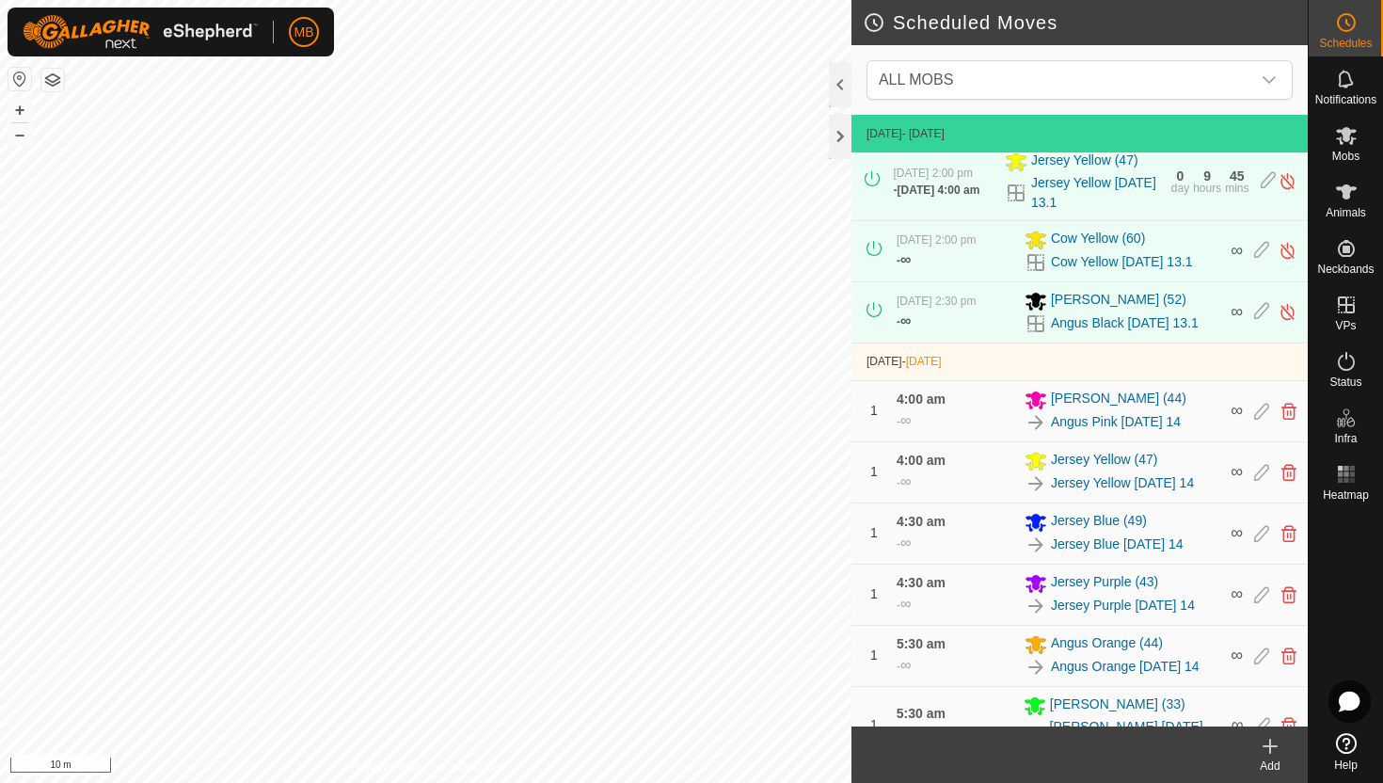
scroll to position [383, 0]
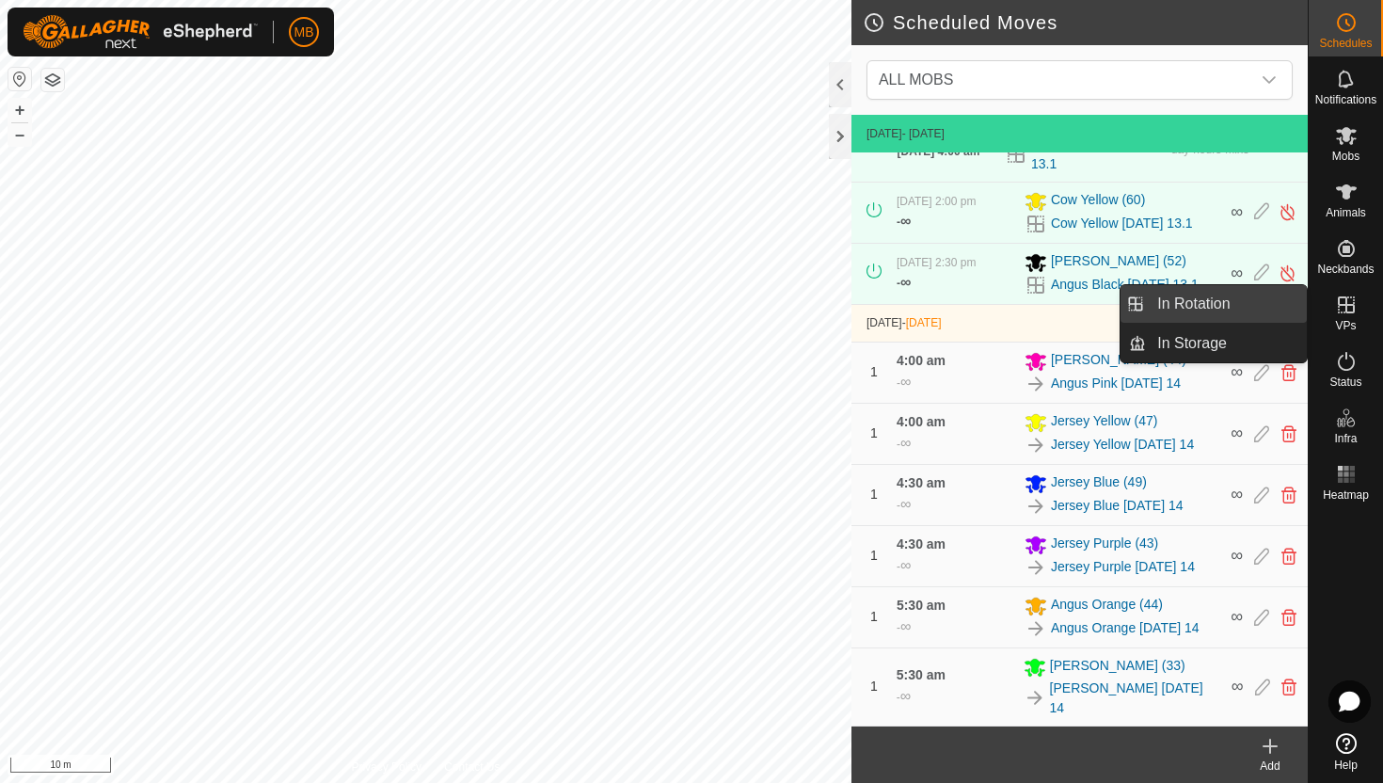
click at [1223, 302] on link "In Rotation" at bounding box center [1226, 304] width 161 height 38
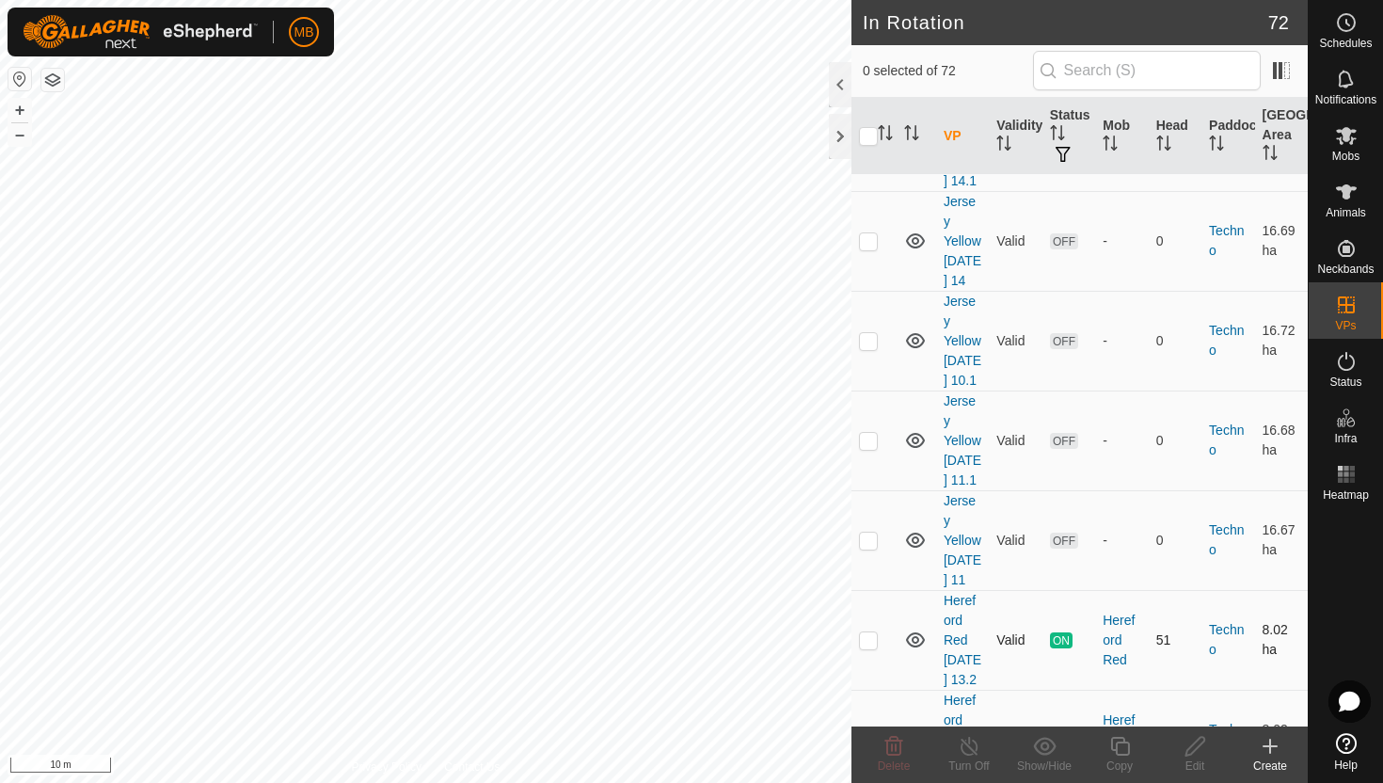
scroll to position [4014, 0]
click at [869, 631] on p-checkbox at bounding box center [868, 638] width 19 height 15
checkbox input "true"
click at [1122, 744] on icon at bounding box center [1120, 746] width 24 height 23
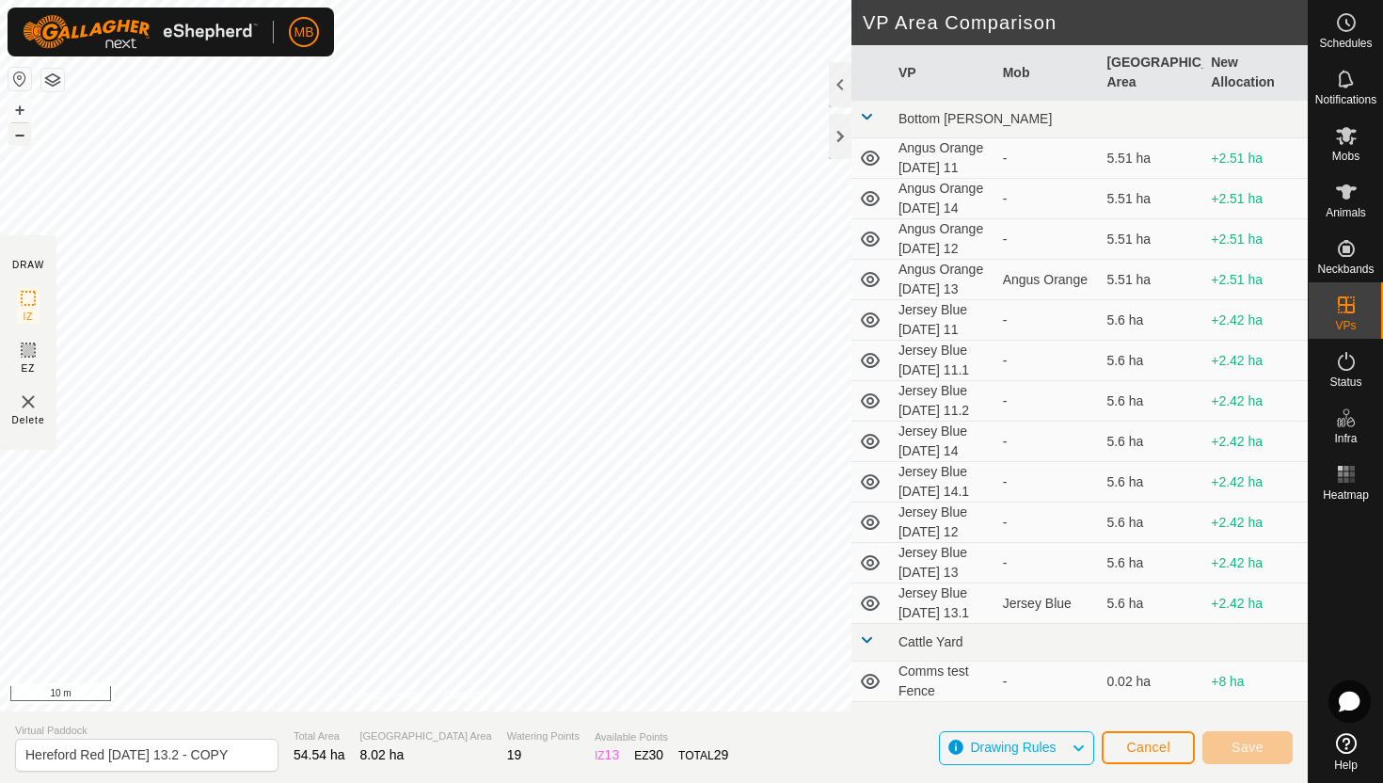
click at [21, 135] on button "–" at bounding box center [19, 134] width 23 height 23
click at [22, 140] on button "–" at bounding box center [19, 134] width 23 height 23
click at [19, 110] on button "+" at bounding box center [19, 110] width 23 height 23
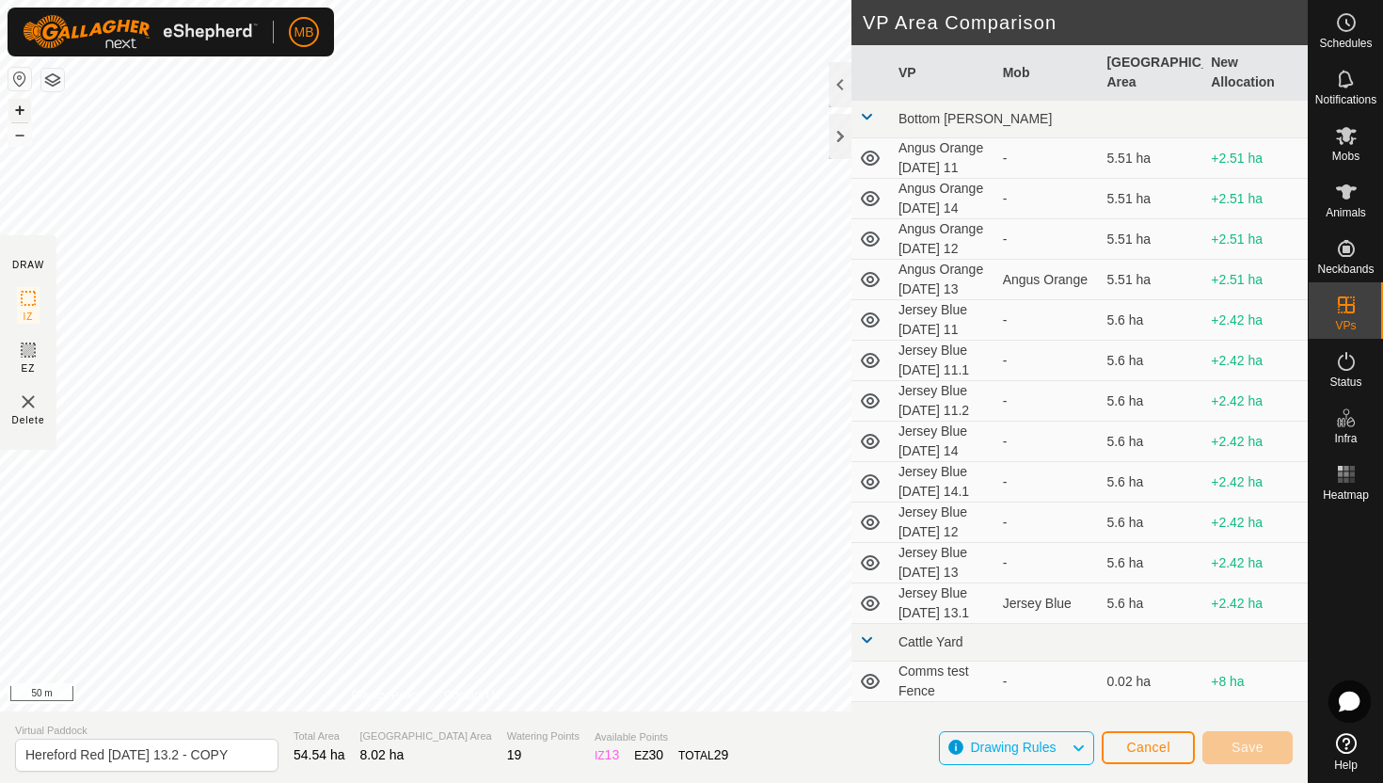
click at [19, 110] on button "+" at bounding box center [19, 110] width 23 height 23
click at [22, 111] on button "+" at bounding box center [19, 110] width 23 height 23
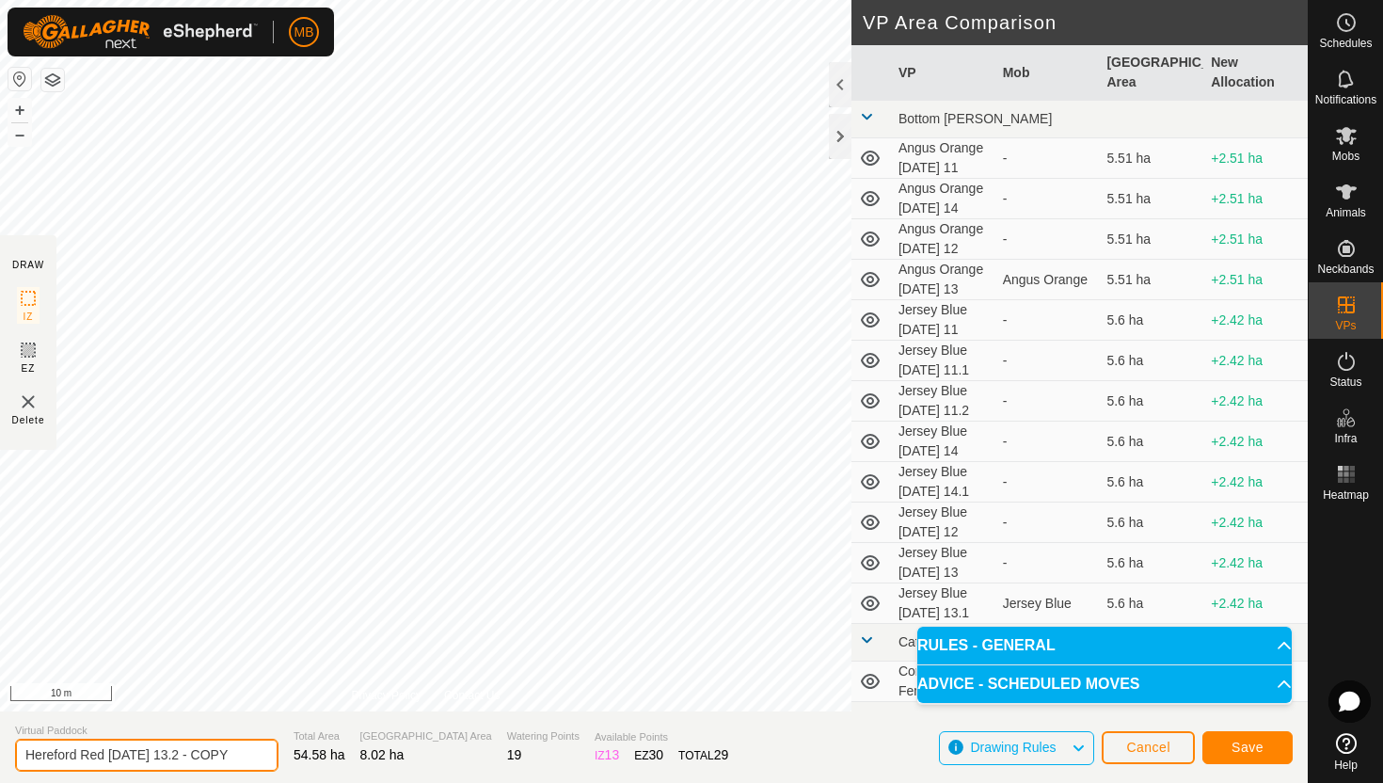
click at [233, 757] on input "Hereford Red Wednesday 13.2 - COPY" at bounding box center [146, 755] width 263 height 33
type input "Hereford Red [DATE] 14"
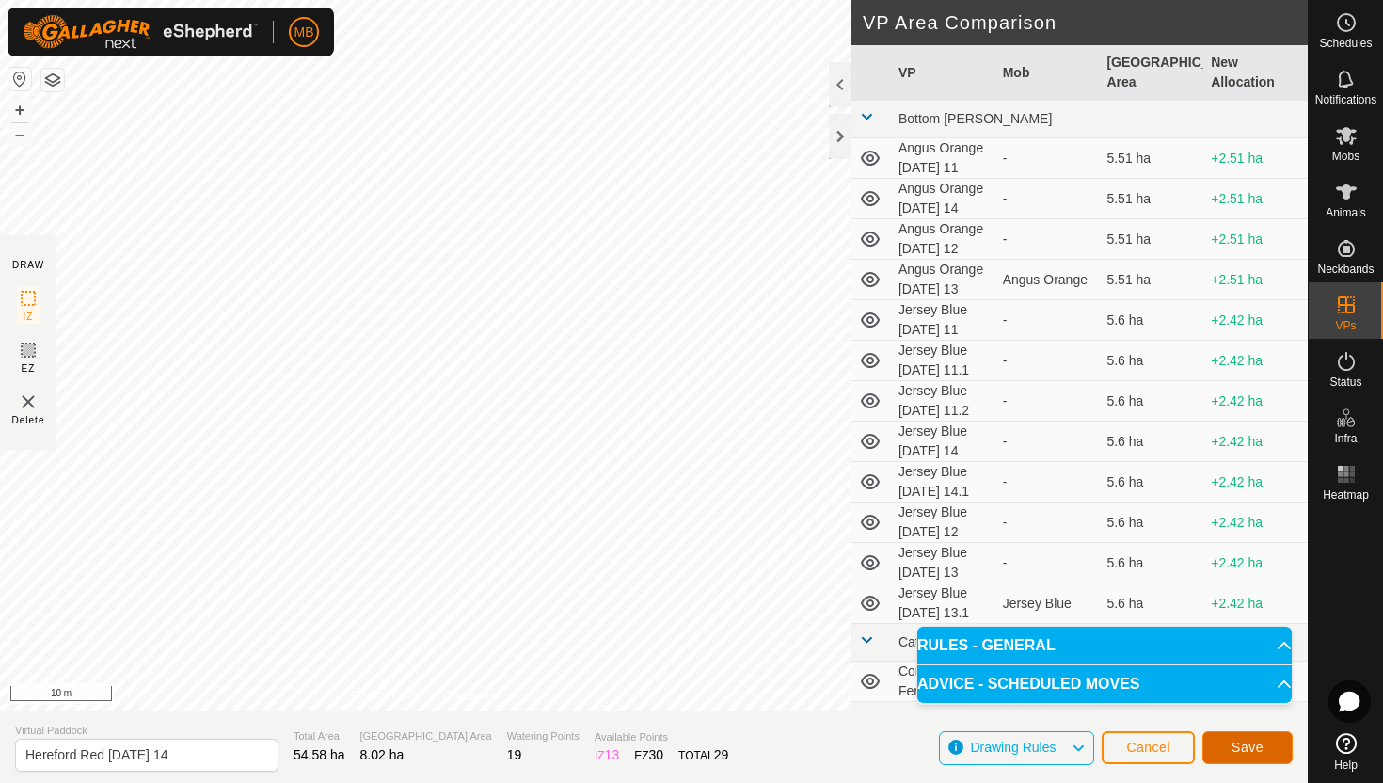
click at [1239, 756] on button "Save" at bounding box center [1247, 747] width 90 height 33
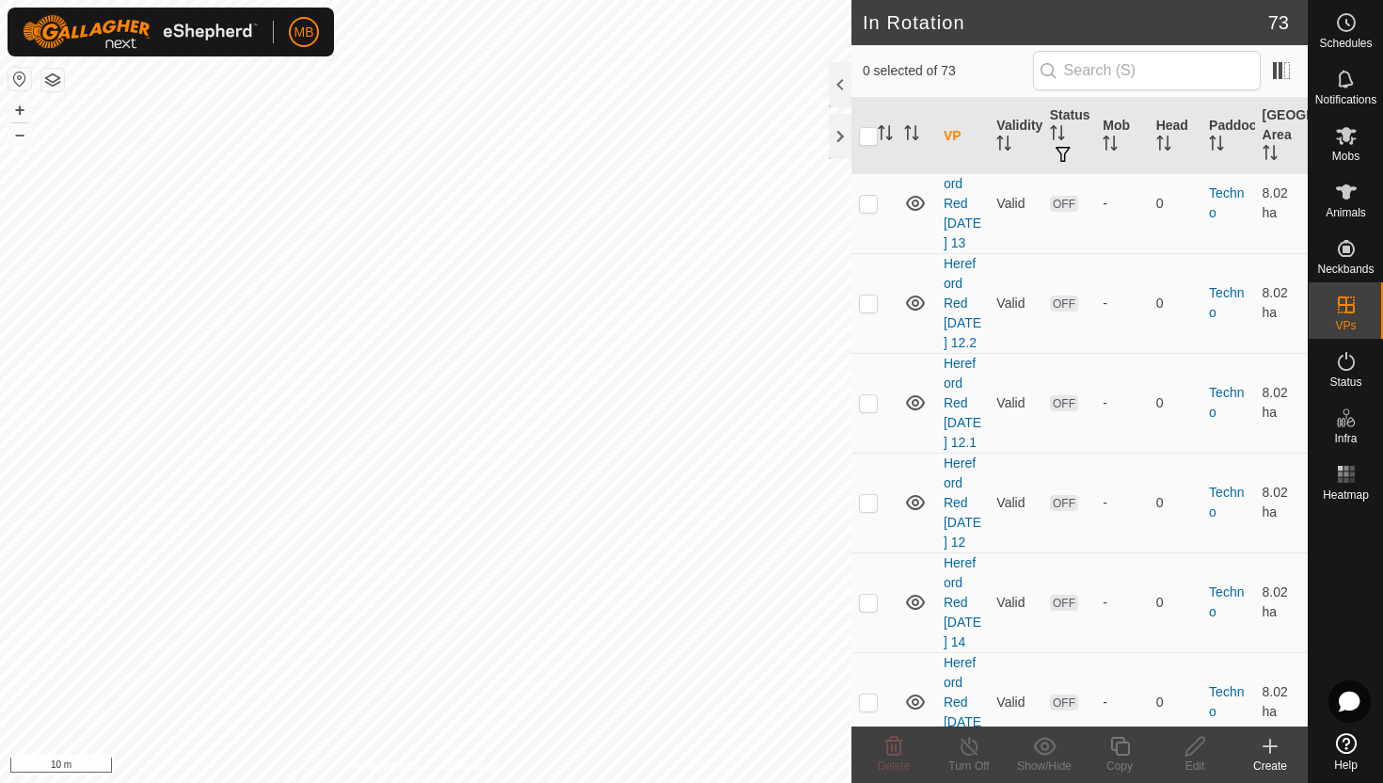
scroll to position [4653, 0]
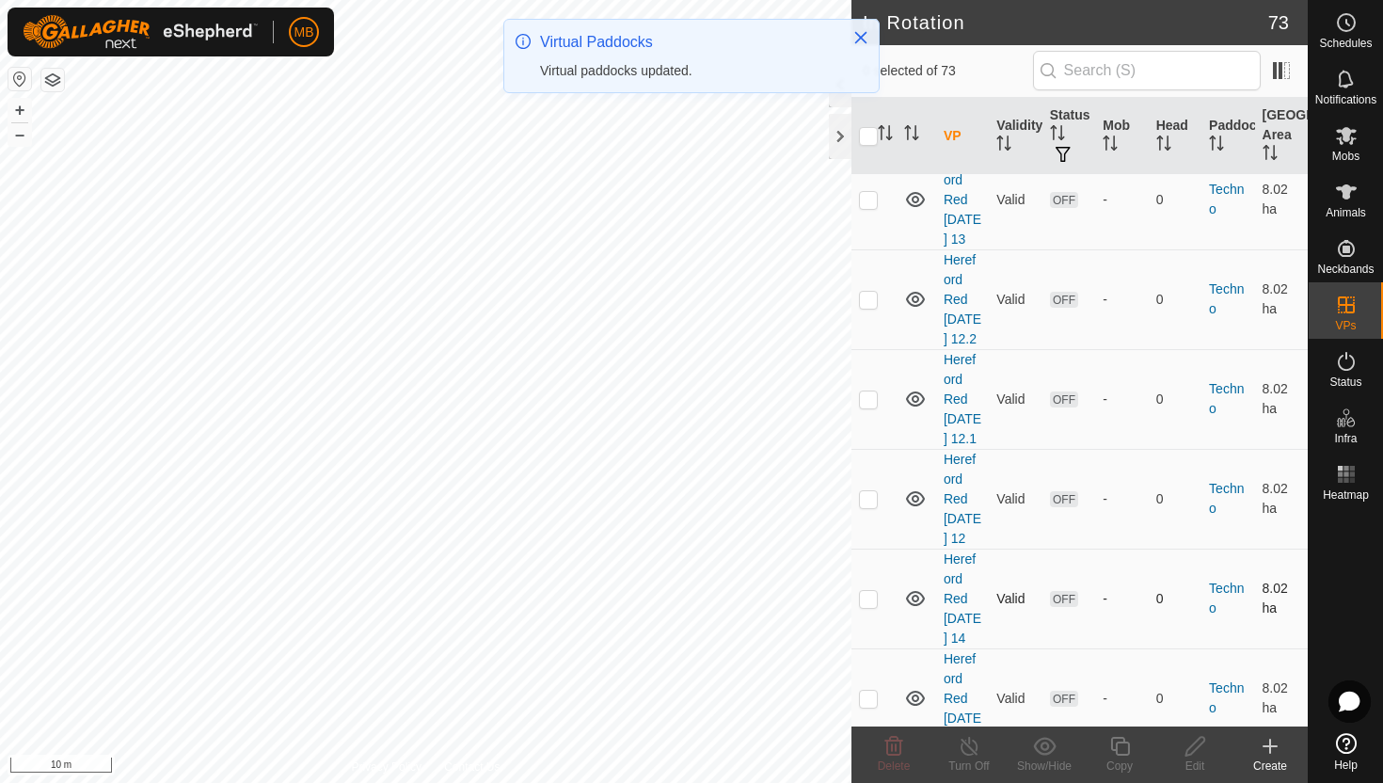
click at [868, 591] on p-checkbox at bounding box center [868, 598] width 19 height 15
checkbox input "true"
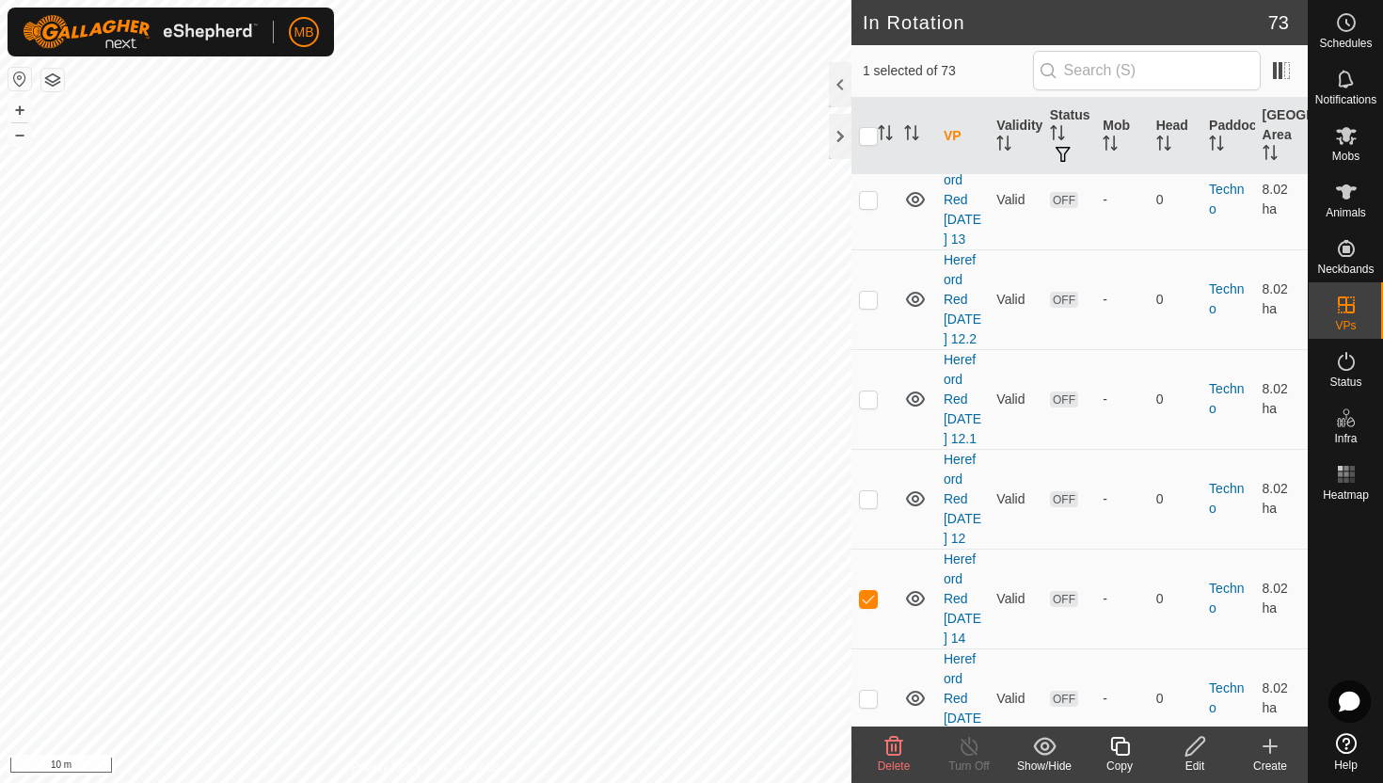
click at [1119, 751] on icon at bounding box center [1120, 746] width 24 height 23
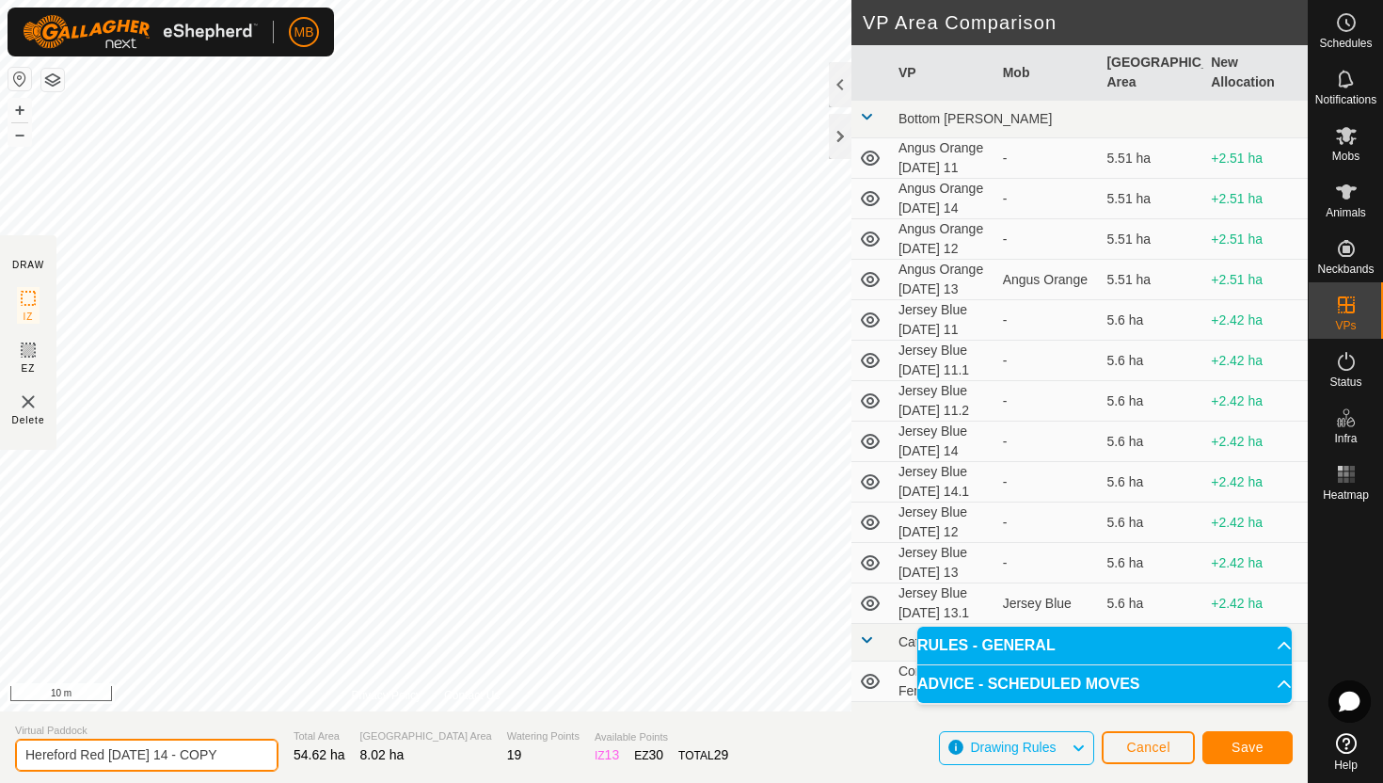
click at [233, 752] on input "Hereford Red Thursday 14 - COPY" at bounding box center [146, 755] width 263 height 33
type input "Hereford Red [DATE] 14.1"
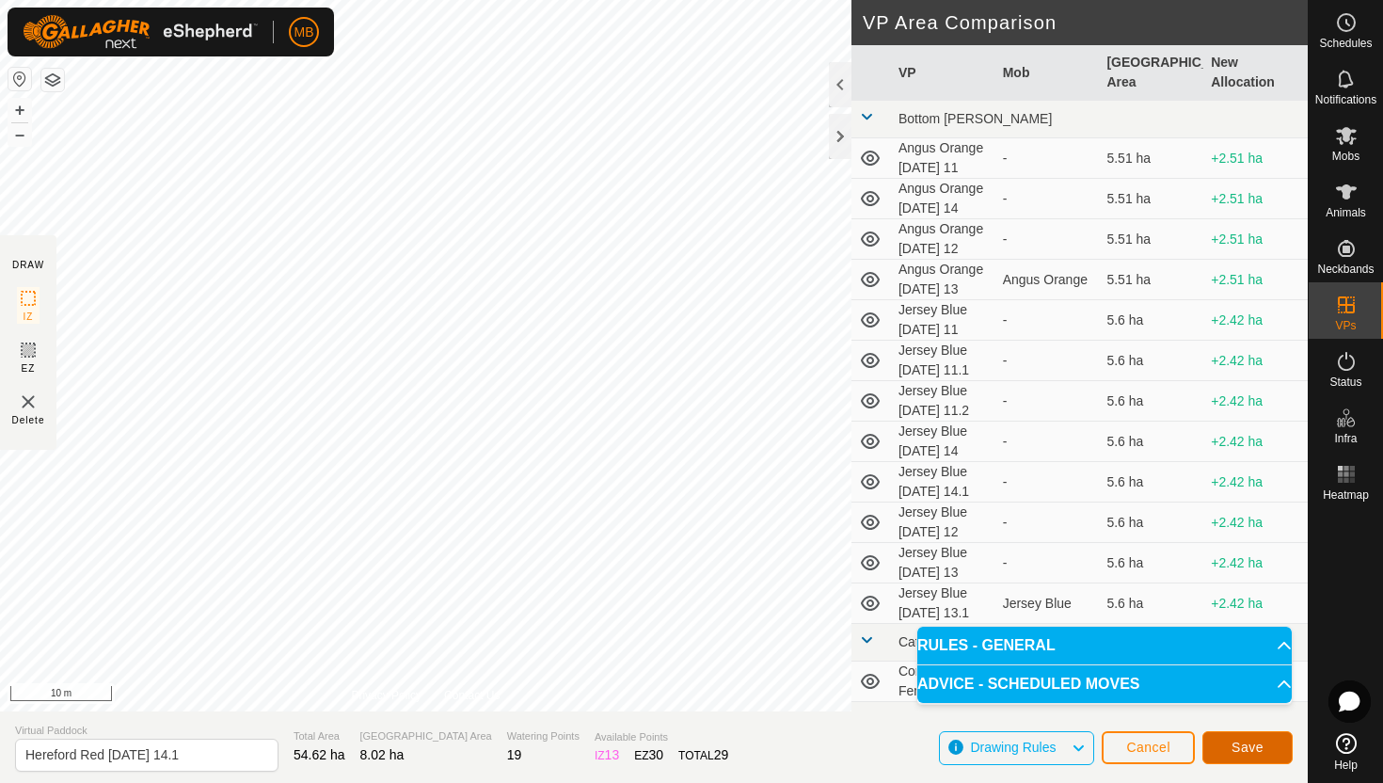
click at [1246, 741] on span "Save" at bounding box center [1248, 747] width 32 height 15
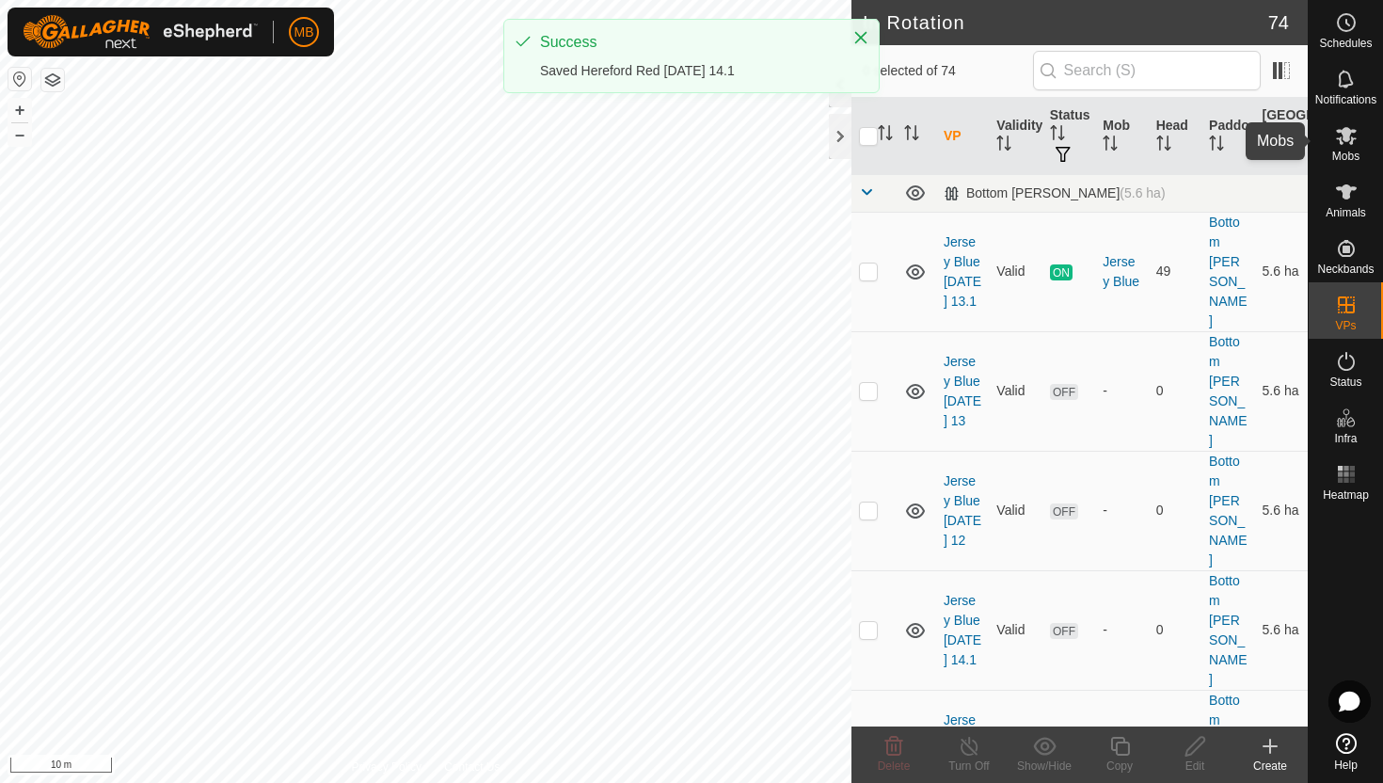
click at [1346, 151] on span "Mobs" at bounding box center [1345, 156] width 27 height 11
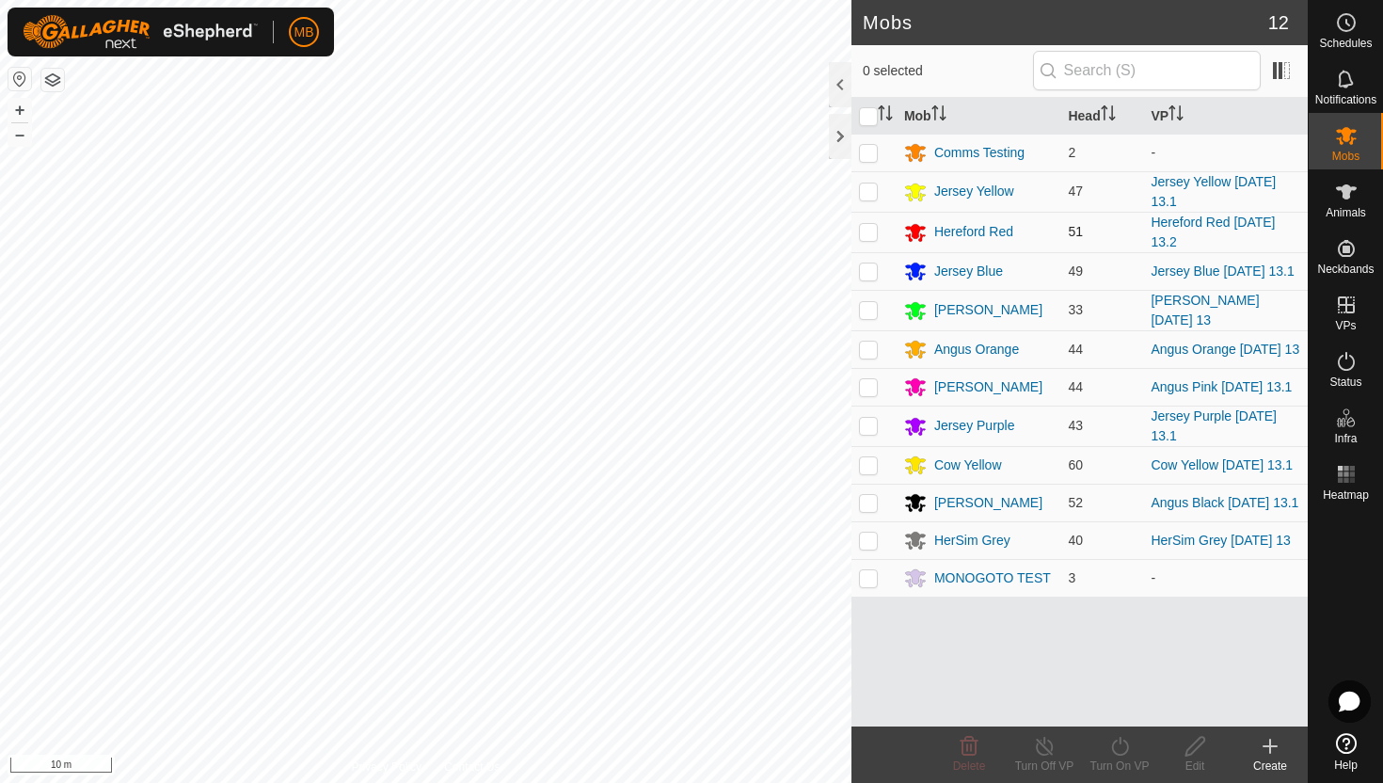
click at [866, 230] on p-checkbox at bounding box center [868, 231] width 19 height 15
checkbox input "true"
click at [1122, 743] on icon at bounding box center [1120, 746] width 24 height 23
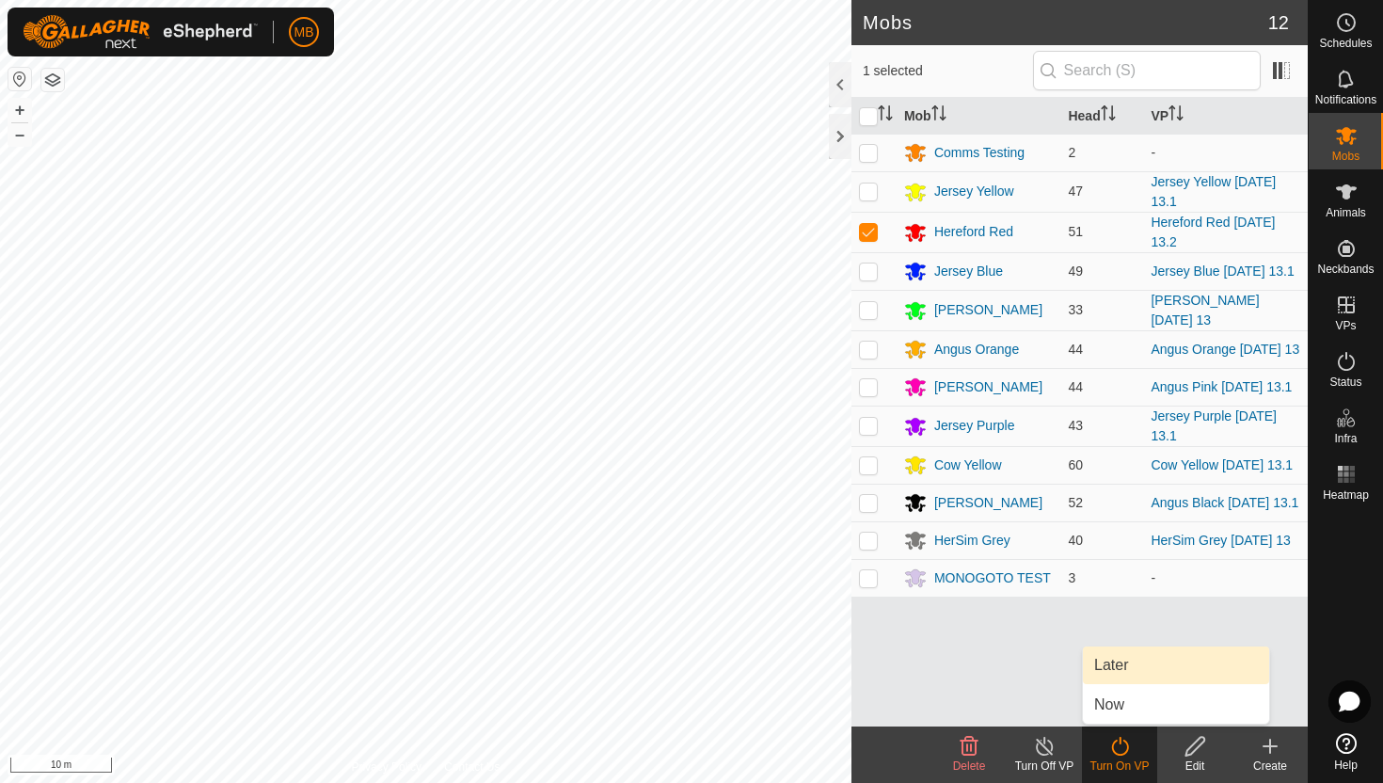
click at [1119, 664] on link "Later" at bounding box center [1176, 665] width 186 height 38
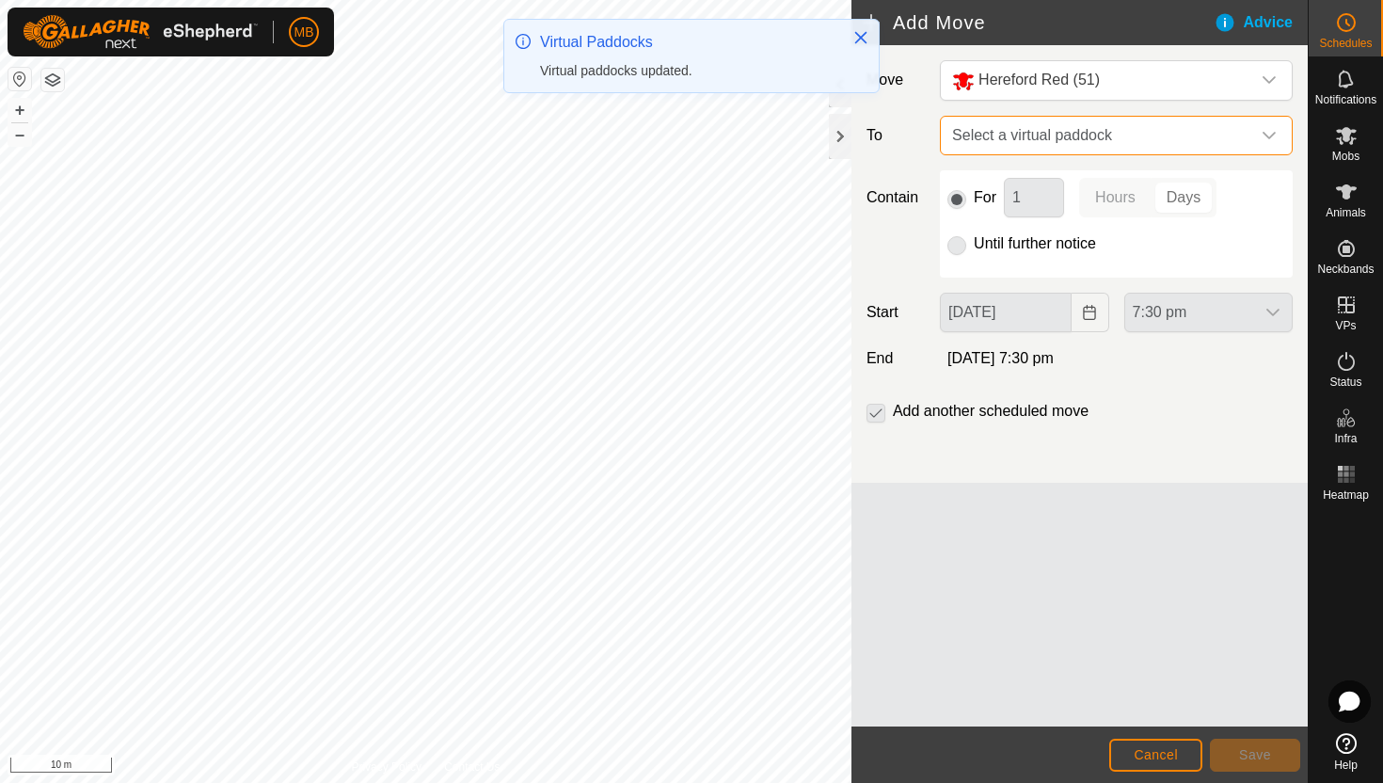
click at [1244, 133] on span "Select a virtual paddock" at bounding box center [1098, 136] width 306 height 38
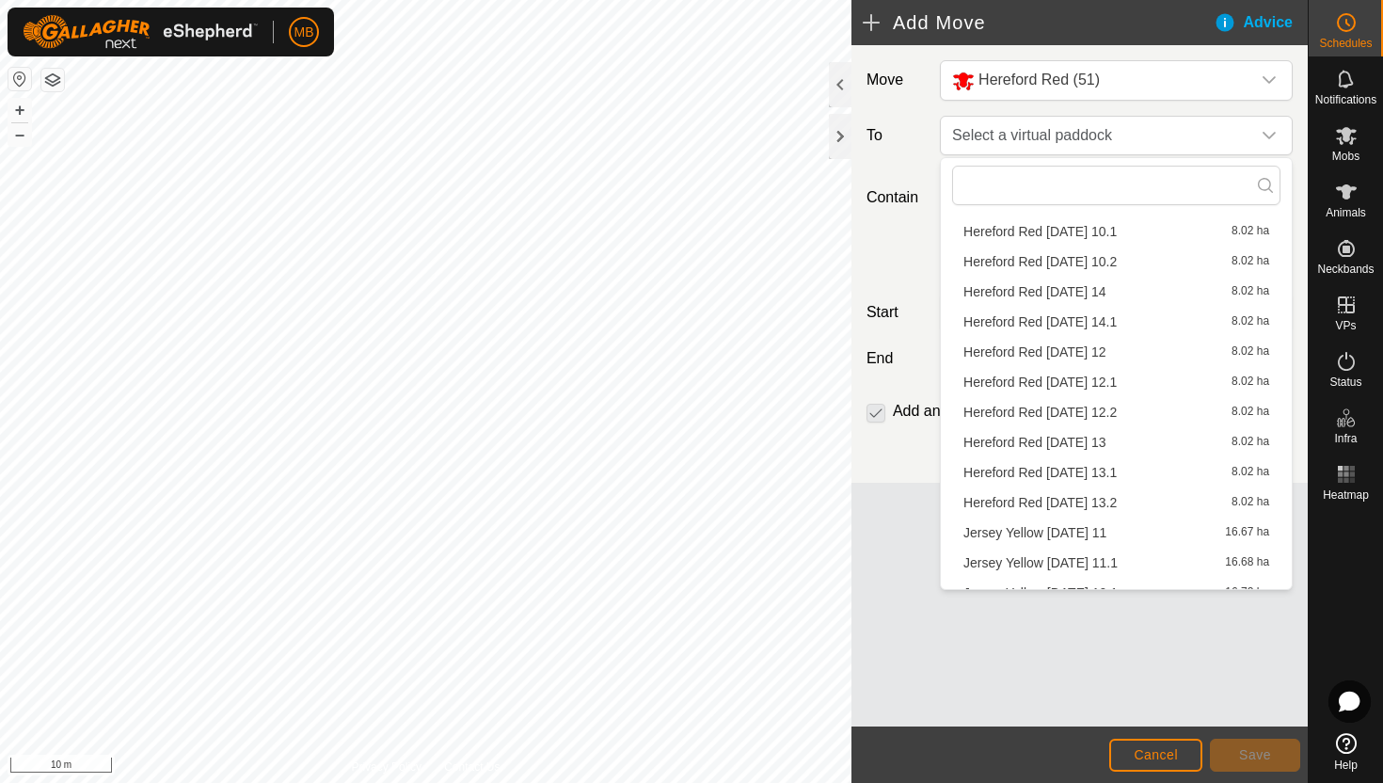
scroll to position [1294, 0]
click at [1086, 290] on li "Hereford Red Thursday 14 8.02 ha" at bounding box center [1116, 290] width 328 height 28
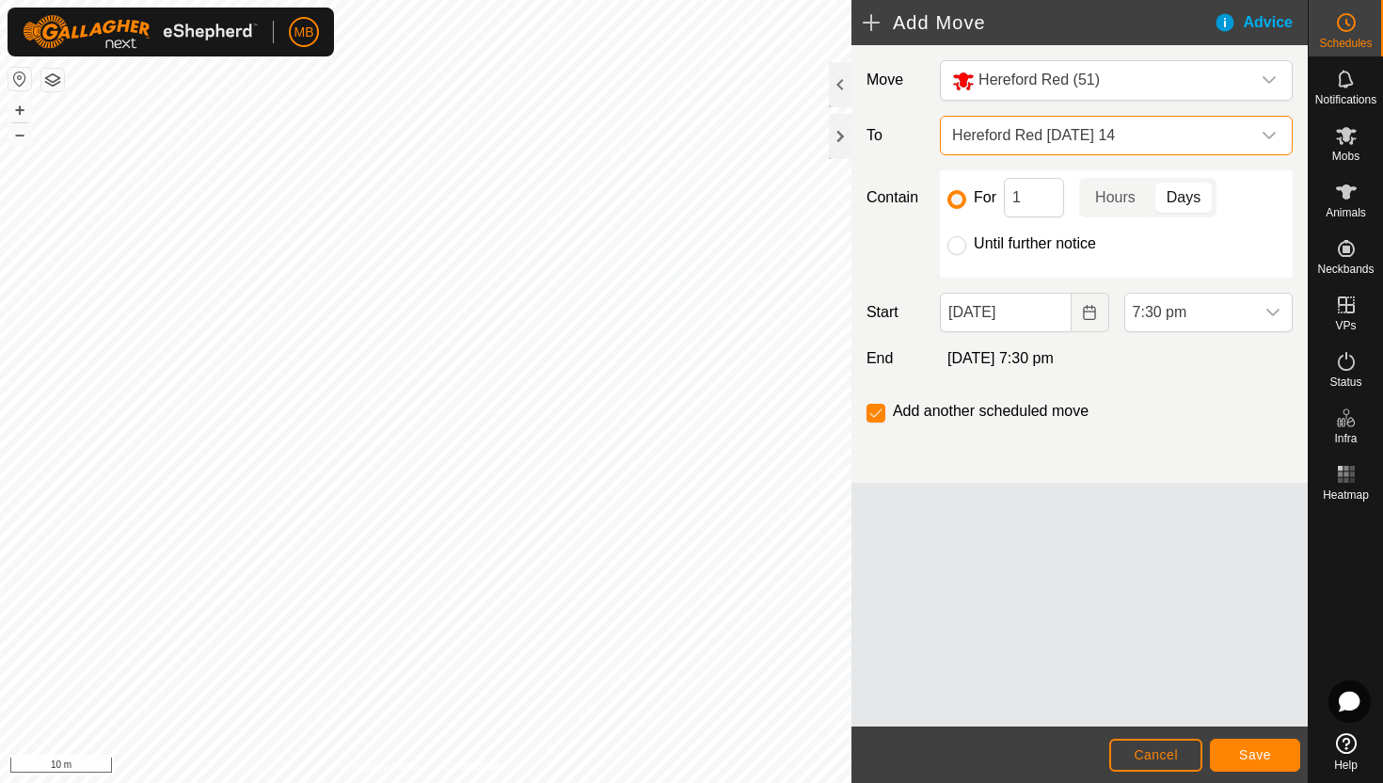
click at [1034, 246] on label "Until further notice" at bounding box center [1035, 243] width 122 height 15
click at [966, 246] on input "Until further notice" at bounding box center [957, 245] width 19 height 19
radio input "true"
checkbox input "false"
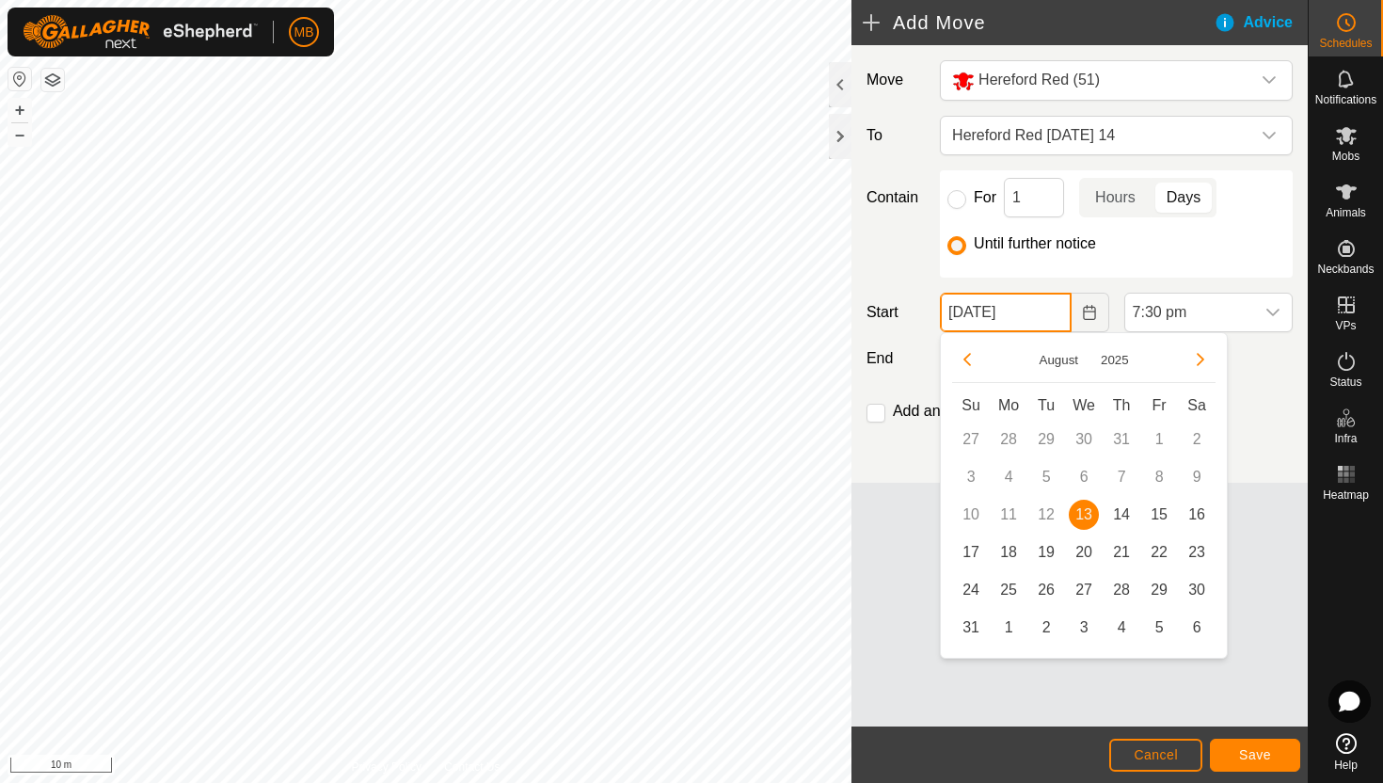
click at [1045, 322] on input "13 Aug, 2025" at bounding box center [1005, 313] width 131 height 40
click at [1128, 507] on span "14" at bounding box center [1122, 515] width 30 height 30
type input "14 Aug, 2025"
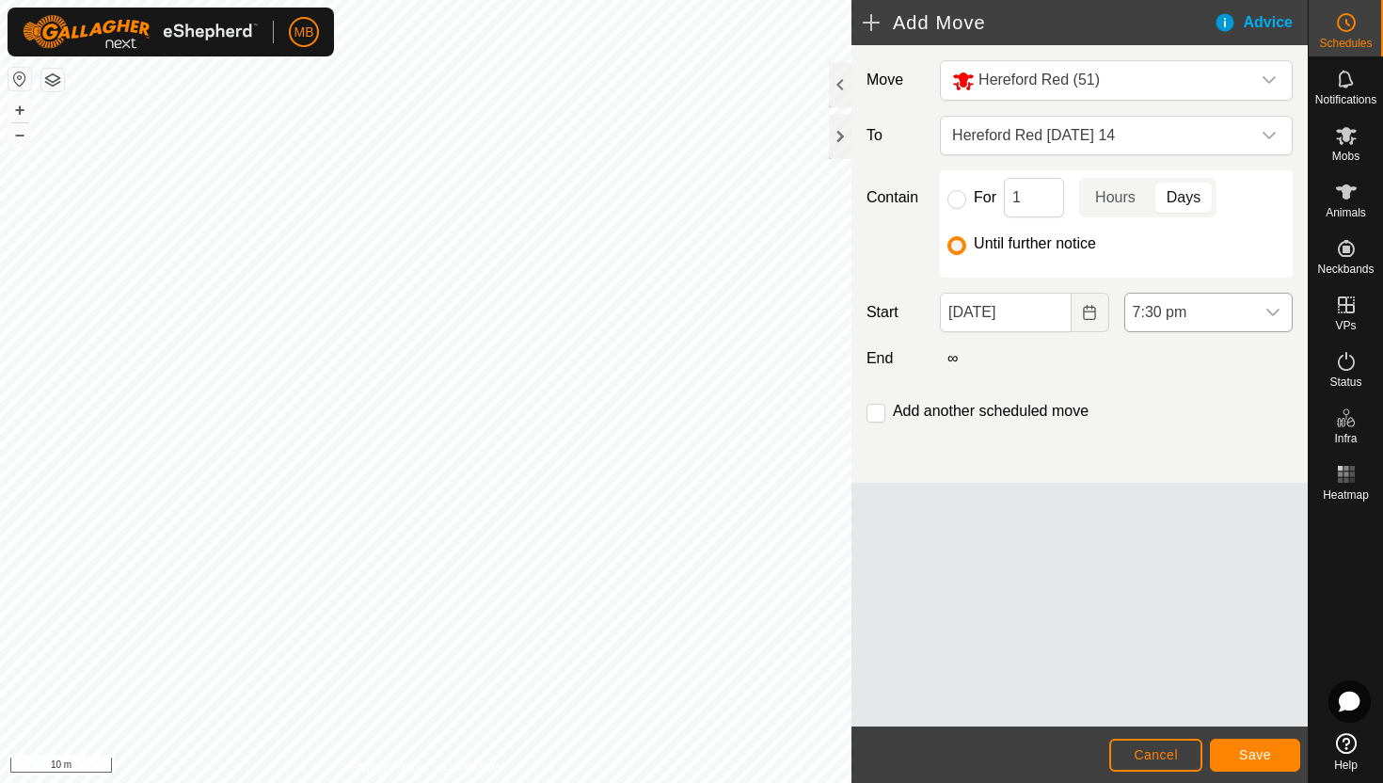
click at [1222, 319] on span "7:30 pm" at bounding box center [1189, 313] width 129 height 38
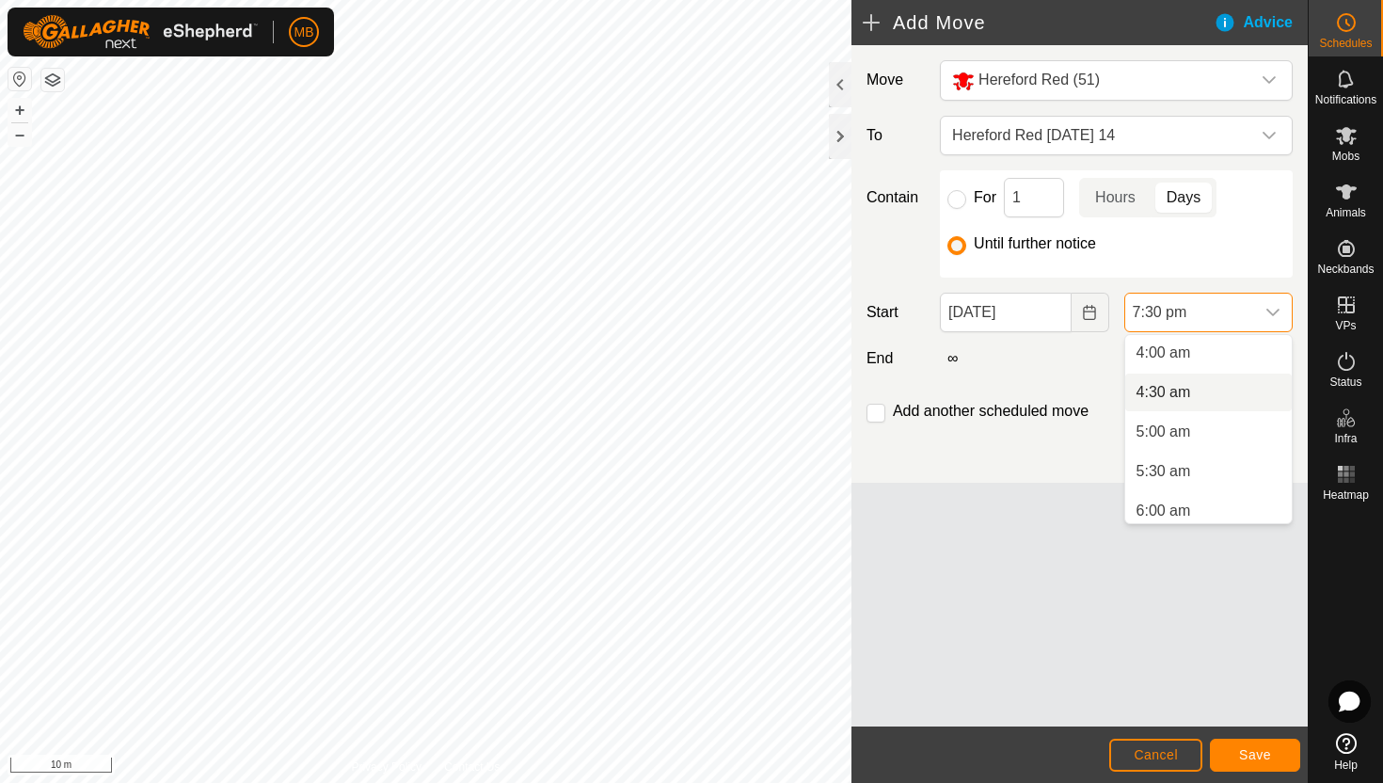
scroll to position [316, 0]
click at [1190, 475] on li "5:30 am" at bounding box center [1208, 473] width 167 height 38
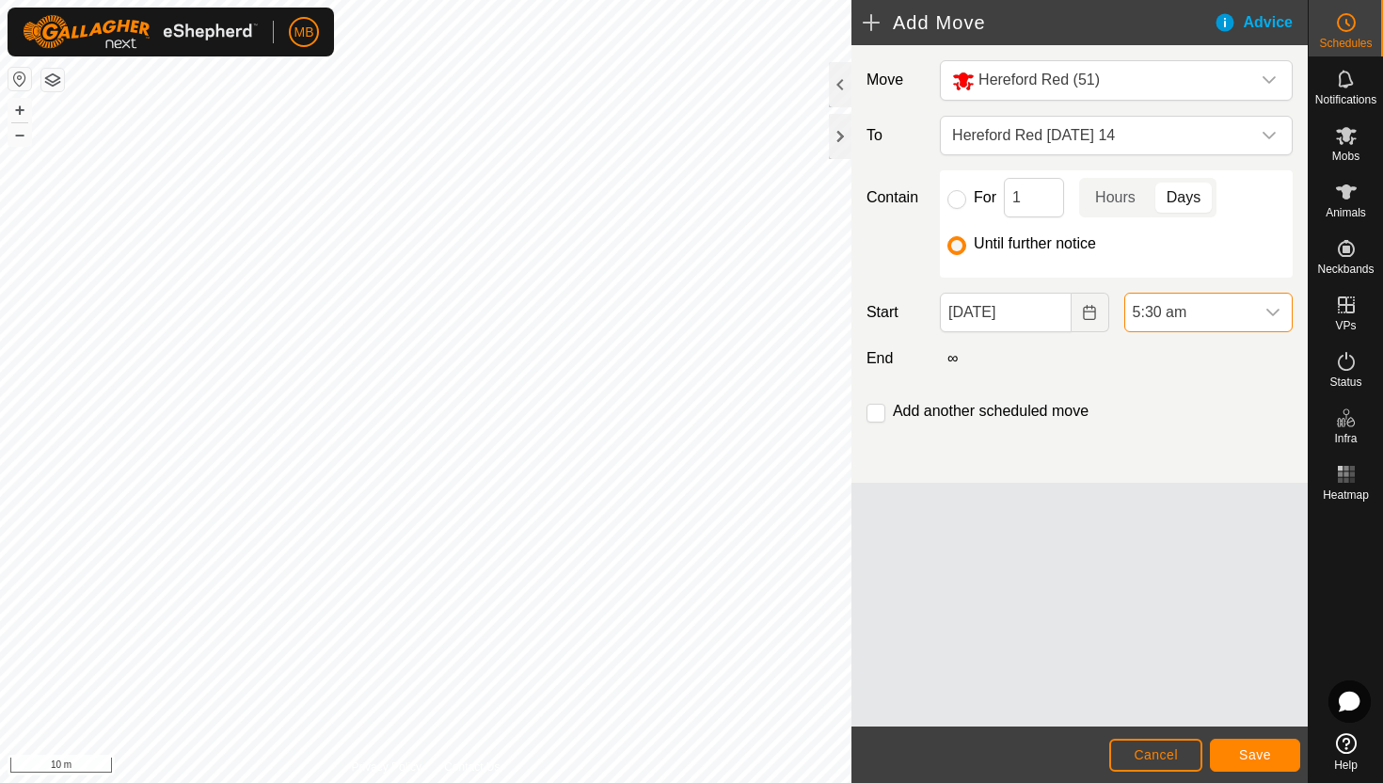
scroll to position [1391, 0]
click at [1272, 755] on button "Save" at bounding box center [1255, 755] width 90 height 33
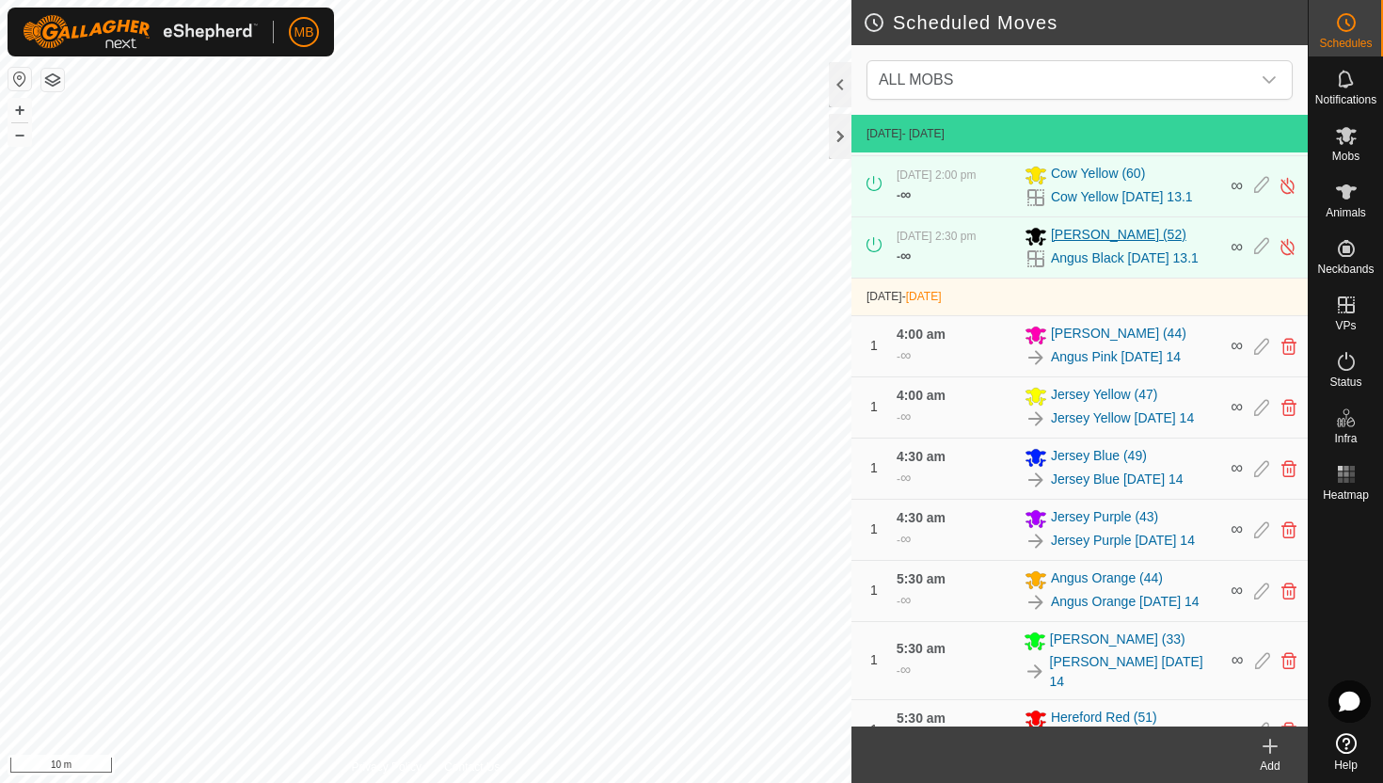
scroll to position [444, 0]
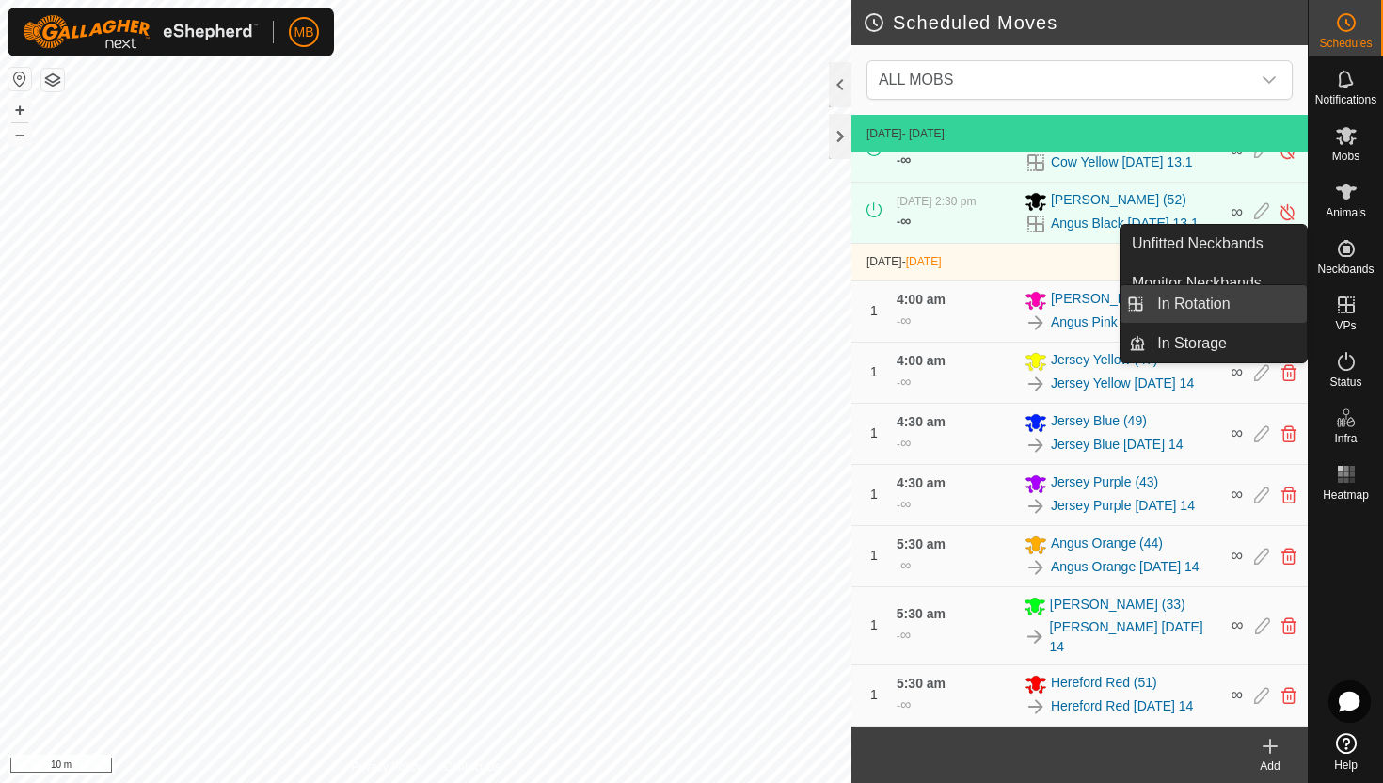
click at [1241, 306] on link "In Rotation" at bounding box center [1226, 304] width 161 height 38
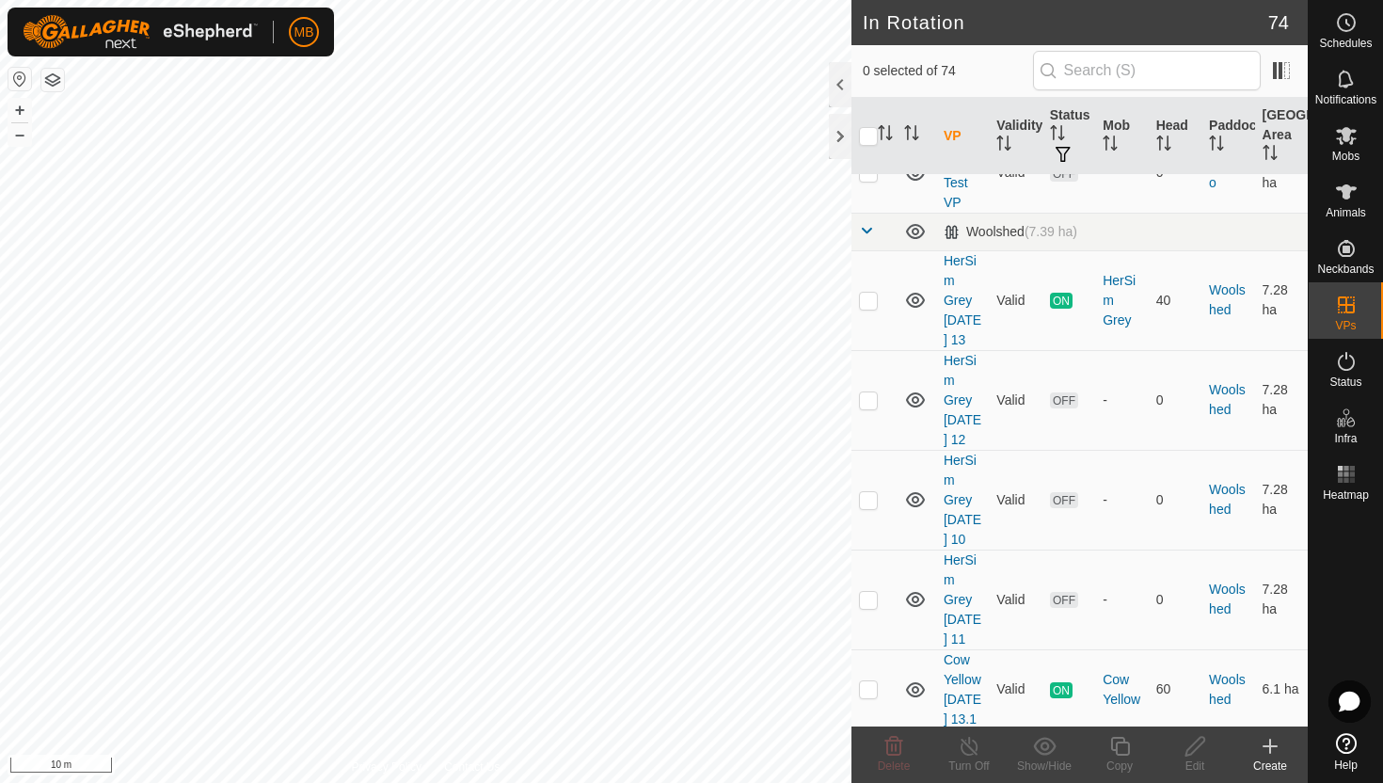
scroll to position [5770, 0]
click at [869, 305] on p-checkbox at bounding box center [868, 297] width 19 height 15
checkbox input "true"
click at [1122, 745] on icon at bounding box center [1120, 746] width 24 height 23
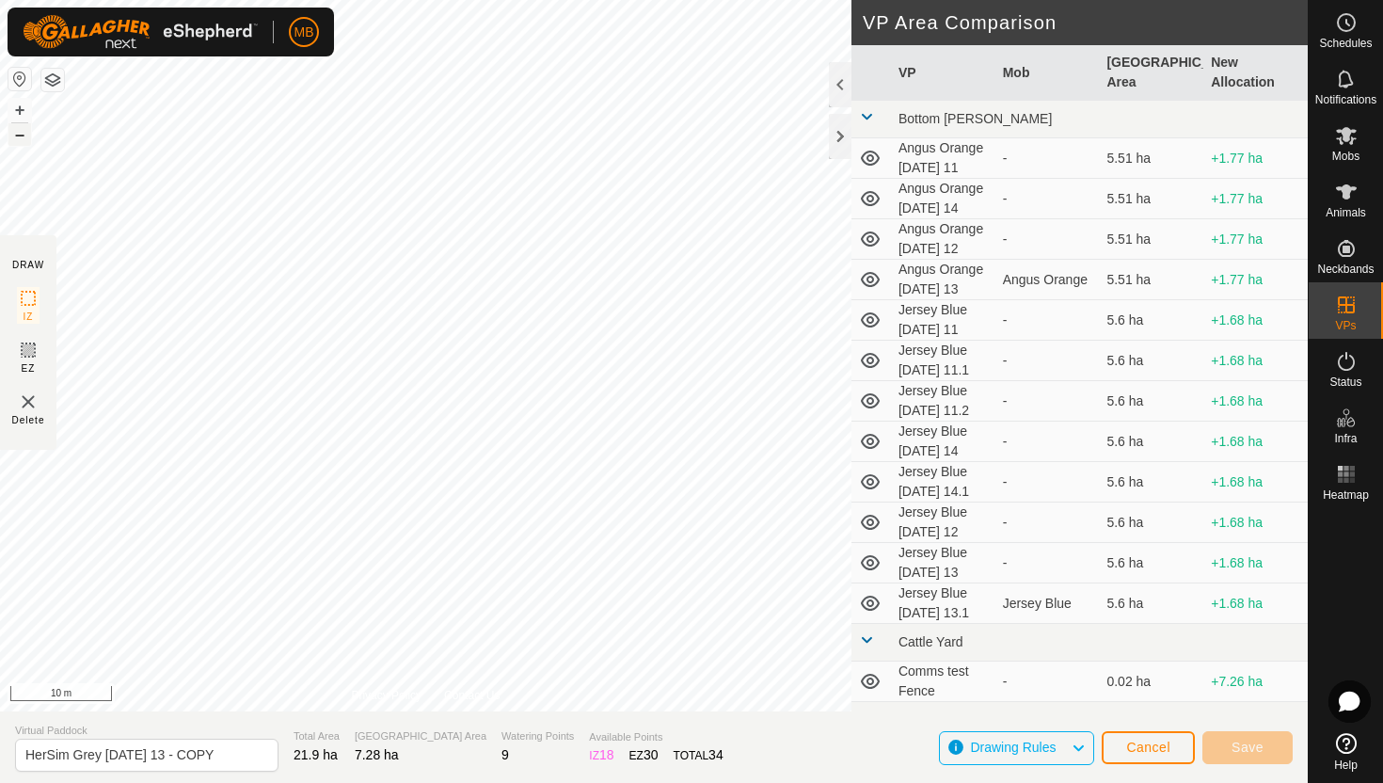
click at [27, 133] on button "–" at bounding box center [19, 134] width 23 height 23
click at [22, 108] on button "+" at bounding box center [19, 110] width 23 height 23
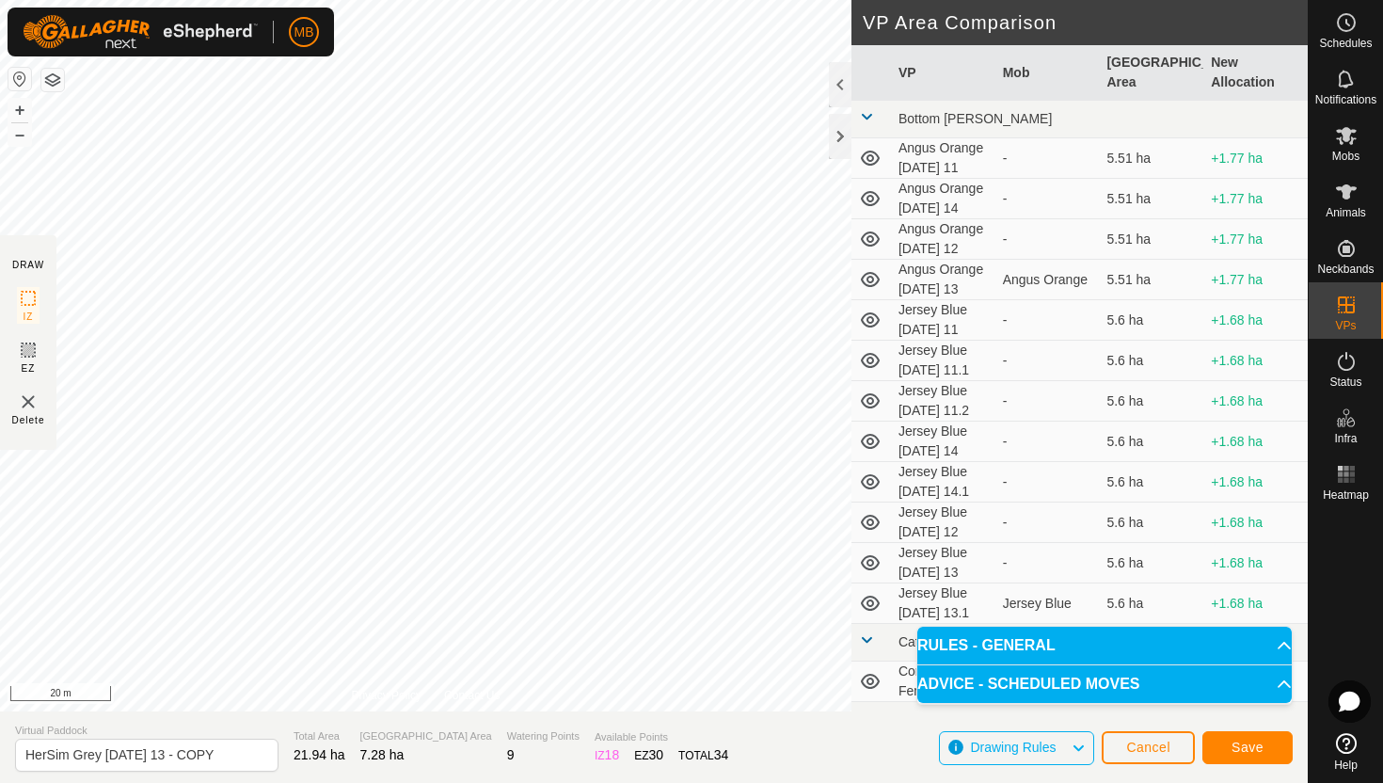
click at [239, 756] on section "Virtual Paddock HerSim Grey Wednesday 13 - COPY Total Area 21.94 ha Grazing Are…" at bounding box center [654, 747] width 1308 height 72
click at [232, 755] on input "HerSim Grey Wednesday 13 - COPY" at bounding box center [146, 755] width 263 height 33
type input "HerSim Grey [DATE] 14"
click at [1243, 758] on button "Save" at bounding box center [1247, 747] width 90 height 33
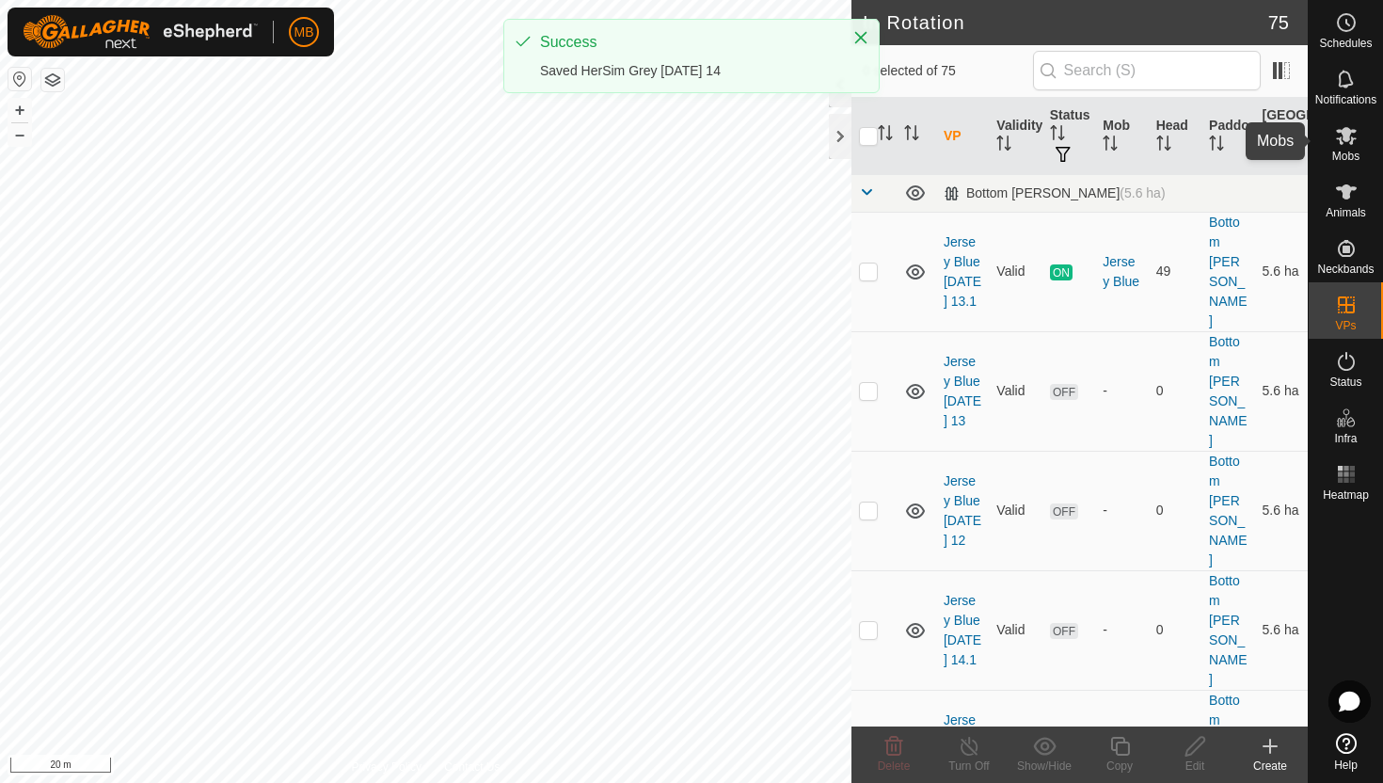
click at [1346, 139] on icon at bounding box center [1346, 136] width 21 height 18
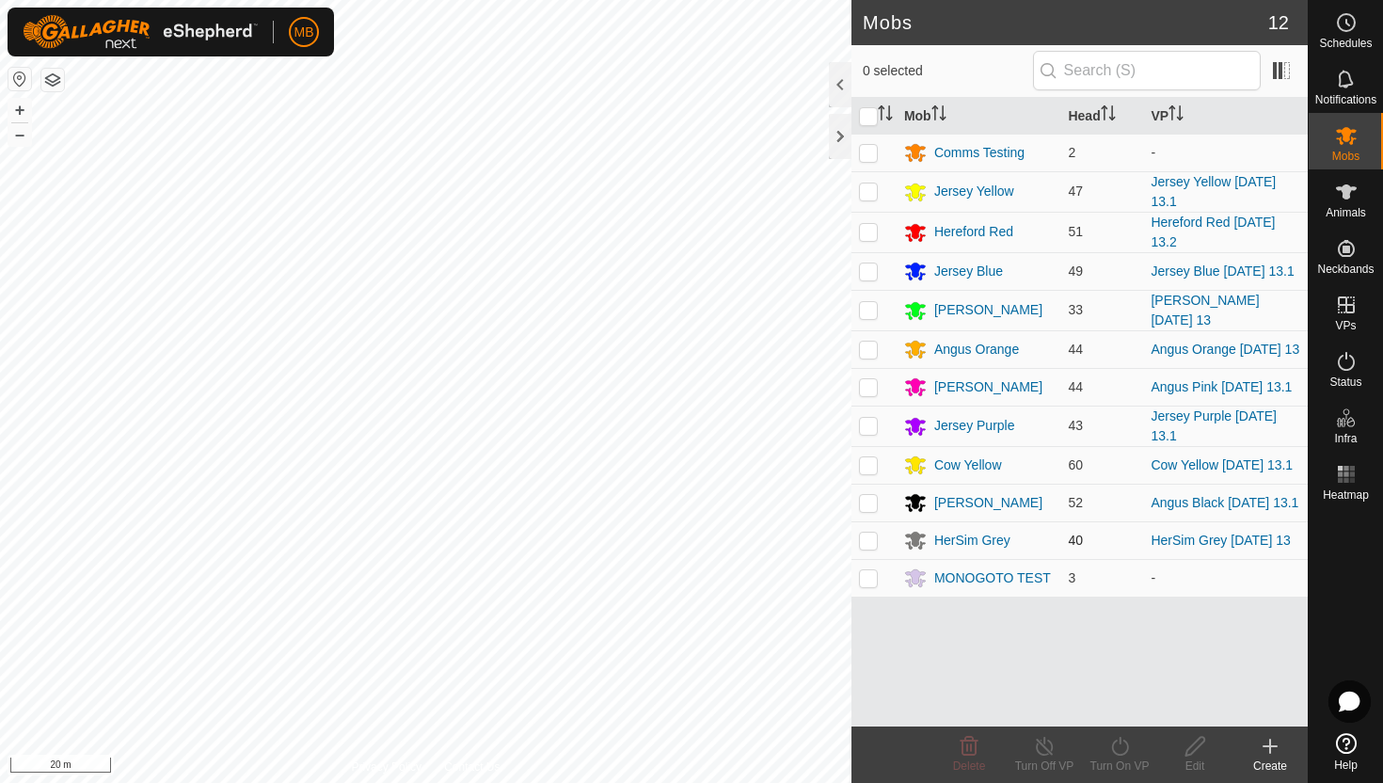
click at [871, 548] on p-checkbox at bounding box center [868, 540] width 19 height 15
checkbox input "true"
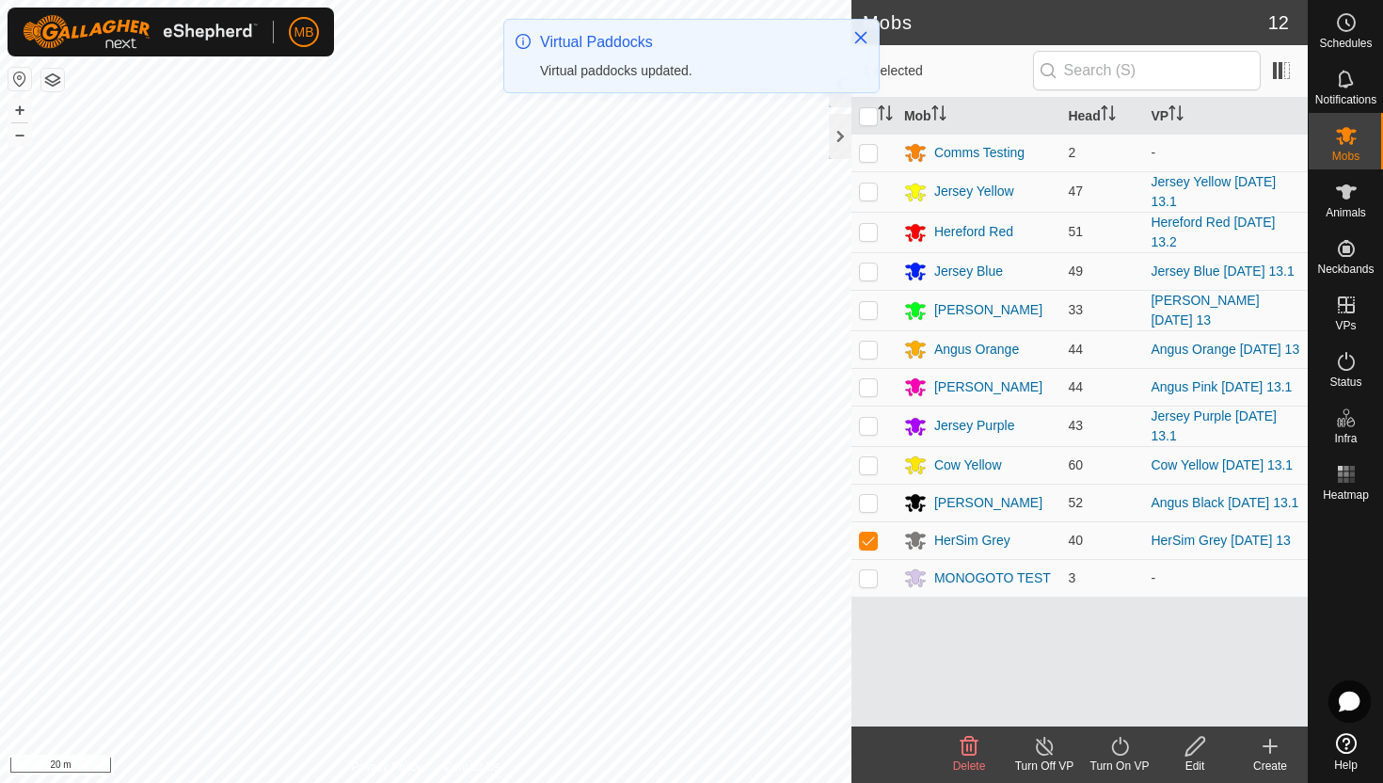
click at [1123, 746] on icon at bounding box center [1120, 746] width 24 height 23
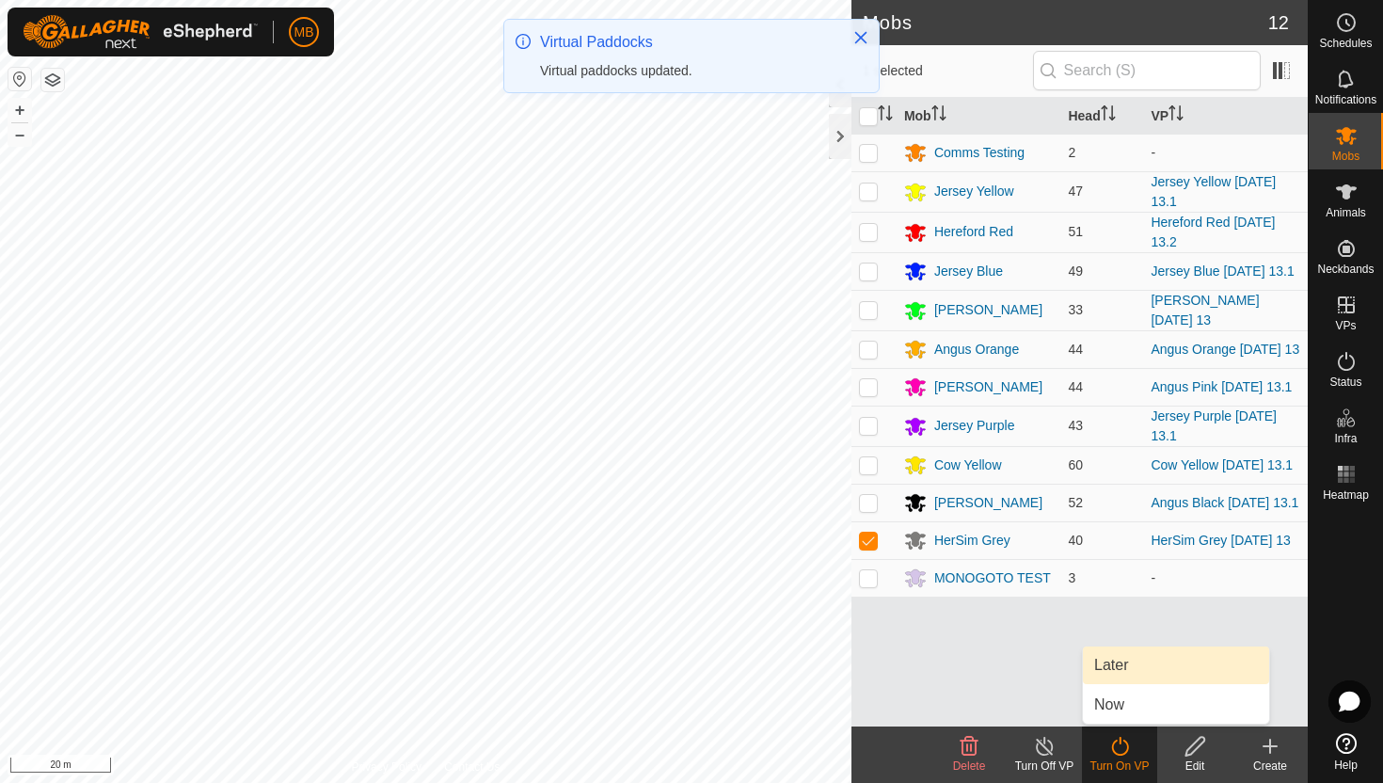
click at [1123, 661] on link "Later" at bounding box center [1176, 665] width 186 height 38
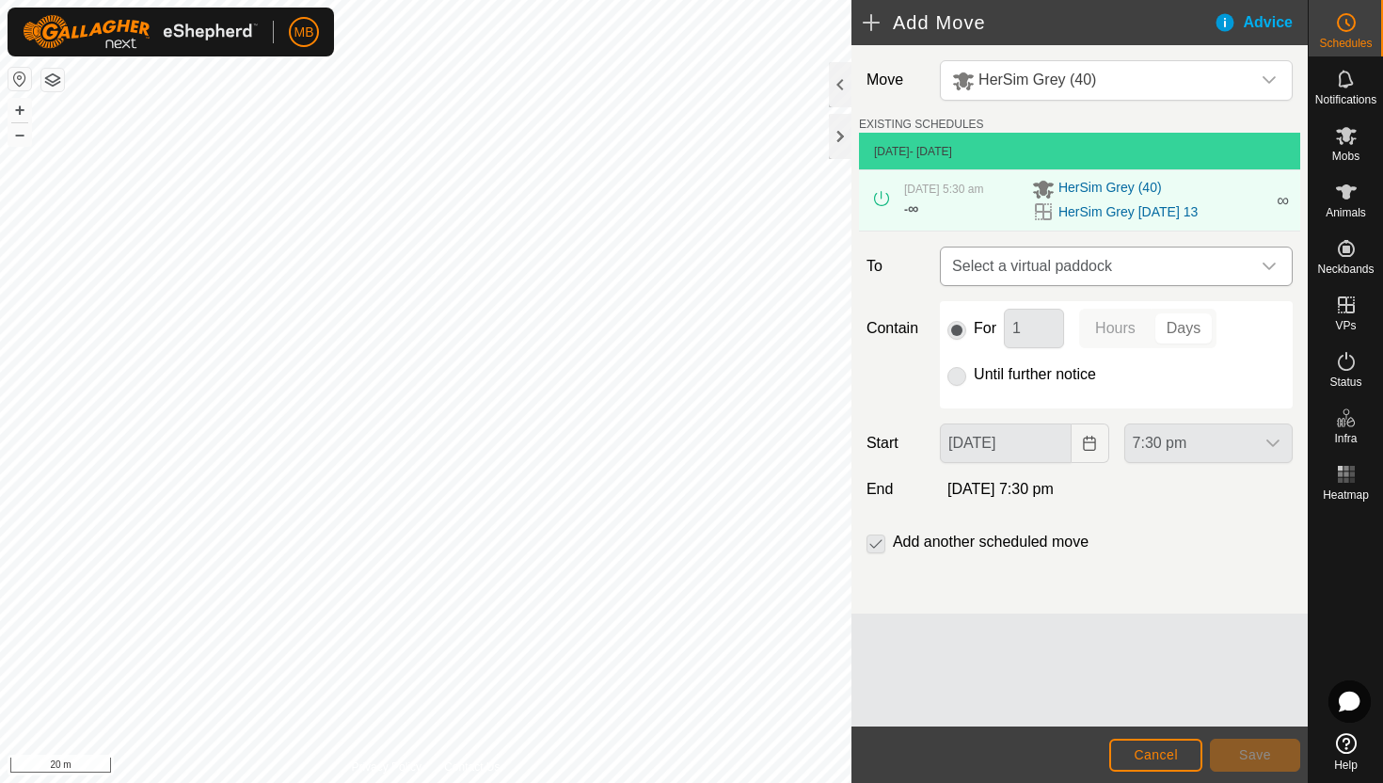
click at [1250, 263] on div "dropdown trigger" at bounding box center [1269, 266] width 38 height 38
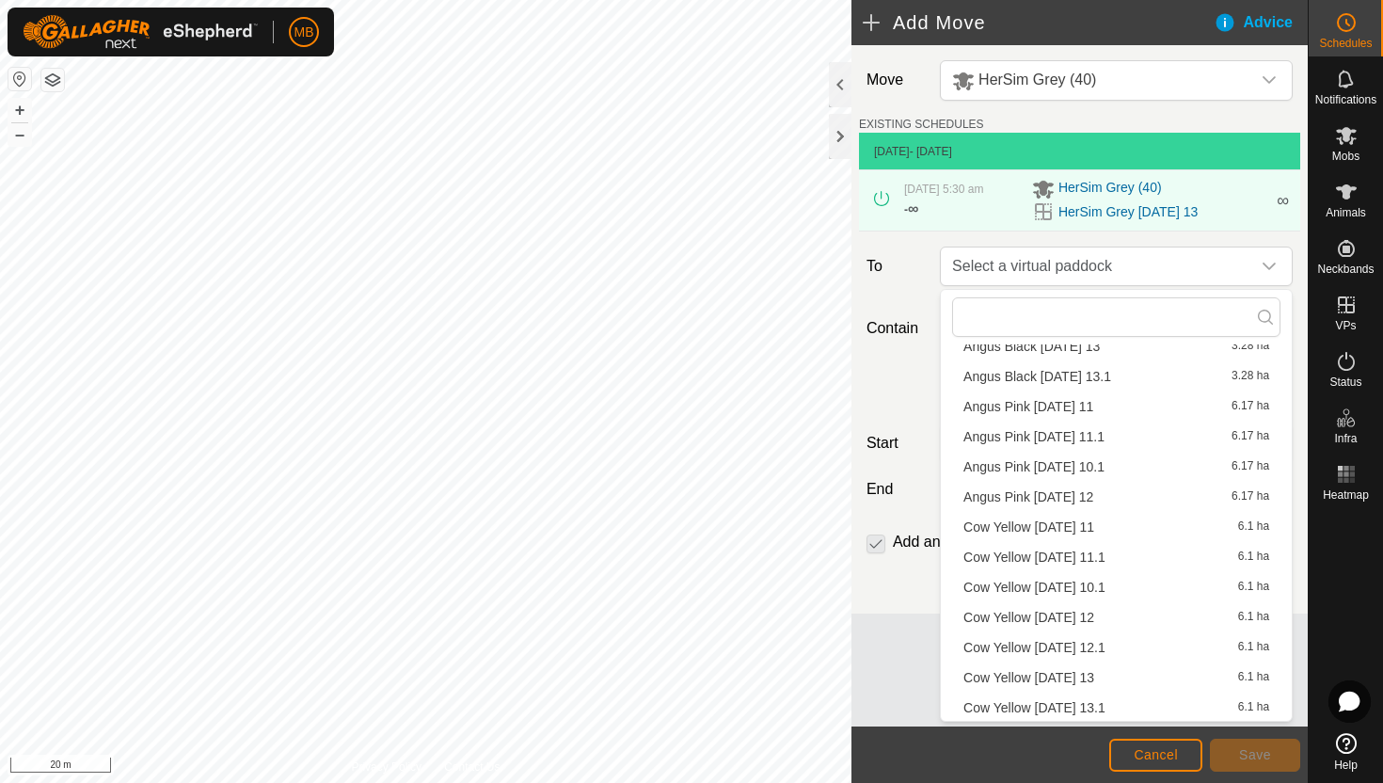
scroll to position [327, 0]
click at [1081, 677] on li "HerSim Grey Thursday 14 7.28 ha" at bounding box center [1116, 676] width 328 height 28
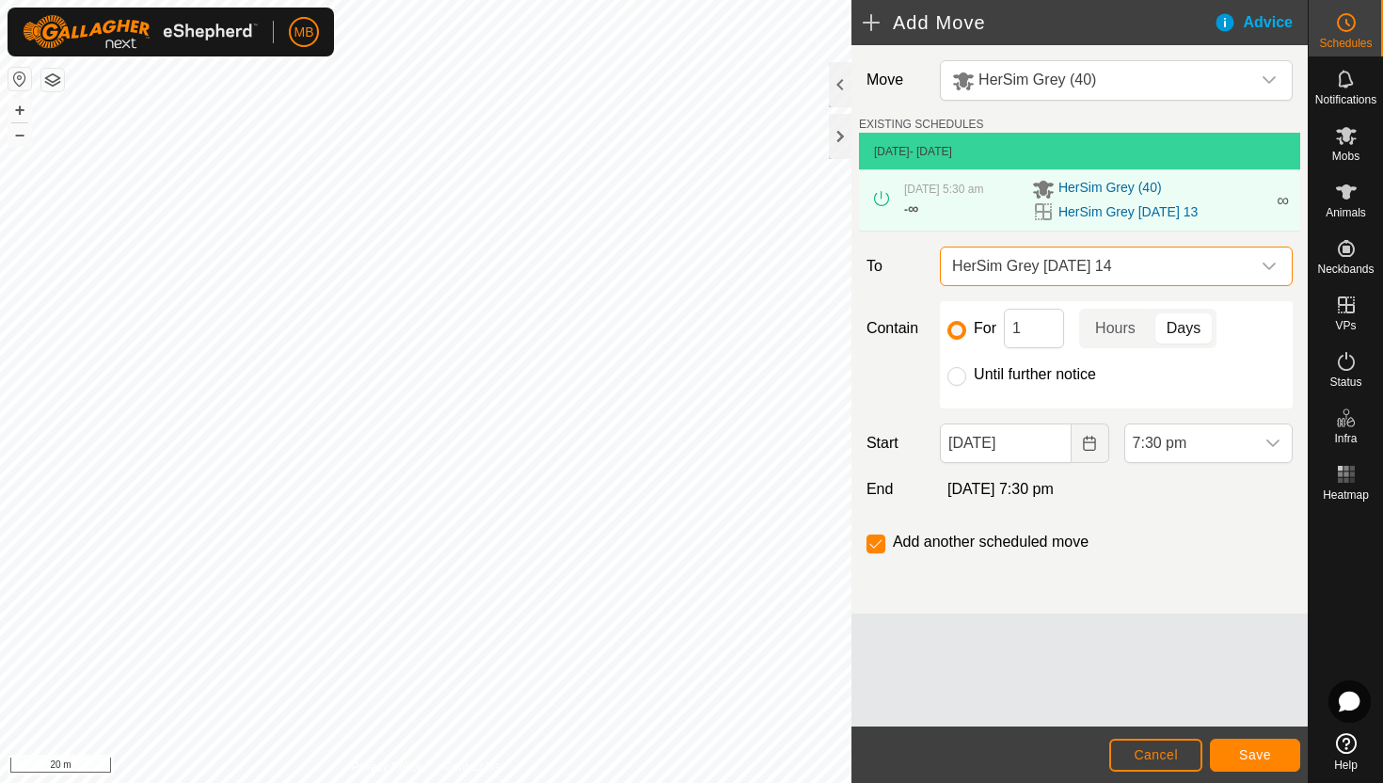
click at [1034, 367] on label "Until further notice" at bounding box center [1035, 374] width 122 height 15
click at [966, 367] on input "Until further notice" at bounding box center [957, 376] width 19 height 19
radio input "true"
checkbox input "false"
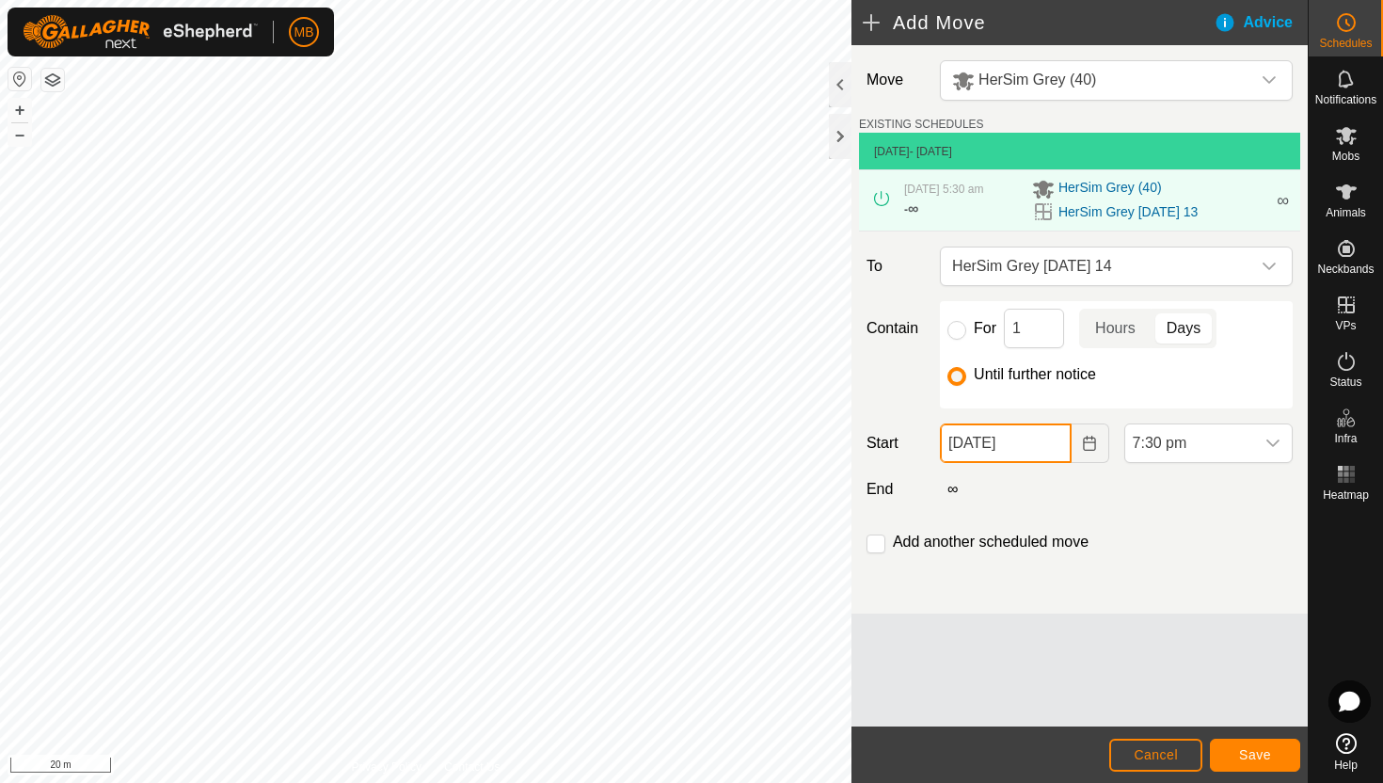
click at [1043, 444] on input "13 Aug, 2025" at bounding box center [1005, 443] width 131 height 40
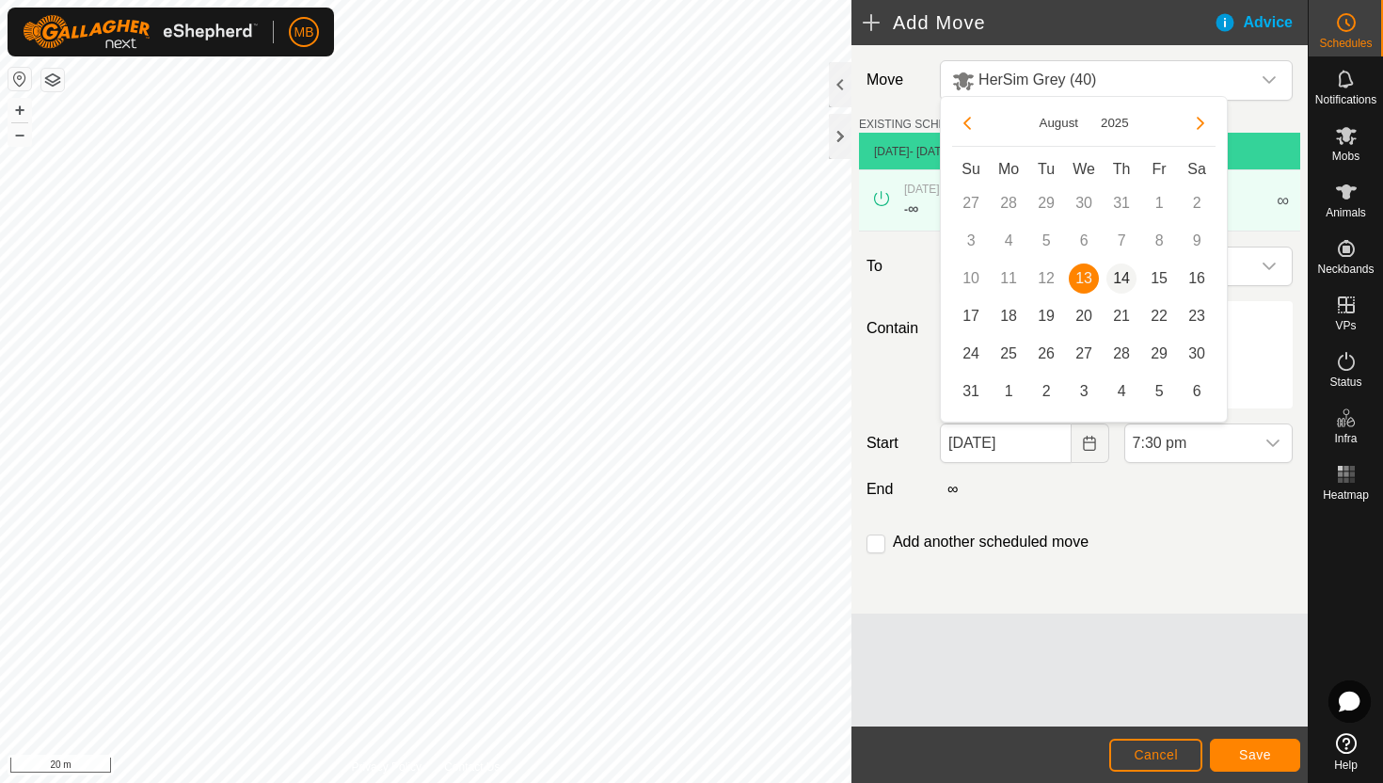
click at [1125, 280] on span "14" at bounding box center [1122, 278] width 30 height 30
type input "14 Aug, 2025"
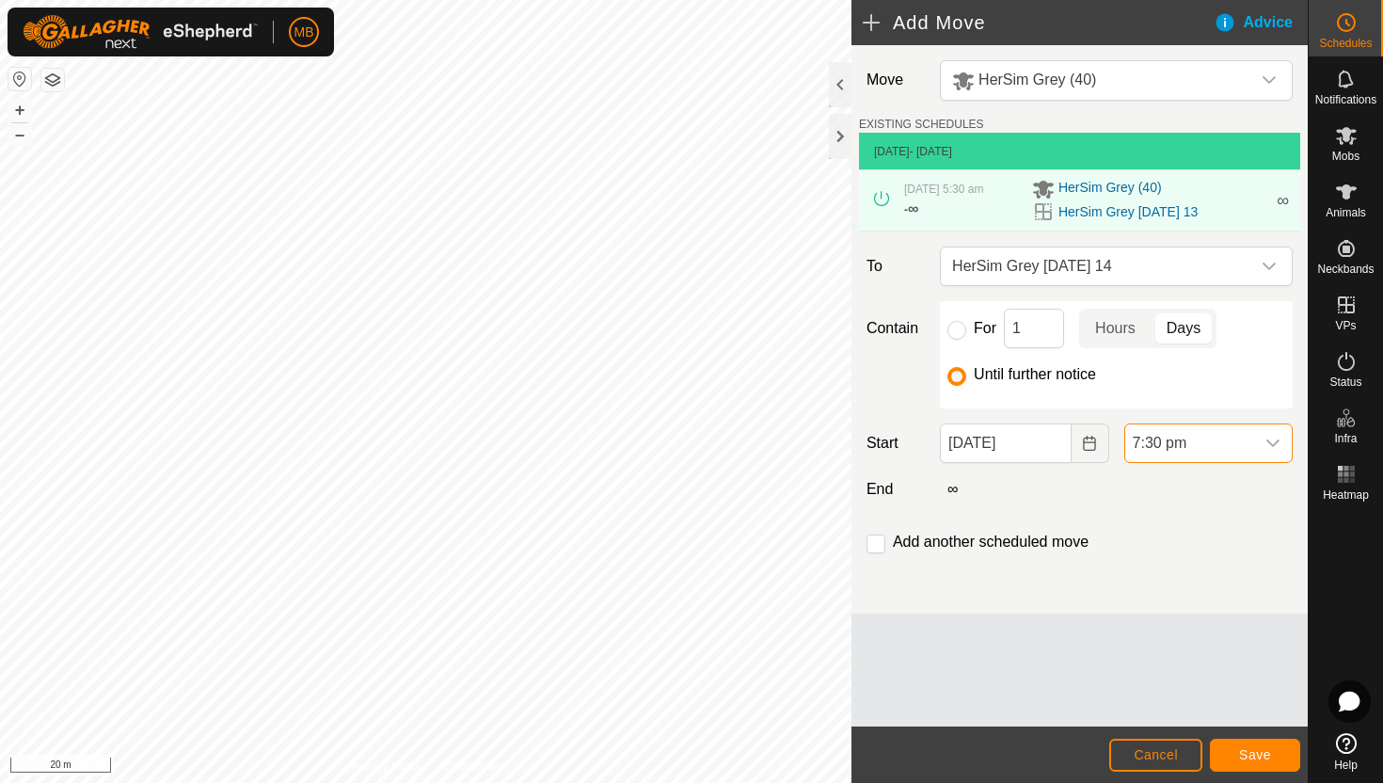
click at [1205, 444] on span "7:30 pm" at bounding box center [1189, 443] width 129 height 38
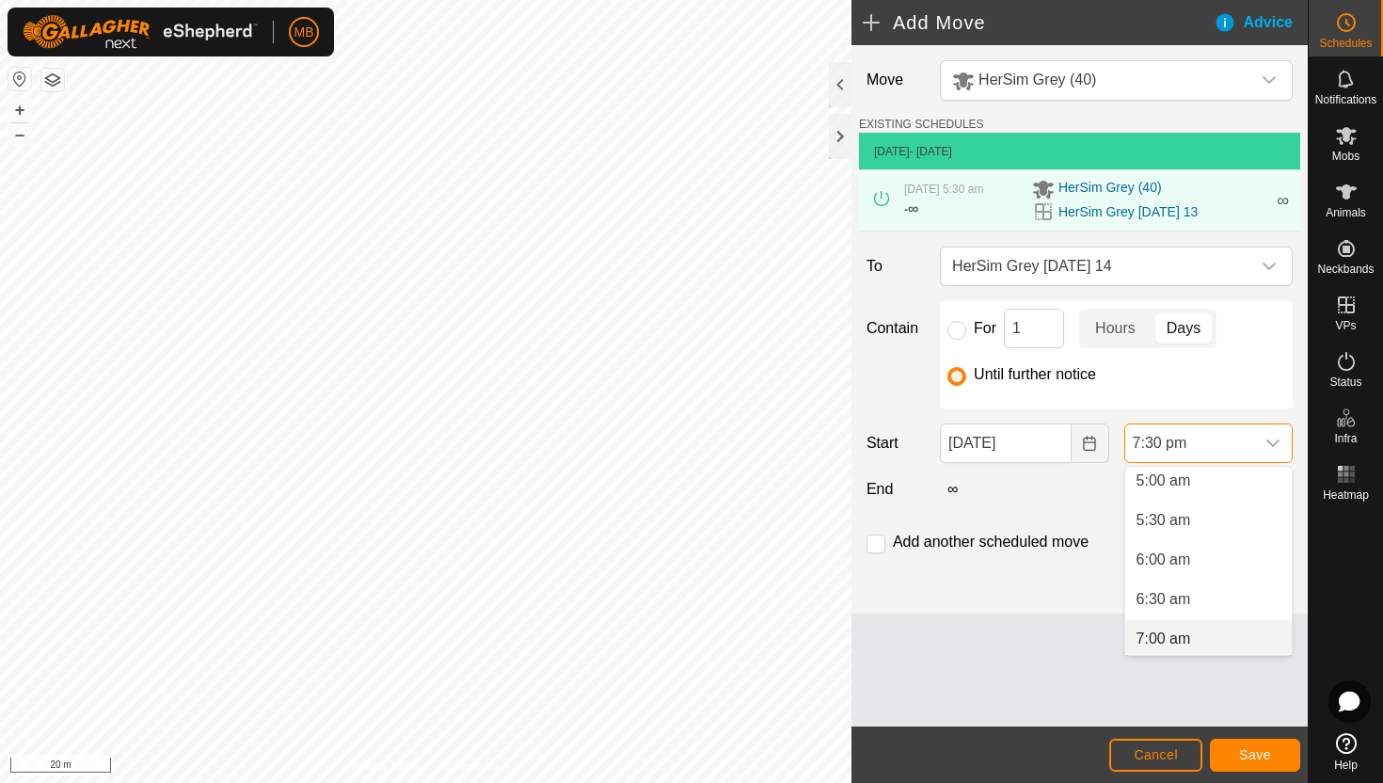
scroll to position [396, 0]
click at [1197, 564] on li "6:00 am" at bounding box center [1208, 564] width 167 height 38
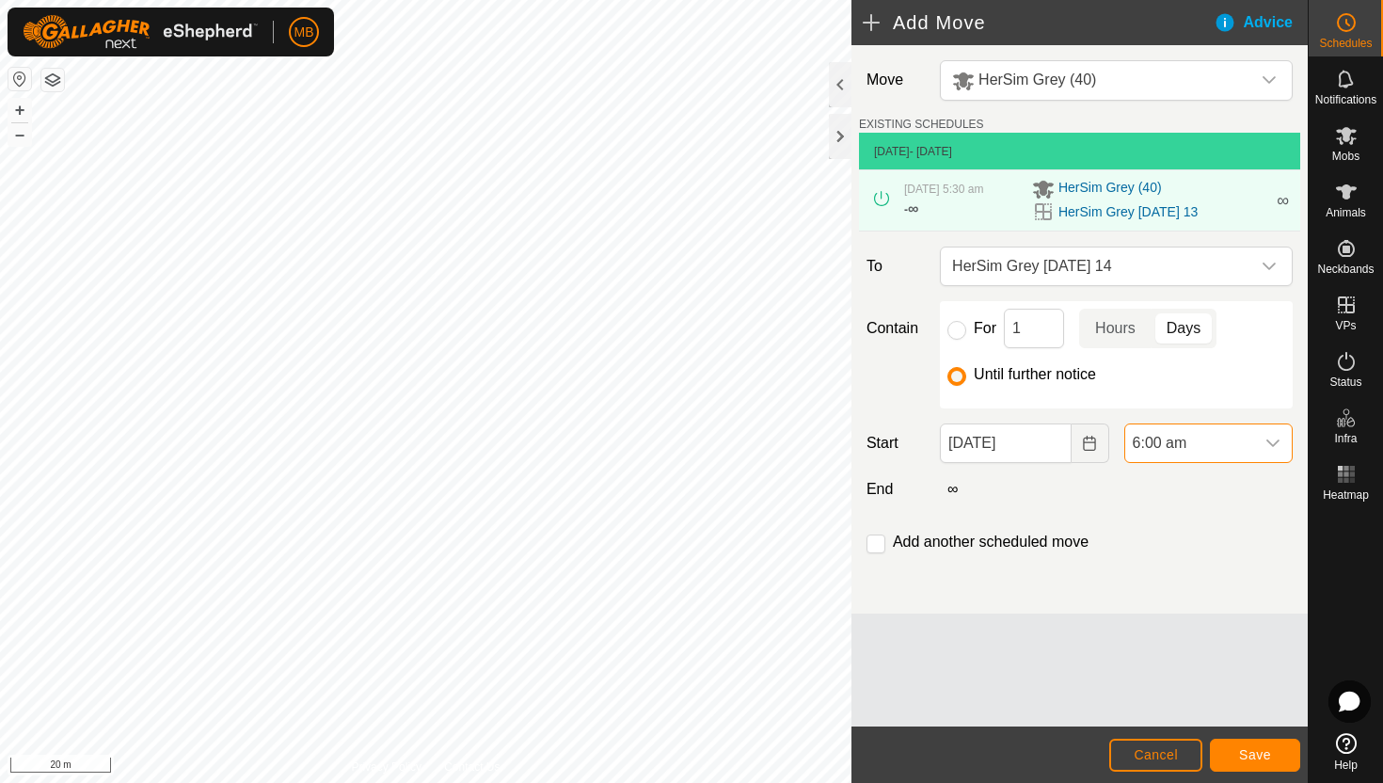
scroll to position [1391, 0]
click at [1259, 750] on span "Save" at bounding box center [1255, 754] width 32 height 15
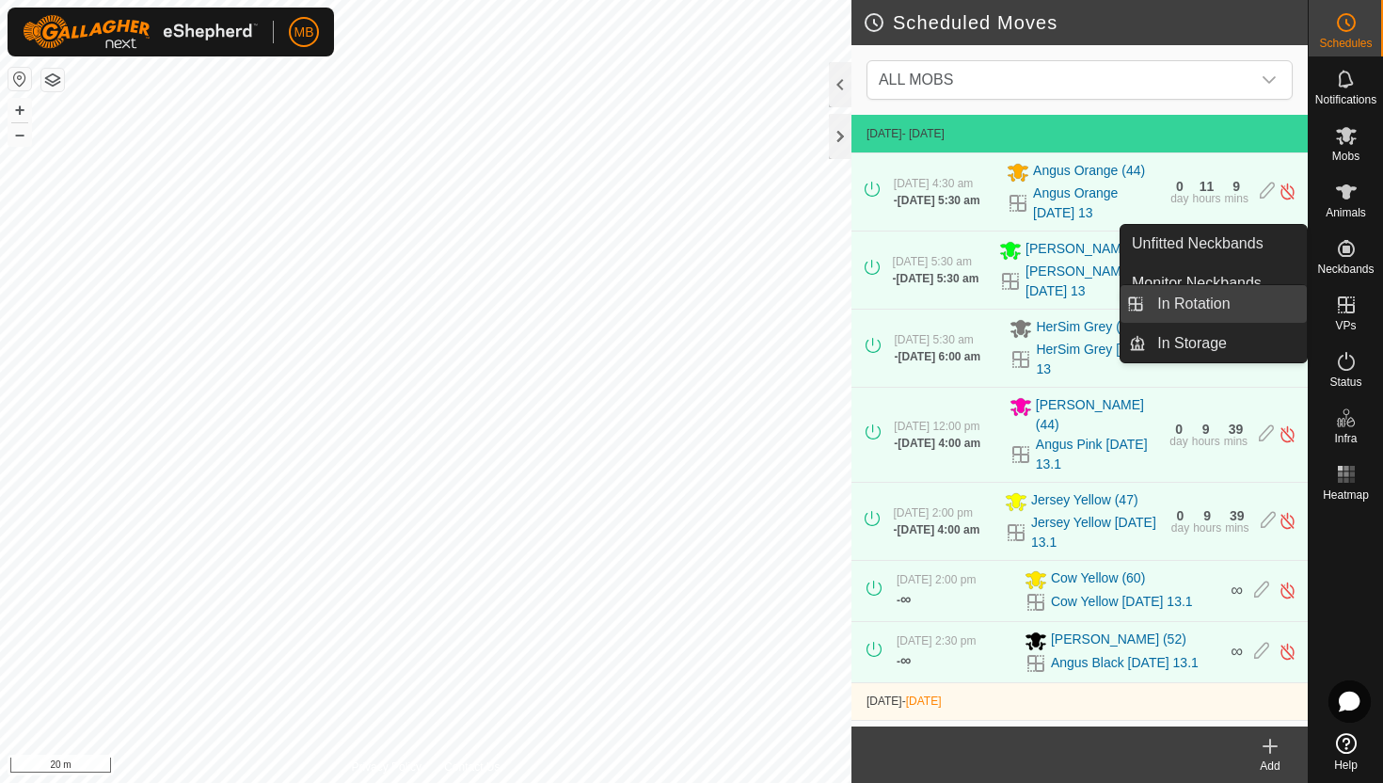
click at [1247, 300] on link "In Rotation" at bounding box center [1226, 304] width 161 height 38
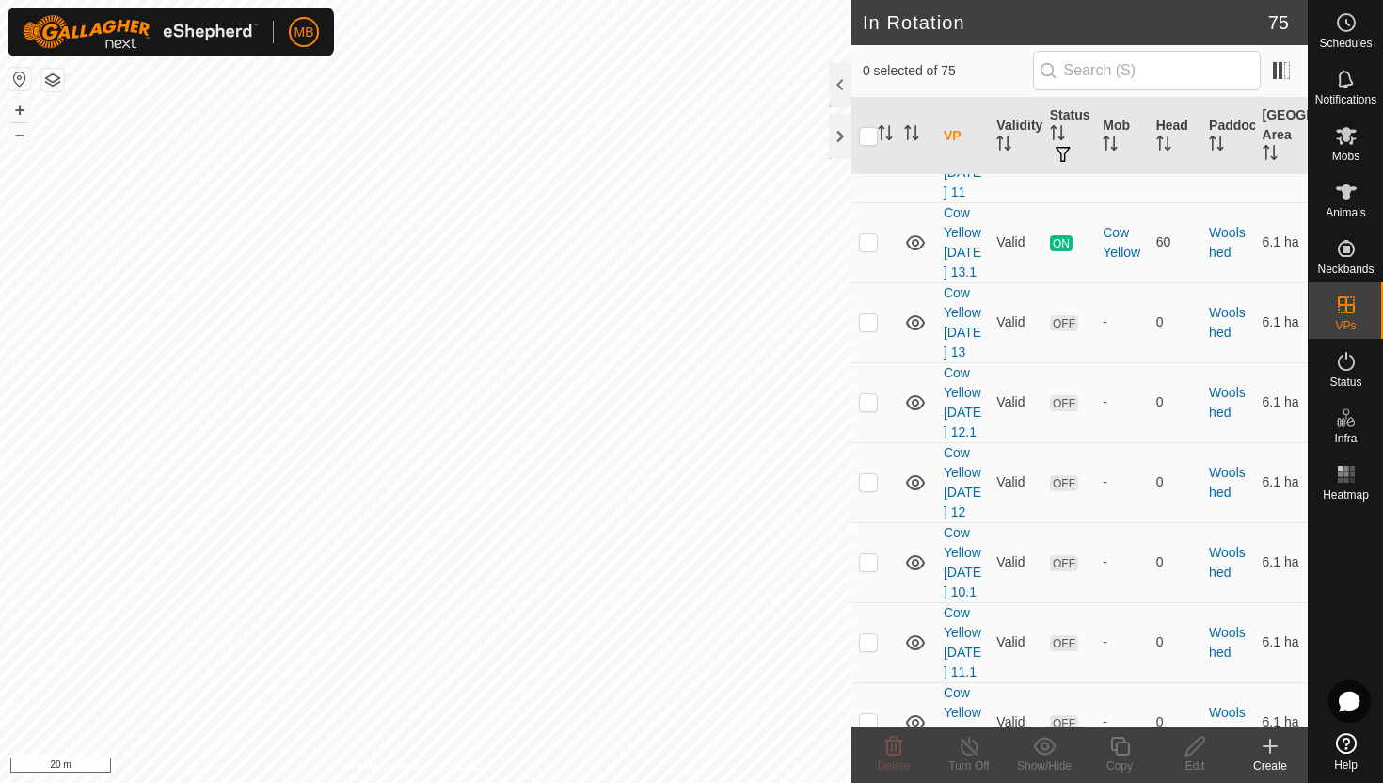
scroll to position [6320, 0]
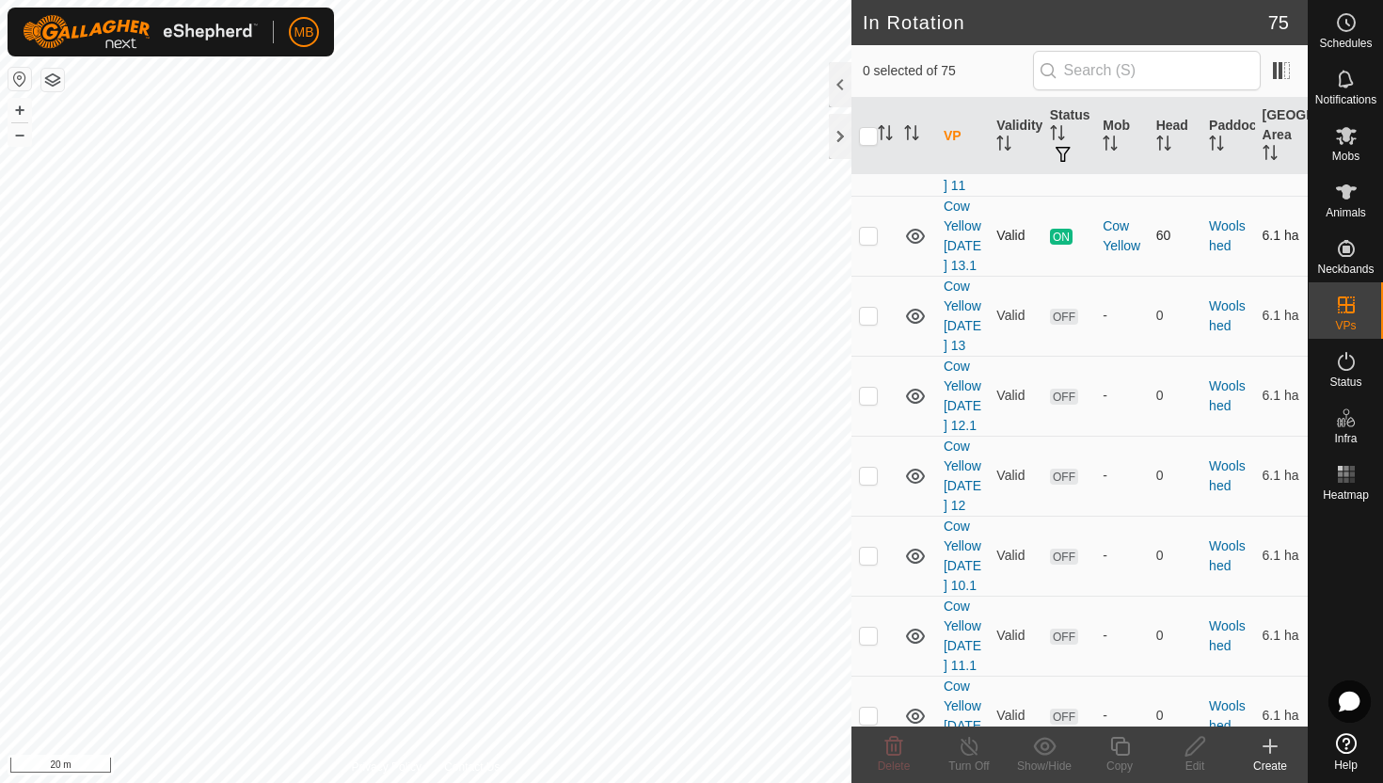
click at [873, 243] on p-checkbox at bounding box center [868, 235] width 19 height 15
checkbox input "true"
click at [1121, 748] on icon at bounding box center [1120, 746] width 24 height 23
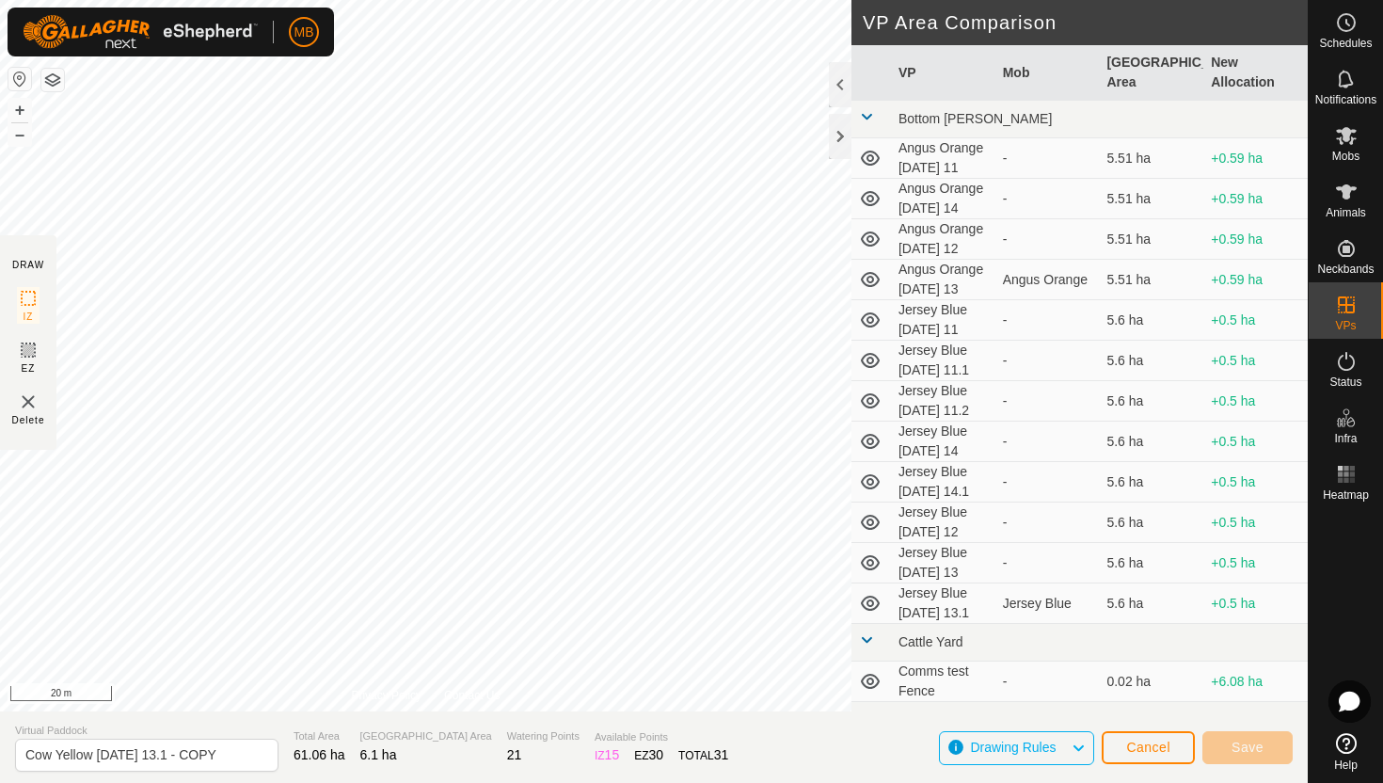
click at [666, 0] on html "MB Schedules Notifications Mobs Animals Neckbands VPs Status Infra Heatmap Help…" at bounding box center [691, 391] width 1383 height 783
click at [24, 139] on button "–" at bounding box center [19, 134] width 23 height 23
click at [426, 0] on html "MB Schedules Notifications Mobs Animals Neckbands VPs Status Infra Heatmap Help…" at bounding box center [691, 391] width 1383 height 783
click at [15, 111] on button "+" at bounding box center [19, 110] width 23 height 23
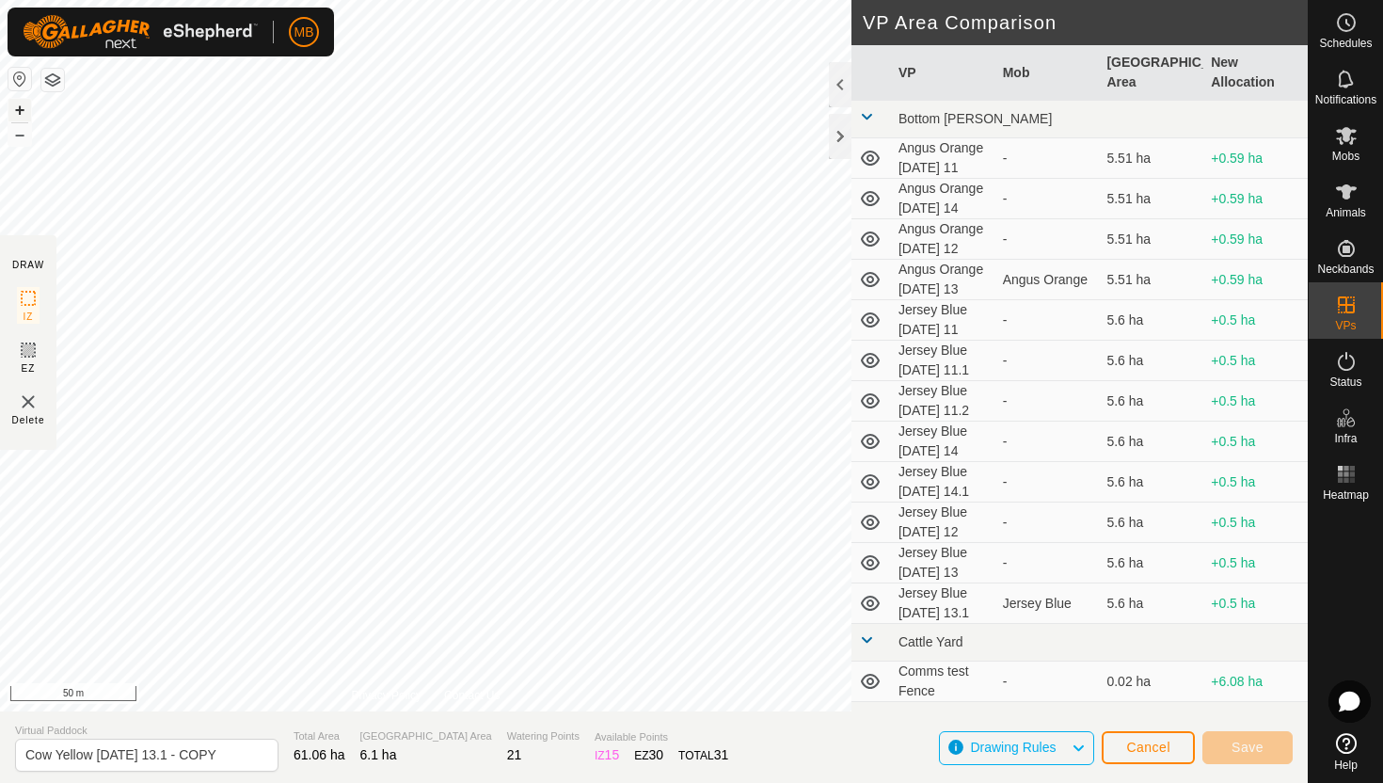
click at [15, 111] on button "+" at bounding box center [19, 110] width 23 height 23
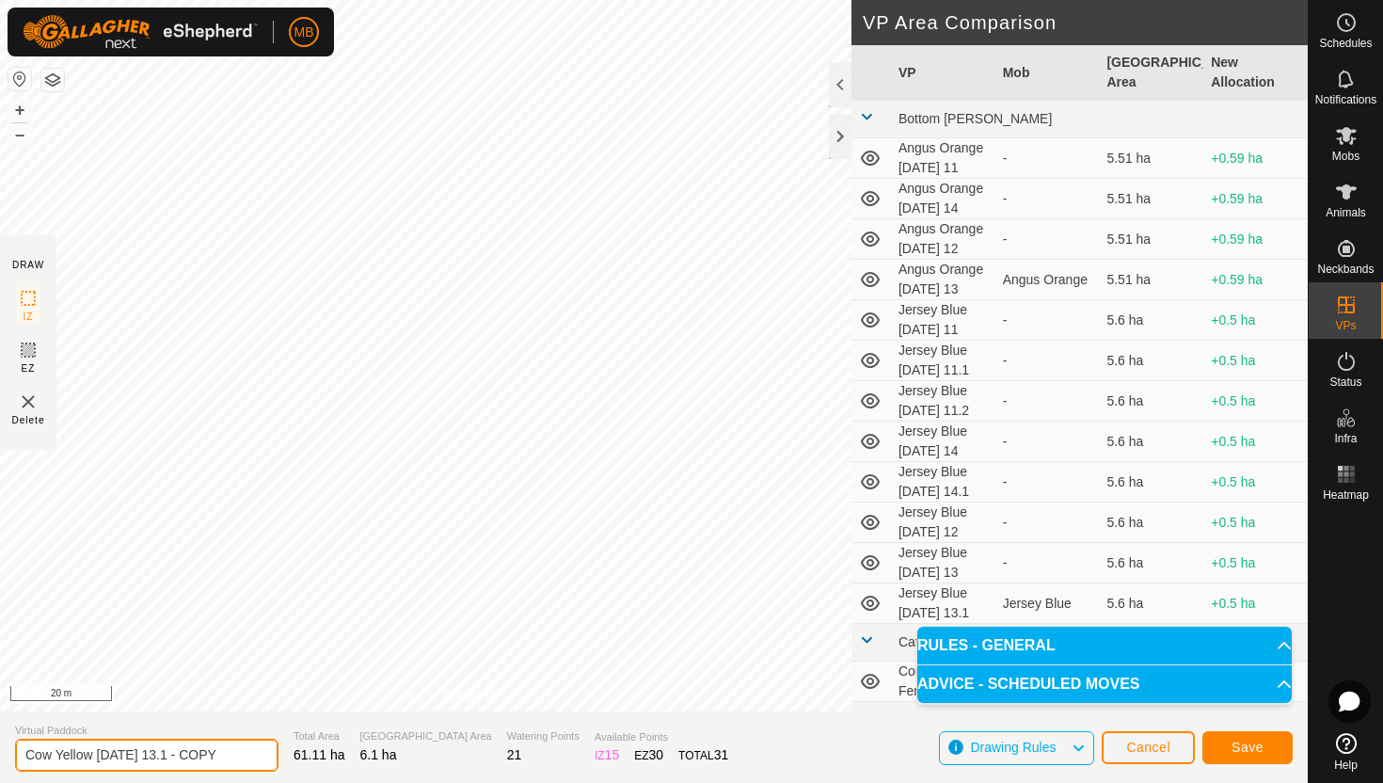
click at [234, 755] on input "Cow Yellow Wednesday 13.1 - COPY" at bounding box center [146, 755] width 263 height 33
type input "Cow Yellow [DATE] 14"
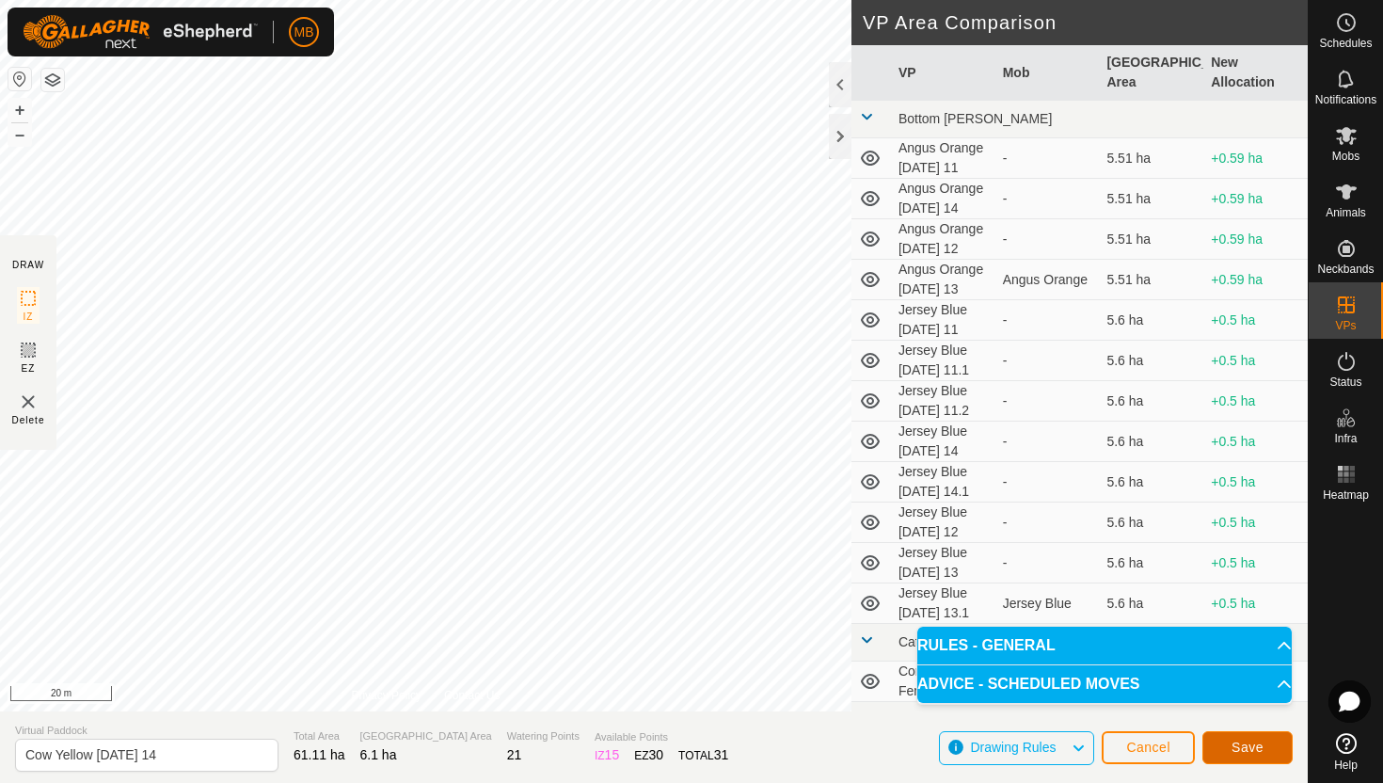
click at [1240, 747] on span "Save" at bounding box center [1248, 747] width 32 height 15
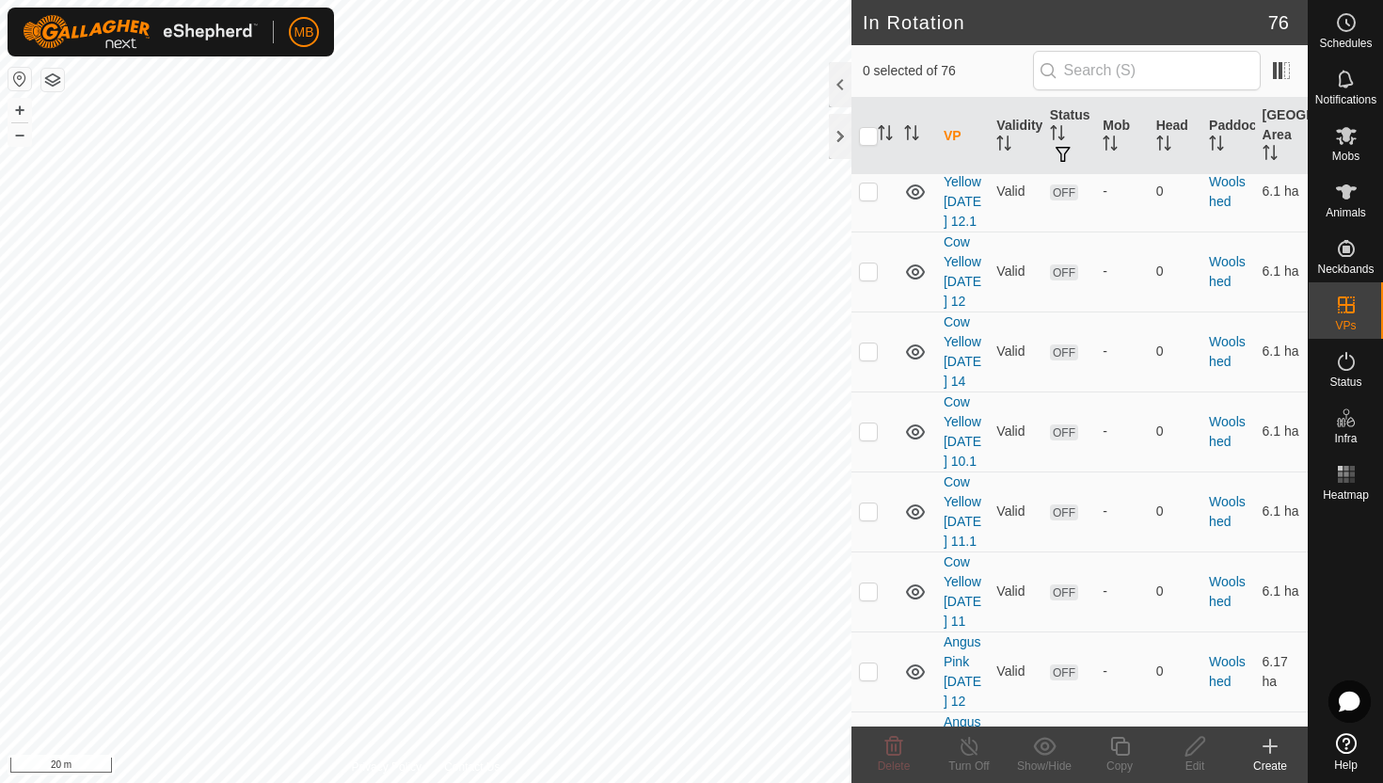
scroll to position [6529, 0]
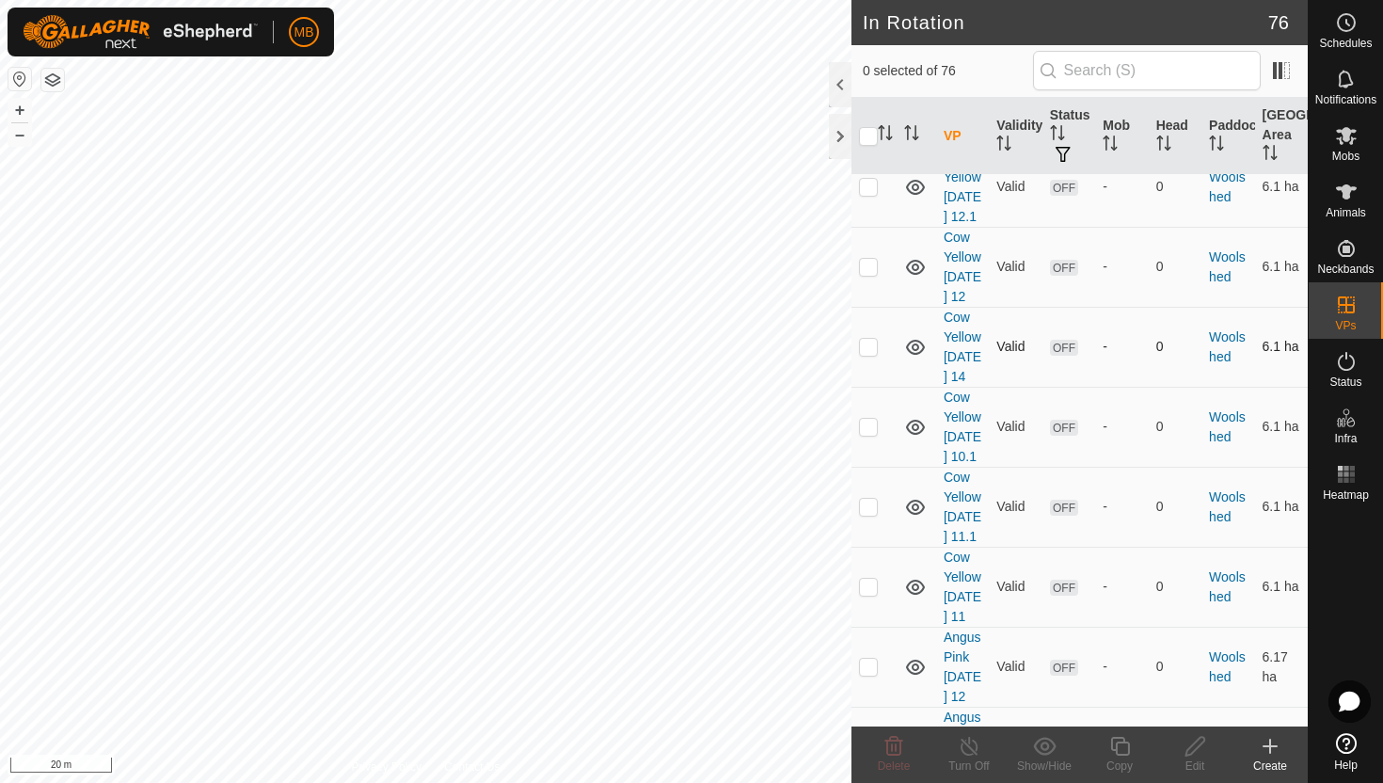
click at [870, 354] on p-checkbox at bounding box center [868, 346] width 19 height 15
checkbox input "true"
click at [1125, 746] on icon at bounding box center [1120, 746] width 24 height 23
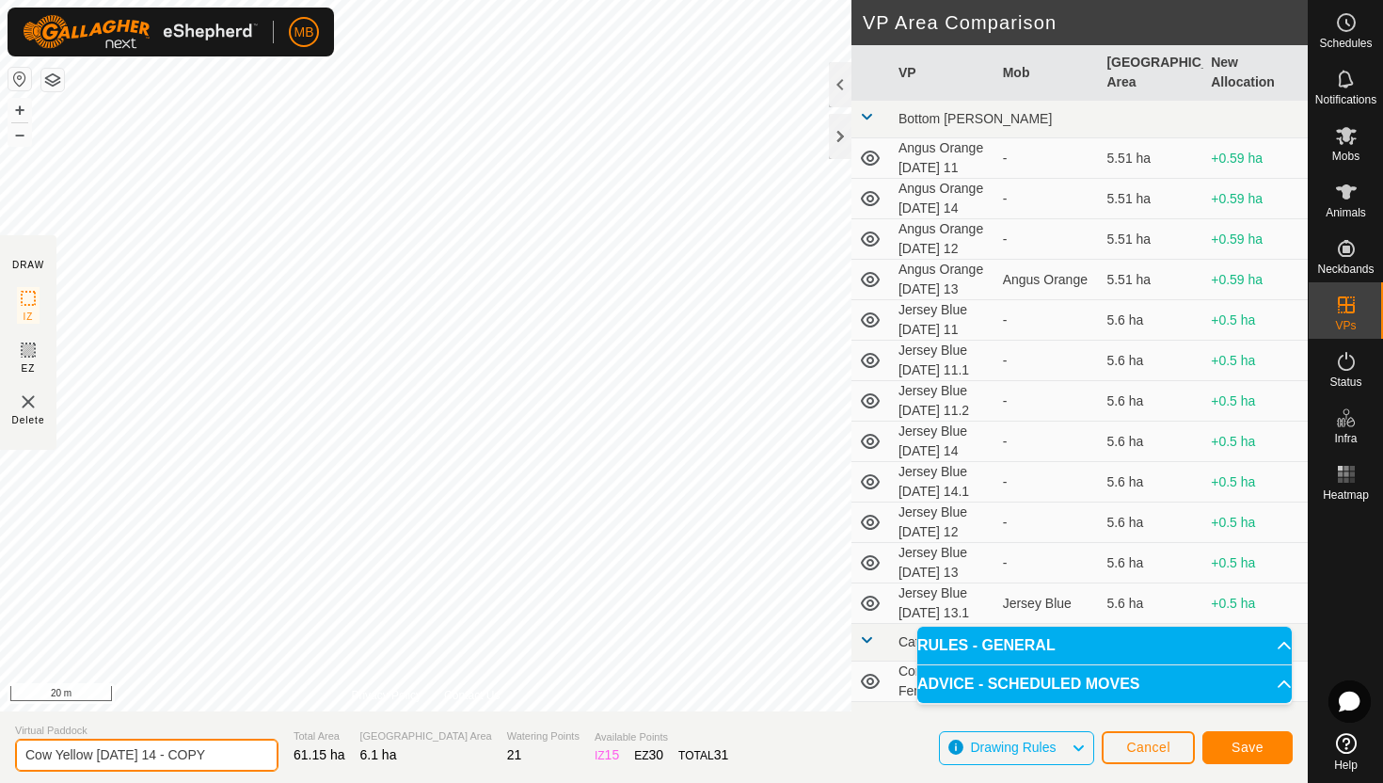
click at [226, 756] on input "Cow Yellow Thursday 14 - COPY" at bounding box center [146, 755] width 263 height 33
type input "Cow Yellow [DATE] 14.1"
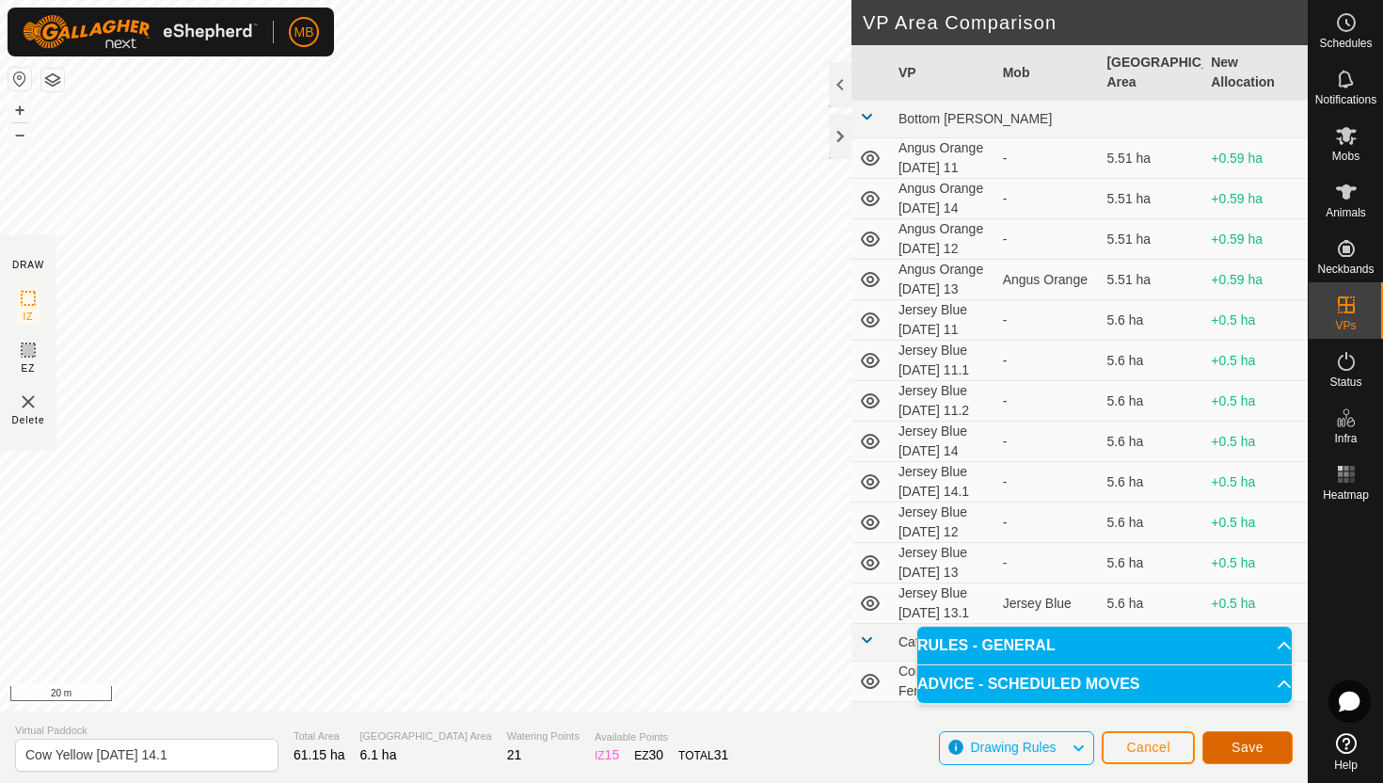
click at [1247, 744] on span "Save" at bounding box center [1248, 747] width 32 height 15
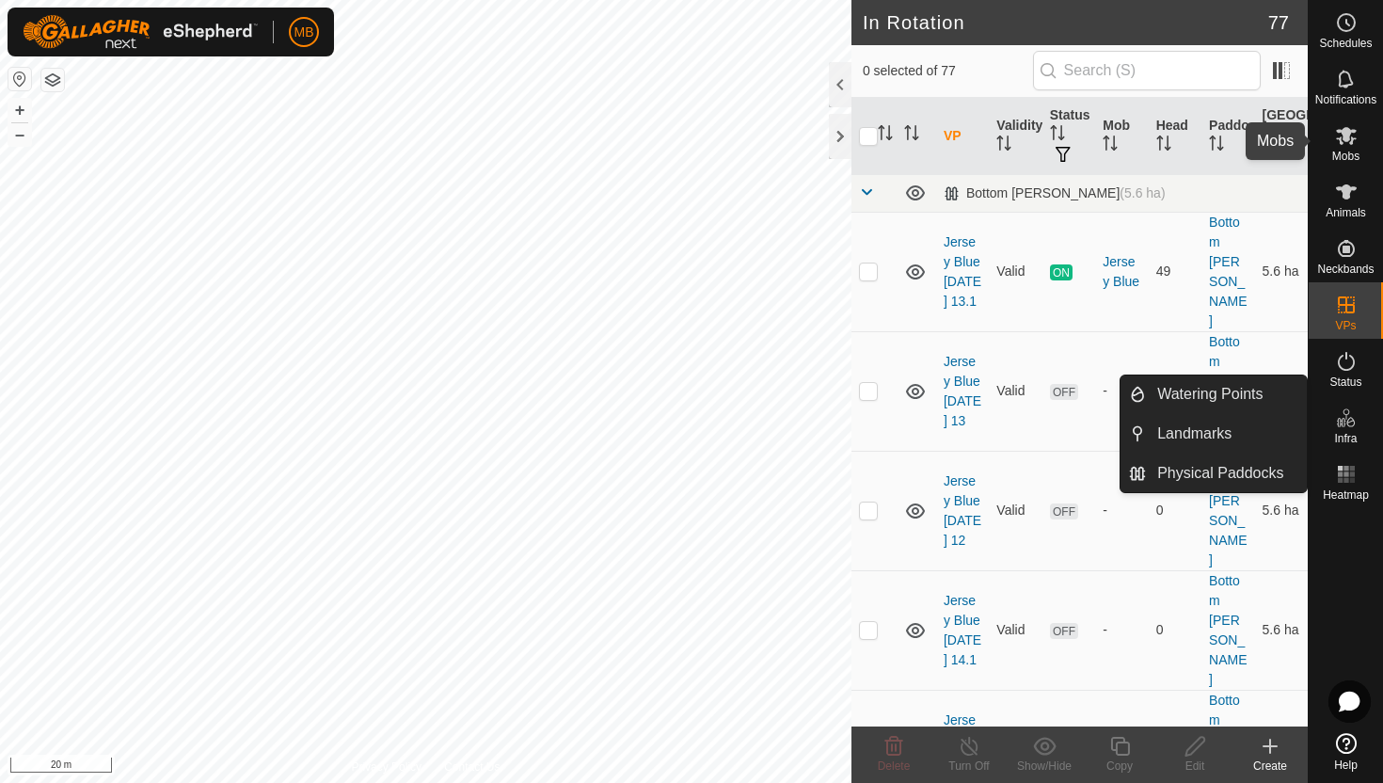
click at [1346, 135] on icon at bounding box center [1346, 136] width 21 height 18
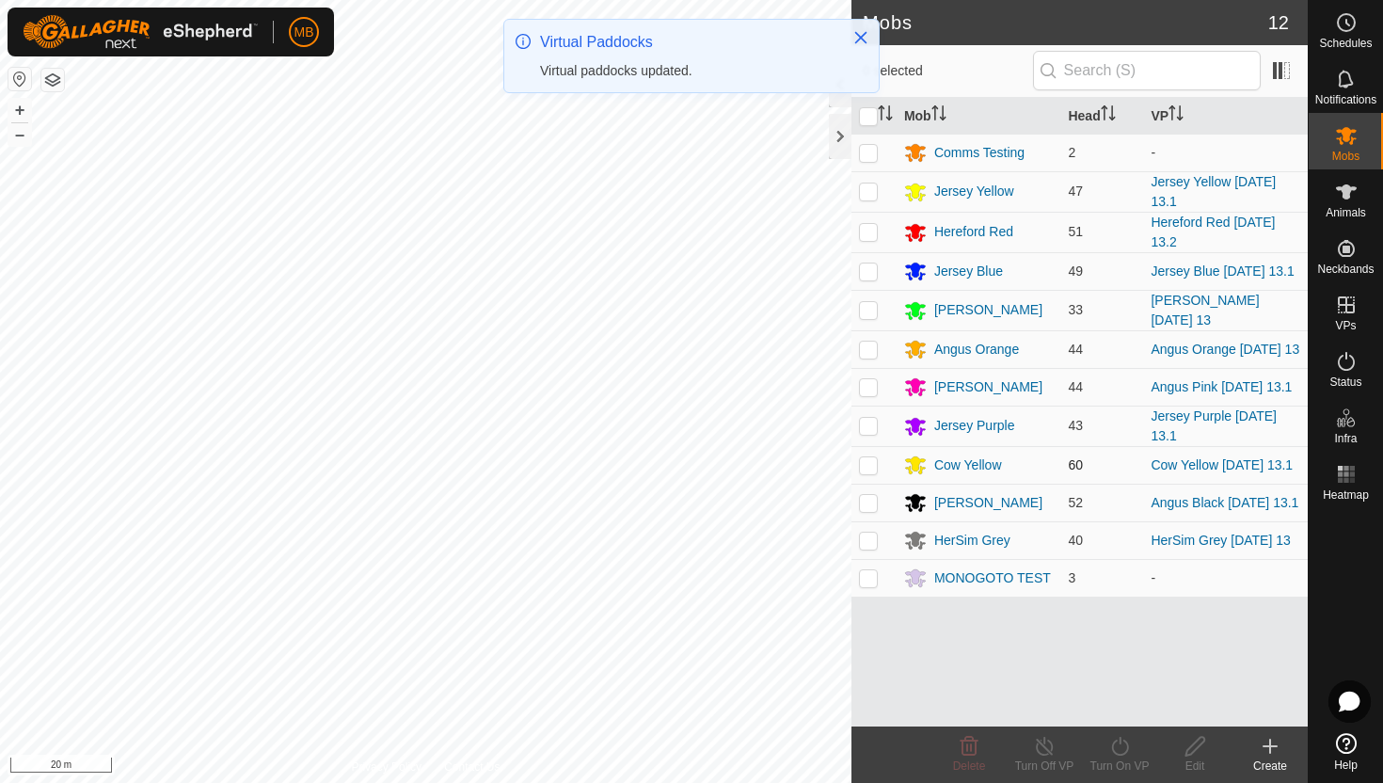
click at [867, 472] on p-checkbox at bounding box center [868, 464] width 19 height 15
checkbox input "true"
click at [1121, 747] on icon at bounding box center [1120, 746] width 24 height 23
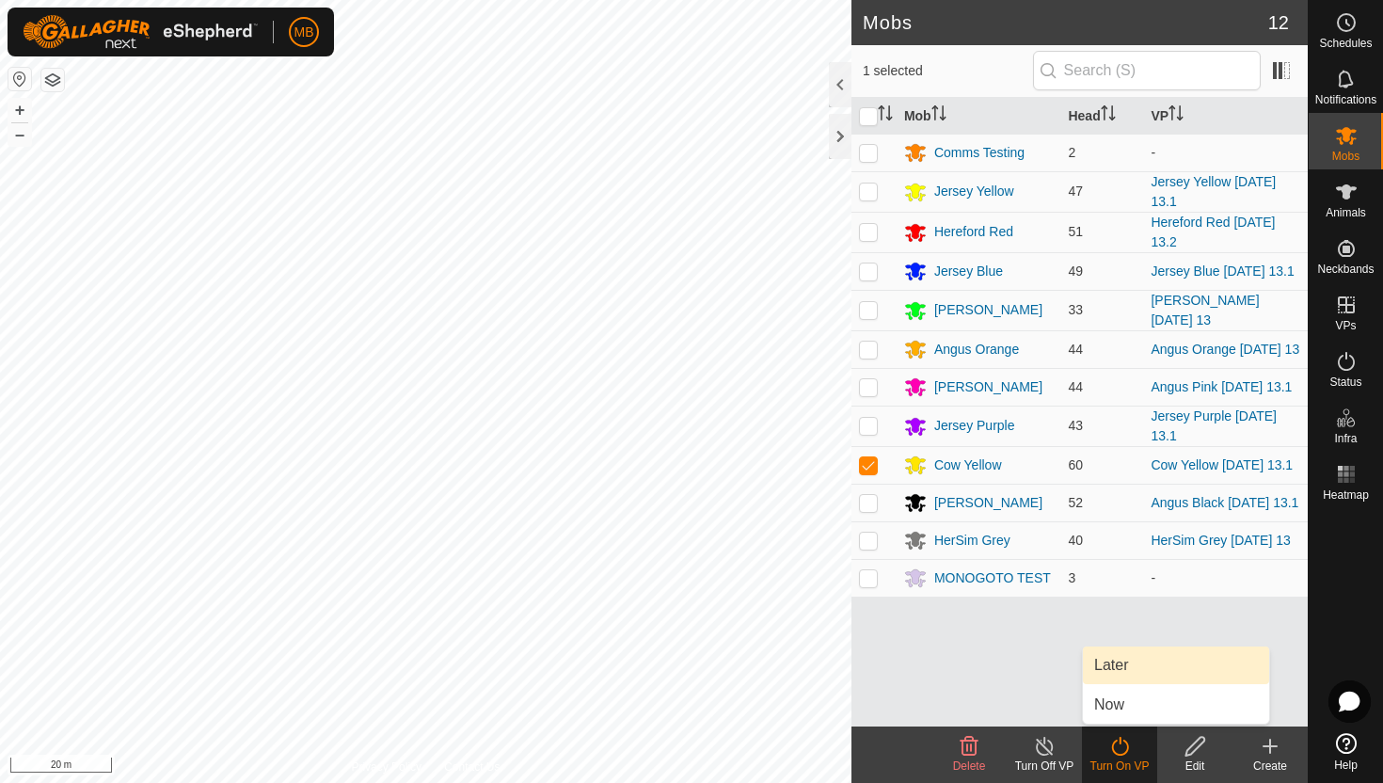
click at [1126, 660] on link "Later" at bounding box center [1176, 665] width 186 height 38
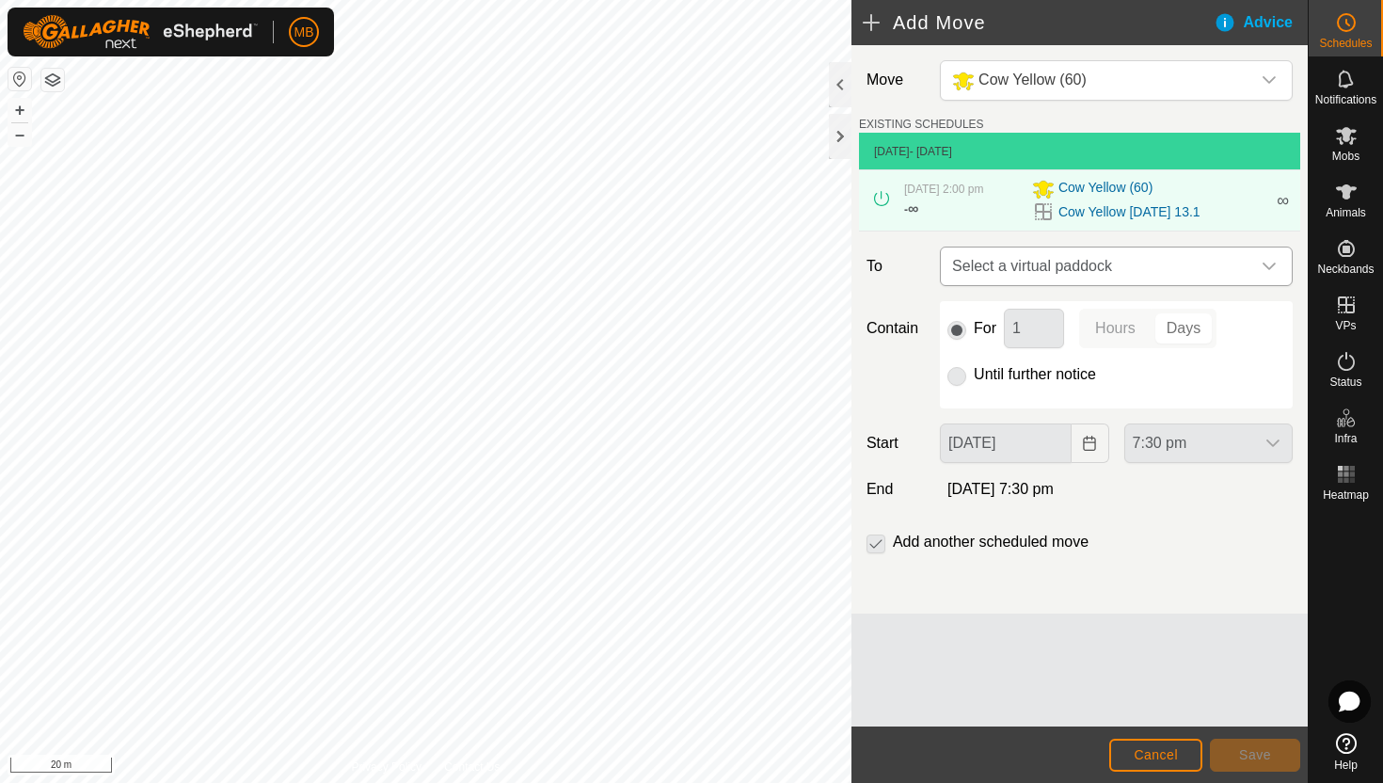
click at [1262, 271] on icon "dropdown trigger" at bounding box center [1269, 266] width 15 height 15
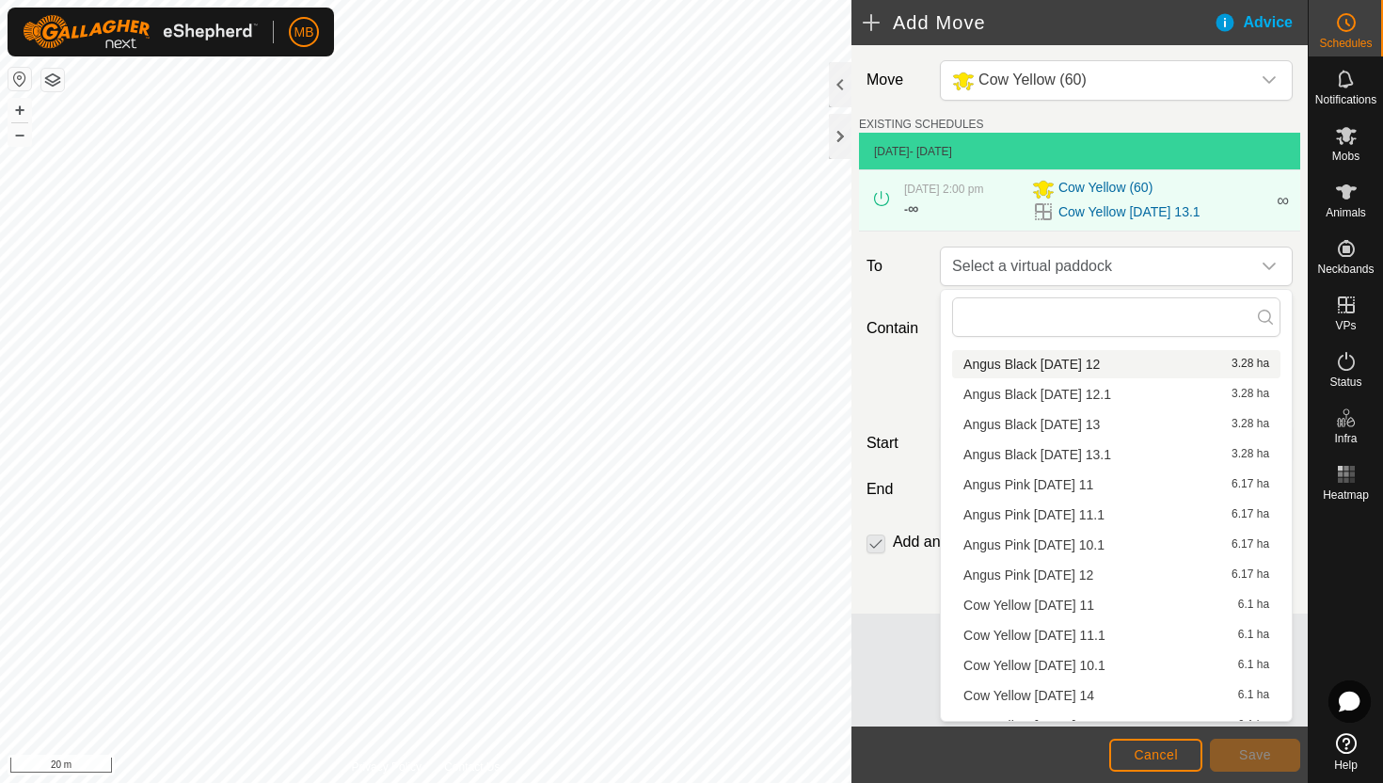
scroll to position [388, 0]
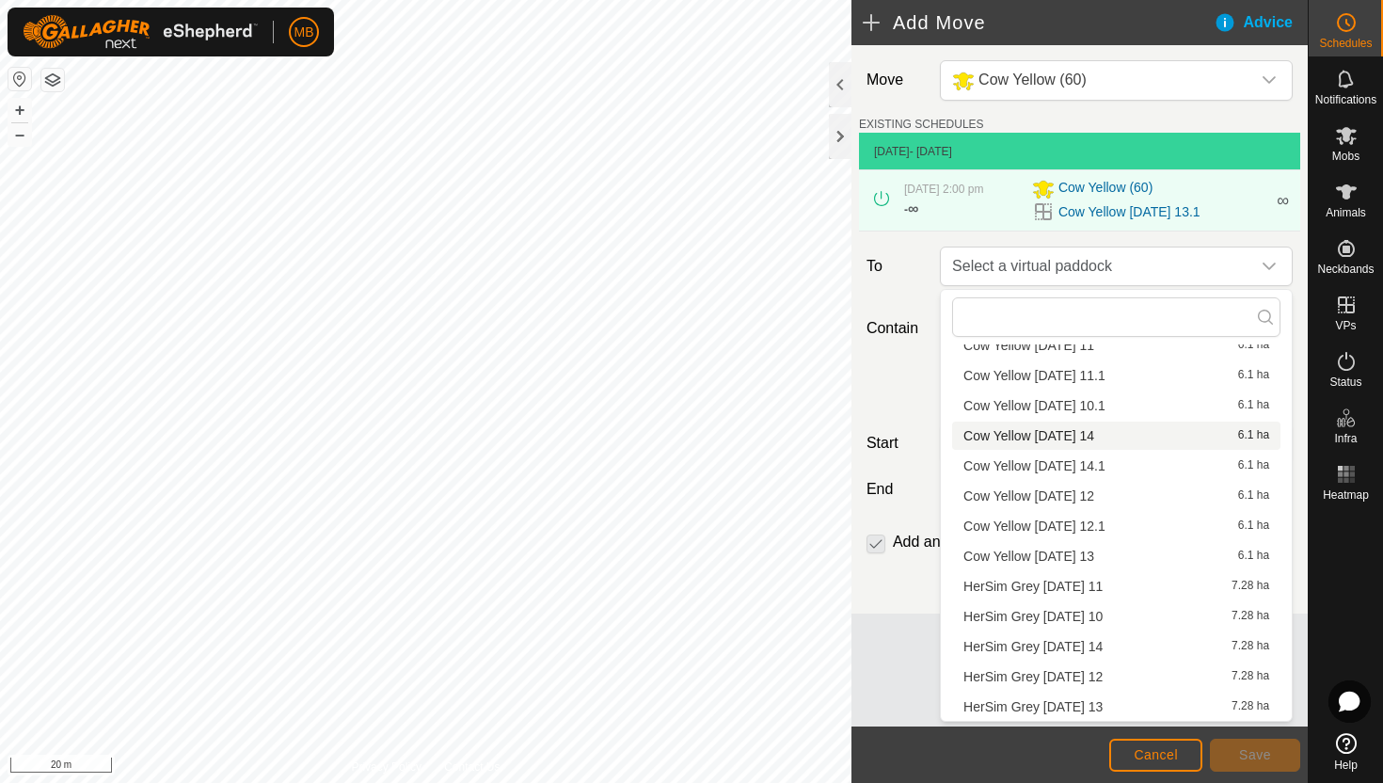
click at [1084, 436] on li "Cow Yellow Thursday 14 6.1 ha" at bounding box center [1116, 436] width 328 height 28
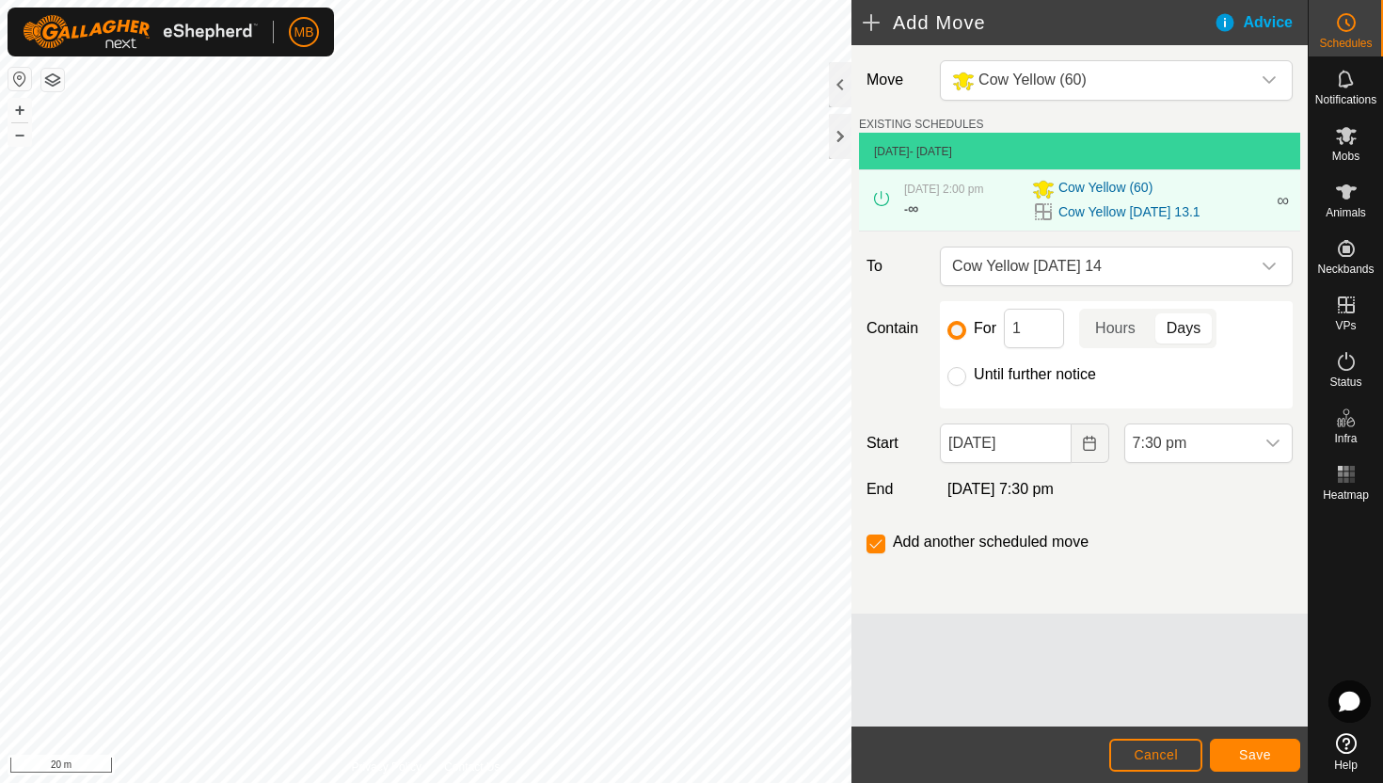
click at [1039, 378] on label "Until further notice" at bounding box center [1035, 374] width 122 height 15
click at [966, 378] on input "Until further notice" at bounding box center [957, 376] width 19 height 19
radio input "true"
checkbox input "false"
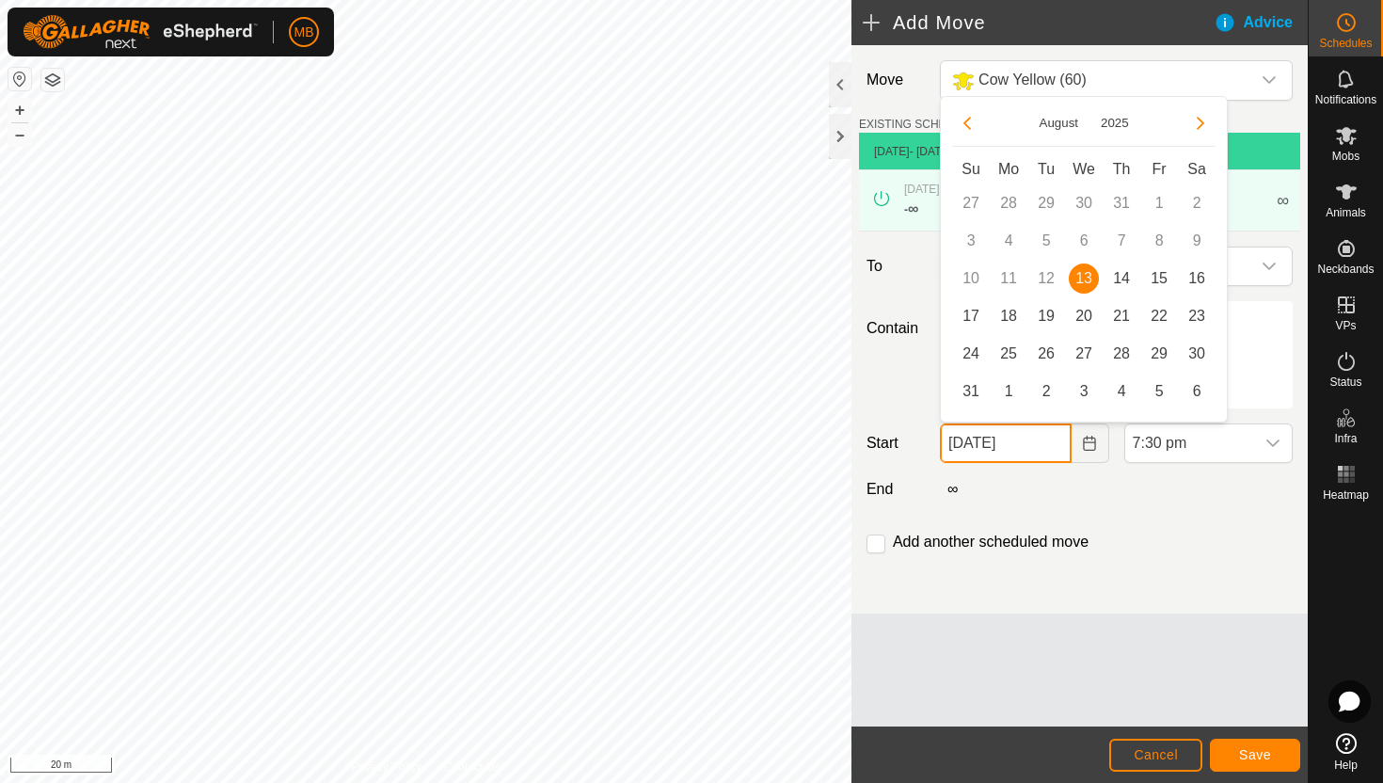
click at [1048, 447] on input "13 Aug, 2025" at bounding box center [1005, 443] width 131 height 40
click at [1117, 271] on span "14" at bounding box center [1122, 278] width 30 height 30
type input "14 Aug, 2025"
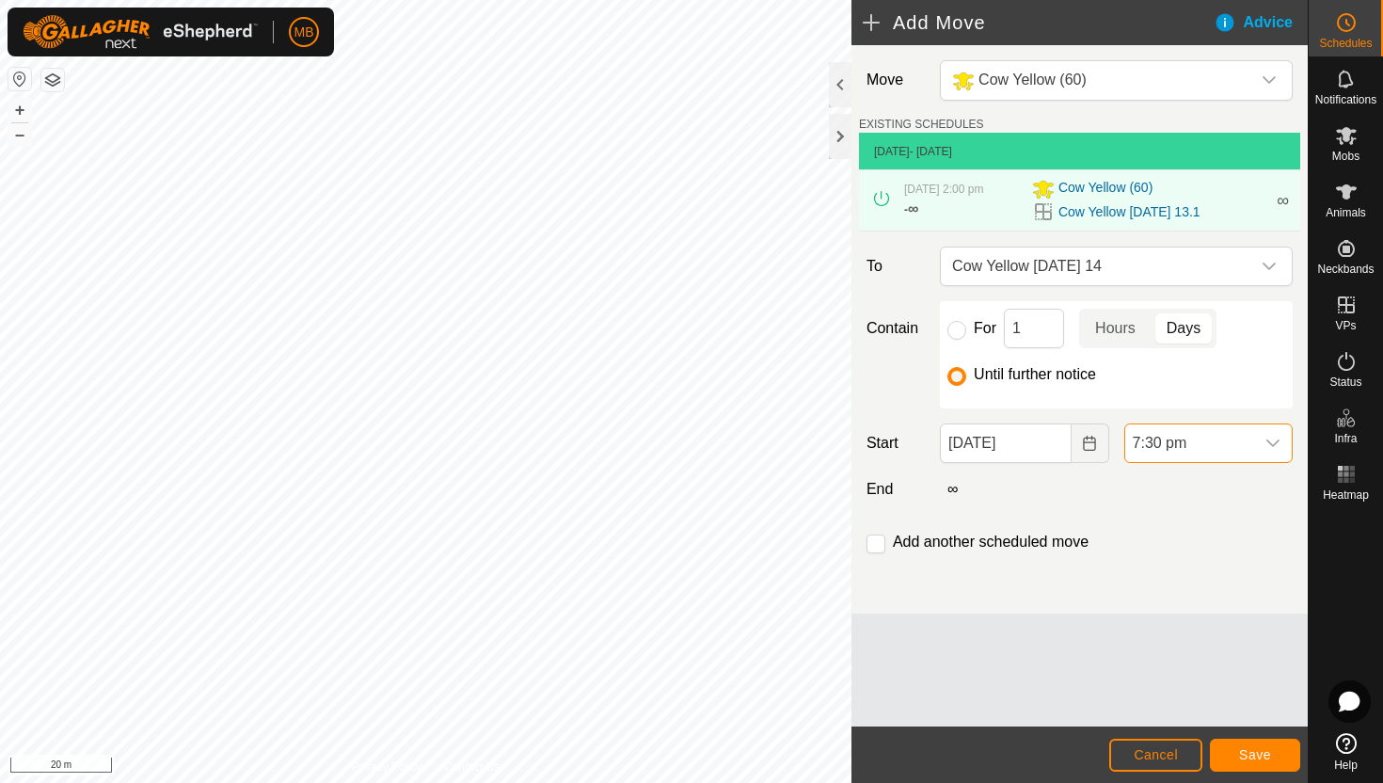
click at [1203, 448] on span "7:30 pm" at bounding box center [1189, 443] width 129 height 38
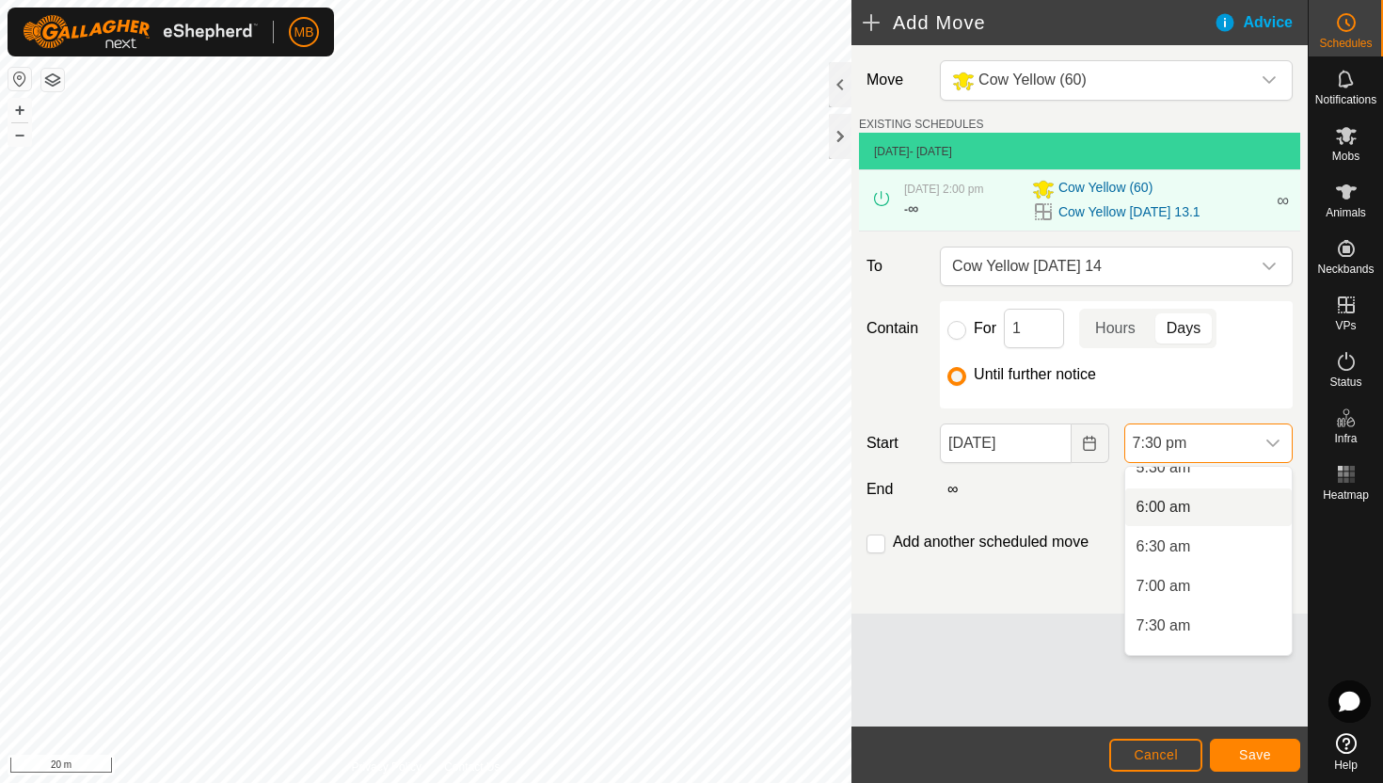
scroll to position [457, 0]
click at [1193, 506] on li "6:00 am" at bounding box center [1208, 503] width 167 height 38
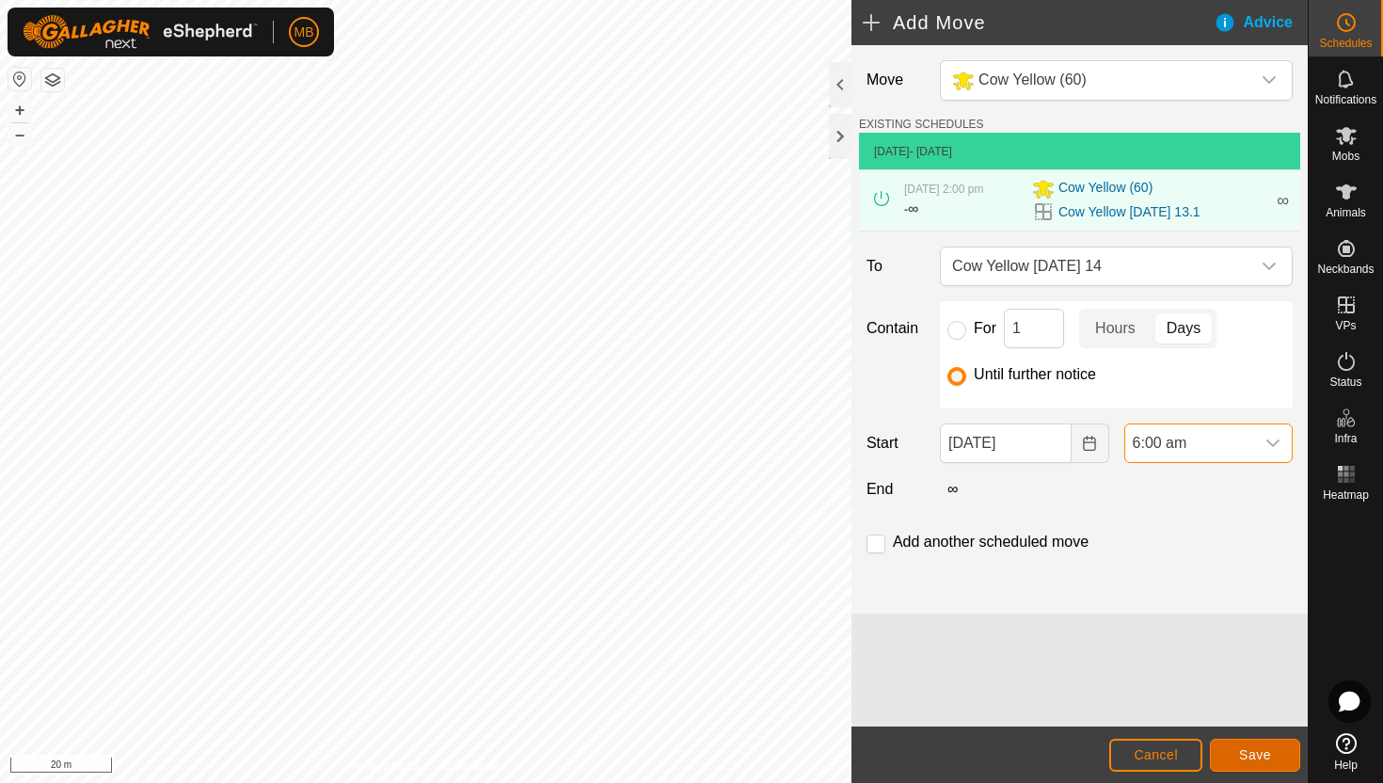
click at [1261, 757] on span "Save" at bounding box center [1255, 754] width 32 height 15
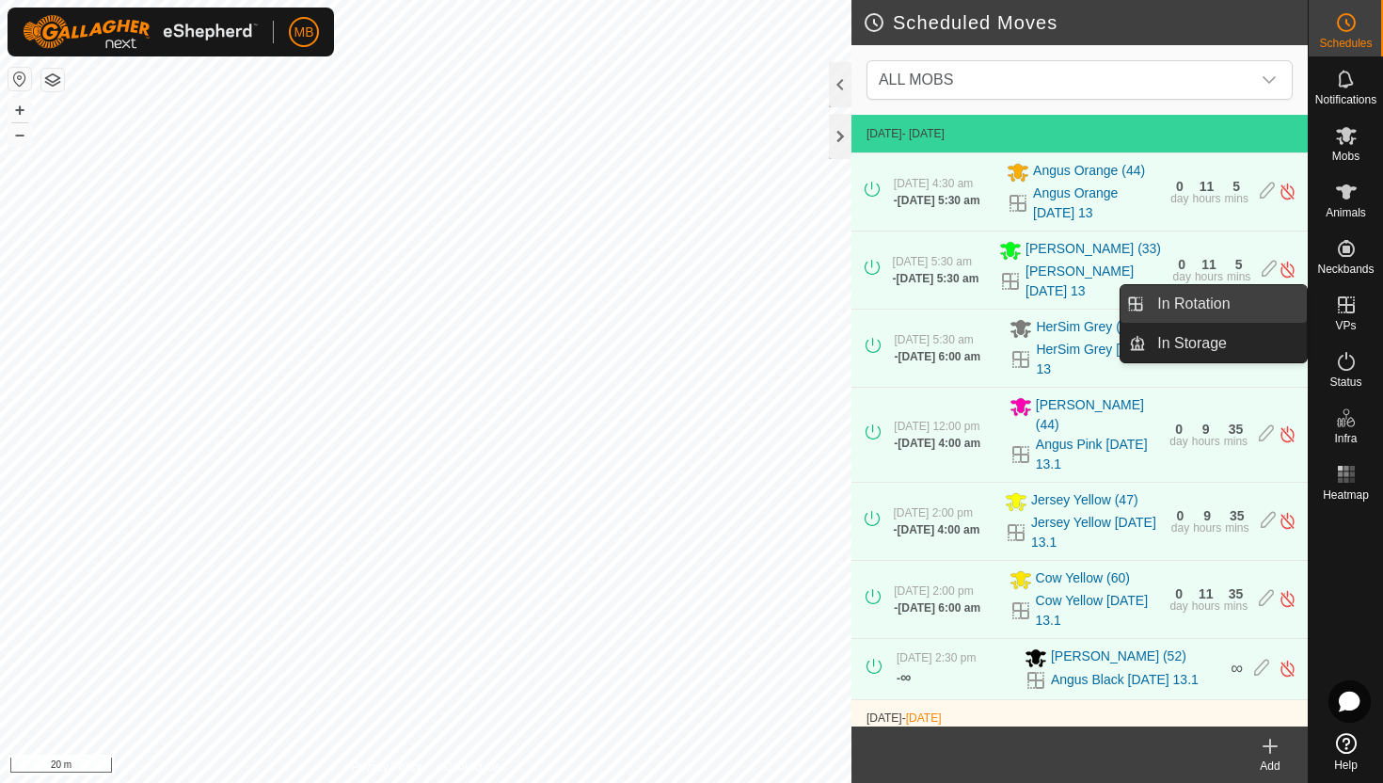
click at [1262, 301] on link "In Rotation" at bounding box center [1226, 304] width 161 height 38
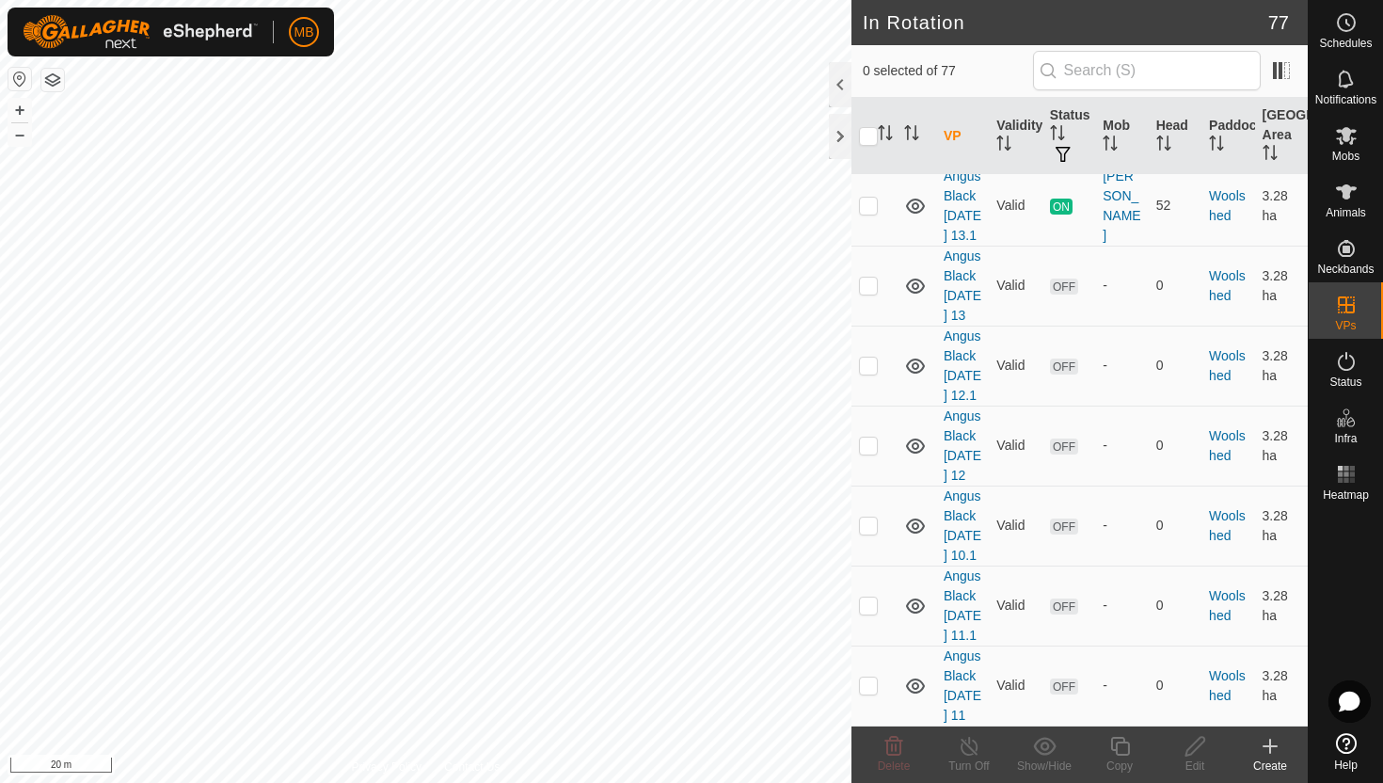
scroll to position [7664, 0]
click at [870, 213] on p-checkbox at bounding box center [868, 205] width 19 height 15
checkbox input "true"
click at [1118, 746] on icon at bounding box center [1120, 746] width 24 height 23
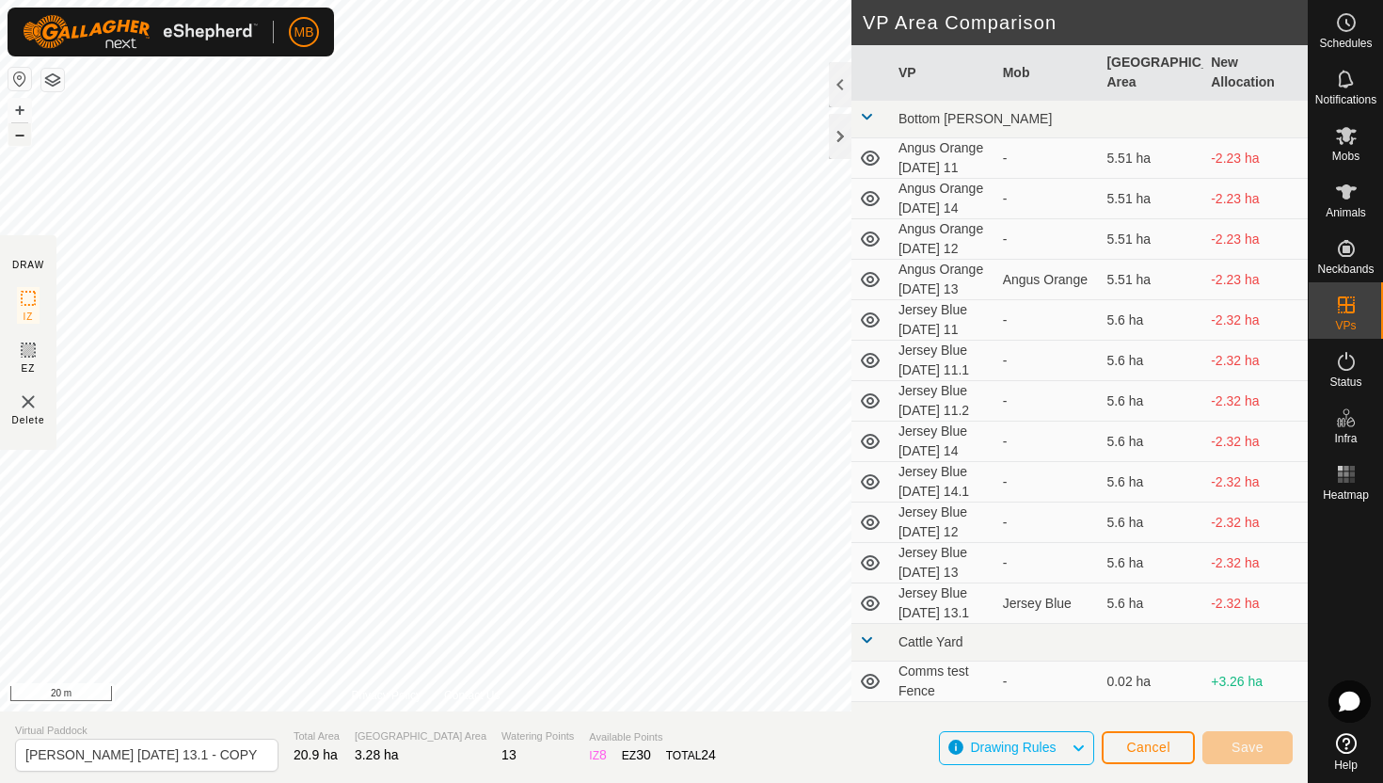
click at [27, 132] on button "–" at bounding box center [19, 134] width 23 height 23
click at [24, 104] on button "+" at bounding box center [19, 110] width 23 height 23
click at [21, 109] on button "+" at bounding box center [19, 110] width 23 height 23
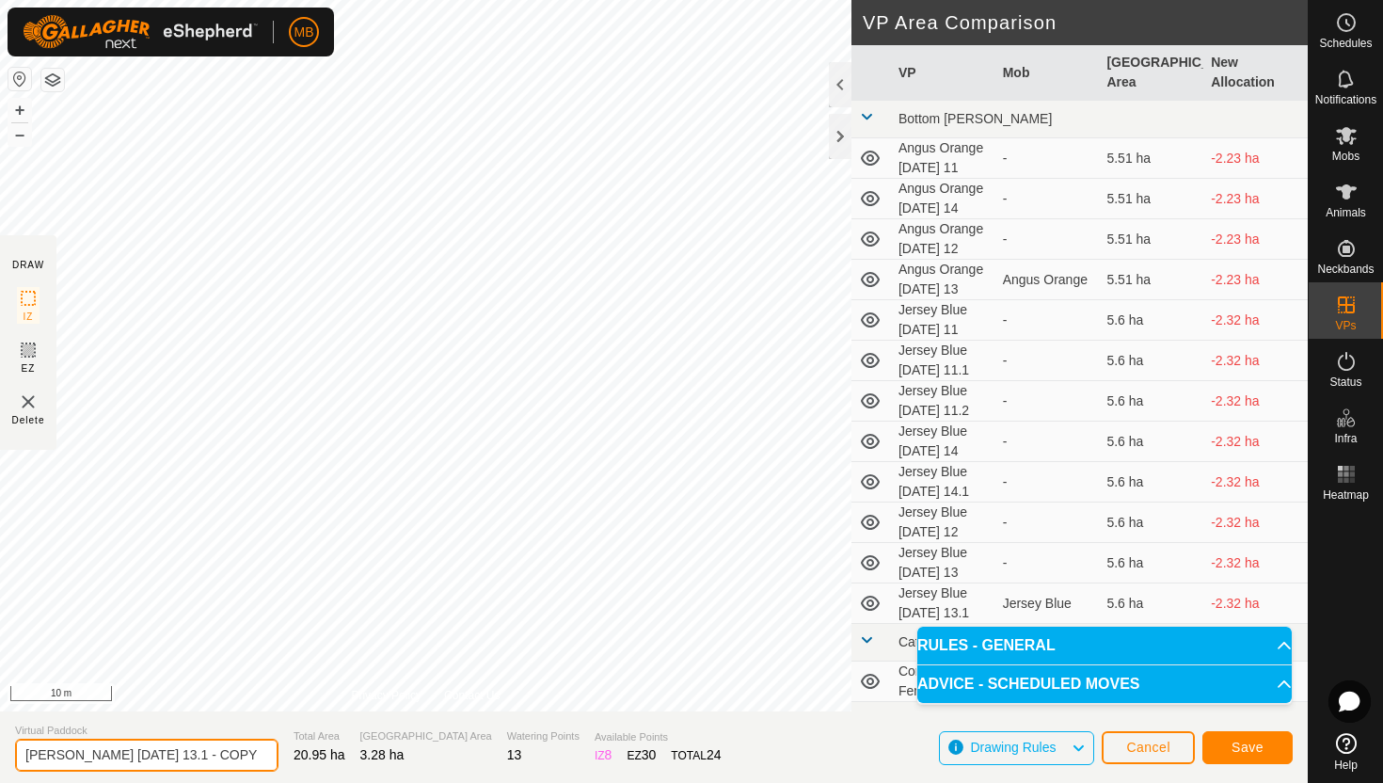
click at [233, 755] on input "Angus Black Wednesday 13.1 - COPY" at bounding box center [146, 755] width 263 height 33
type input "Angus Black [DATE] 14"
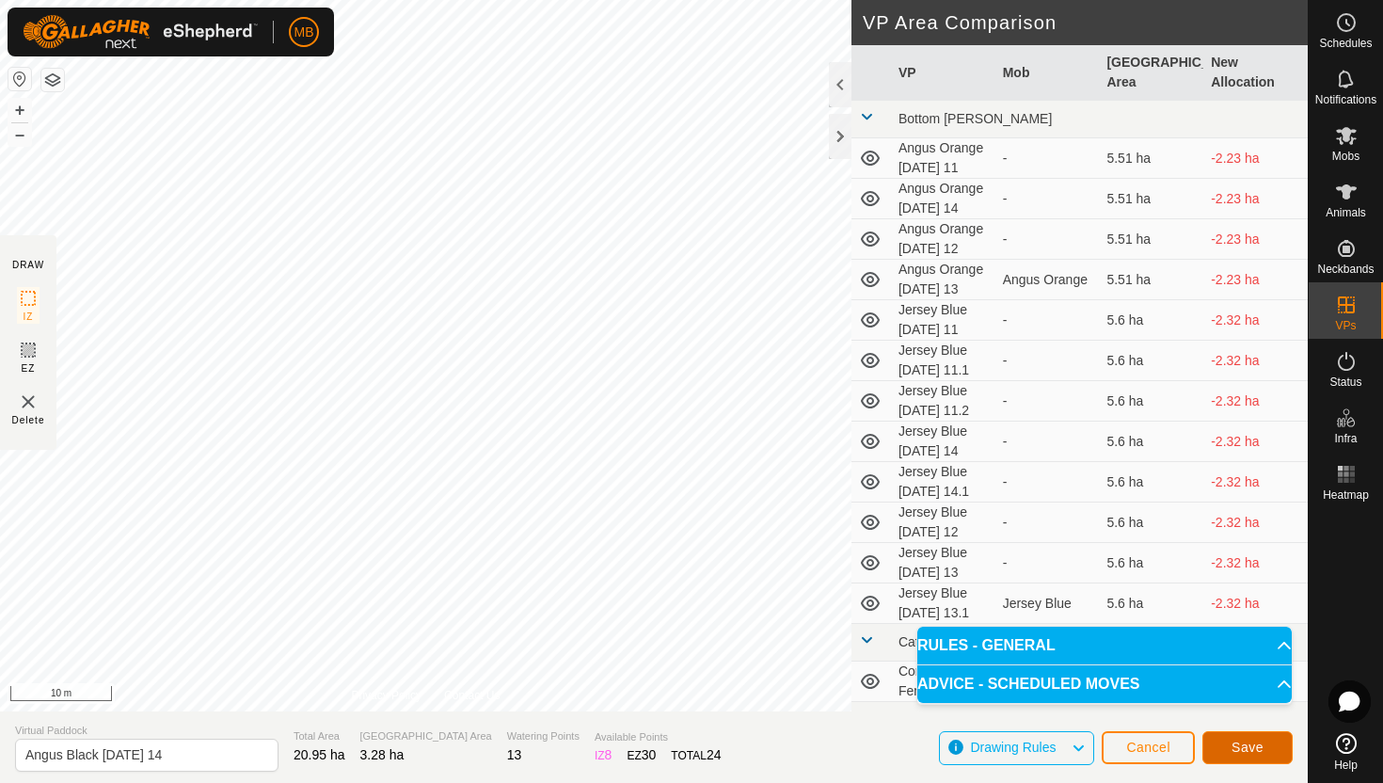
click at [1249, 742] on span "Save" at bounding box center [1248, 747] width 32 height 15
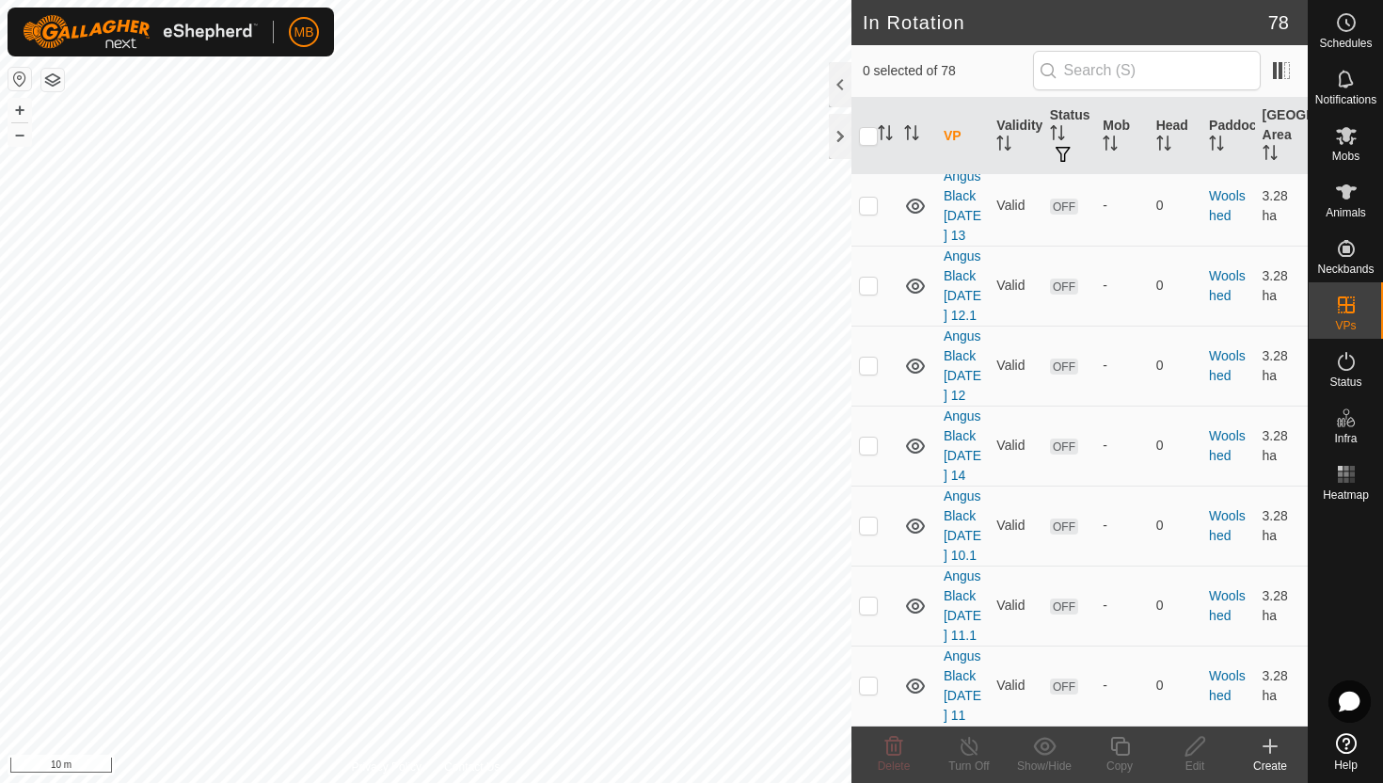
scroll to position [7884, 0]
click at [868, 438] on p-checkbox at bounding box center [868, 445] width 19 height 15
checkbox input "true"
click at [1123, 747] on icon at bounding box center [1120, 746] width 24 height 23
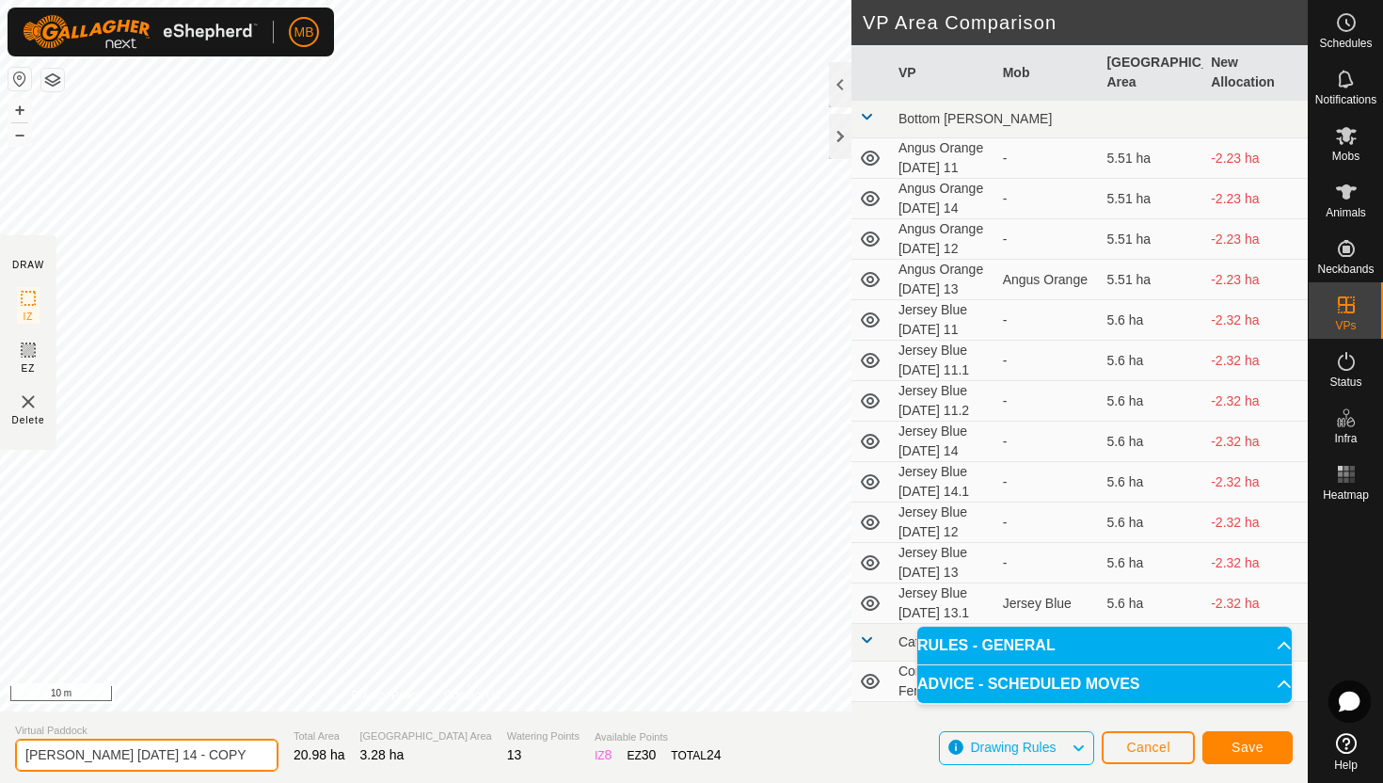
click at [231, 754] on input "Angus Black Thursday 14 - COPY" at bounding box center [146, 755] width 263 height 33
type input "Angus Black [DATE] 14.1"
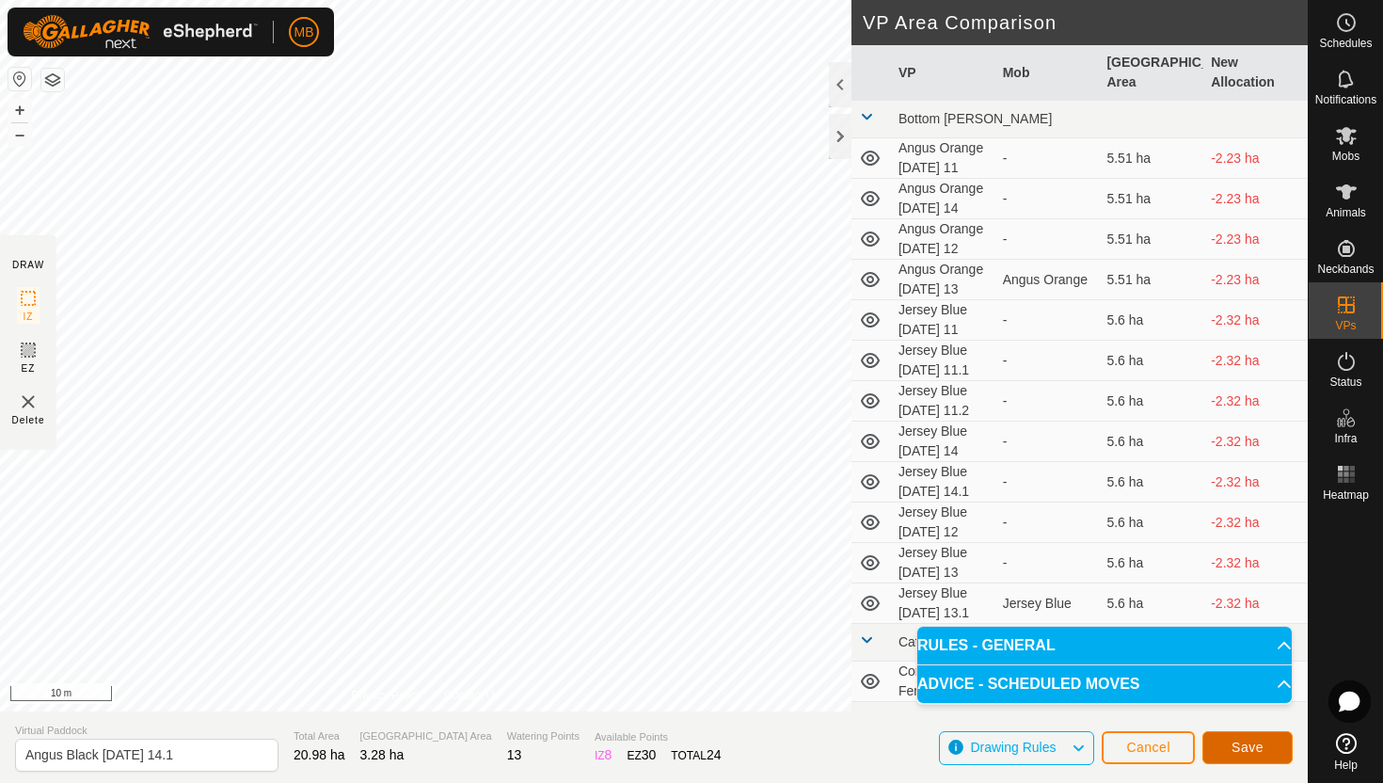
click at [1240, 741] on span "Save" at bounding box center [1248, 747] width 32 height 15
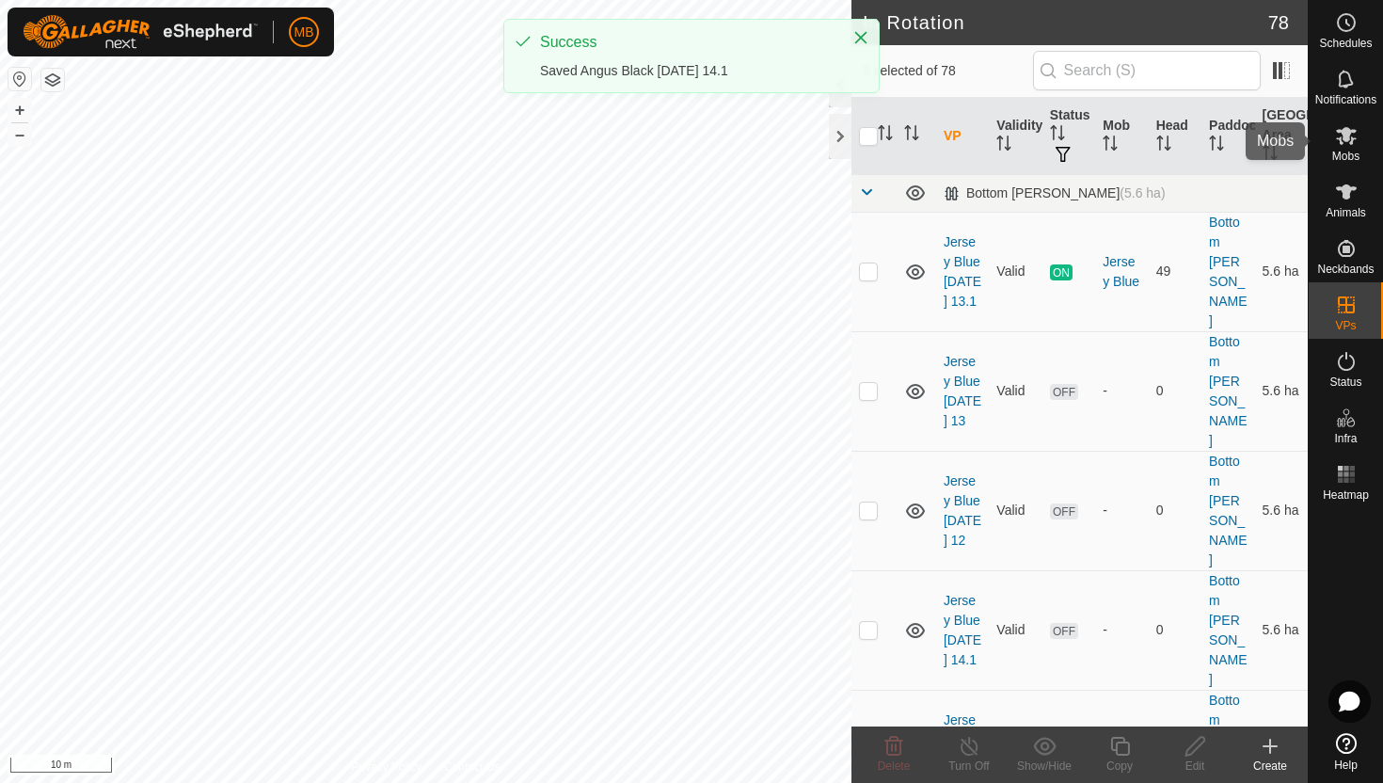
click at [1348, 141] on icon at bounding box center [1346, 135] width 23 height 23
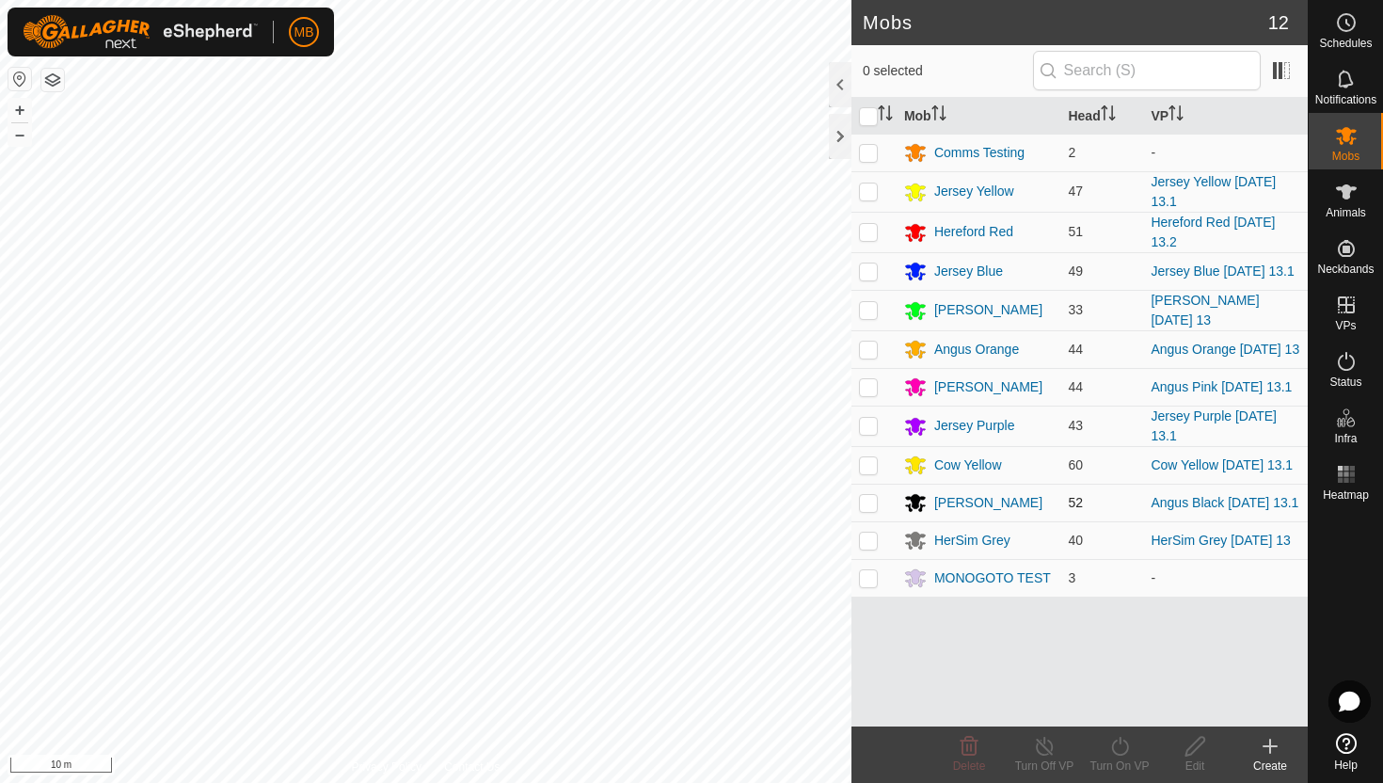
click at [870, 510] on p-checkbox at bounding box center [868, 502] width 19 height 15
checkbox input "true"
click at [1121, 746] on icon at bounding box center [1120, 746] width 24 height 23
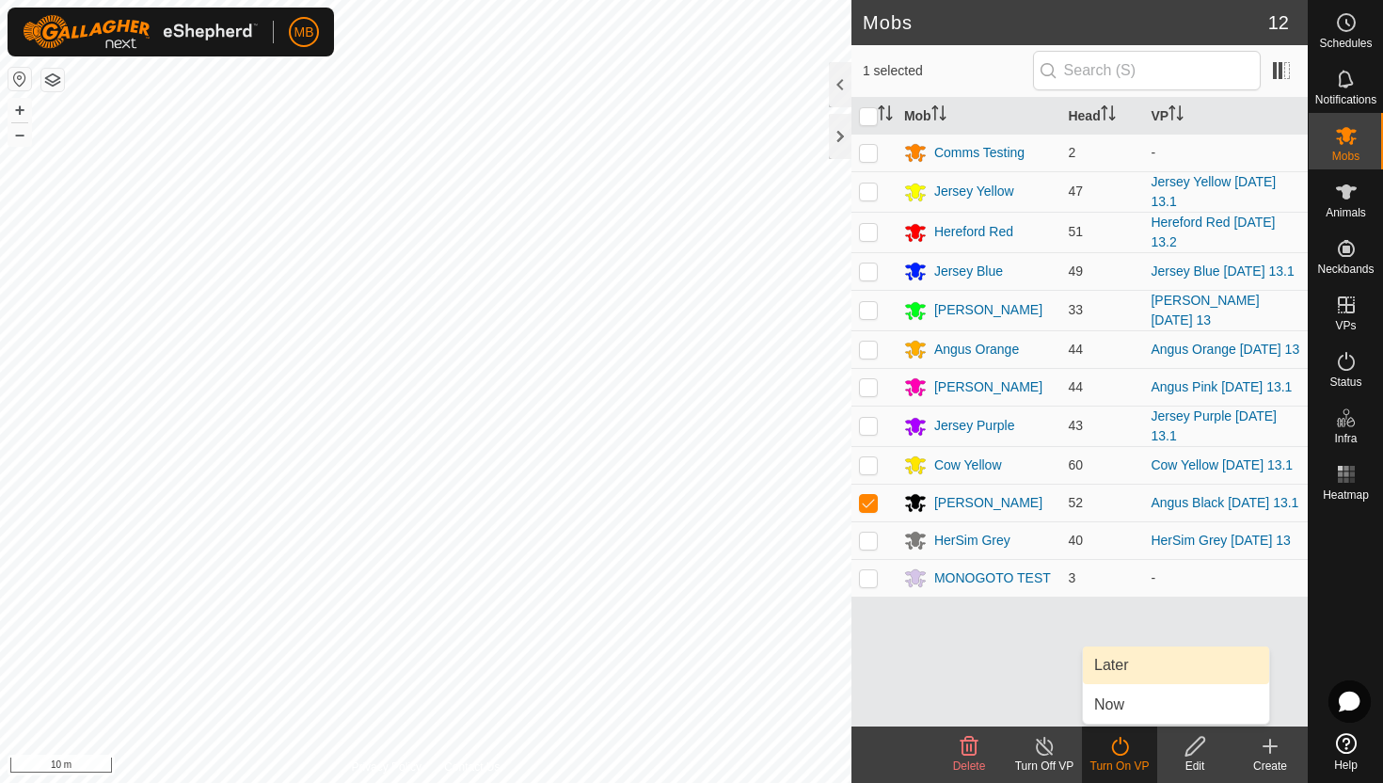
click at [1129, 668] on link "Later" at bounding box center [1176, 665] width 186 height 38
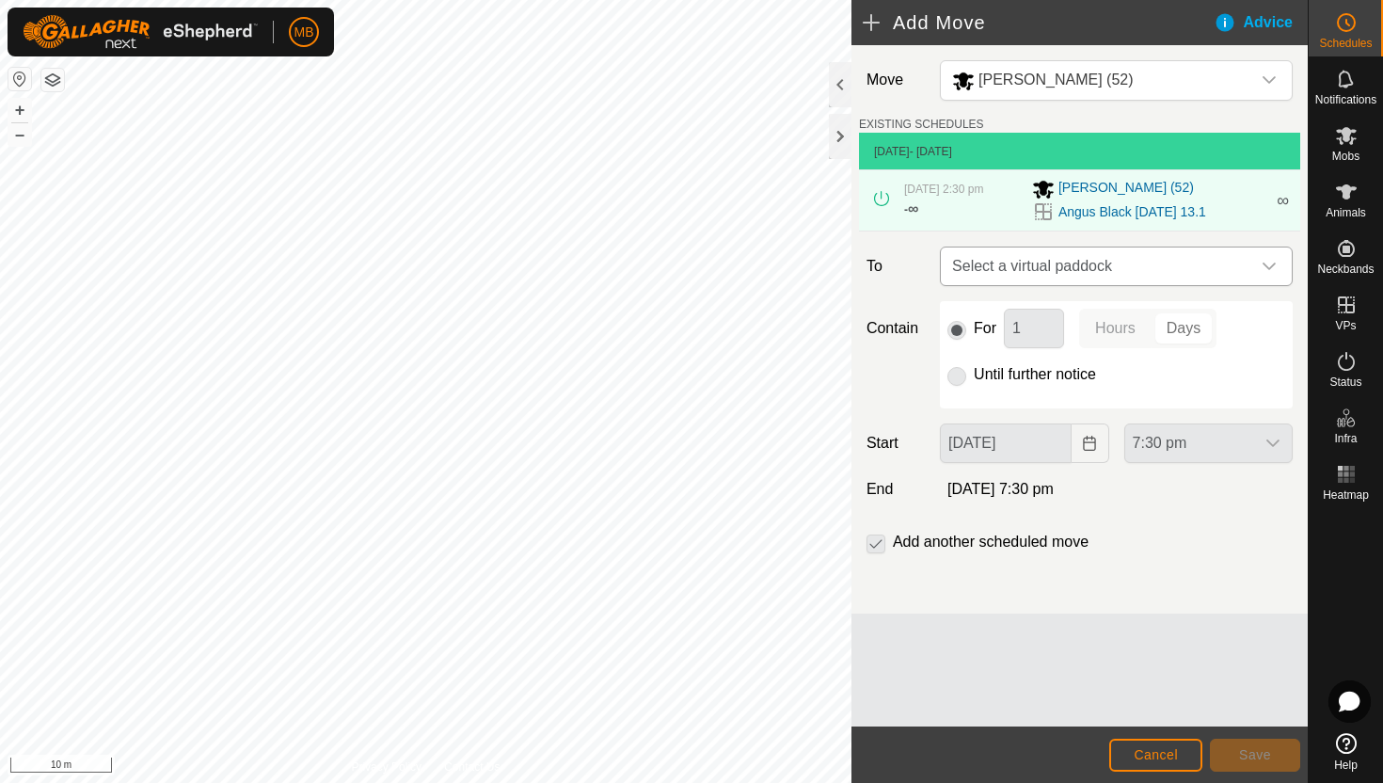
click at [1266, 269] on icon "dropdown trigger" at bounding box center [1269, 266] width 15 height 15
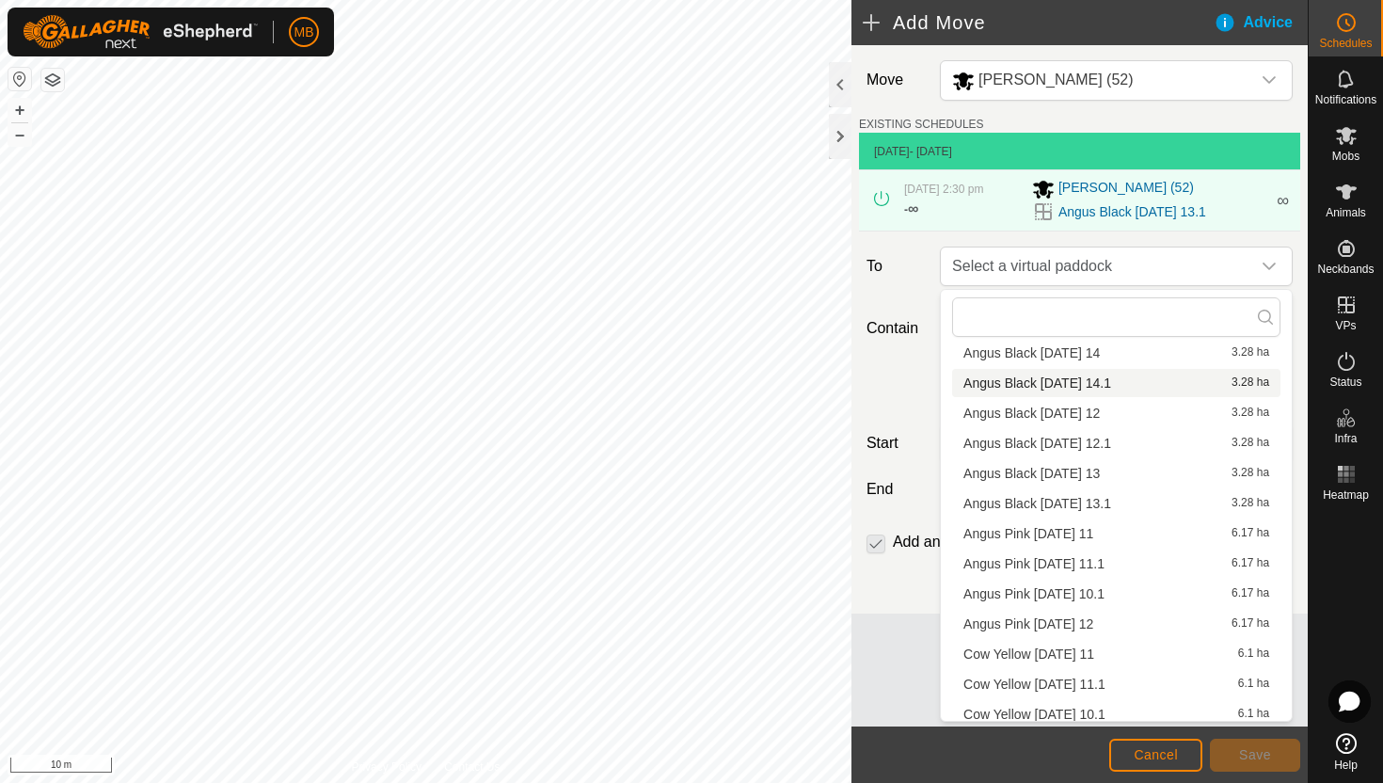
scroll to position [2002, 0]
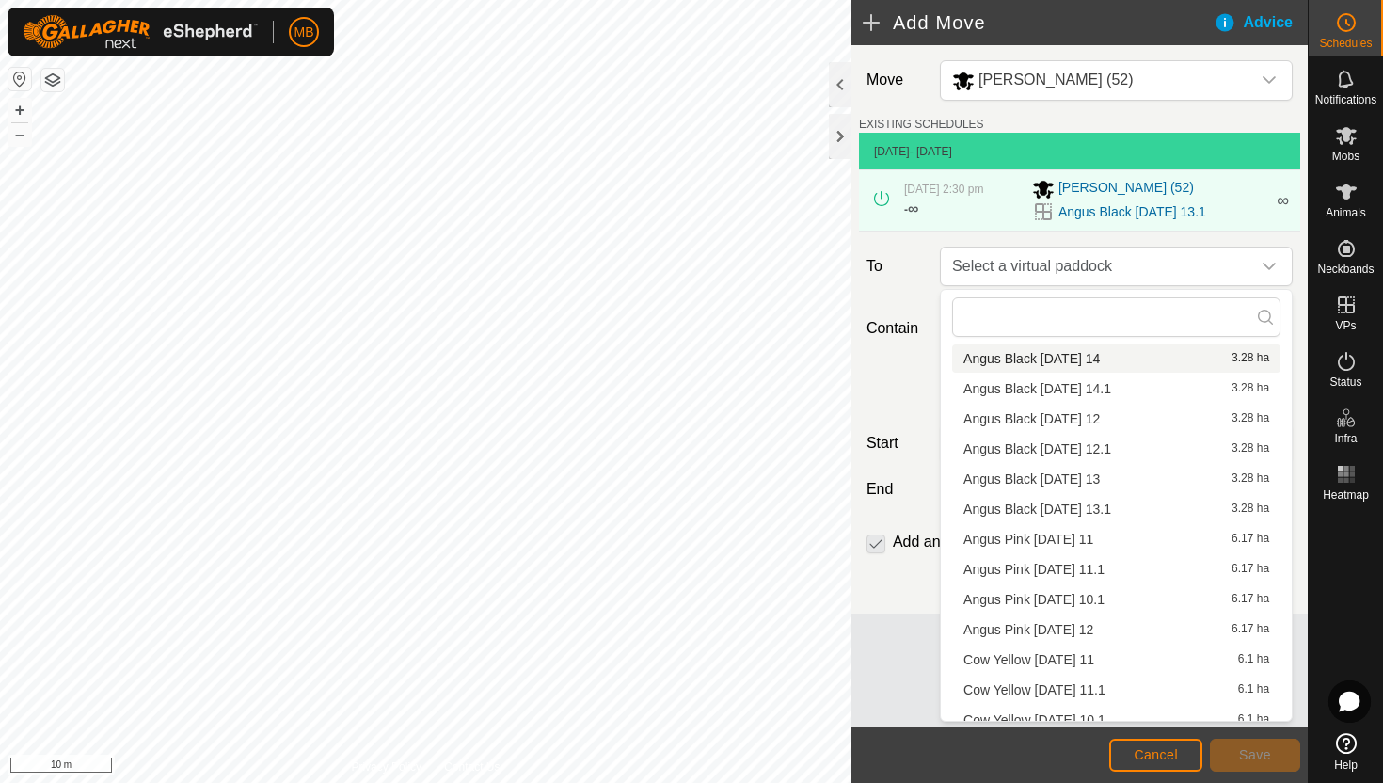
click at [1106, 357] on li "Angus Black Thursday 14 3.28 ha" at bounding box center [1116, 358] width 328 height 28
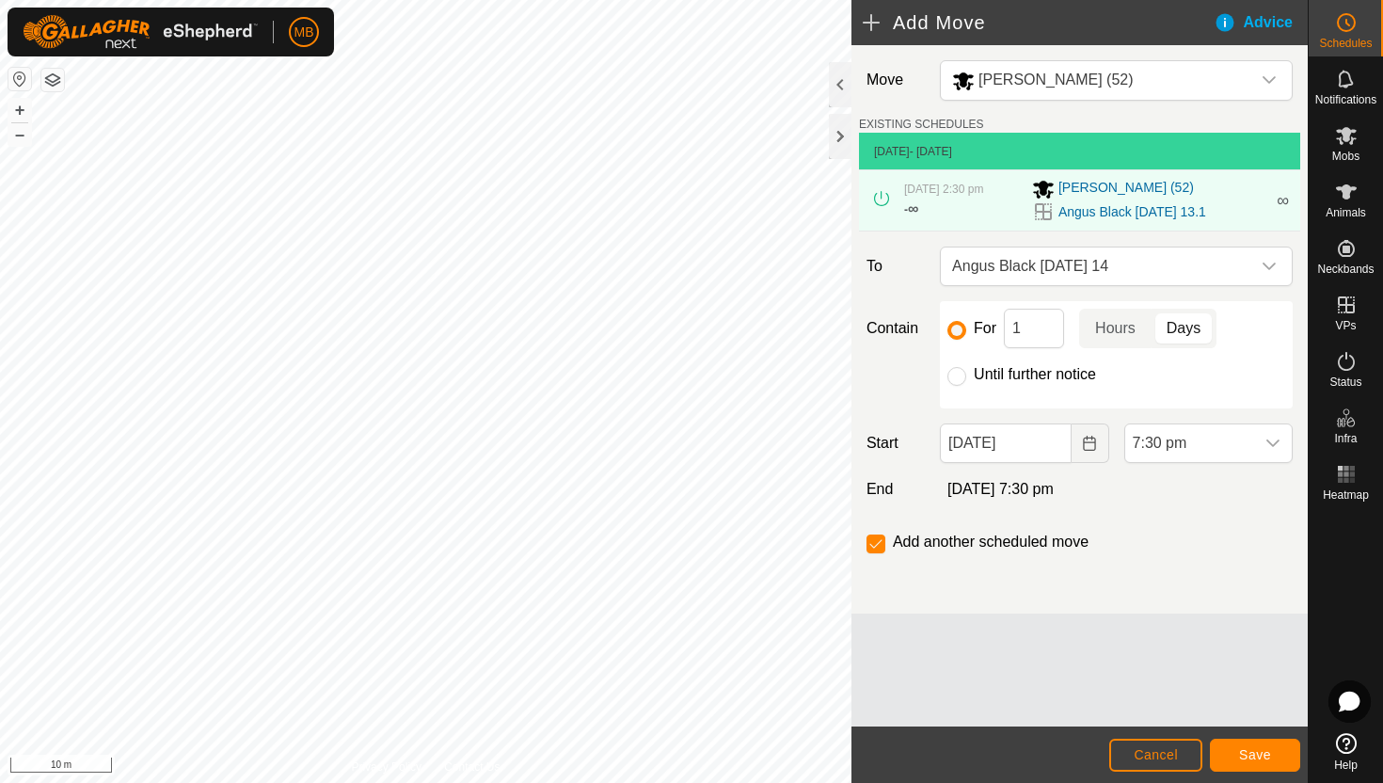
click at [1009, 374] on label "Until further notice" at bounding box center [1035, 374] width 122 height 15
click at [966, 374] on input "Until further notice" at bounding box center [957, 376] width 19 height 19
radio input "true"
checkbox input "false"
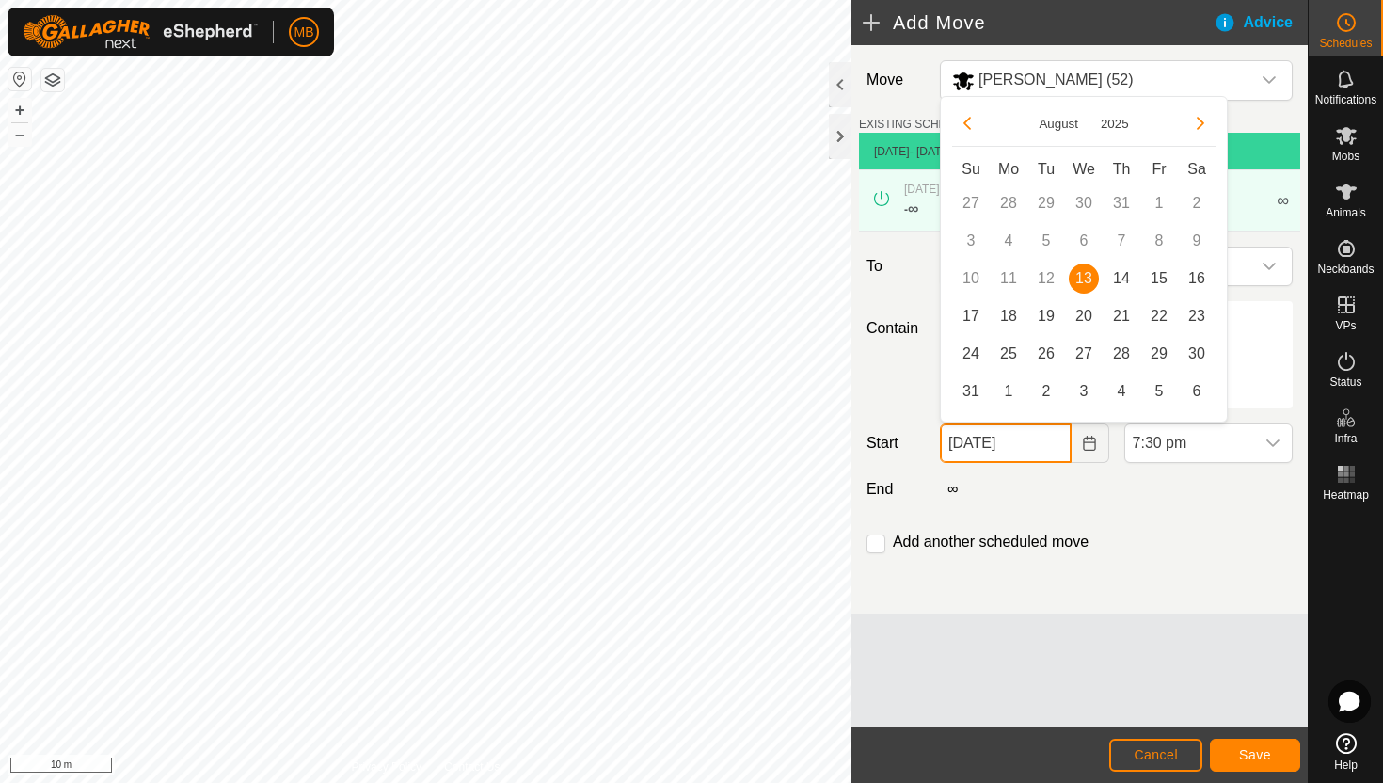
click at [1054, 447] on input "13 Aug, 2025" at bounding box center [1005, 443] width 131 height 40
click at [1126, 279] on span "14" at bounding box center [1122, 278] width 30 height 30
type input "14 Aug, 2025"
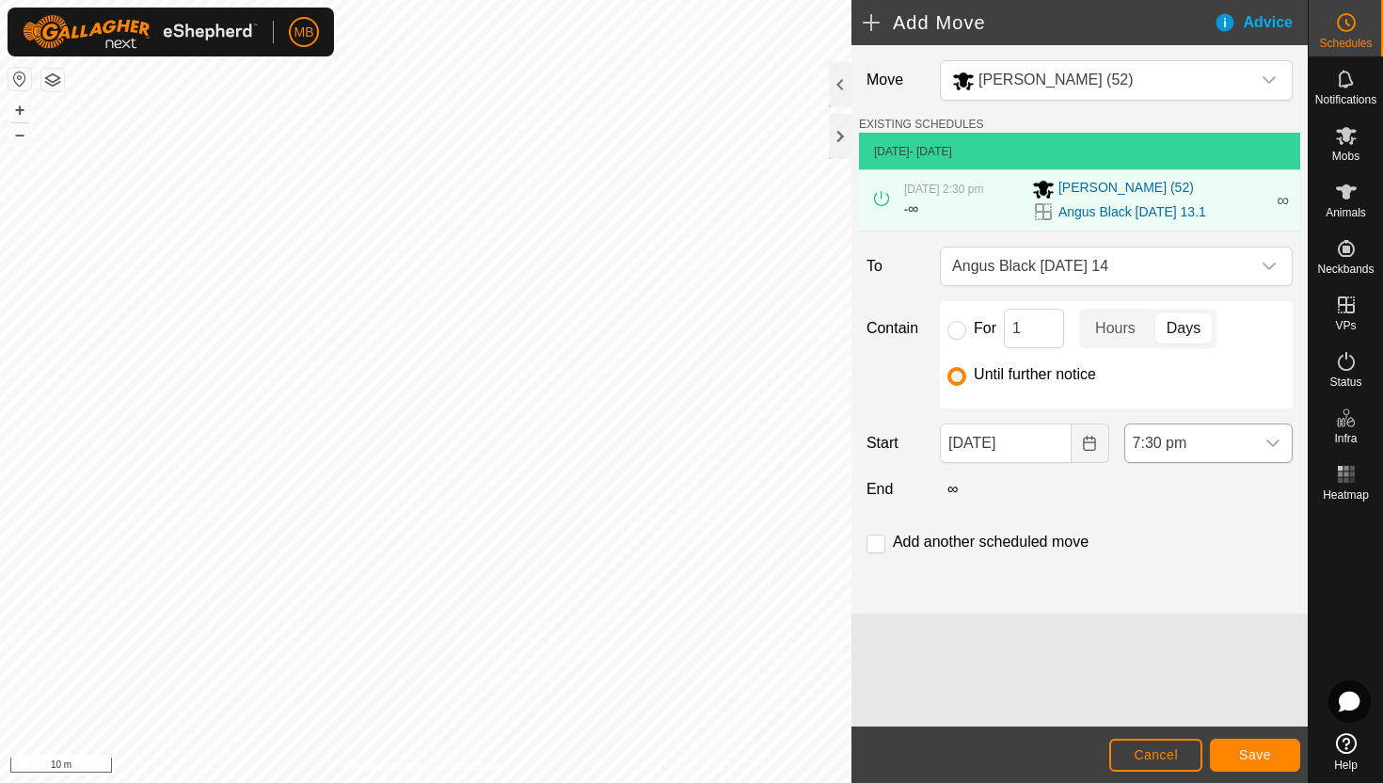
click at [1239, 452] on span "7:30 pm" at bounding box center [1189, 443] width 129 height 38
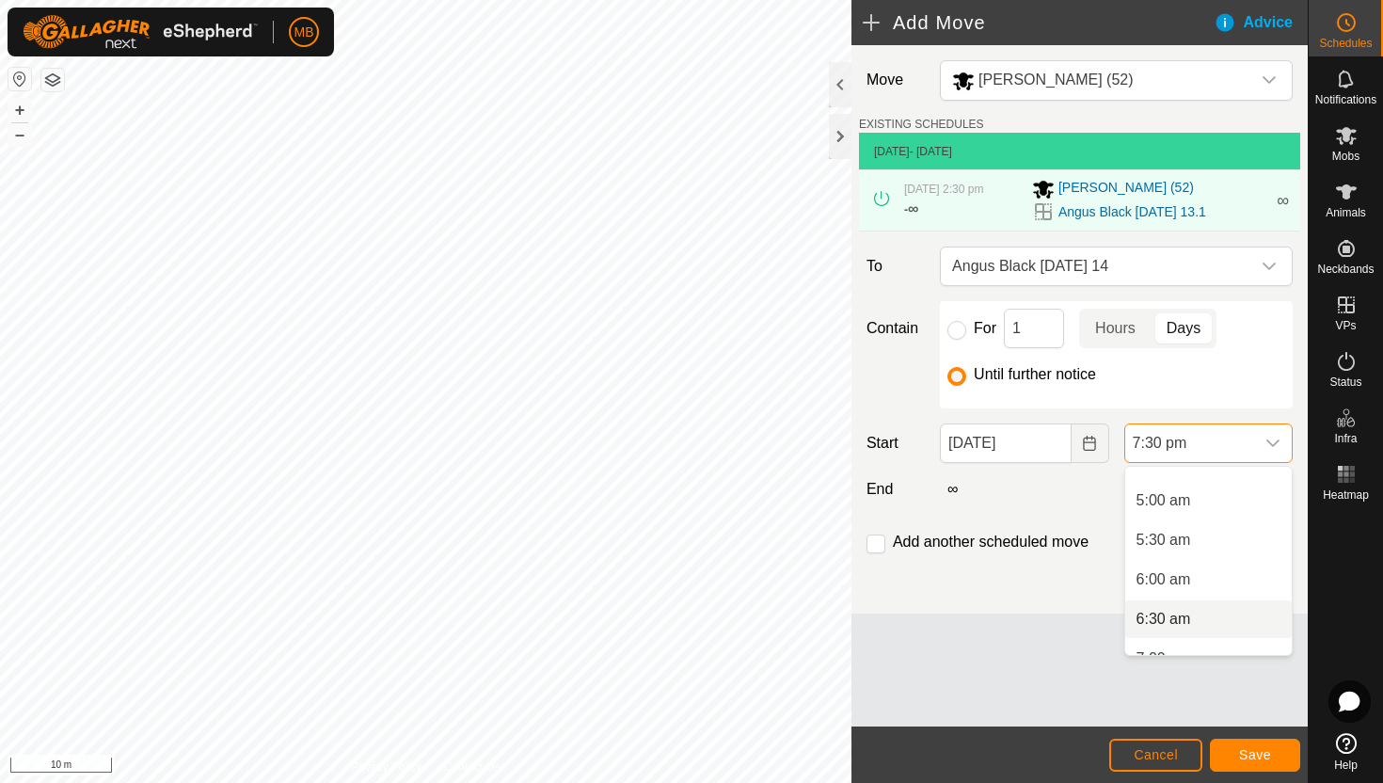
scroll to position [373, 0]
click at [1230, 508] on li "5:00 am" at bounding box center [1208, 508] width 167 height 38
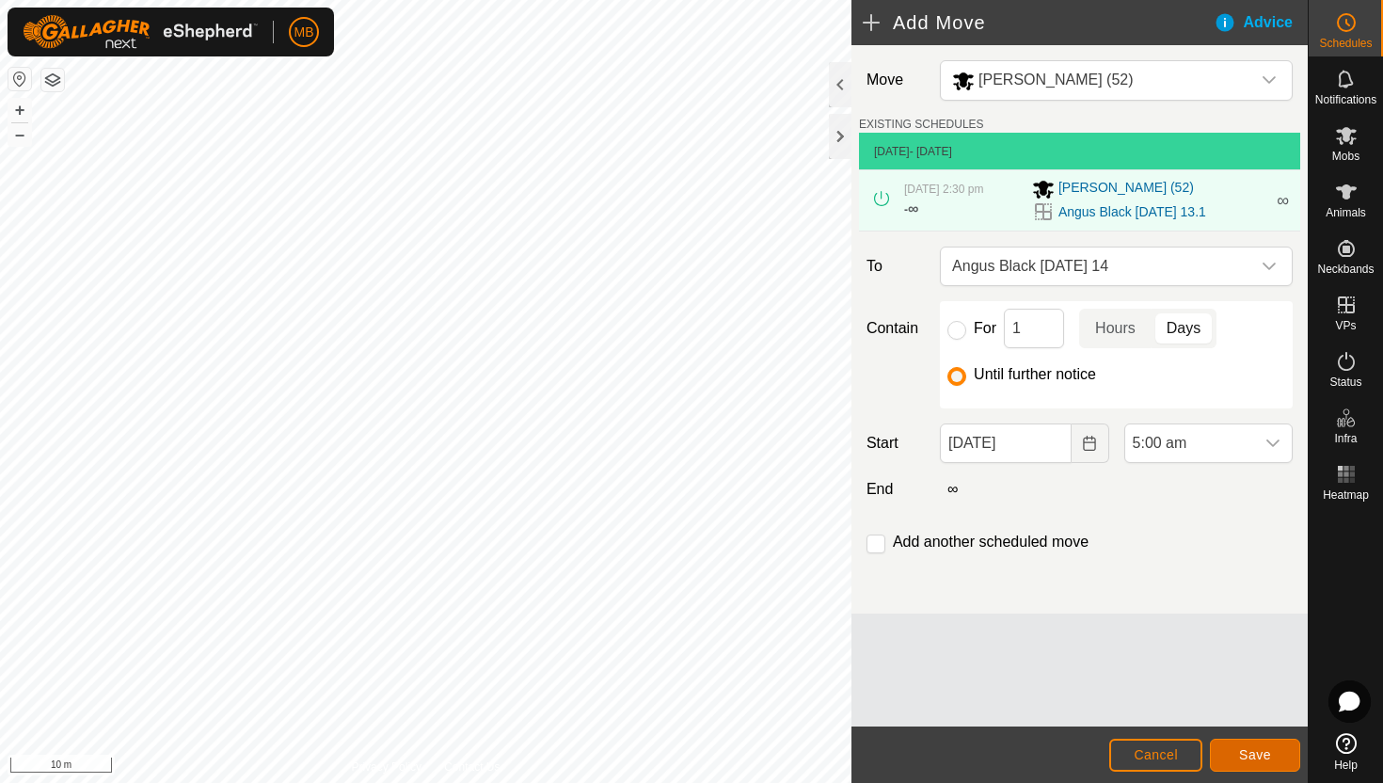
click at [1256, 751] on span "Save" at bounding box center [1255, 754] width 32 height 15
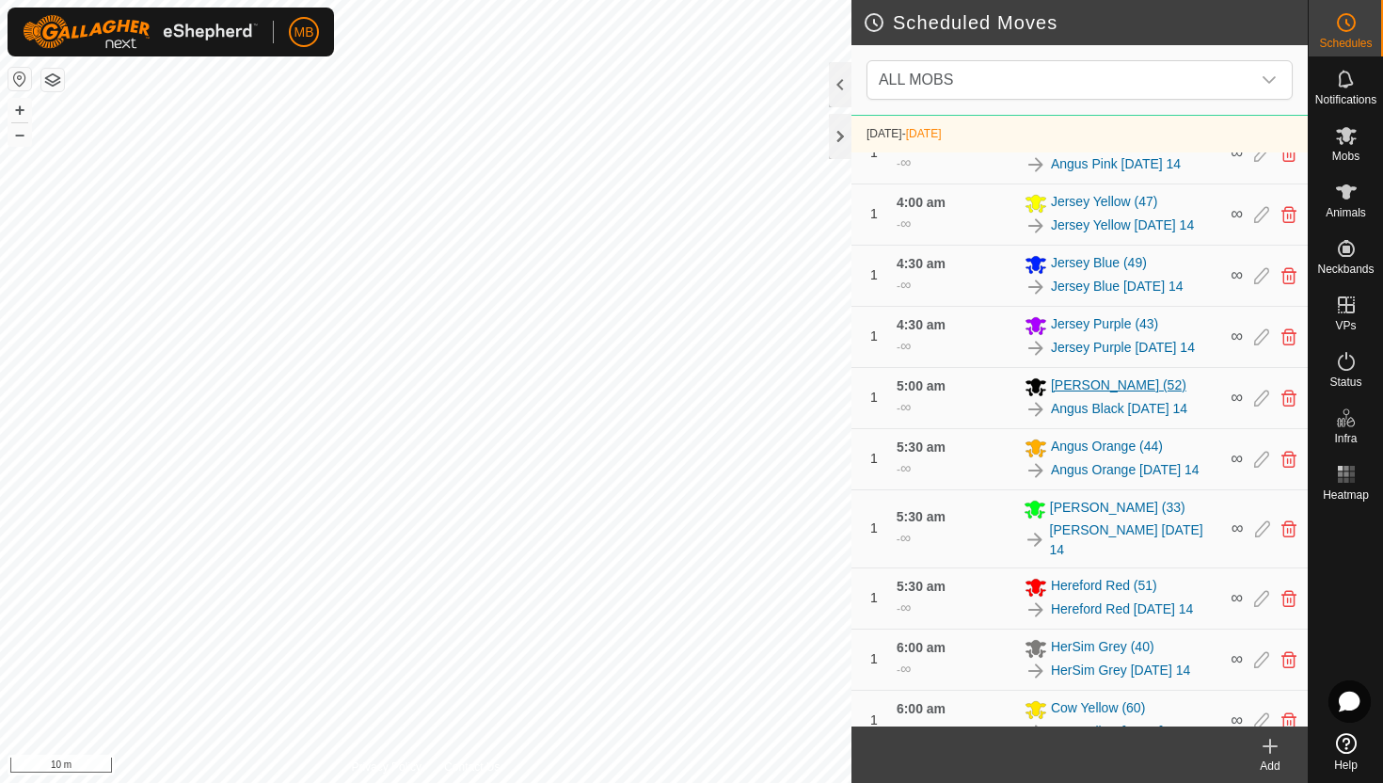
scroll to position [661, 0]
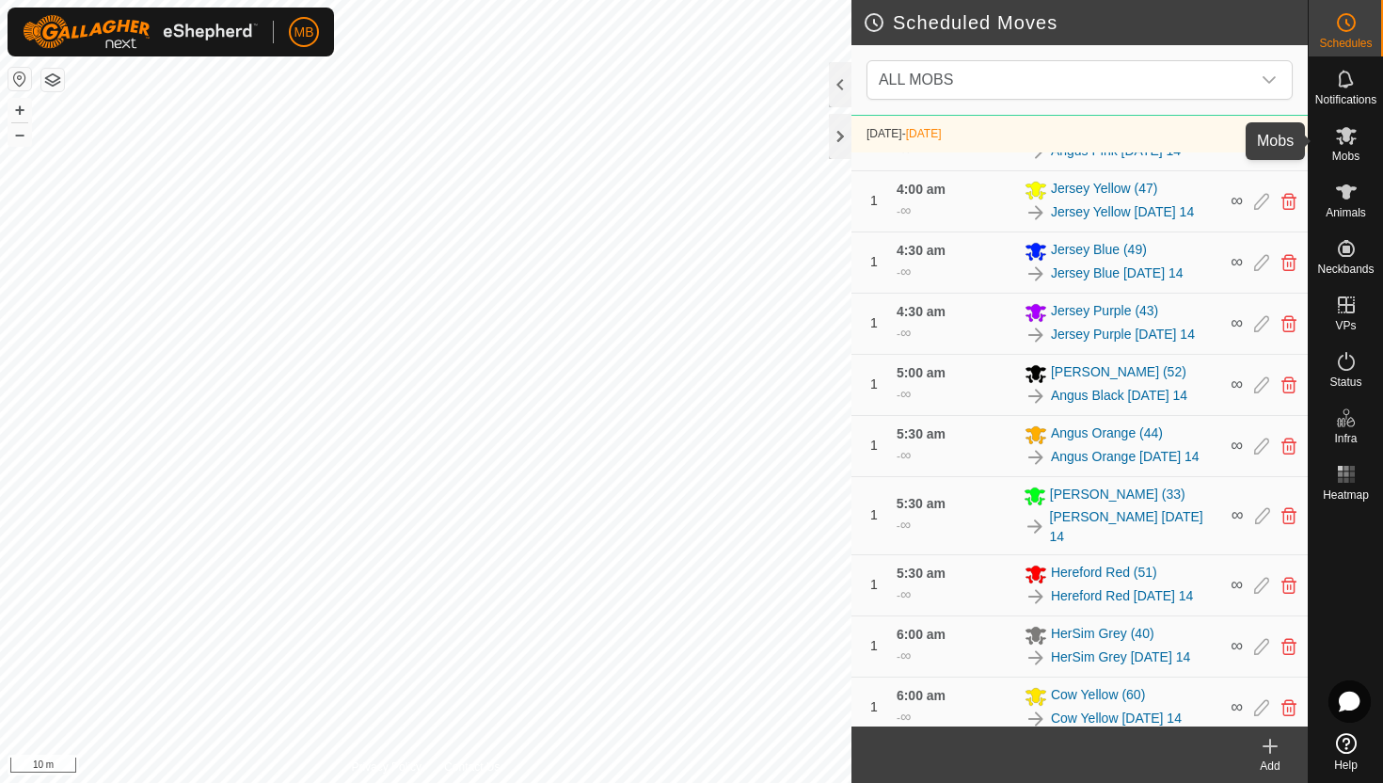
click at [1346, 137] on icon at bounding box center [1346, 136] width 21 height 18
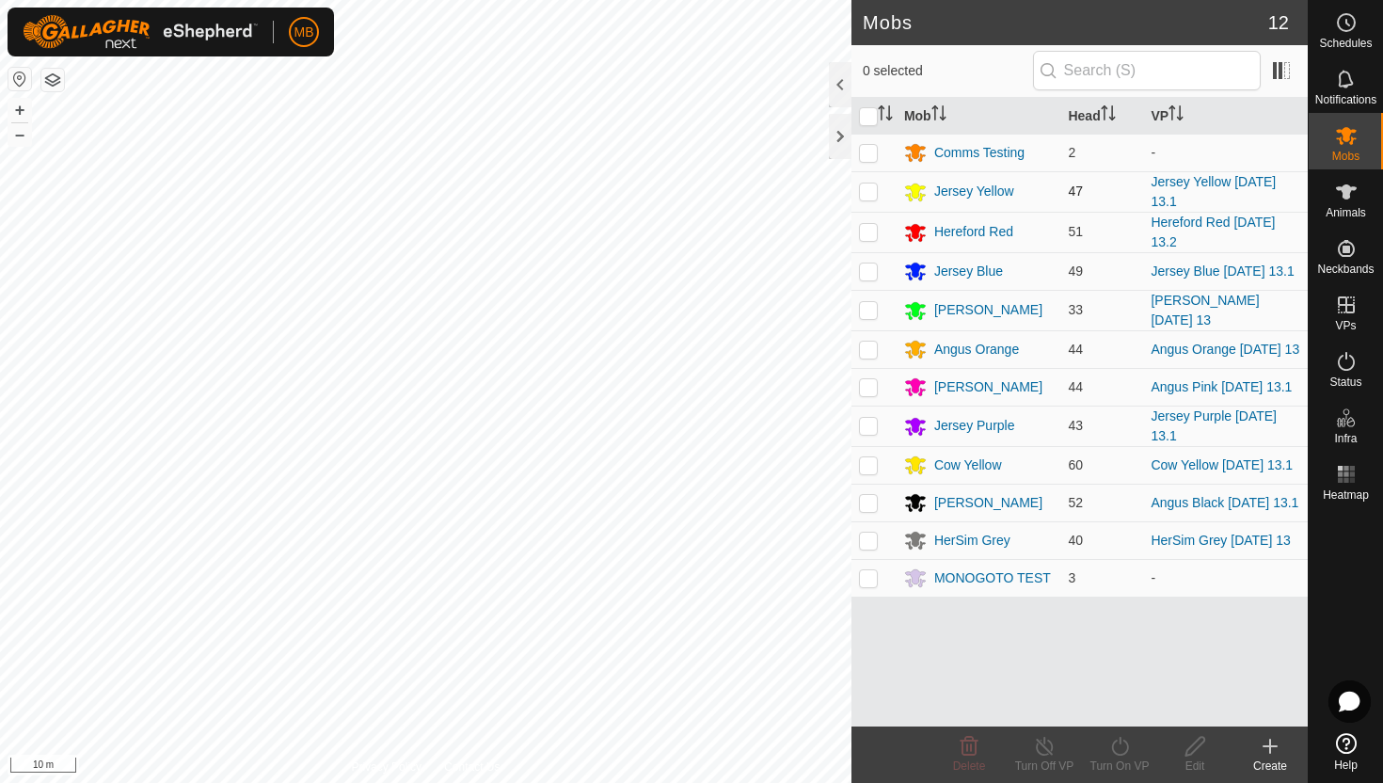
click at [868, 186] on p-checkbox at bounding box center [868, 190] width 19 height 15
checkbox input "true"
click at [1120, 741] on icon at bounding box center [1119, 746] width 17 height 19
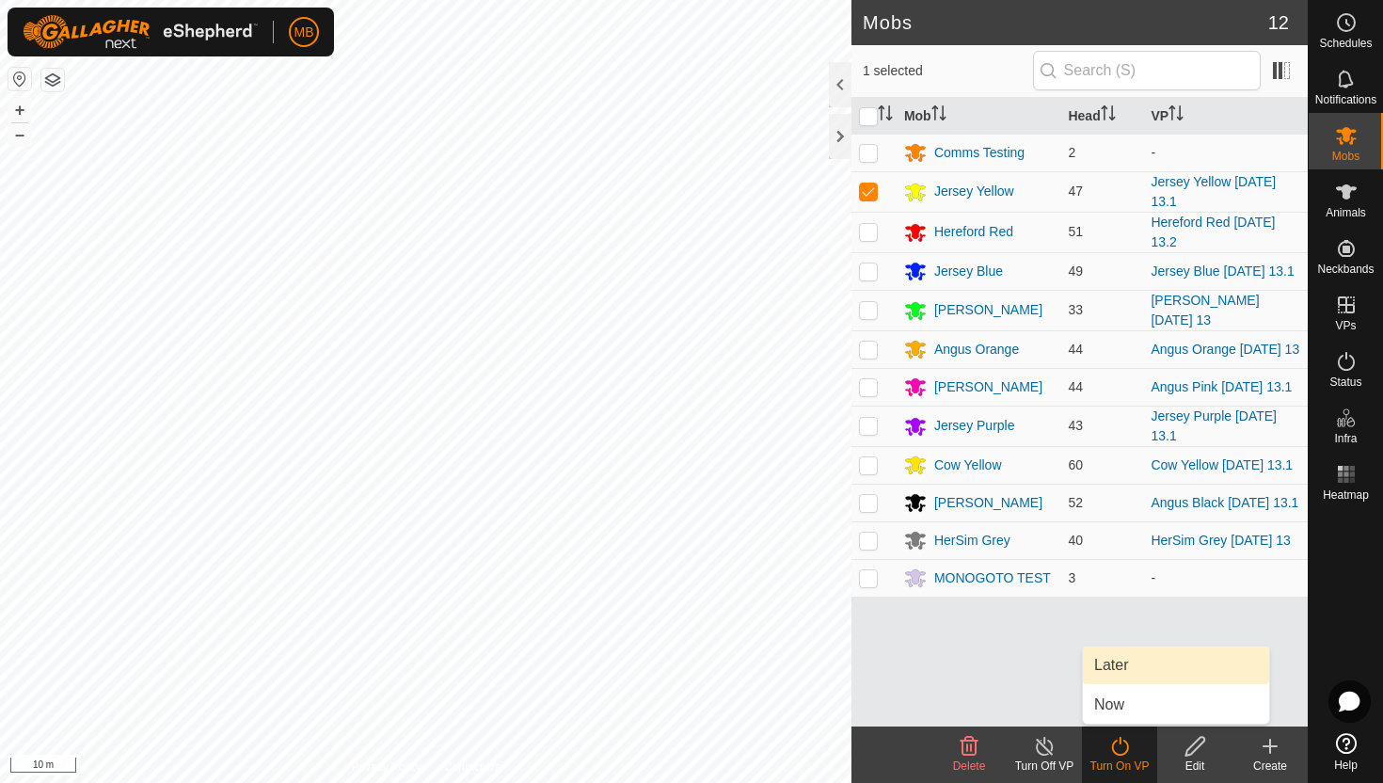
click at [1131, 663] on link "Later" at bounding box center [1176, 665] width 186 height 38
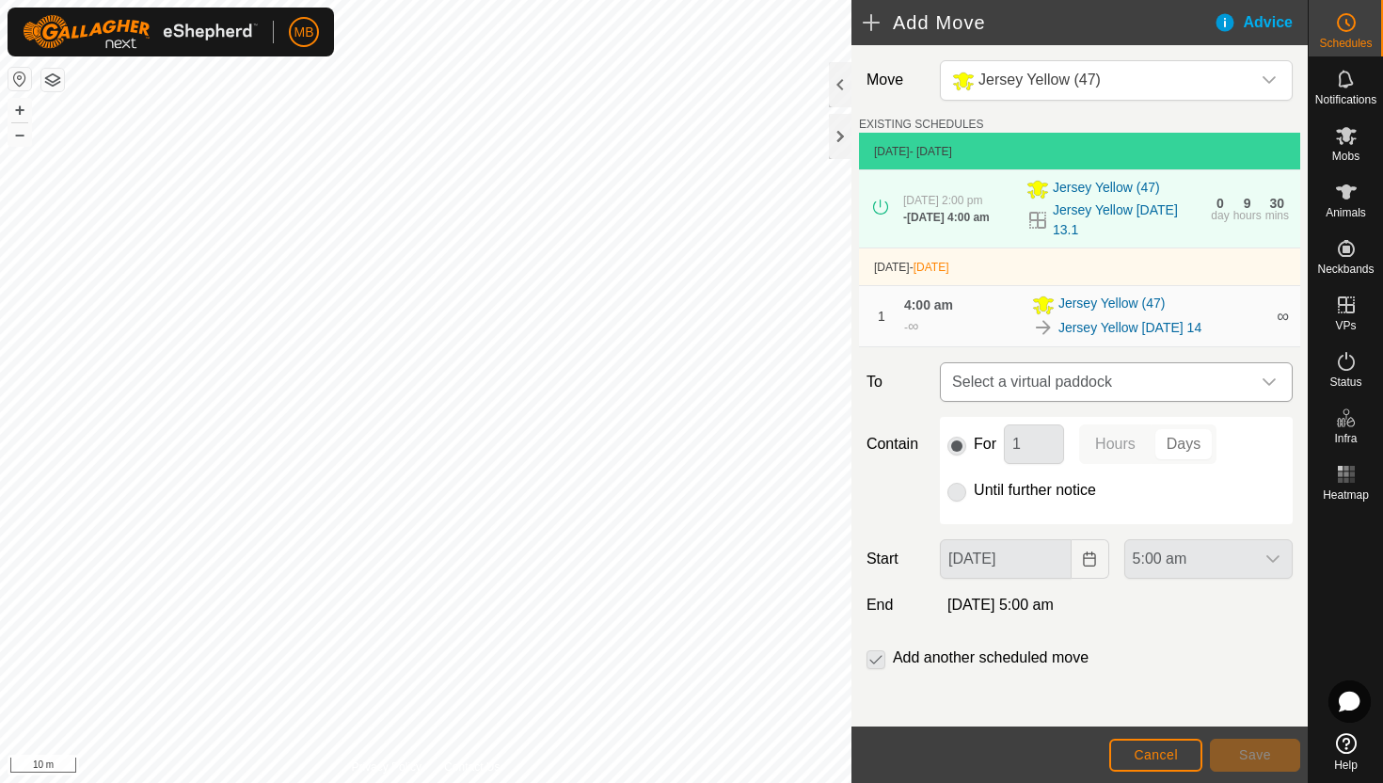
click at [1248, 384] on span "Select a virtual paddock" at bounding box center [1098, 382] width 306 height 38
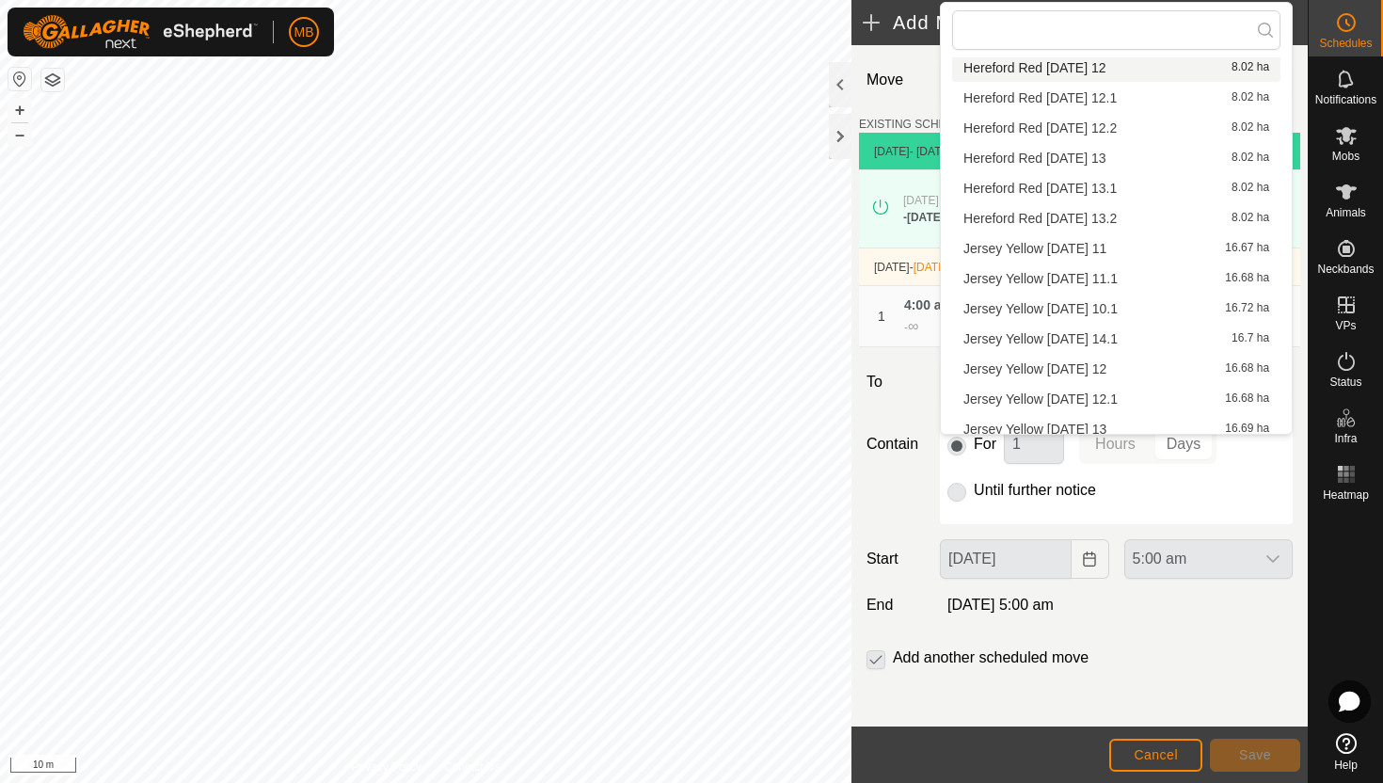
scroll to position [327, 0]
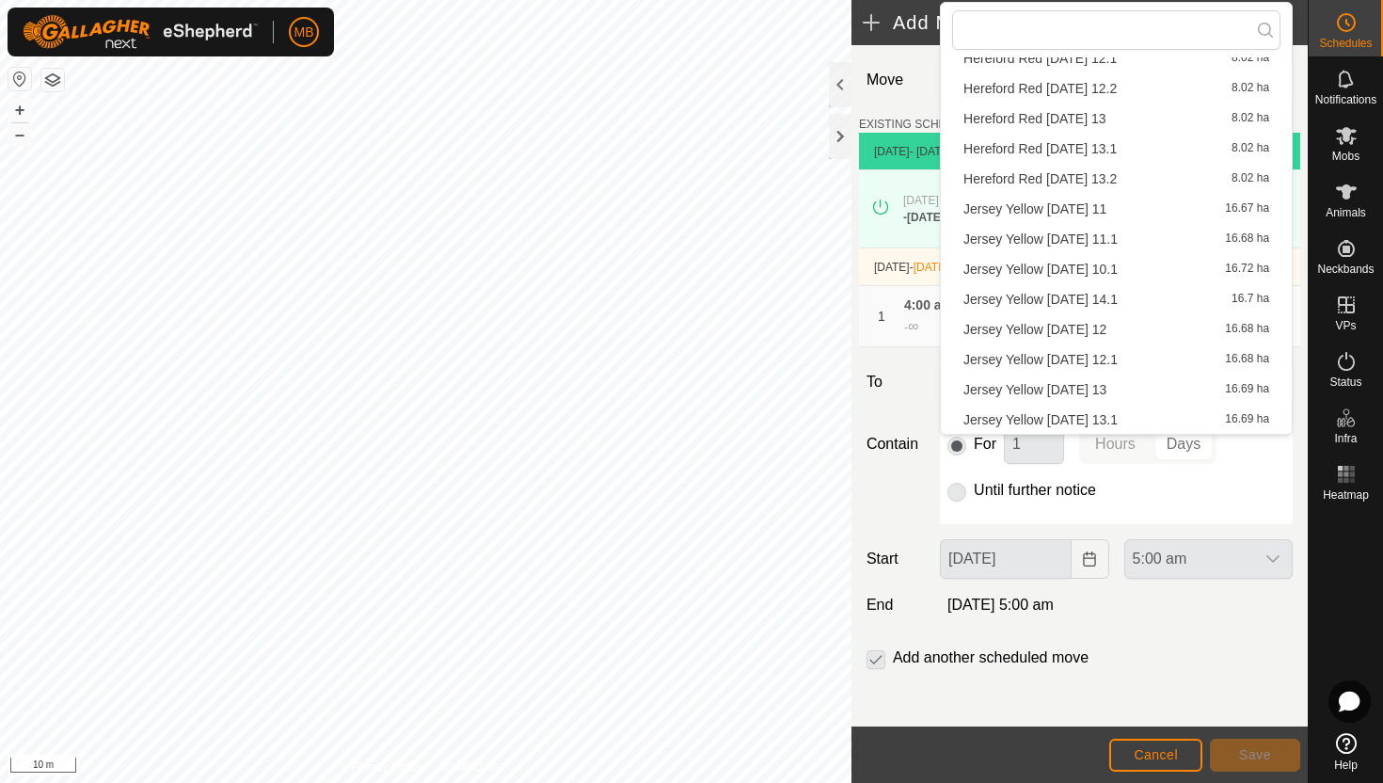
click at [1108, 302] on li "Jersey Yellow Thursday 14.1 16.7 ha" at bounding box center [1116, 299] width 328 height 28
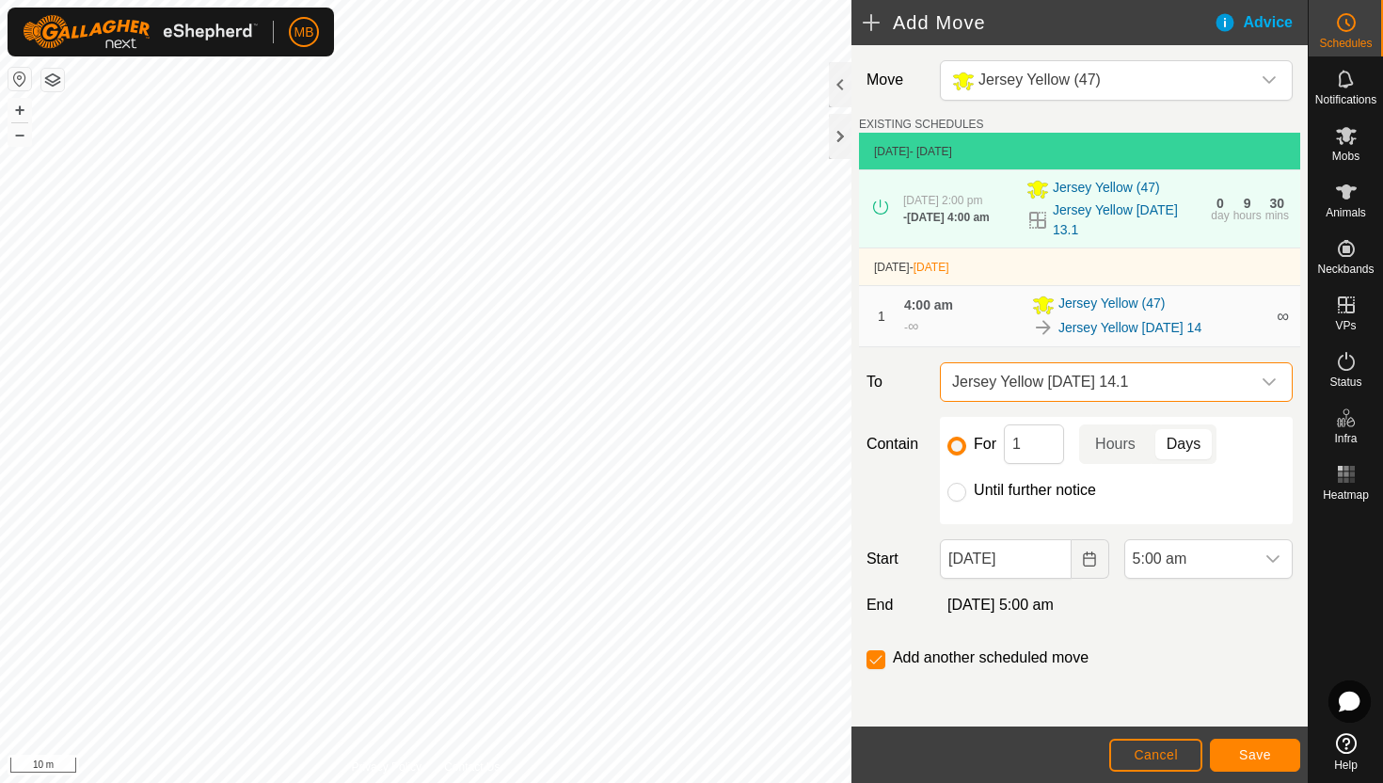
click at [1012, 498] on label "Until further notice" at bounding box center [1035, 490] width 122 height 15
click at [966, 498] on input "Until further notice" at bounding box center [957, 492] width 19 height 19
radio input "true"
checkbox input "false"
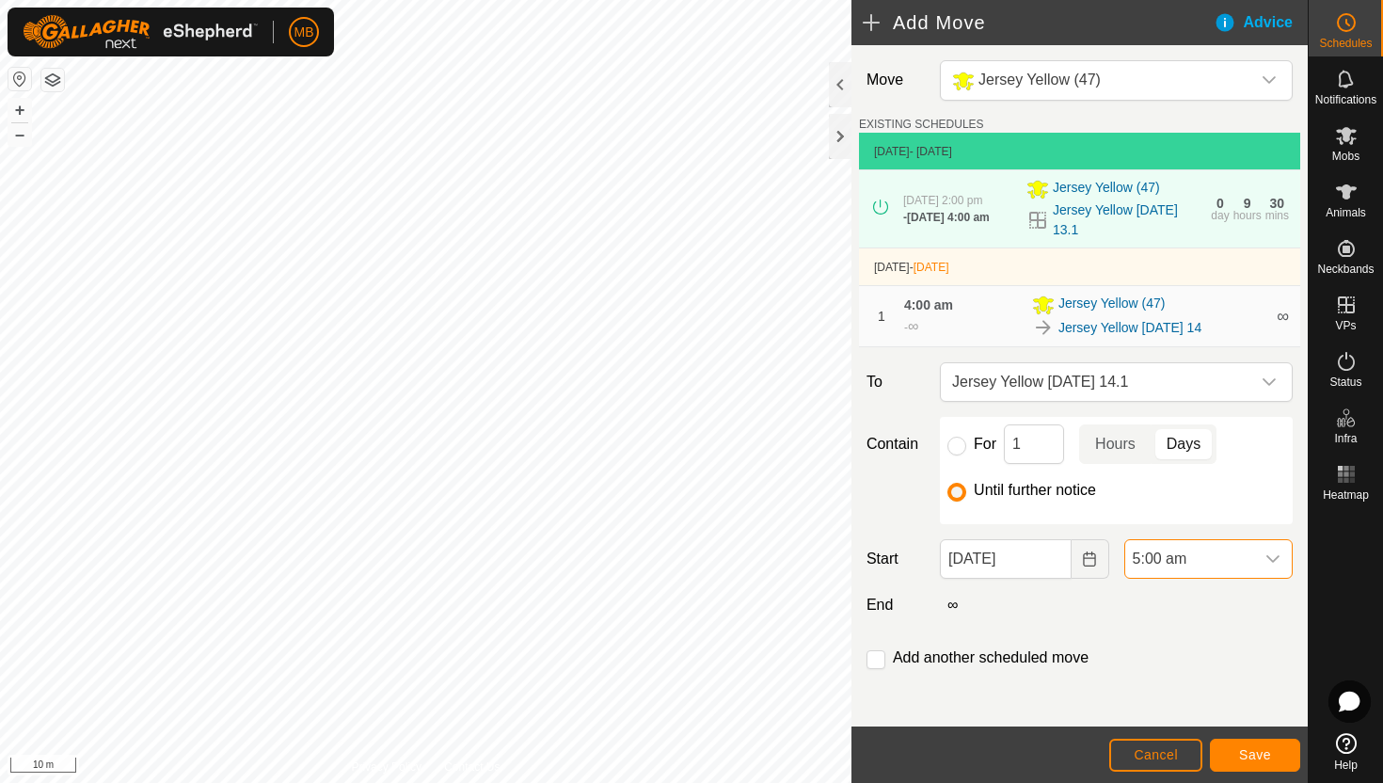
click at [1234, 568] on span "5:00 am" at bounding box center [1189, 559] width 129 height 38
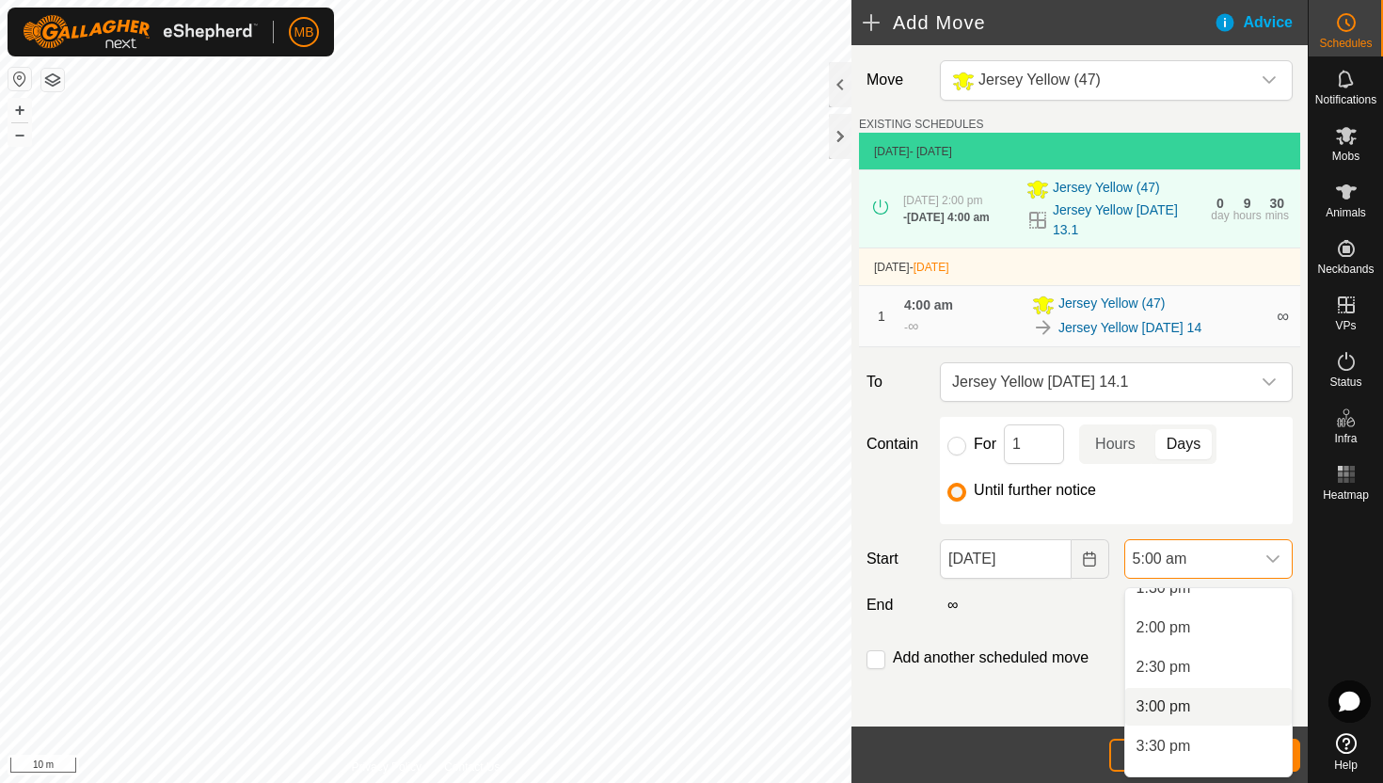
scroll to position [1084, 0]
click at [1212, 630] on li "2:00 pm" at bounding box center [1208, 630] width 167 height 38
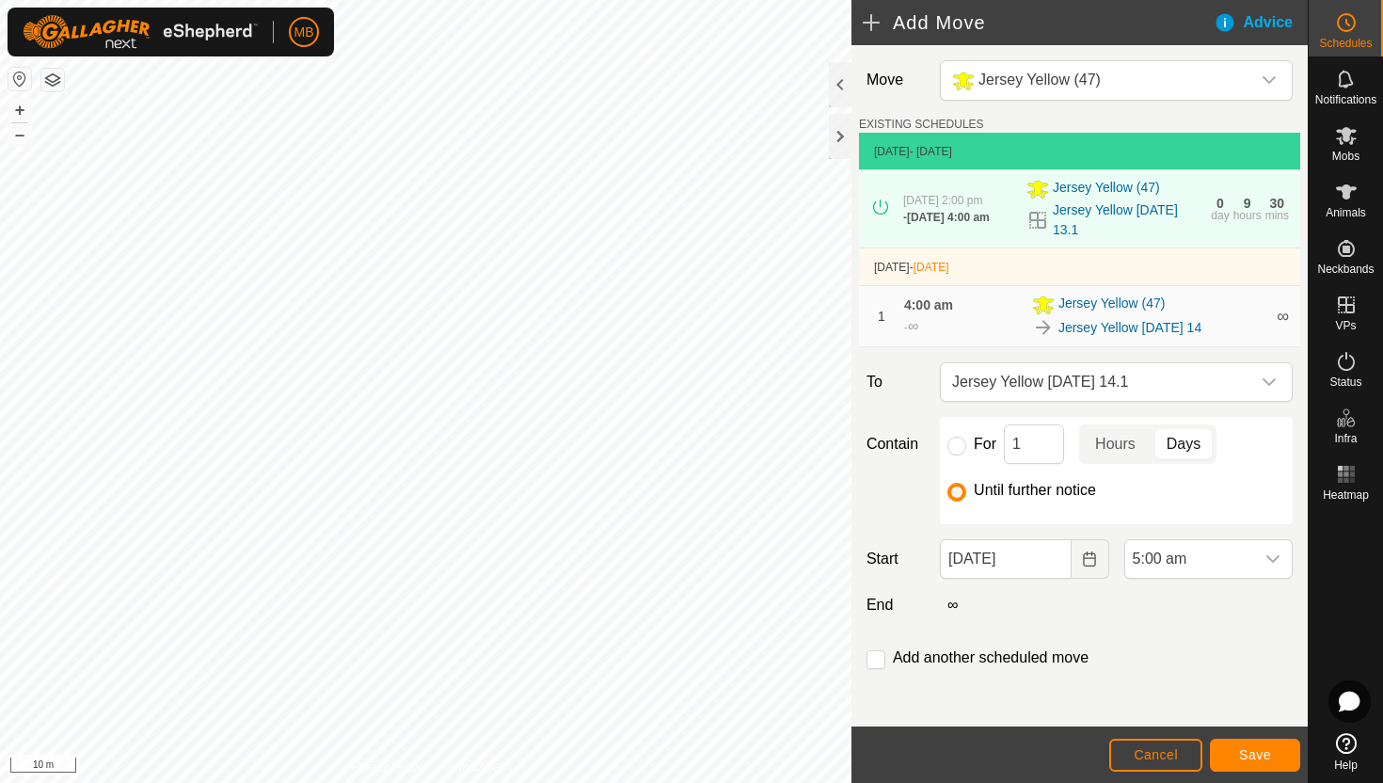
scroll to position [395, 0]
click at [1257, 751] on span "Save" at bounding box center [1255, 754] width 32 height 15
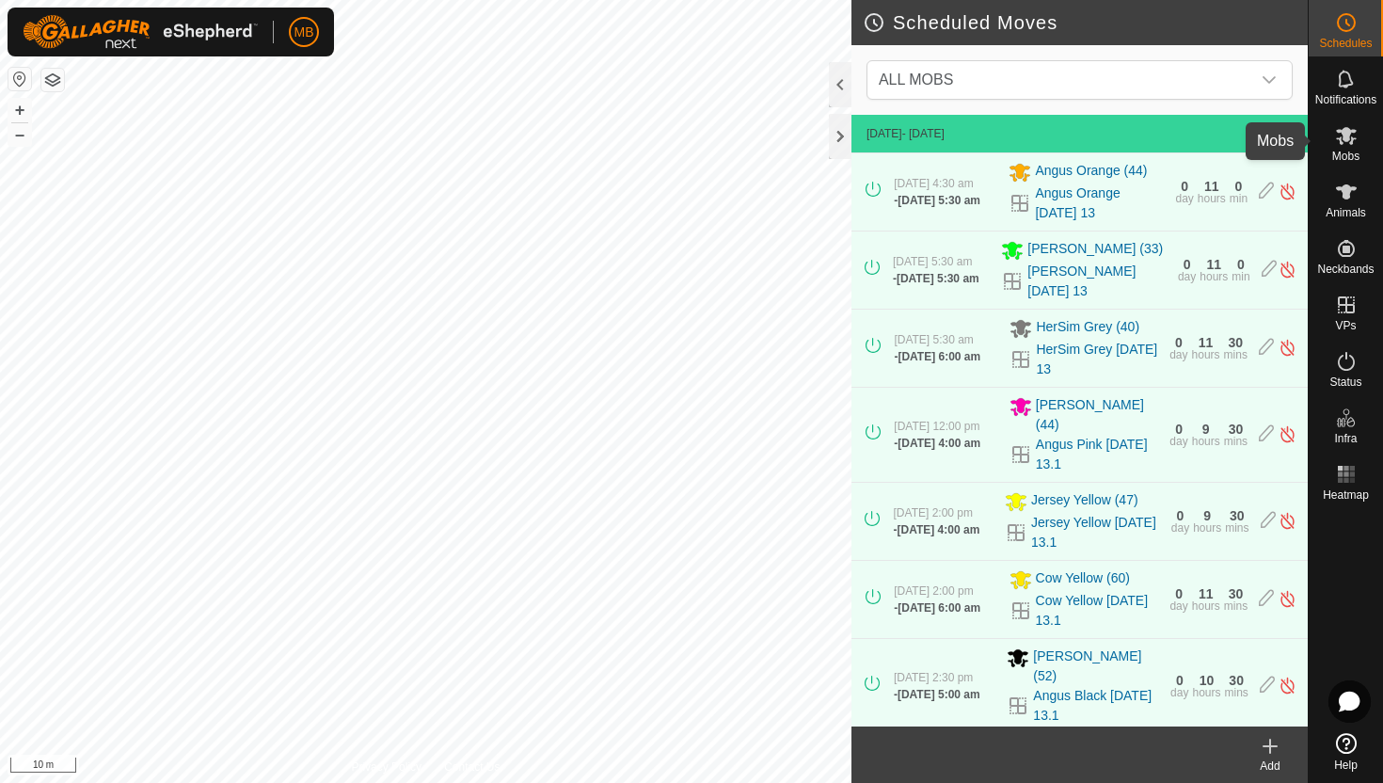
click at [1348, 136] on icon at bounding box center [1346, 136] width 21 height 18
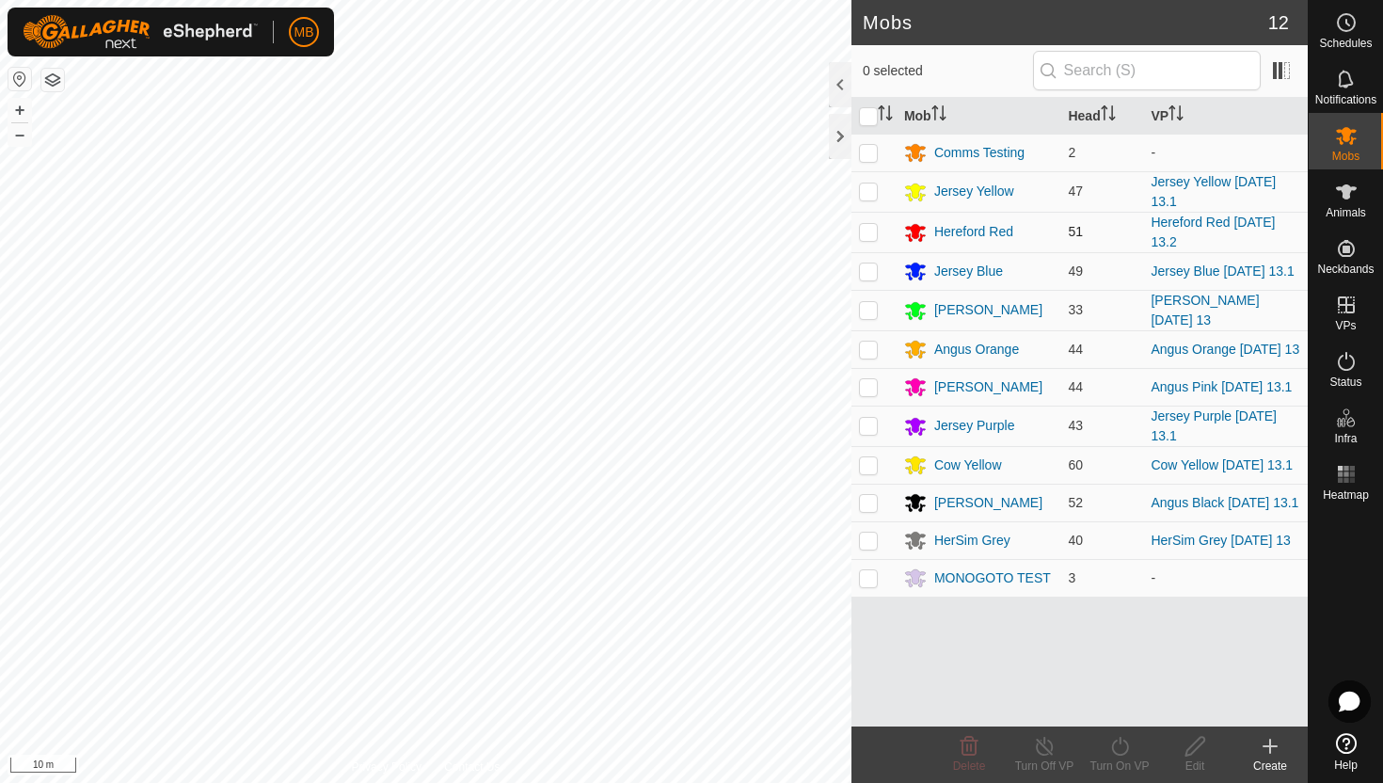
click at [868, 233] on p-checkbox at bounding box center [868, 231] width 19 height 15
checkbox input "true"
click at [1122, 751] on icon at bounding box center [1120, 746] width 24 height 23
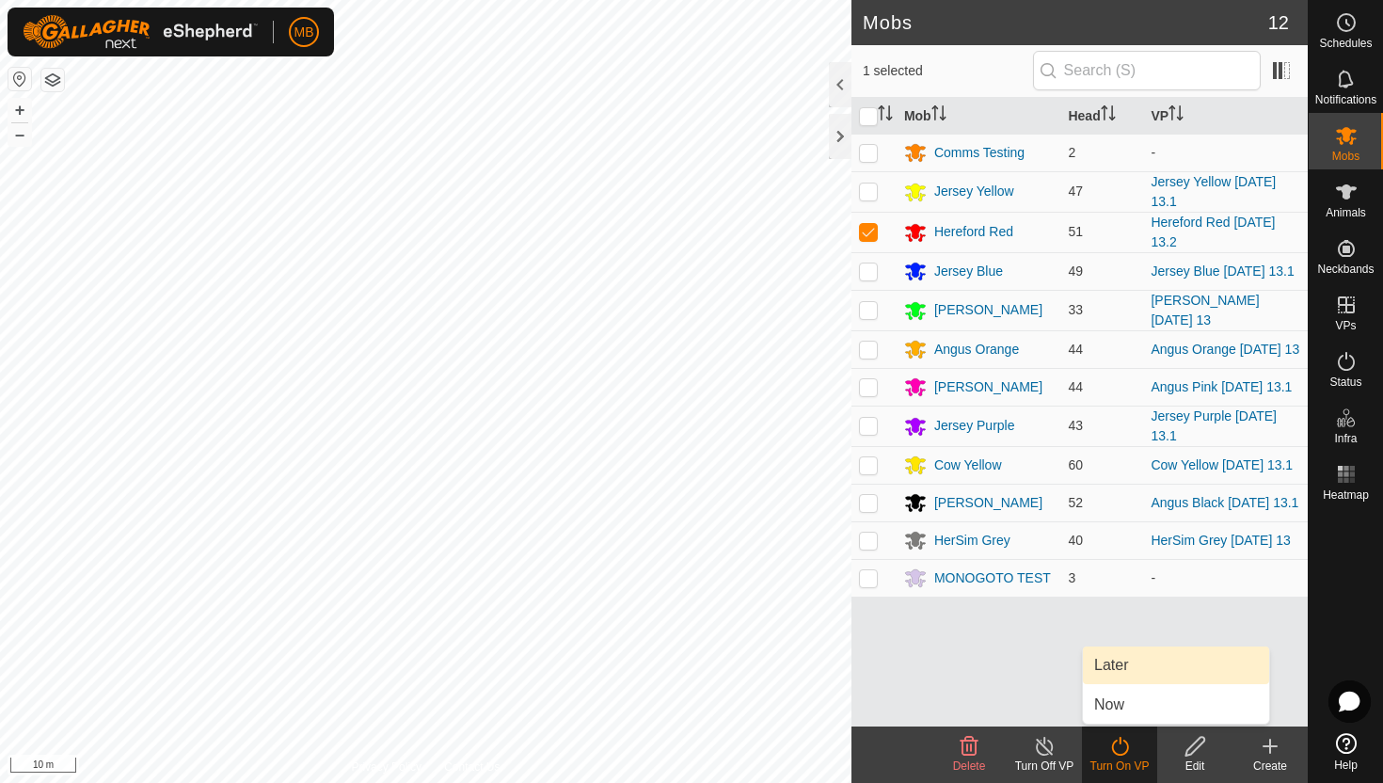
click at [1130, 661] on link "Later" at bounding box center [1176, 665] width 186 height 38
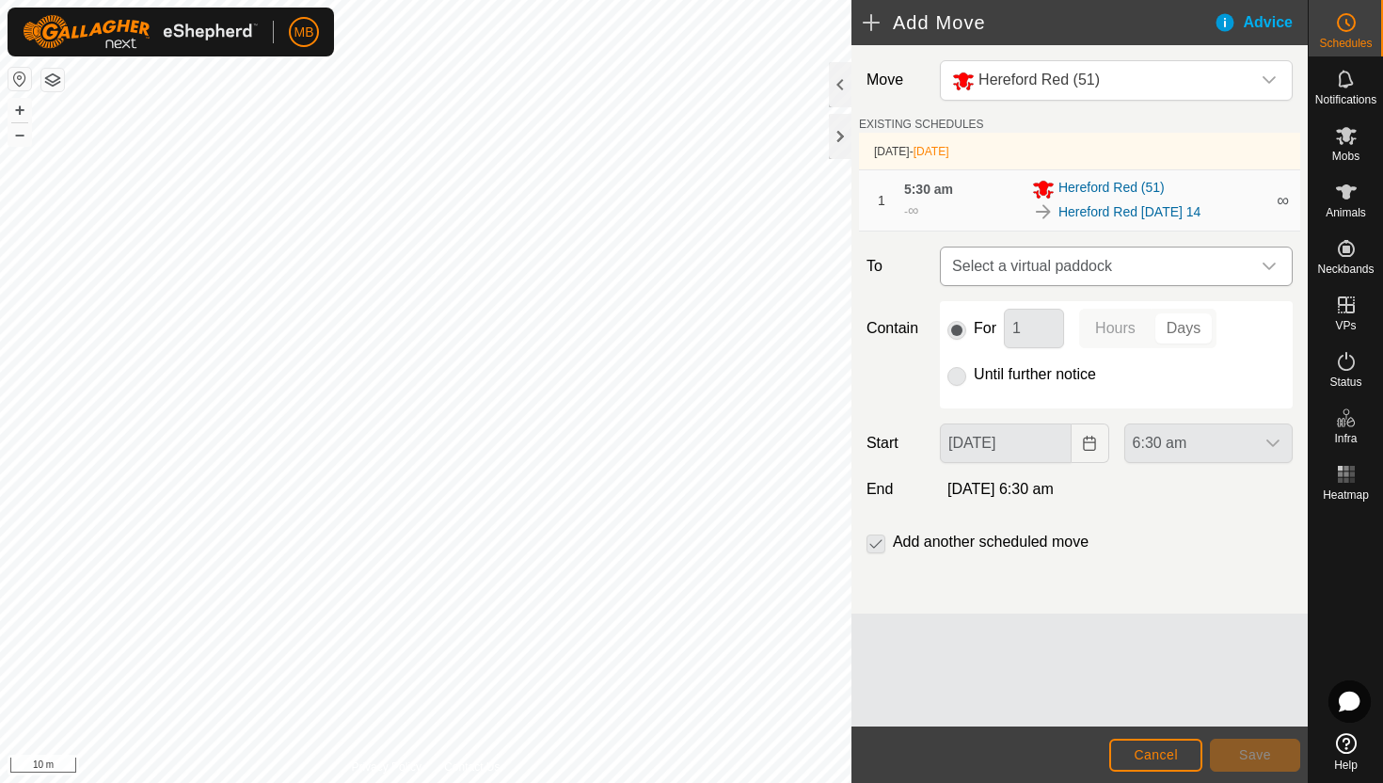
click at [1239, 270] on span "Select a virtual paddock" at bounding box center [1098, 266] width 306 height 38
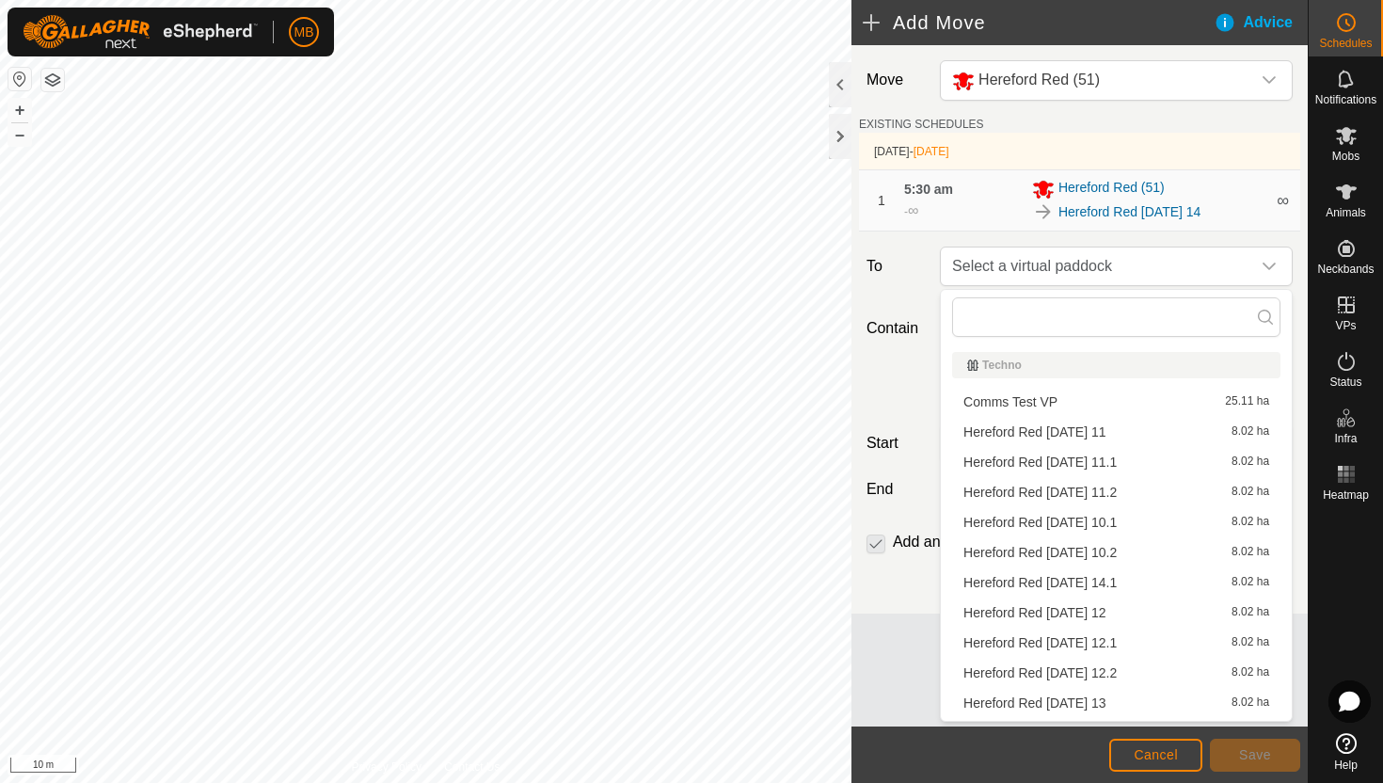
click at [1077, 580] on li "Hereford Red Thursday 14.1 8.02 ha" at bounding box center [1116, 582] width 328 height 28
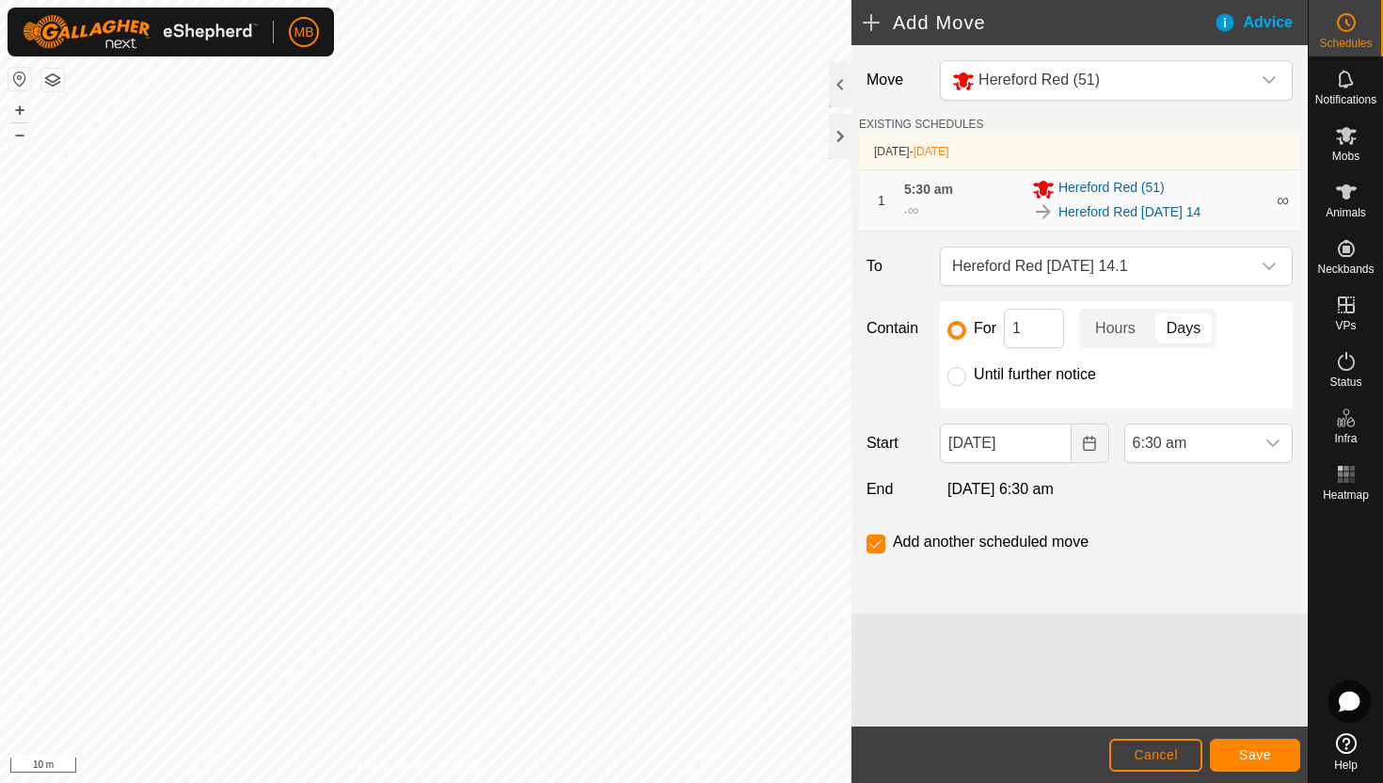
click at [1043, 371] on label "Until further notice" at bounding box center [1035, 374] width 122 height 15
click at [966, 371] on input "Until further notice" at bounding box center [957, 376] width 19 height 19
radio input "true"
checkbox input "false"
click at [1239, 450] on span "6:30 am" at bounding box center [1189, 443] width 129 height 38
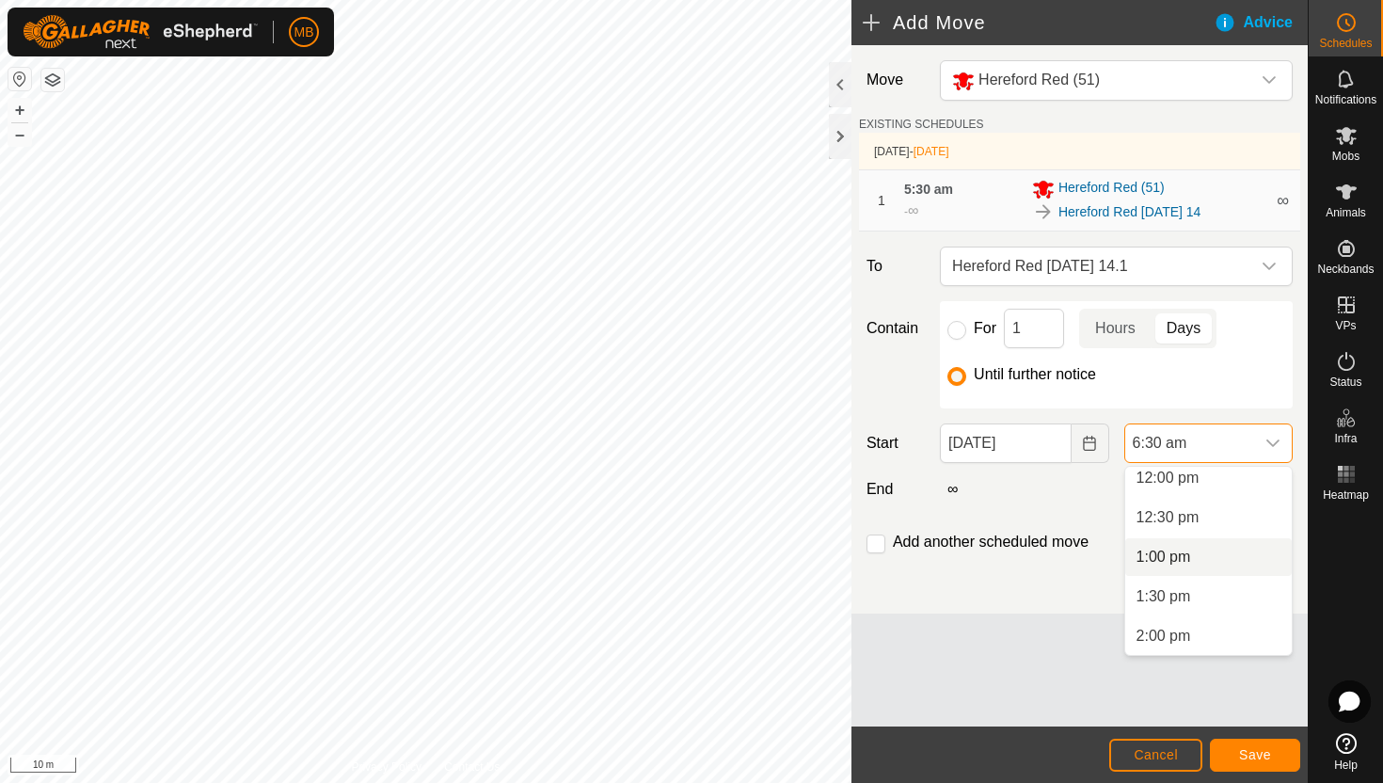
scroll to position [954, 0]
click at [1204, 518] on li "12:30 pm" at bounding box center [1208, 520] width 167 height 38
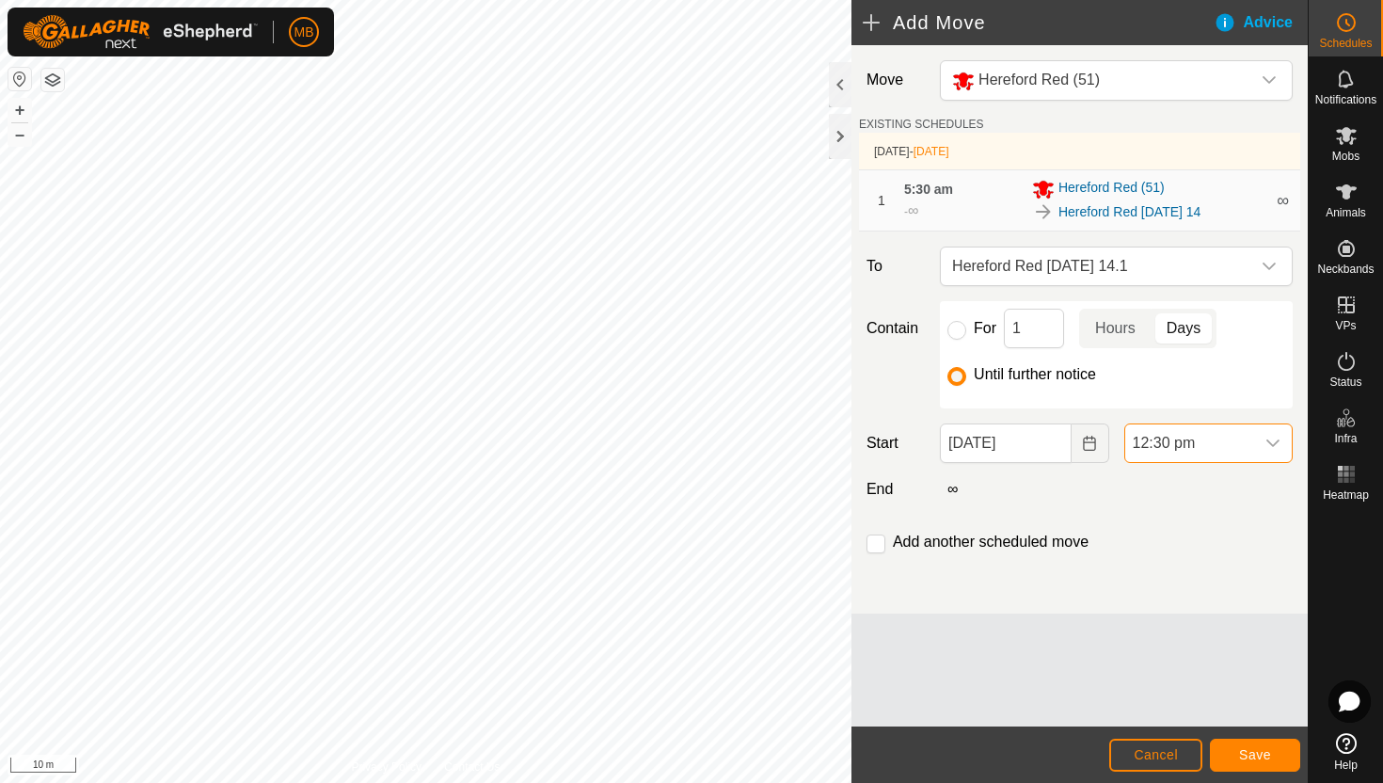
scroll to position [514, 0]
click at [1264, 748] on span "Save" at bounding box center [1255, 754] width 32 height 15
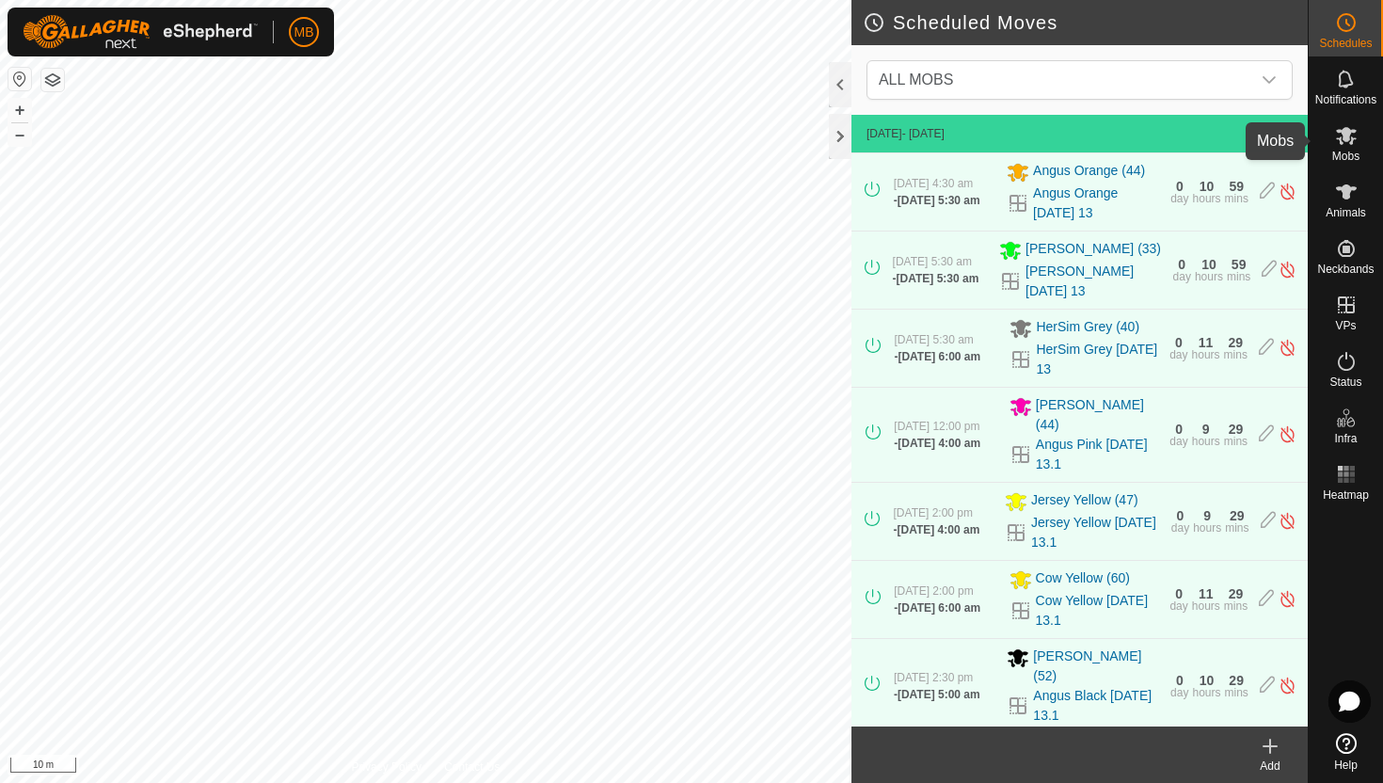
click at [1349, 140] on icon at bounding box center [1346, 135] width 23 height 23
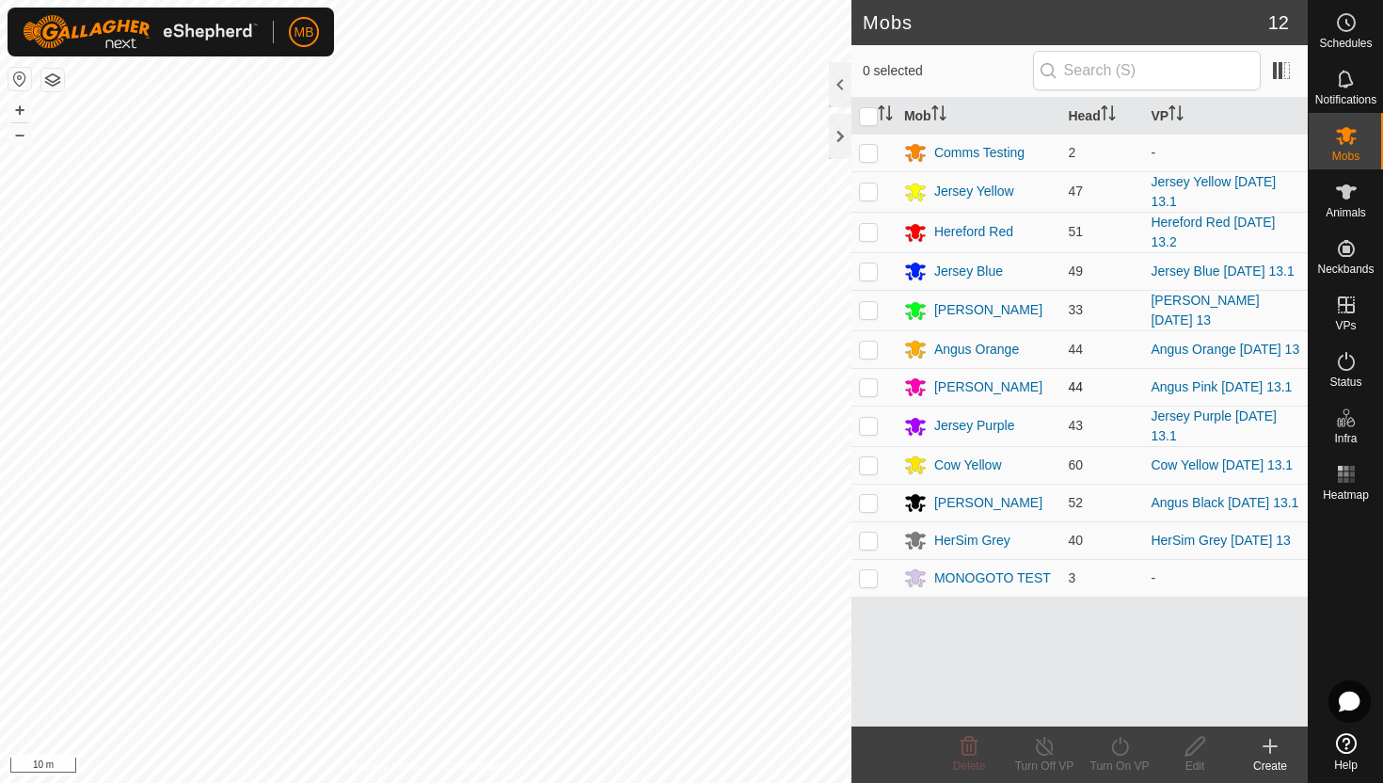
click at [872, 394] on p-checkbox at bounding box center [868, 386] width 19 height 15
click at [864, 390] on p-checkbox at bounding box center [868, 386] width 19 height 15
checkbox input "false"
click at [869, 472] on p-checkbox at bounding box center [868, 464] width 19 height 15
checkbox input "true"
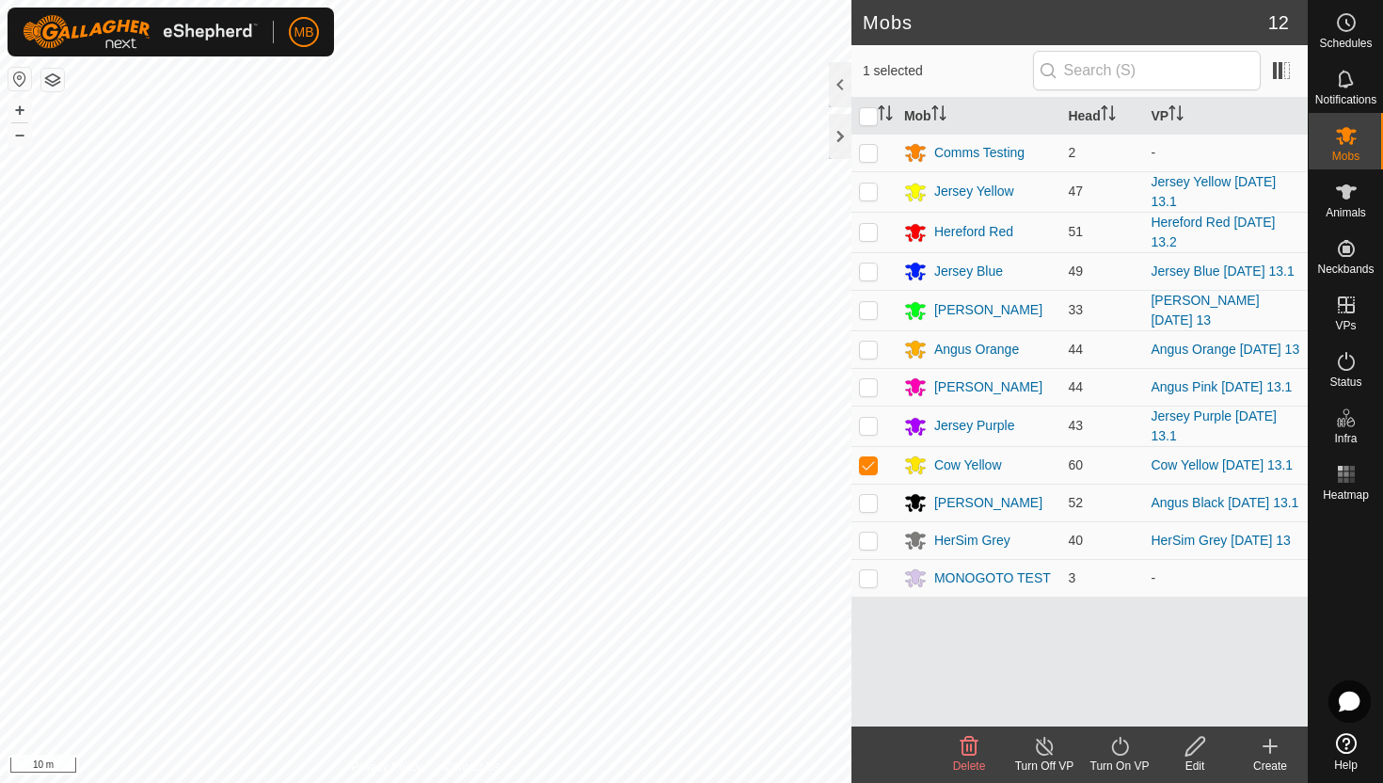
click at [1120, 744] on icon at bounding box center [1120, 746] width 24 height 23
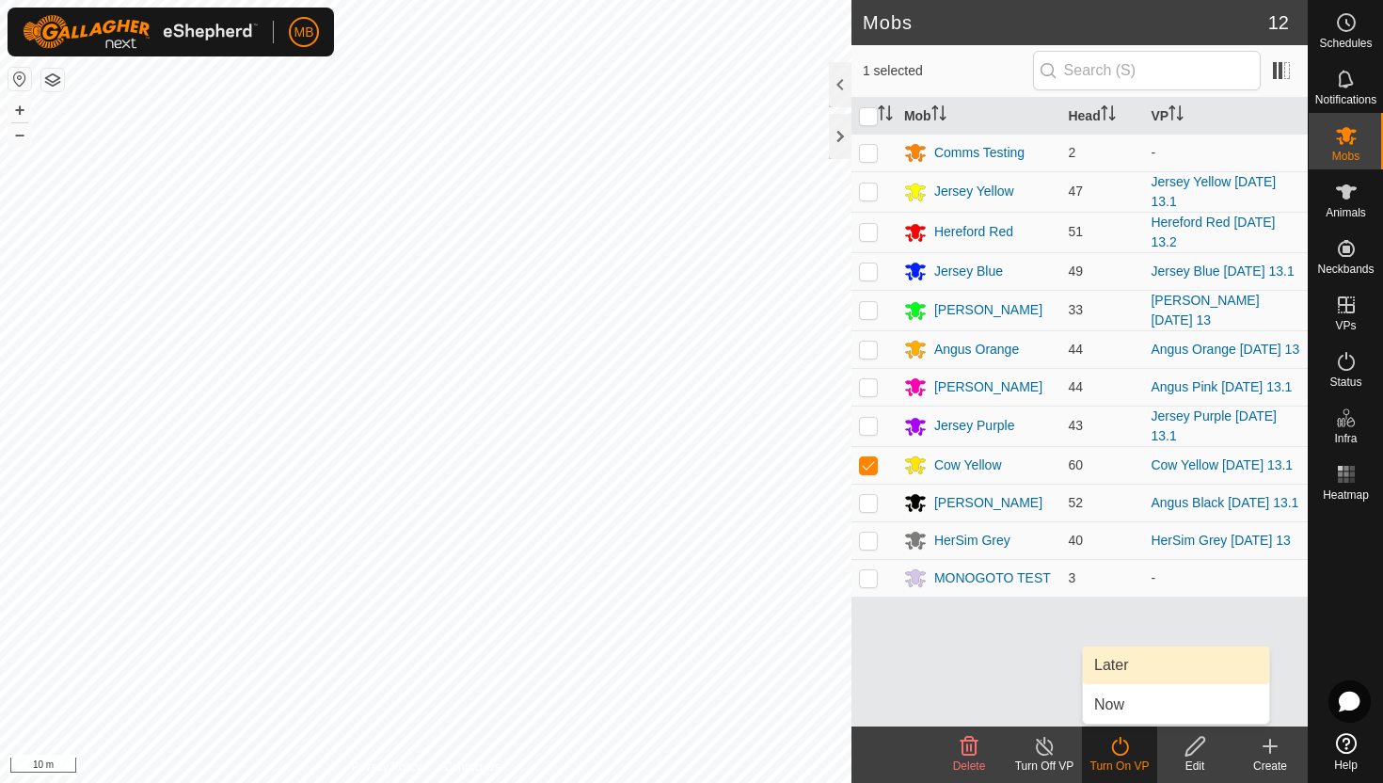
click at [1139, 668] on link "Later" at bounding box center [1176, 665] width 186 height 38
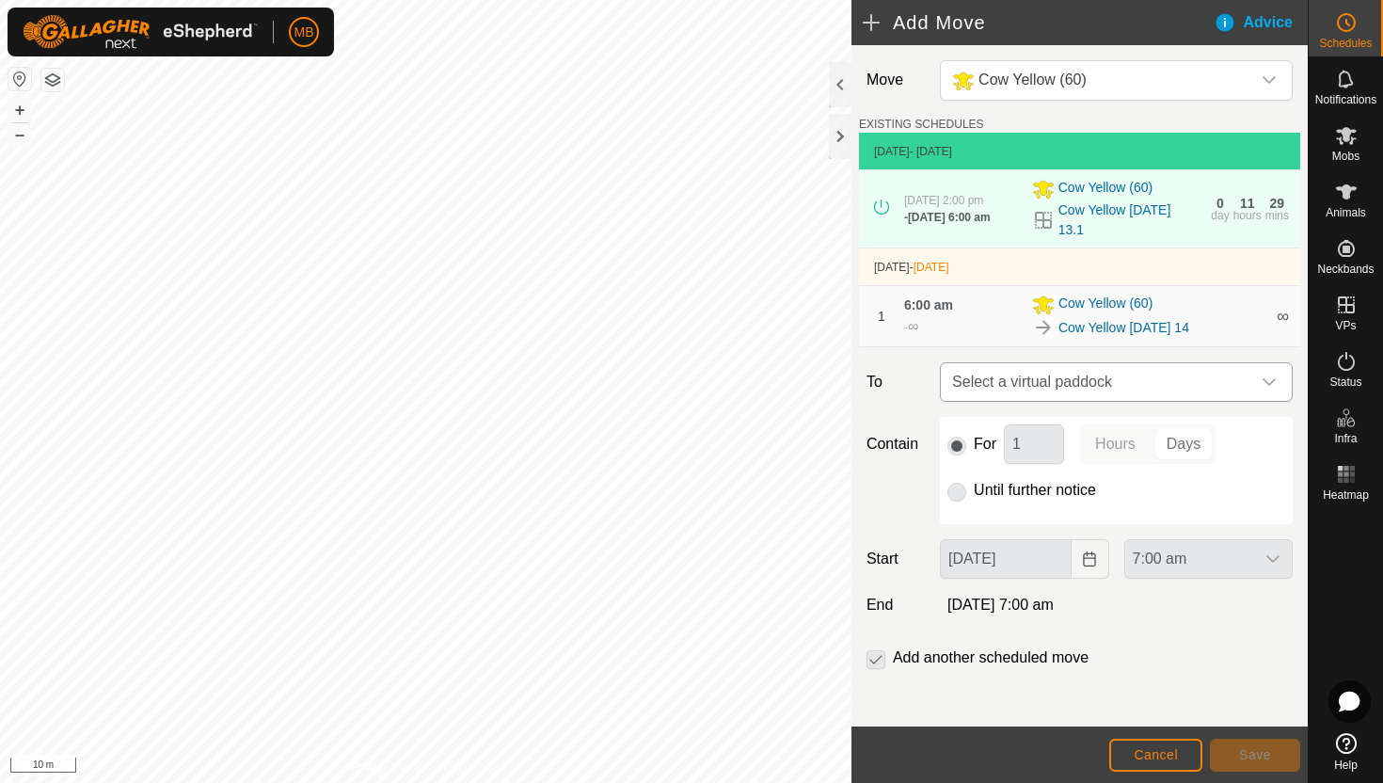
click at [1253, 387] on div "dropdown trigger" at bounding box center [1269, 382] width 38 height 38
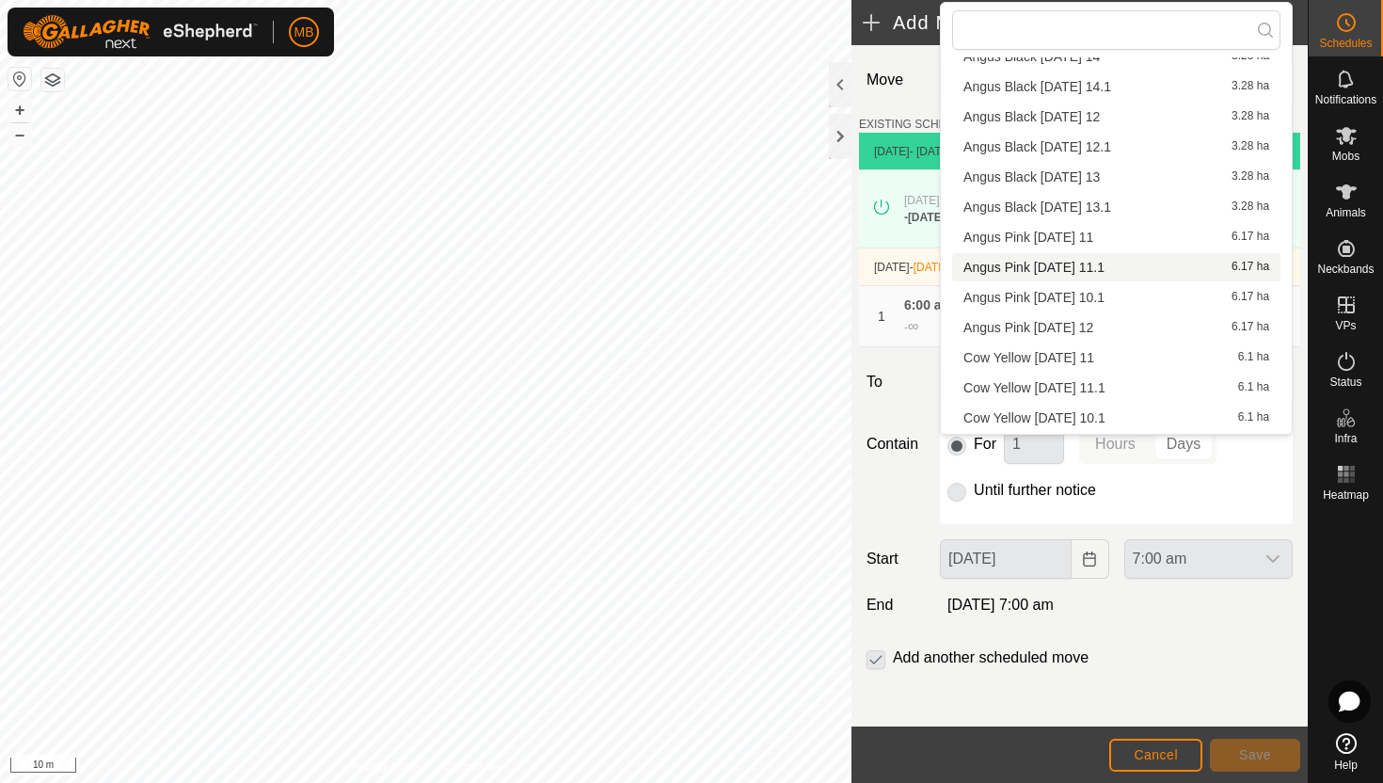
scroll to position [448, 0]
click at [1071, 151] on li "Cow Yellow Thursday 14.1 6.1 ha" at bounding box center [1116, 149] width 328 height 28
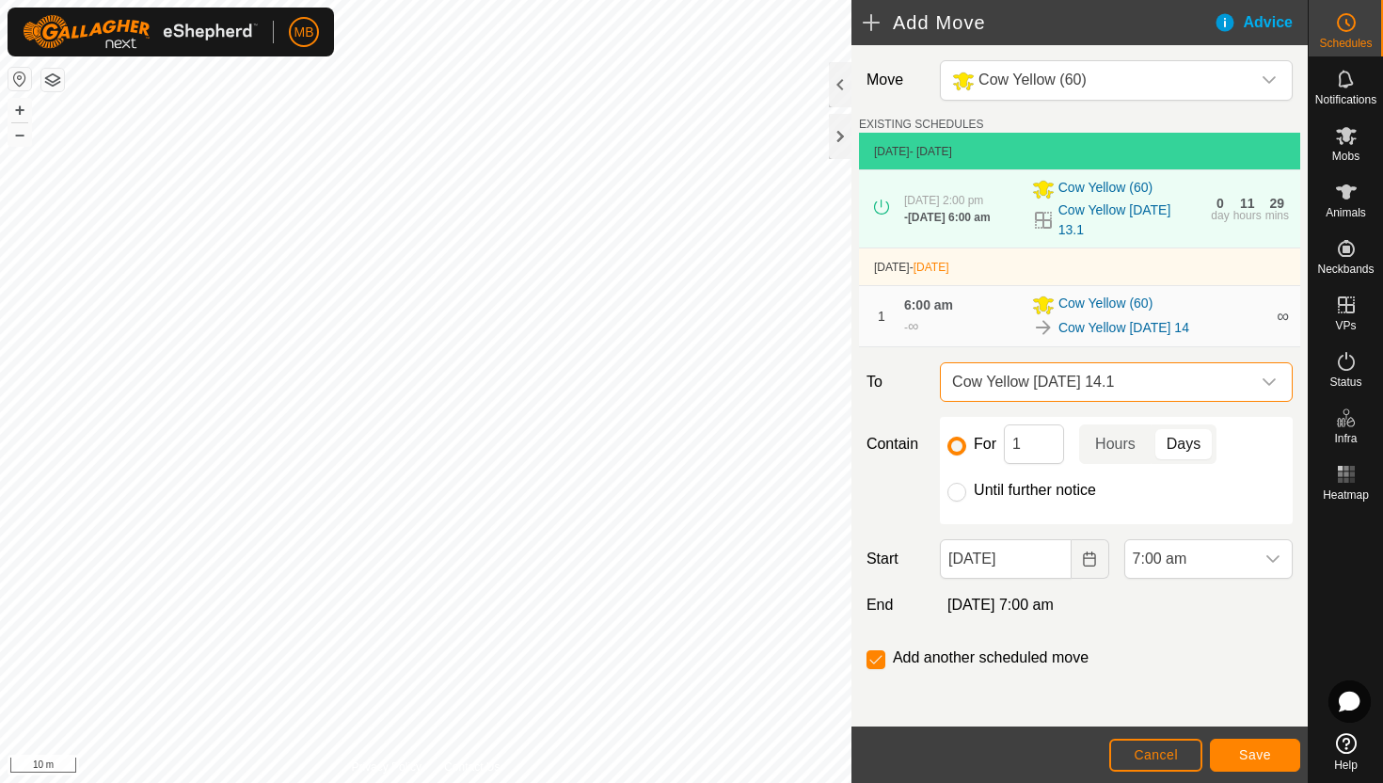
click at [1030, 493] on label "Until further notice" at bounding box center [1035, 490] width 122 height 15
click at [966, 493] on input "Until further notice" at bounding box center [957, 492] width 19 height 19
radio input "true"
checkbox input "false"
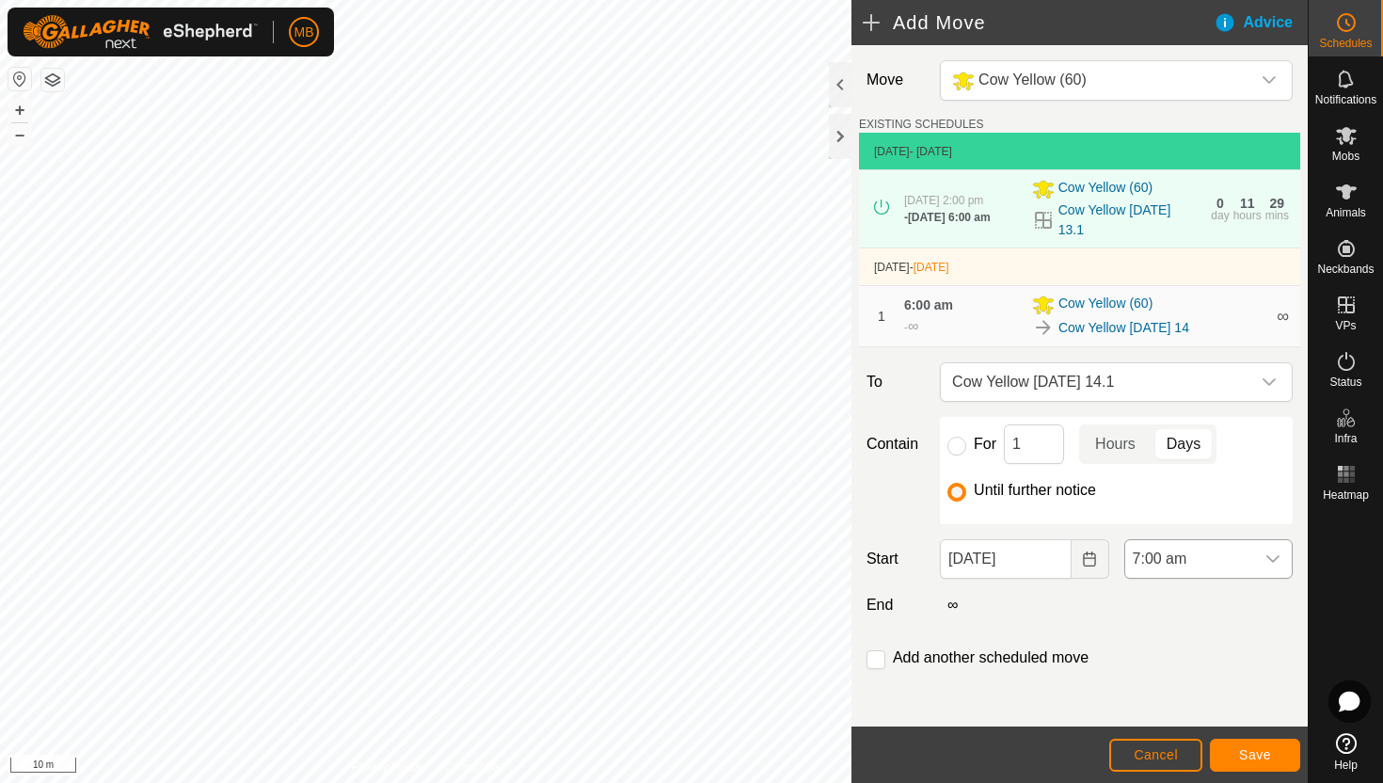
click at [1223, 568] on span "7:00 am" at bounding box center [1189, 559] width 129 height 38
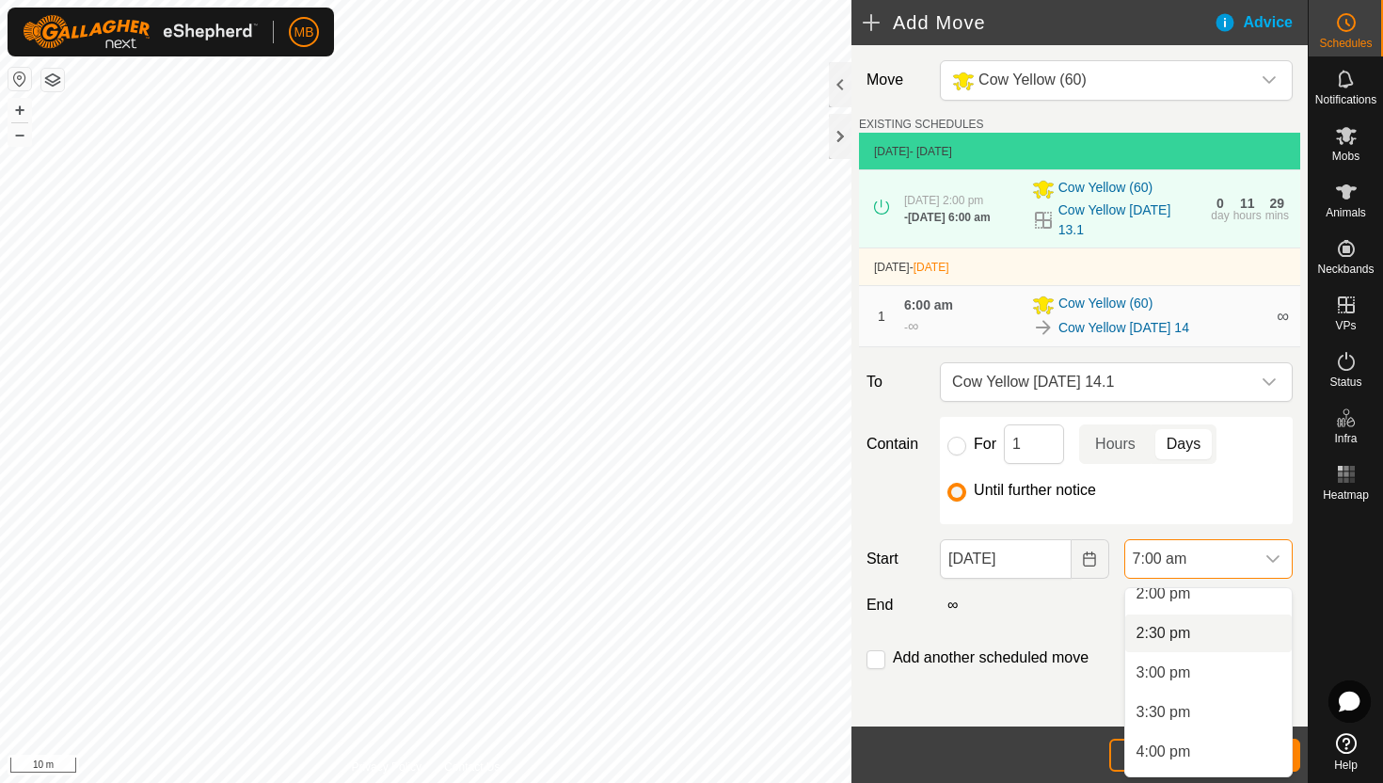
scroll to position [1122, 0]
click at [1209, 631] on li "2:30 pm" at bounding box center [1208, 632] width 167 height 38
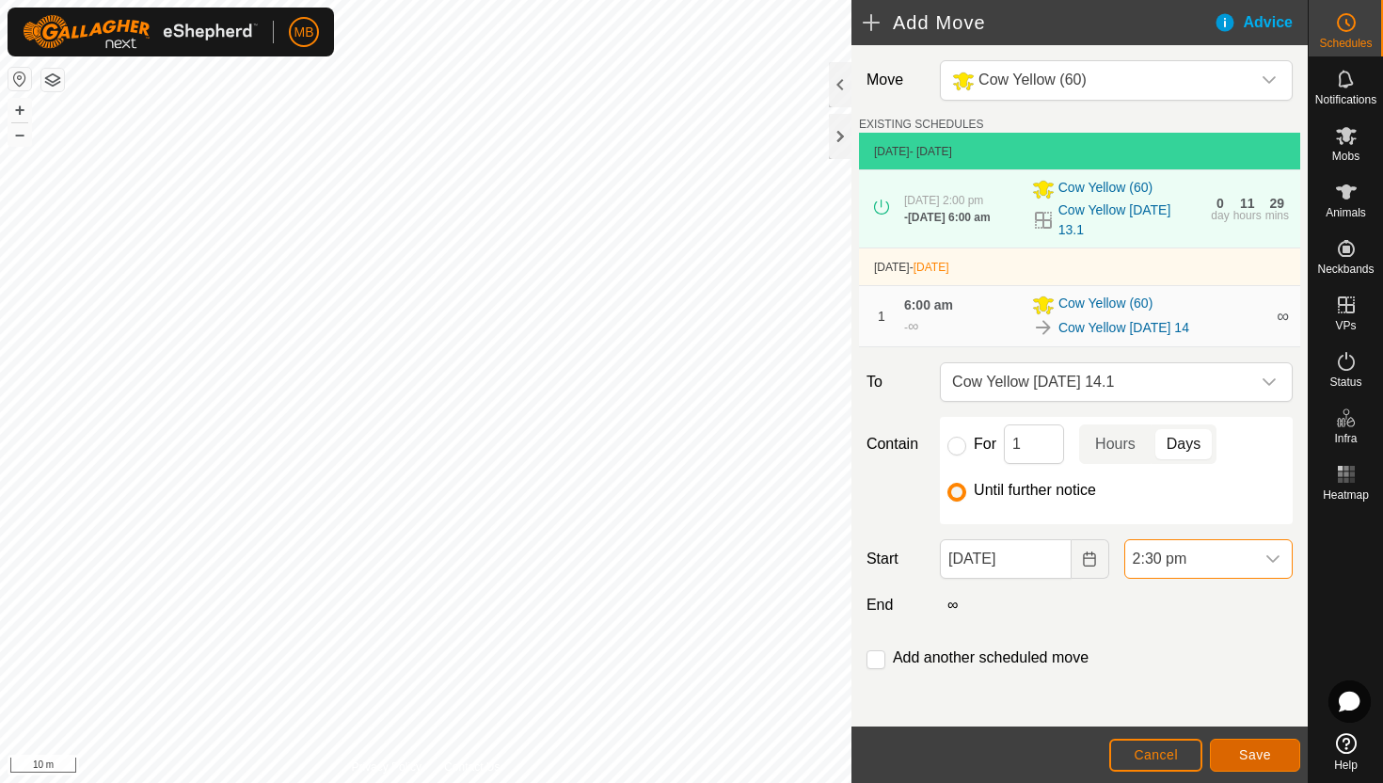
click at [1264, 750] on span "Save" at bounding box center [1255, 754] width 32 height 15
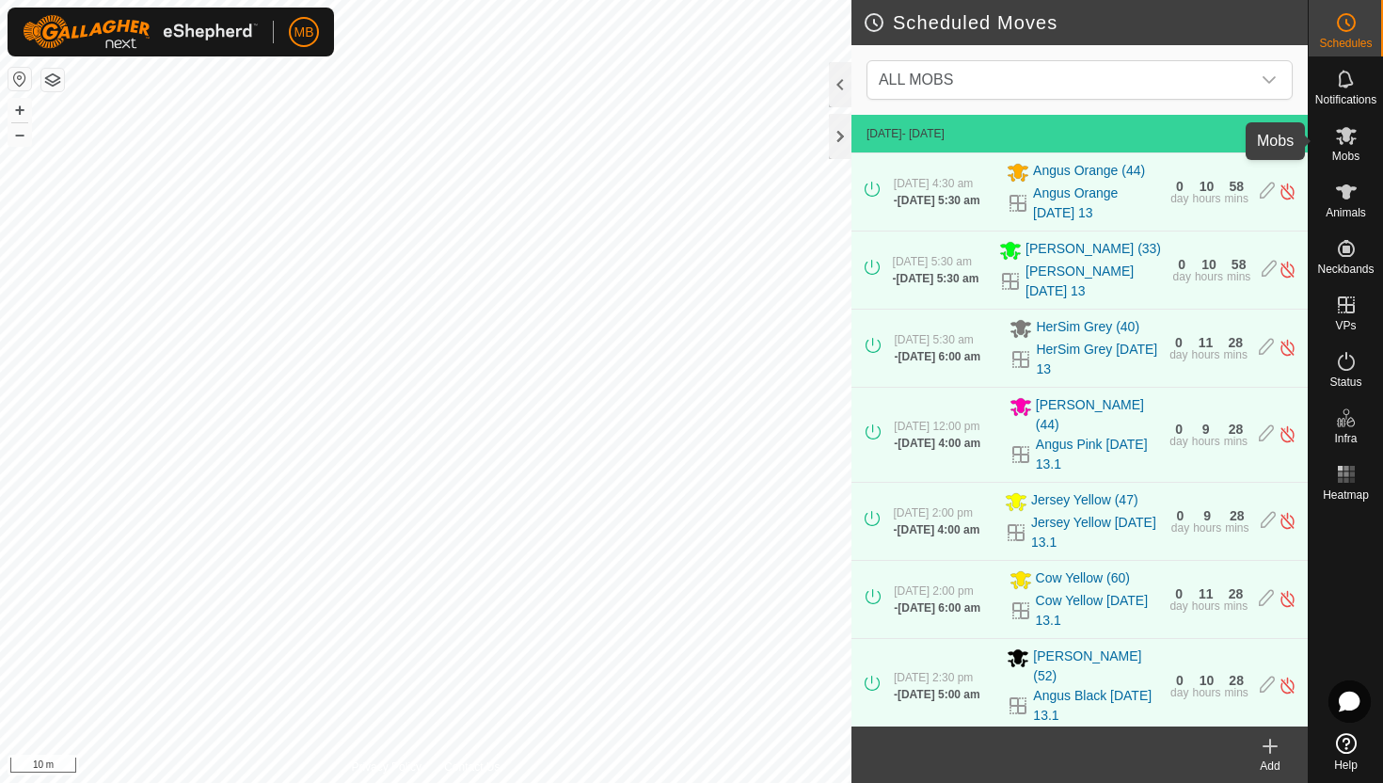
click at [1355, 143] on icon at bounding box center [1346, 135] width 23 height 23
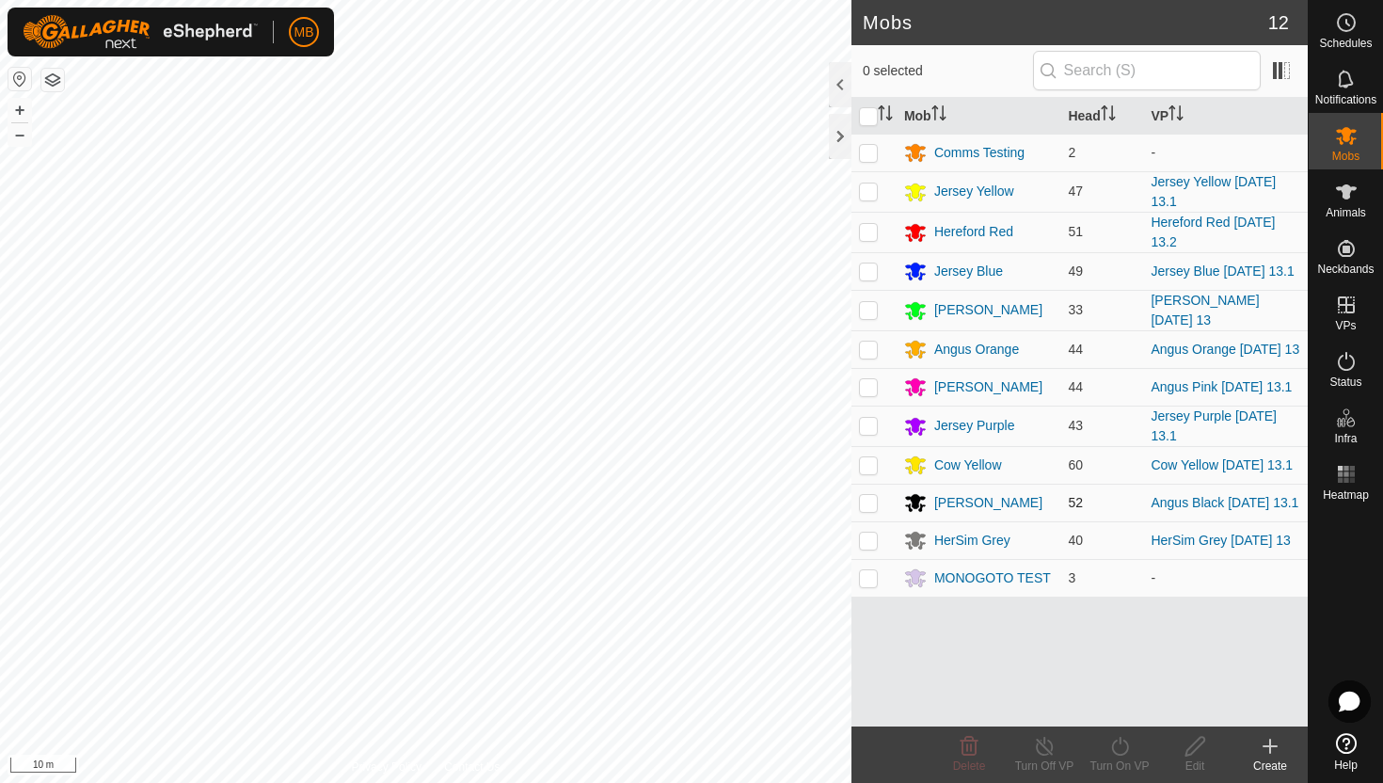
click at [873, 510] on p-checkbox at bounding box center [868, 502] width 19 height 15
checkbox input "true"
click at [1117, 743] on icon at bounding box center [1120, 746] width 24 height 23
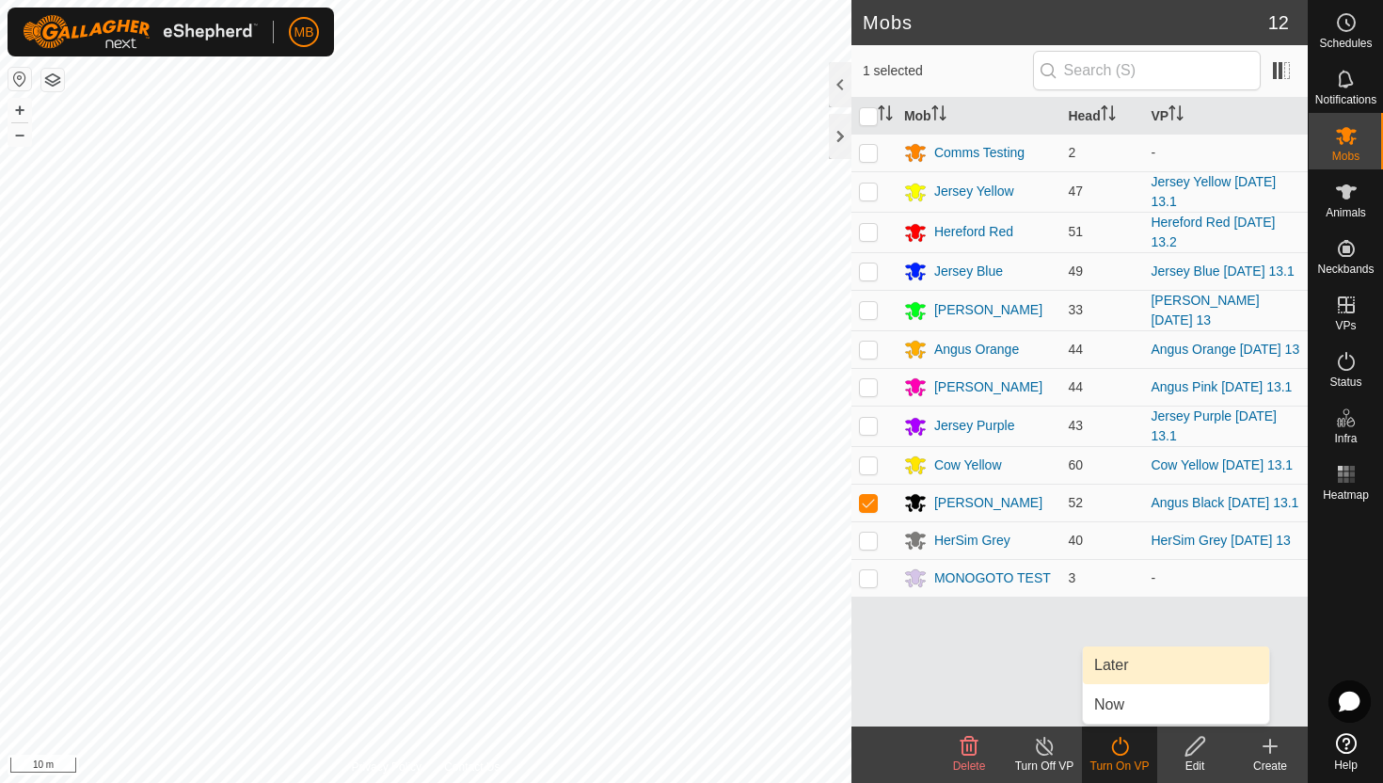
click at [1118, 661] on link "Later" at bounding box center [1176, 665] width 186 height 38
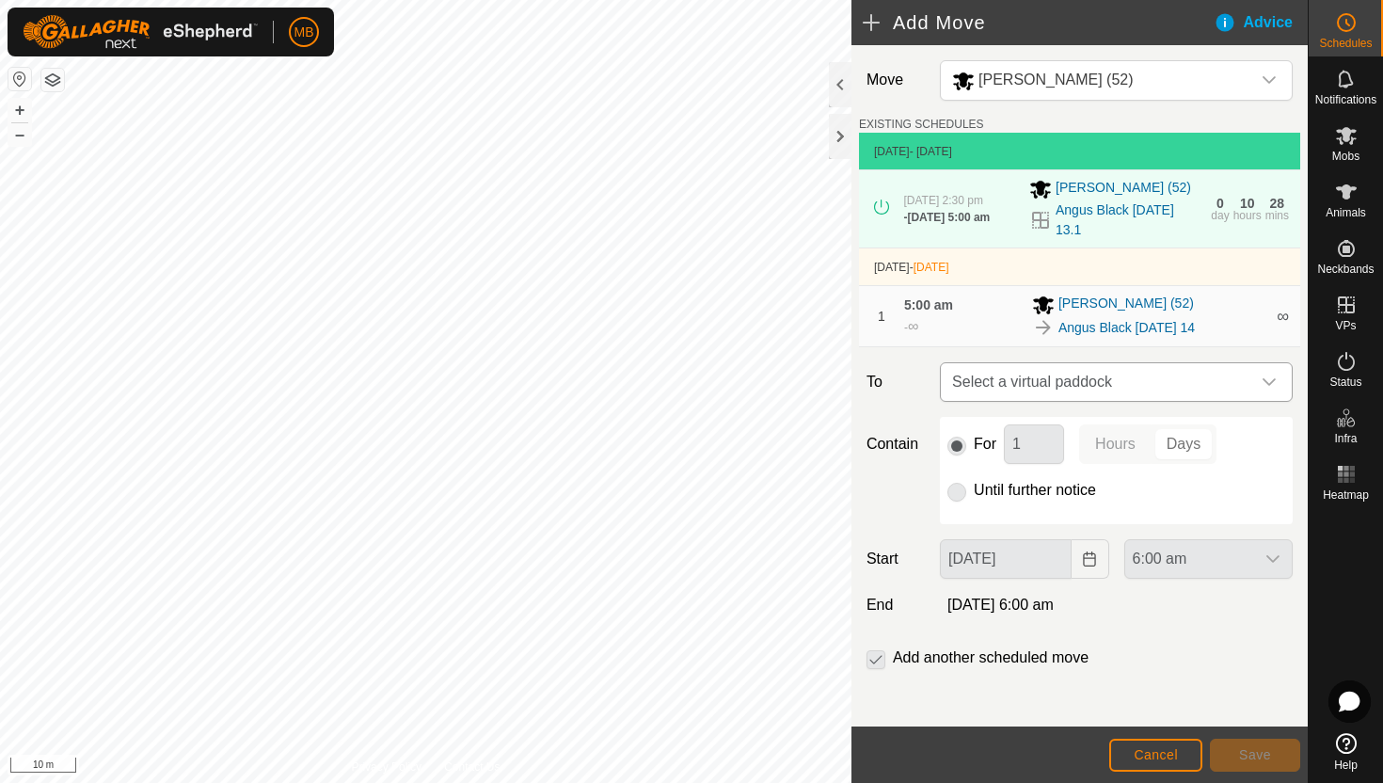
click at [1249, 395] on span "Select a virtual paddock" at bounding box center [1098, 382] width 306 height 38
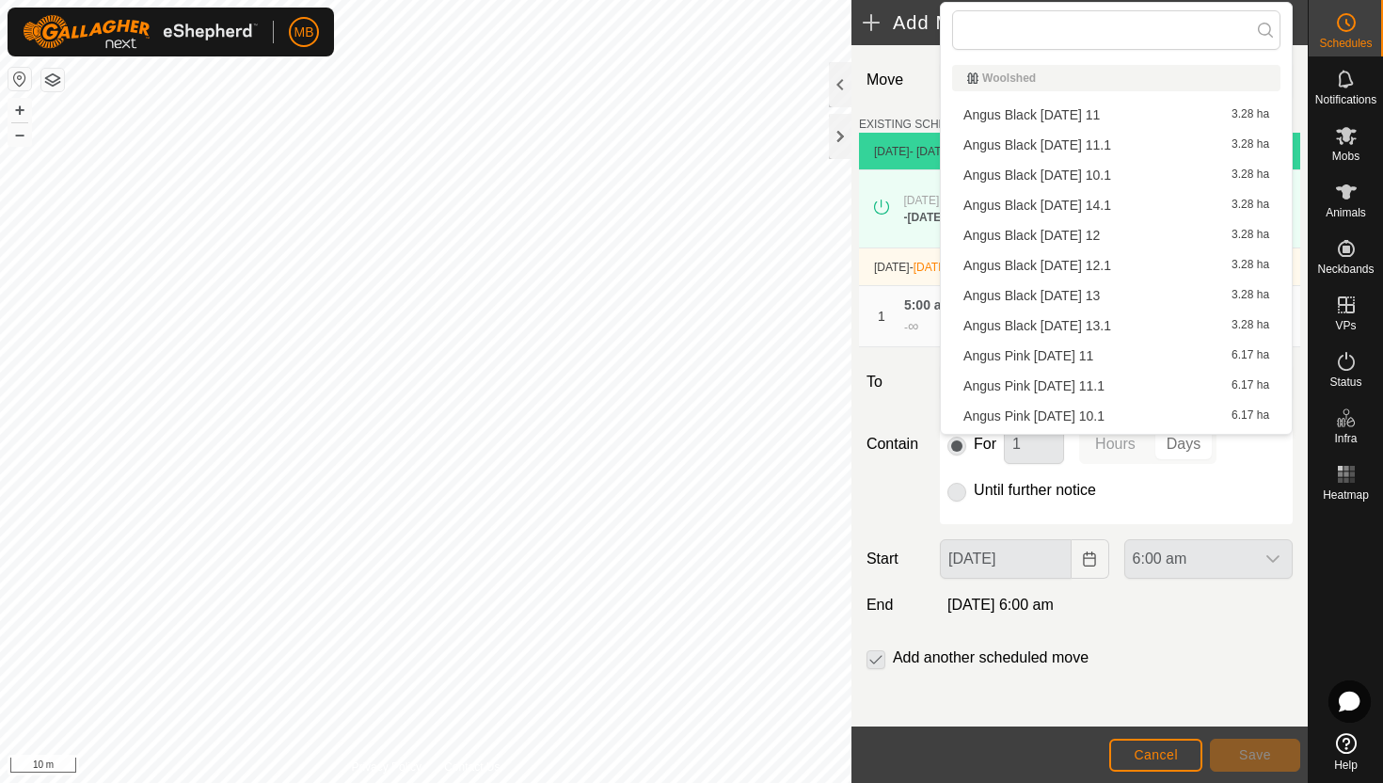
click at [1100, 207] on li "Angus Black Thursday 14.1 3.28 ha" at bounding box center [1116, 205] width 328 height 28
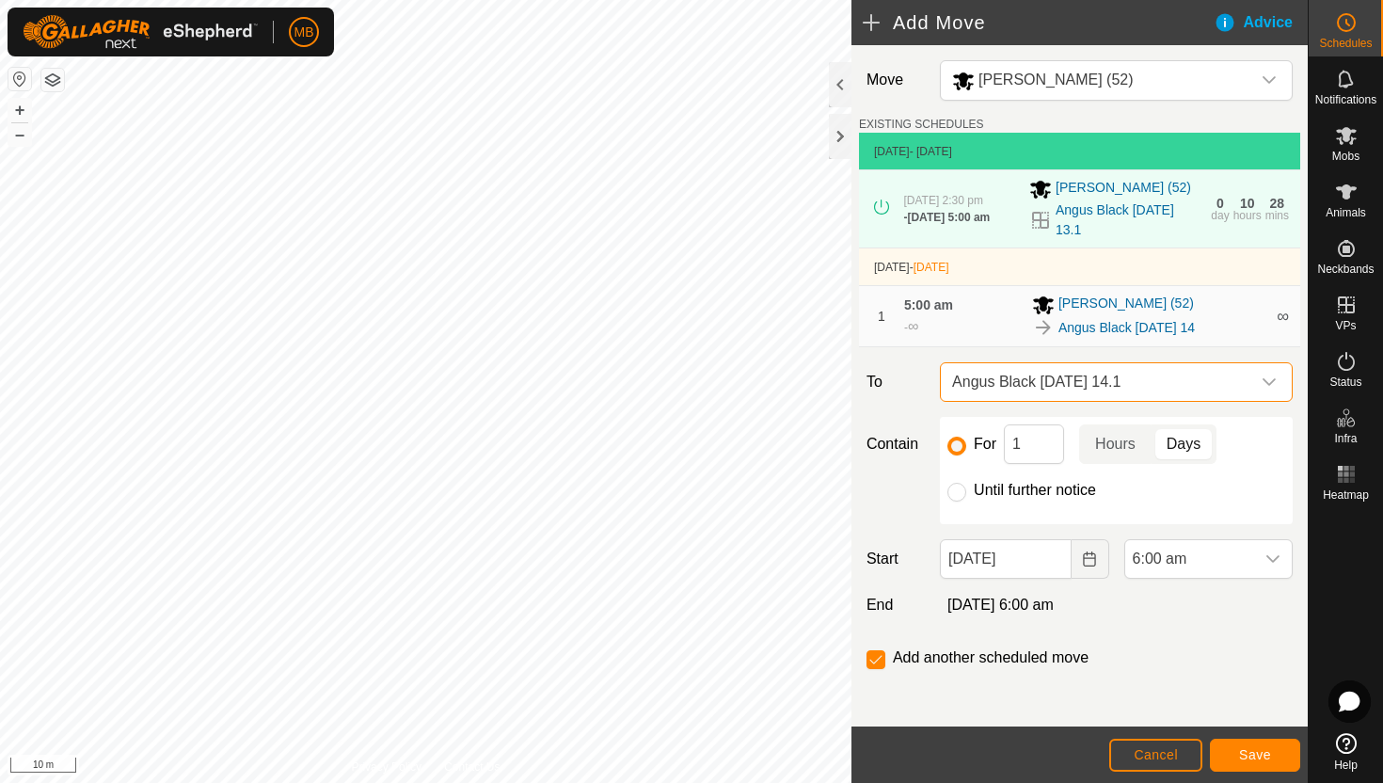
click at [1012, 498] on label "Until further notice" at bounding box center [1035, 490] width 122 height 15
click at [966, 499] on input "Until further notice" at bounding box center [957, 492] width 19 height 19
radio input "true"
checkbox input "false"
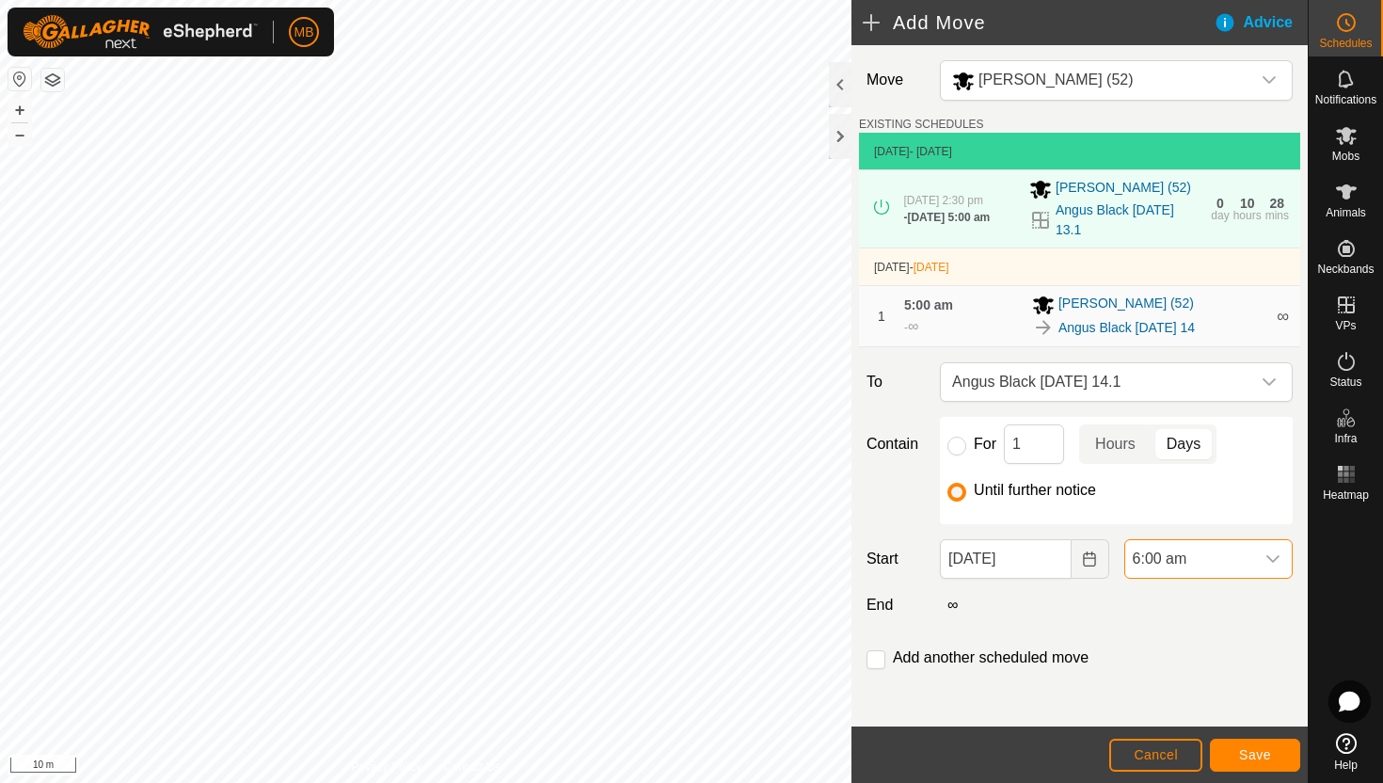
click at [1213, 561] on span "6:00 am" at bounding box center [1189, 559] width 129 height 38
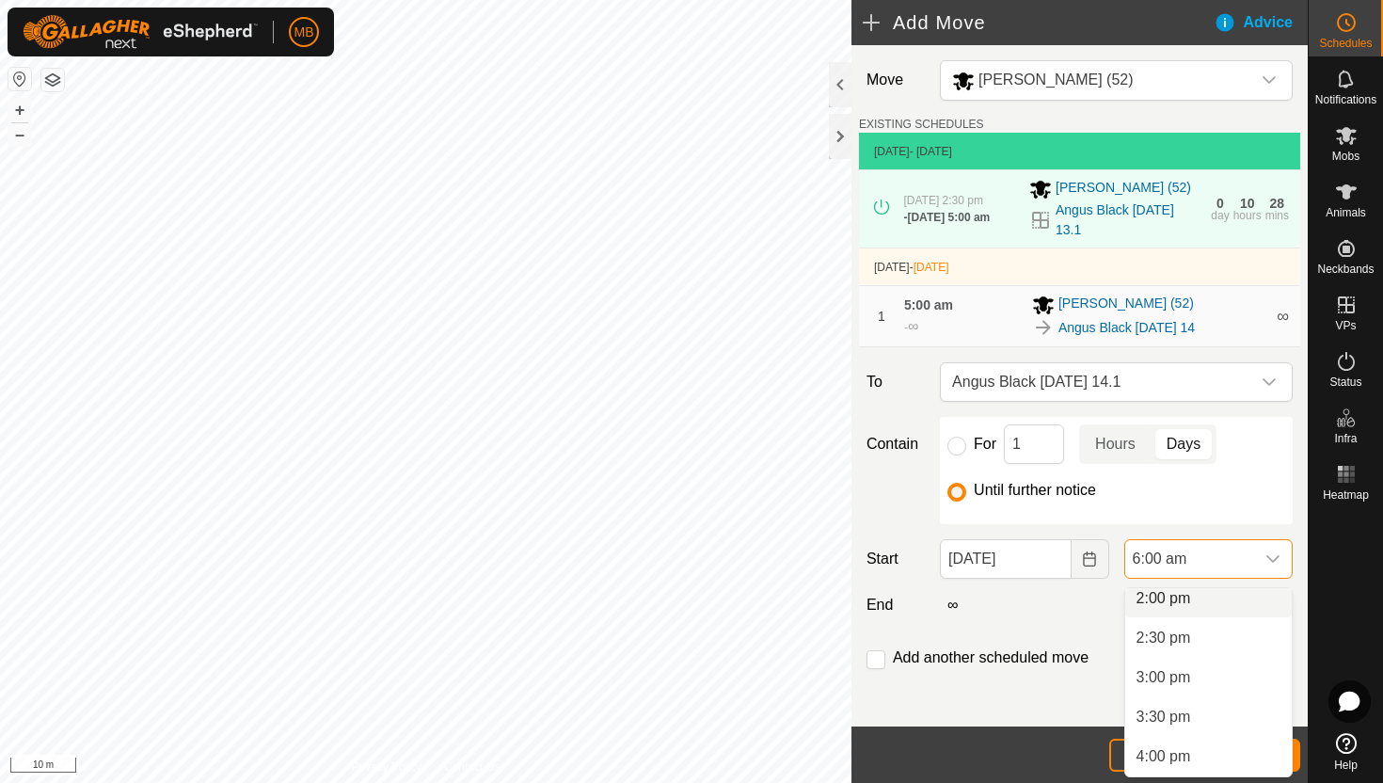
scroll to position [1107, 0]
click at [1200, 608] on li "2:00 pm" at bounding box center [1208, 607] width 167 height 38
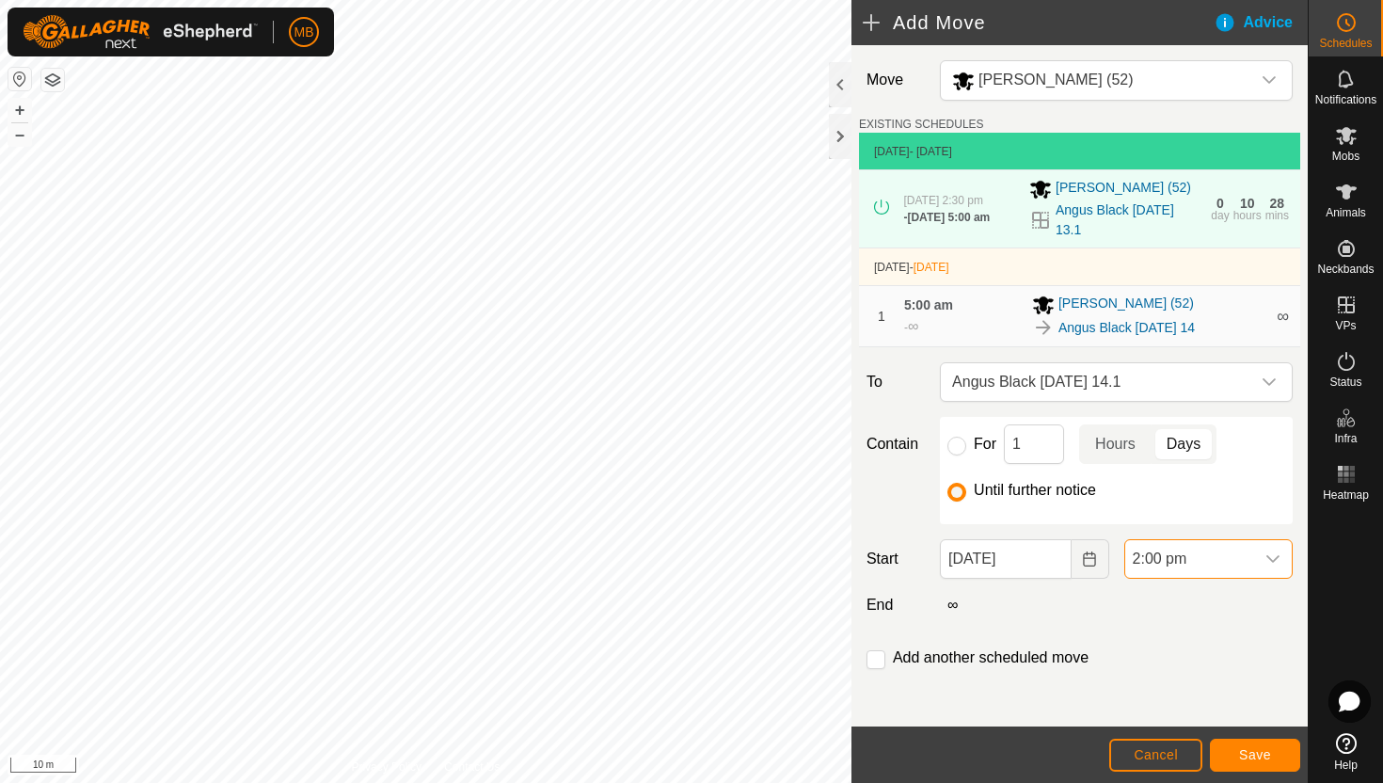
scroll to position [474, 0]
click at [1260, 756] on span "Save" at bounding box center [1255, 754] width 32 height 15
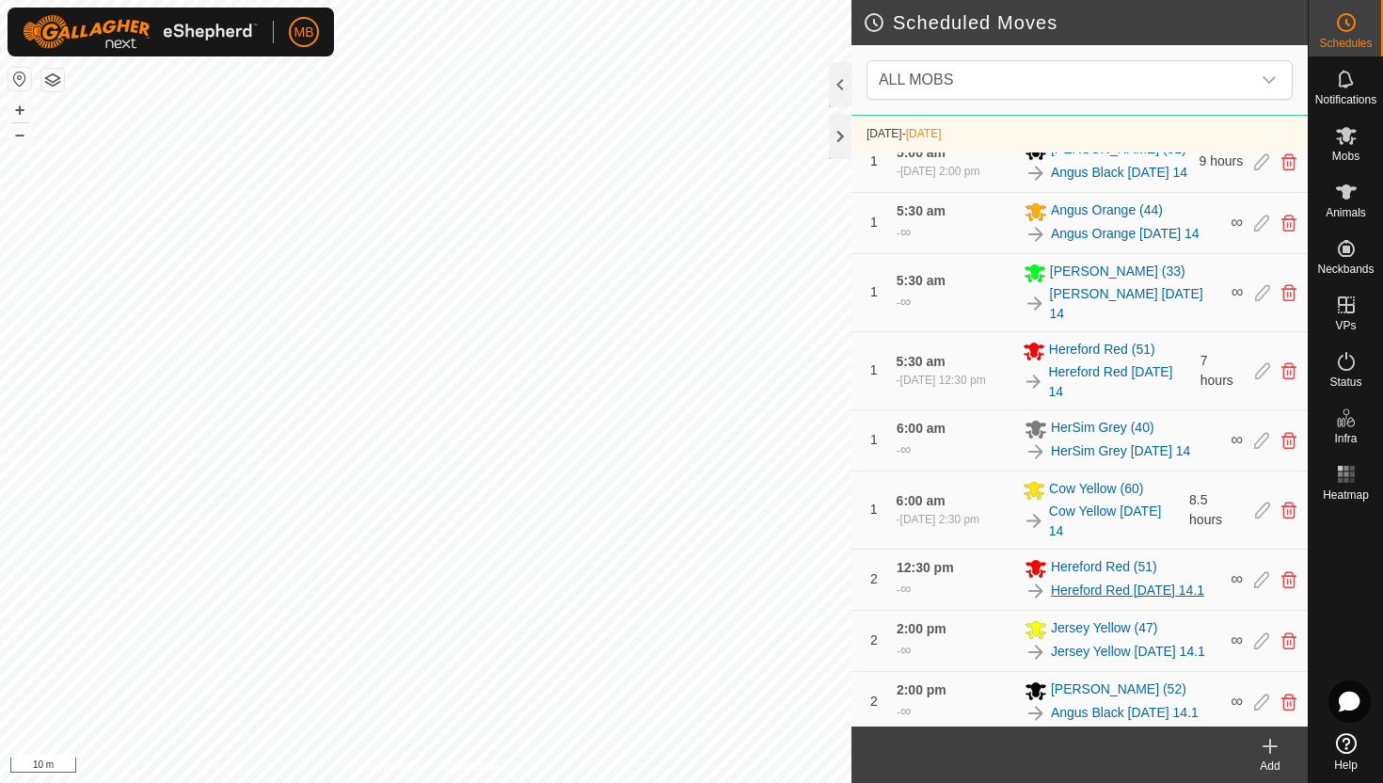
scroll to position [974, 0]
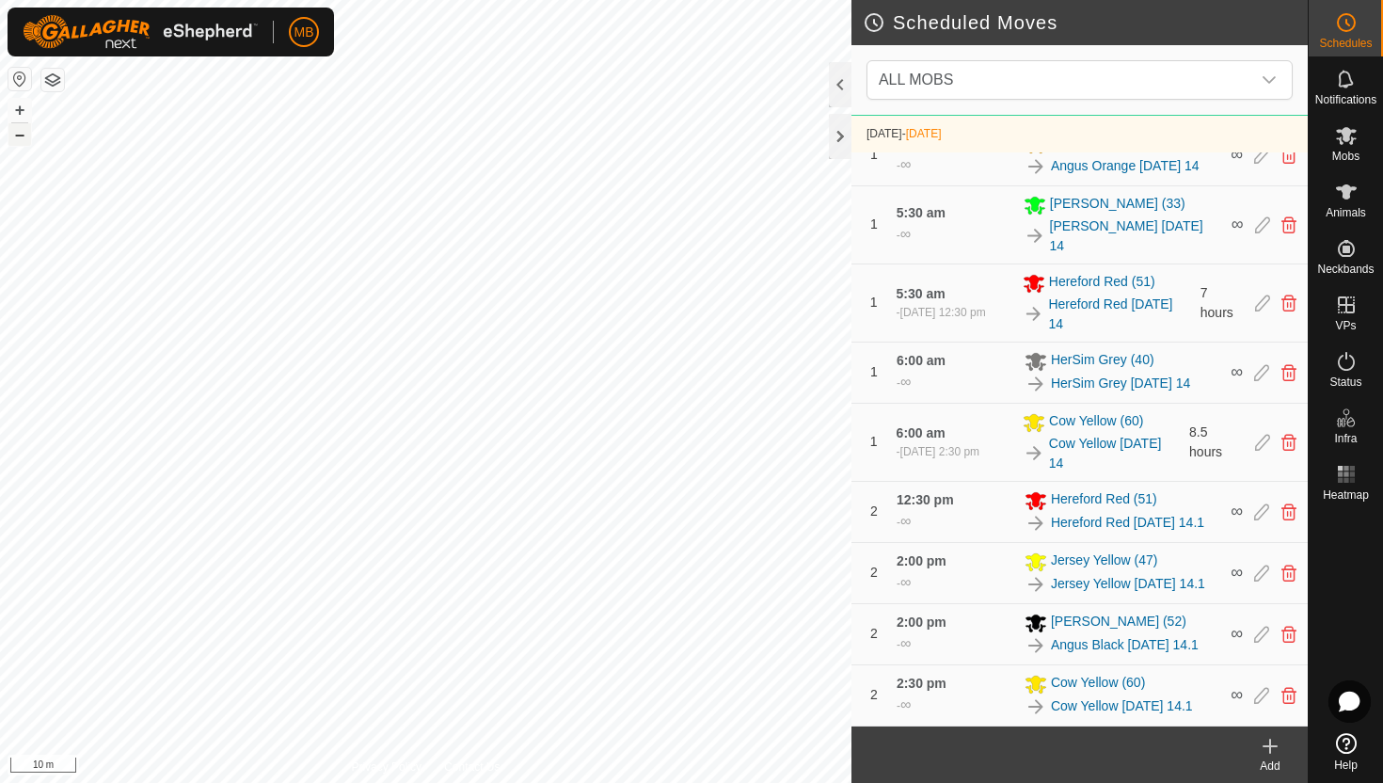
click at [21, 140] on button "–" at bounding box center [19, 134] width 23 height 23
